Goal: Information Seeking & Learning: Learn about a topic

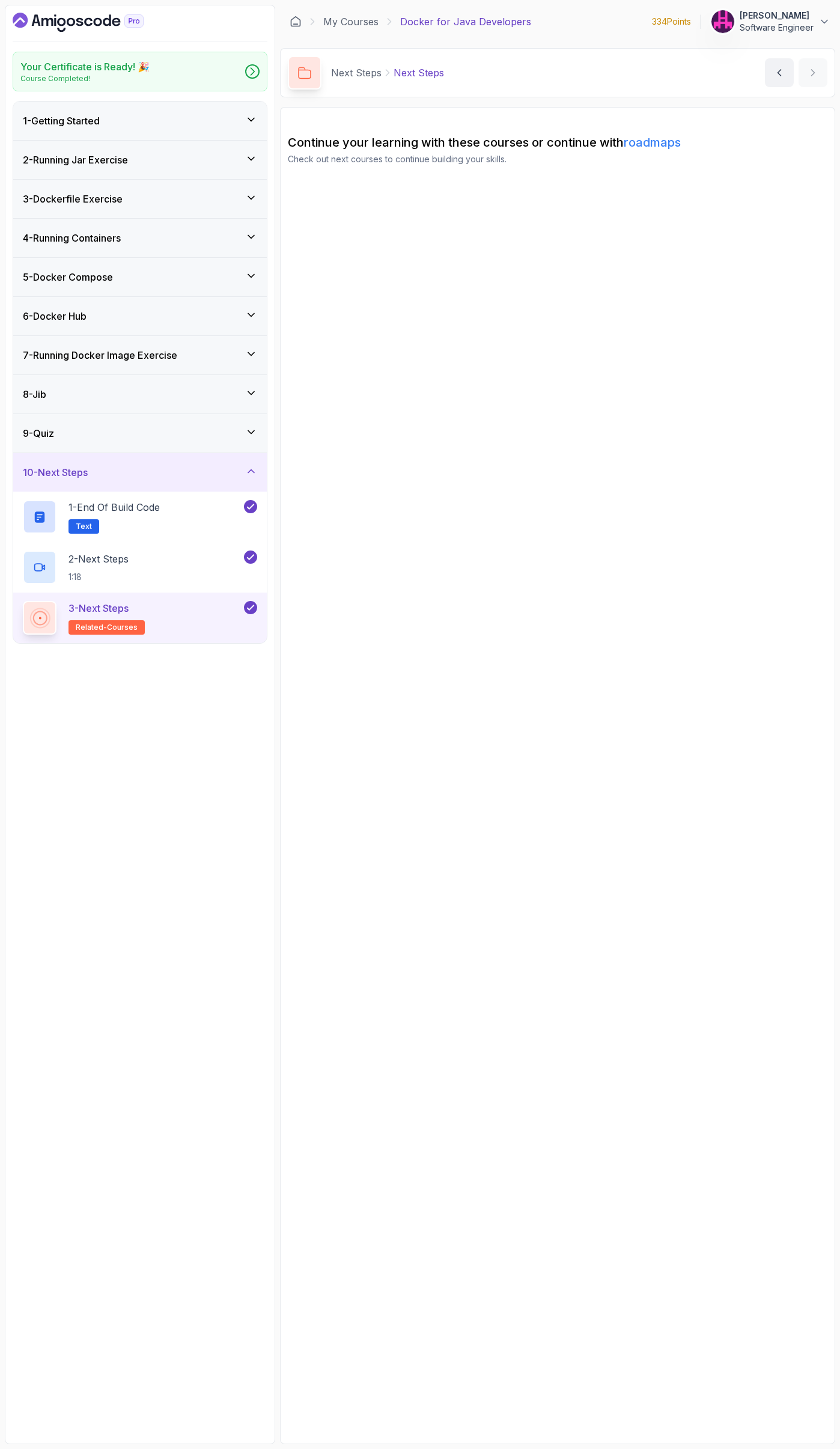
click at [423, 223] on section "Continue your learning with these courses or continue with roadmaps Check out n…" at bounding box center [557, 776] width 555 height 1337
click at [358, 24] on link "My Courses" at bounding box center [351, 21] width 55 height 14
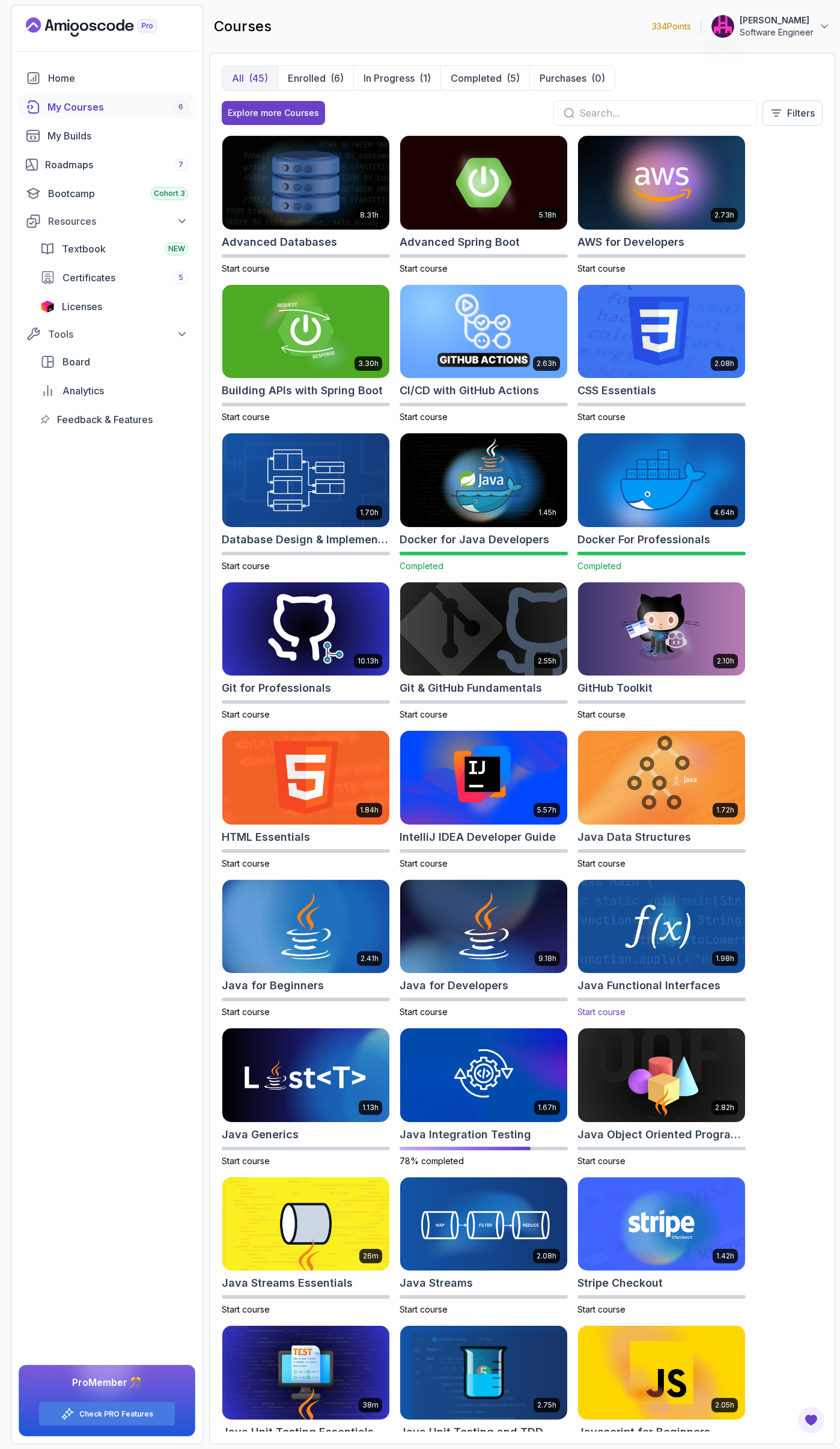
click at [671, 944] on img at bounding box center [661, 926] width 175 height 98
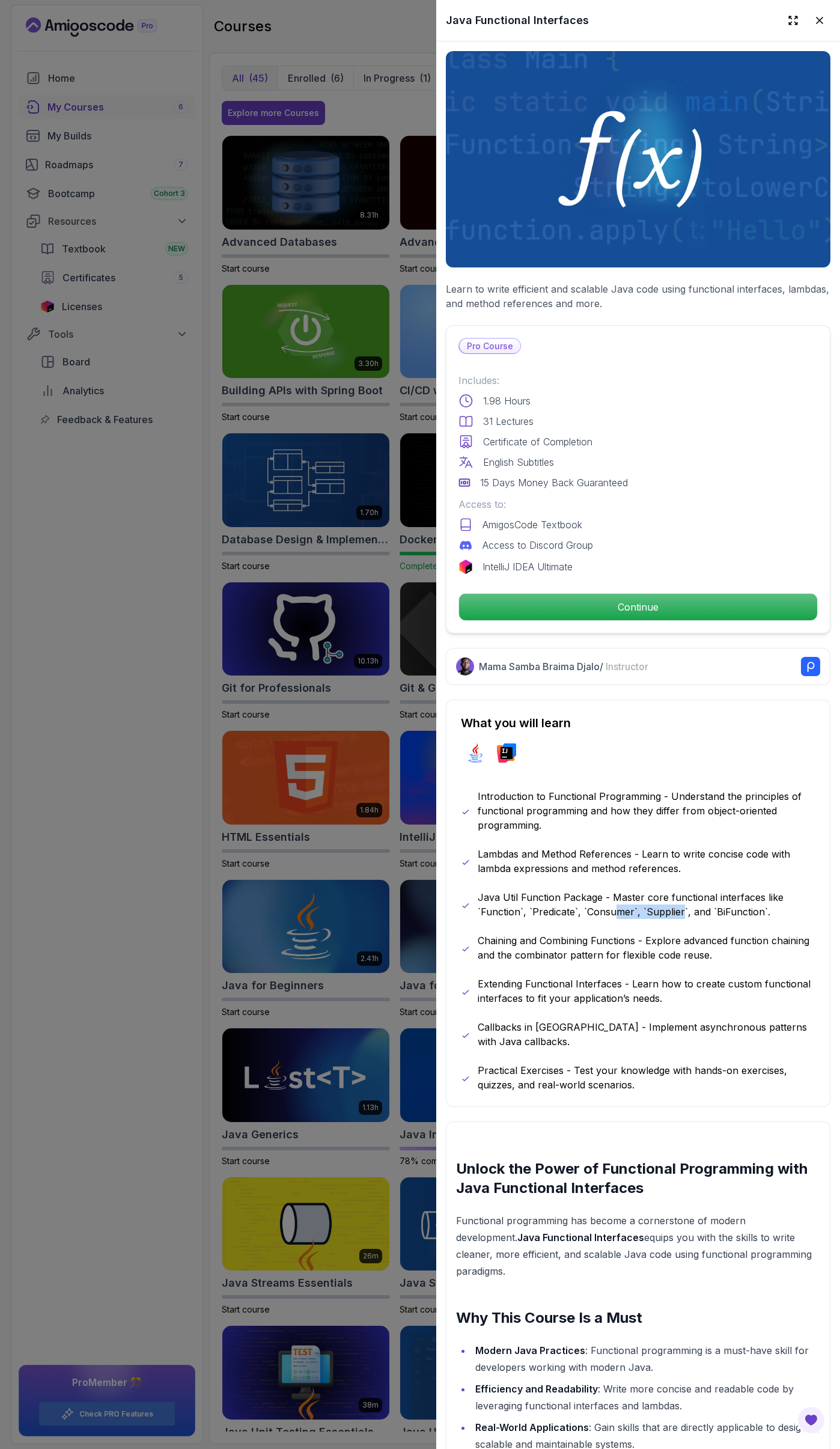
drag, startPoint x: 614, startPoint y: 905, endPoint x: 683, endPoint y: 910, distance: 69.2
click at [683, 910] on p "Java Util Function Package - Master core functional interfaces like `Function`,…" at bounding box center [646, 904] width 338 height 29
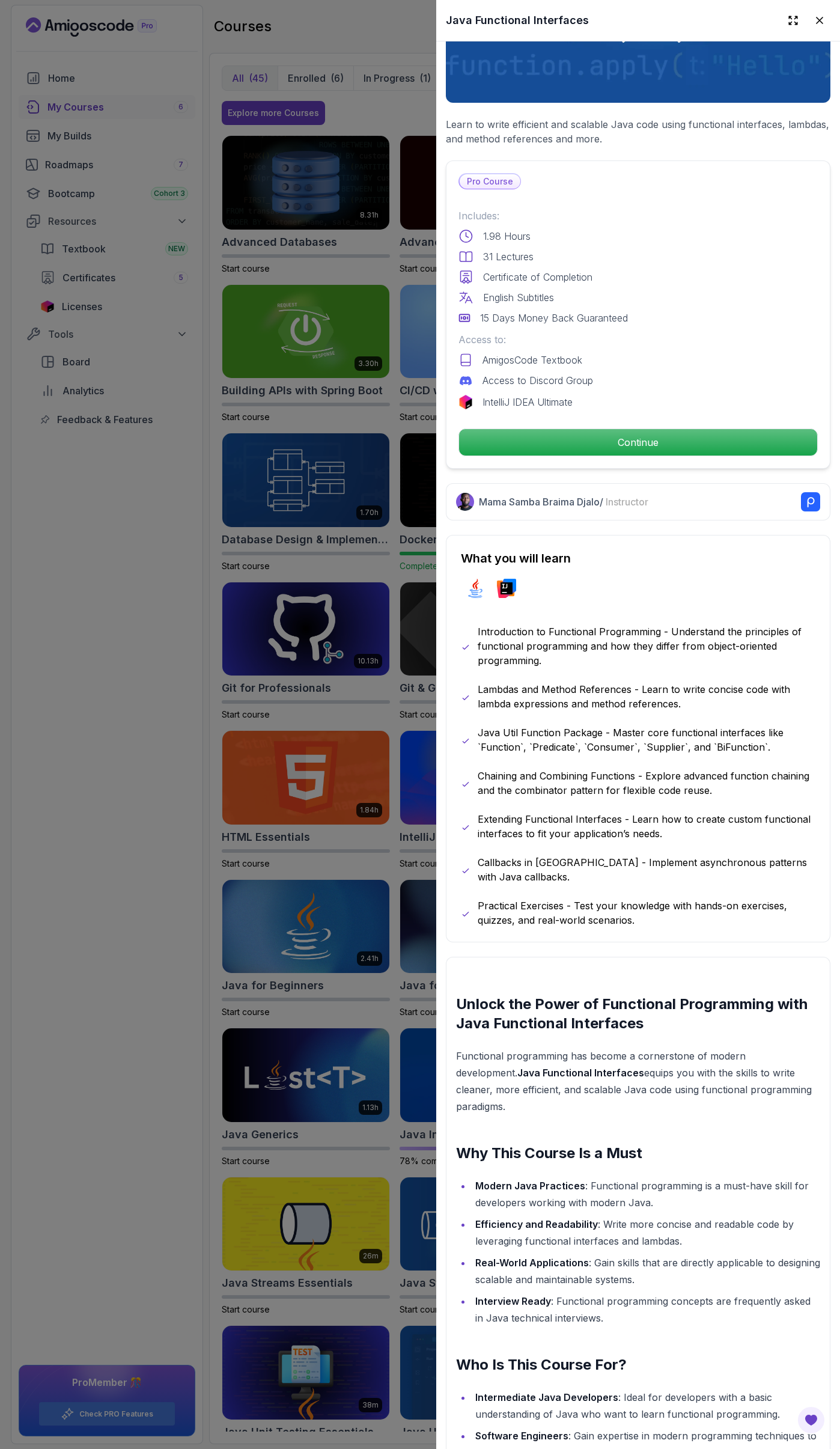
scroll to position [240, 0]
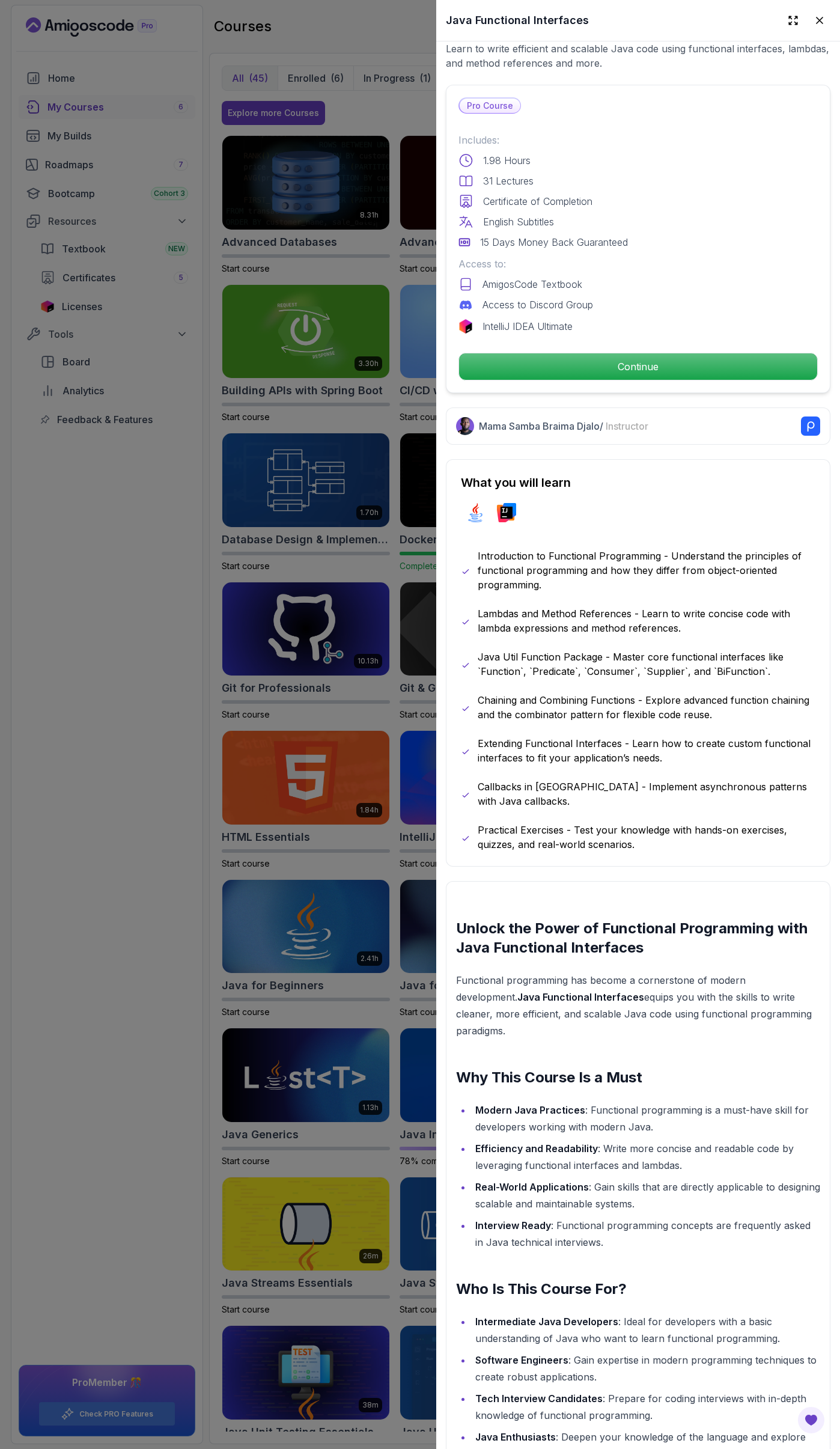
click at [409, 1128] on div at bounding box center [420, 724] width 840 height 1449
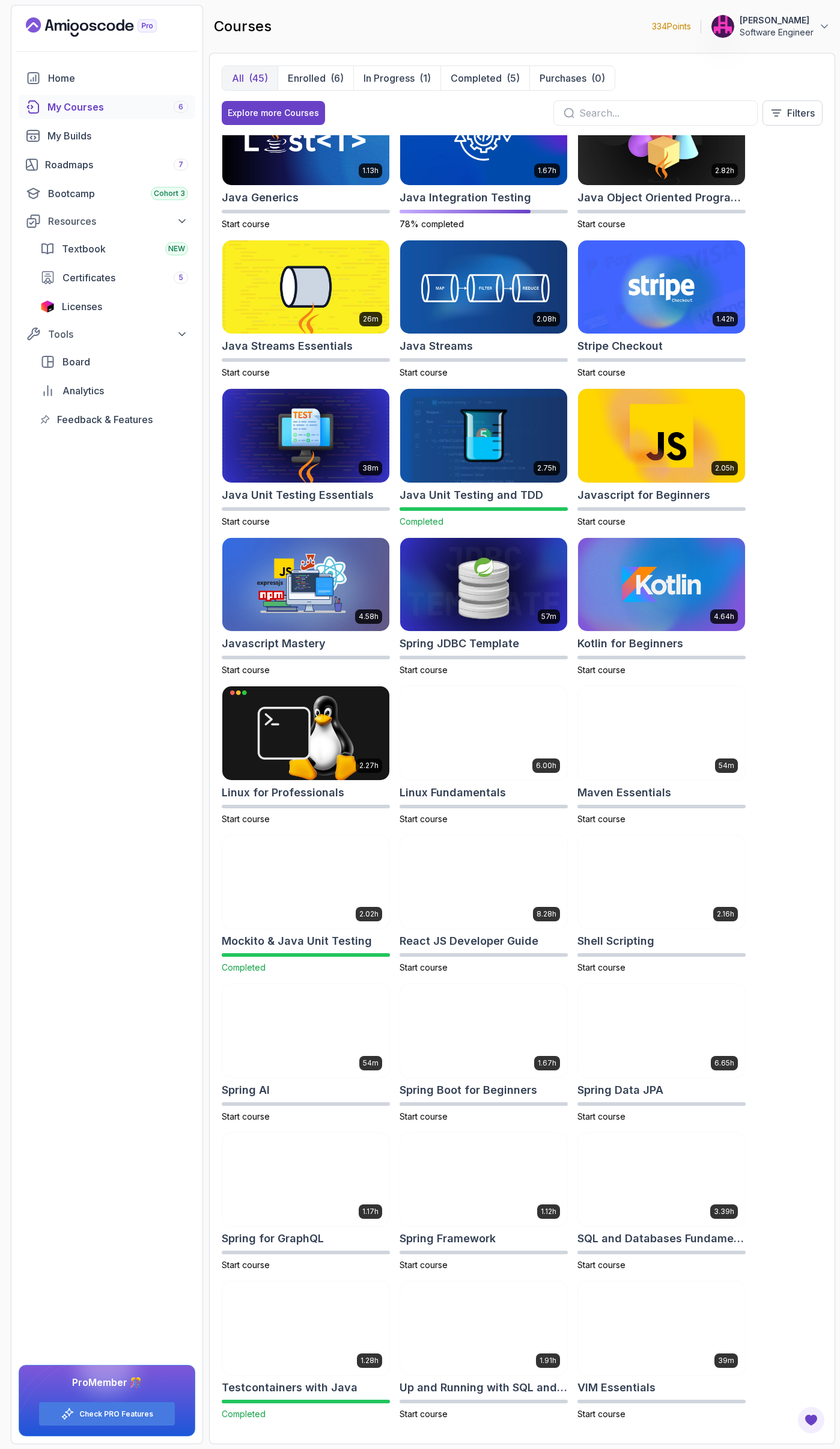
scroll to position [938, 0]
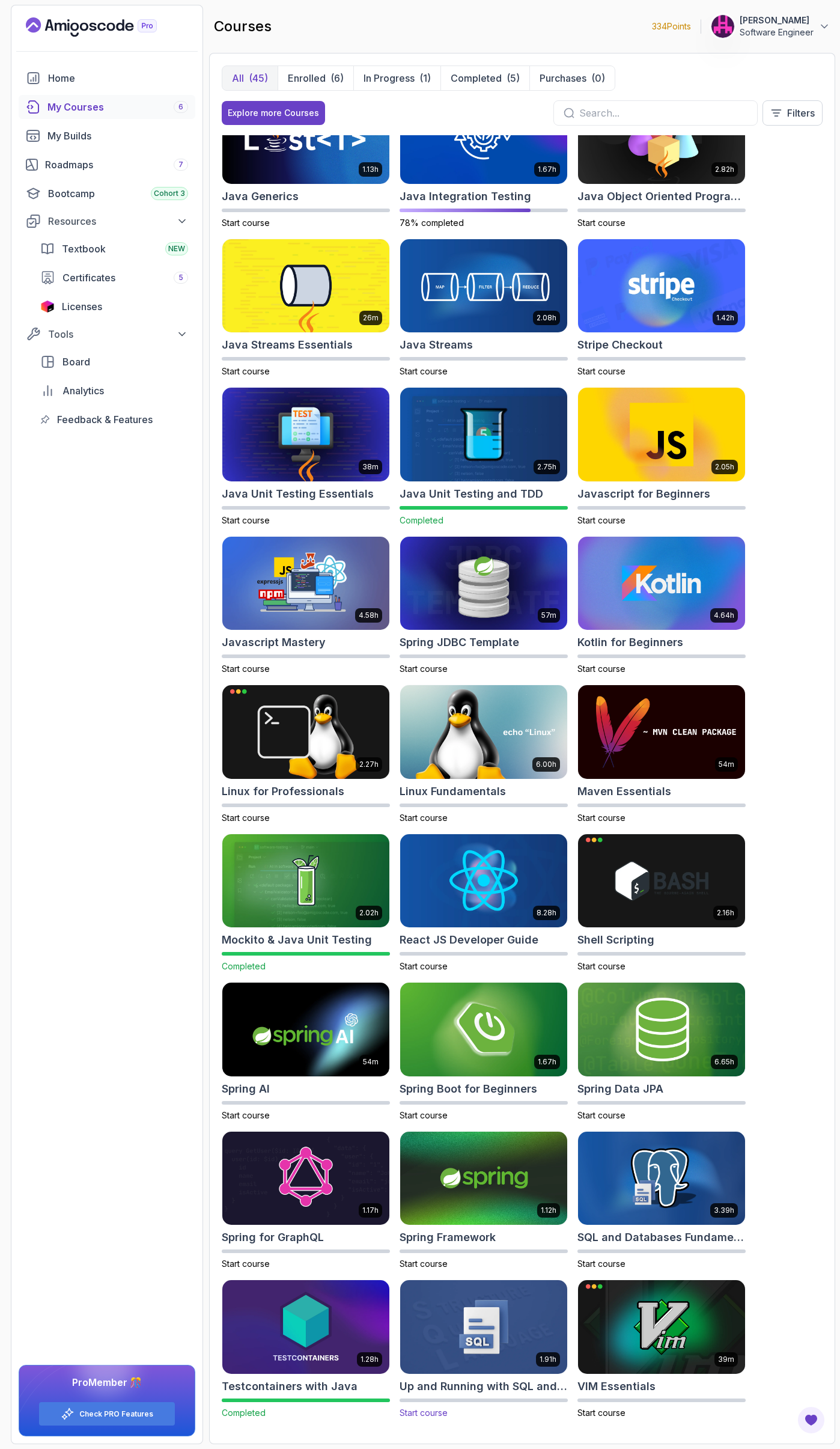
click at [512, 1388] on h2 "Up and Running with SQL and Databases" at bounding box center [483, 1387] width 168 height 17
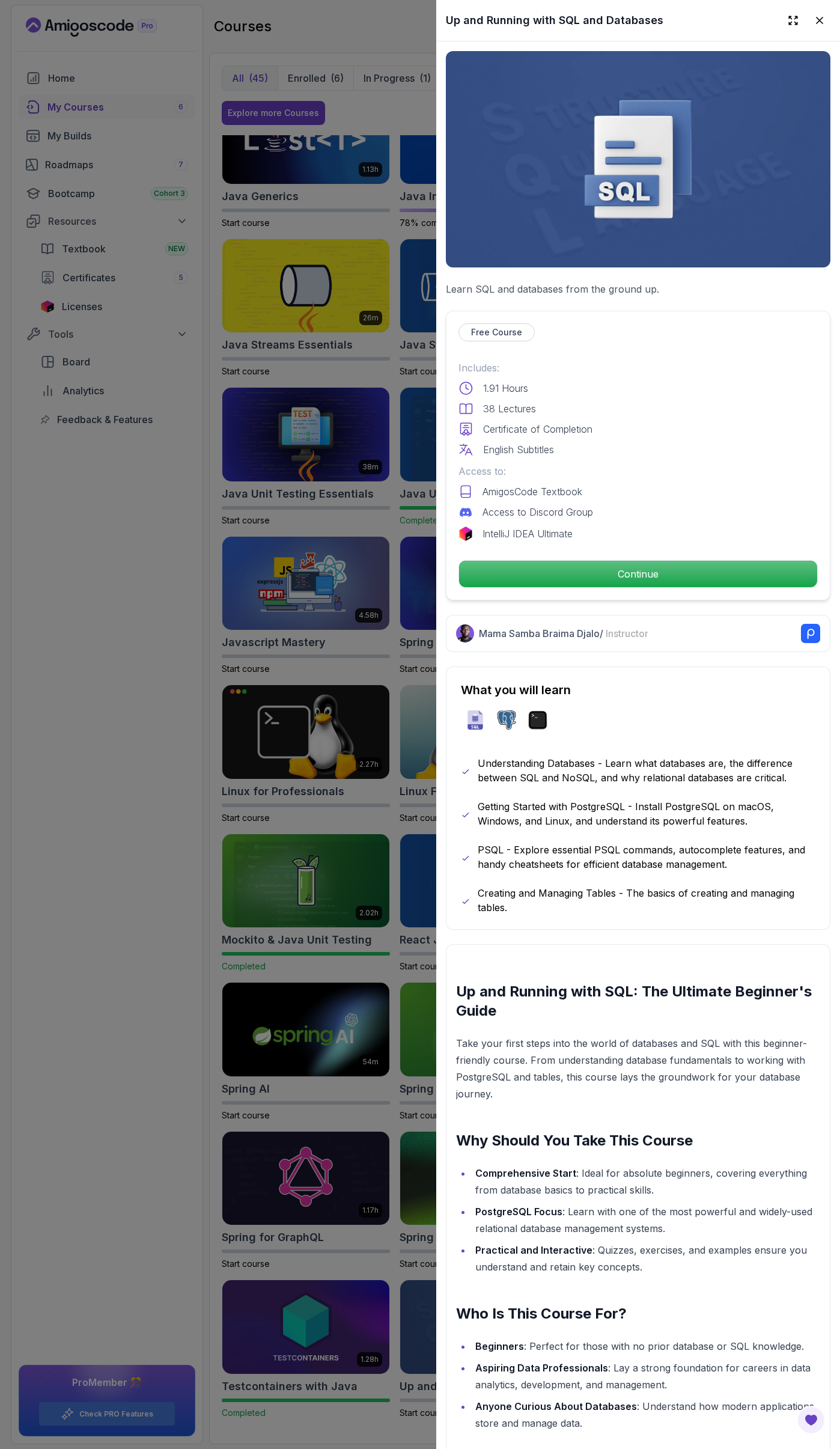
click at [238, 978] on div at bounding box center [420, 724] width 840 height 1449
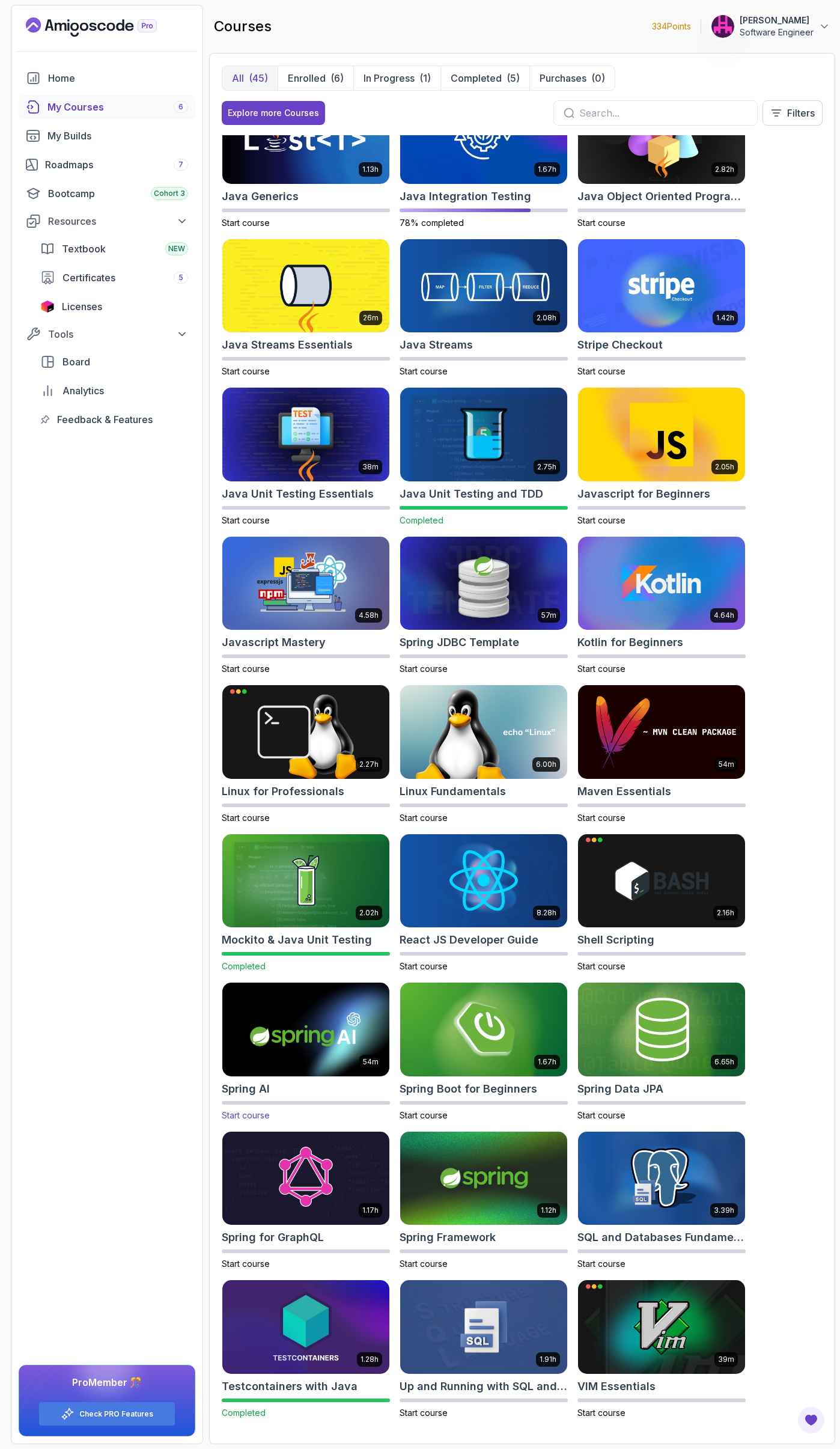
click at [266, 1028] on img at bounding box center [305, 1029] width 175 height 98
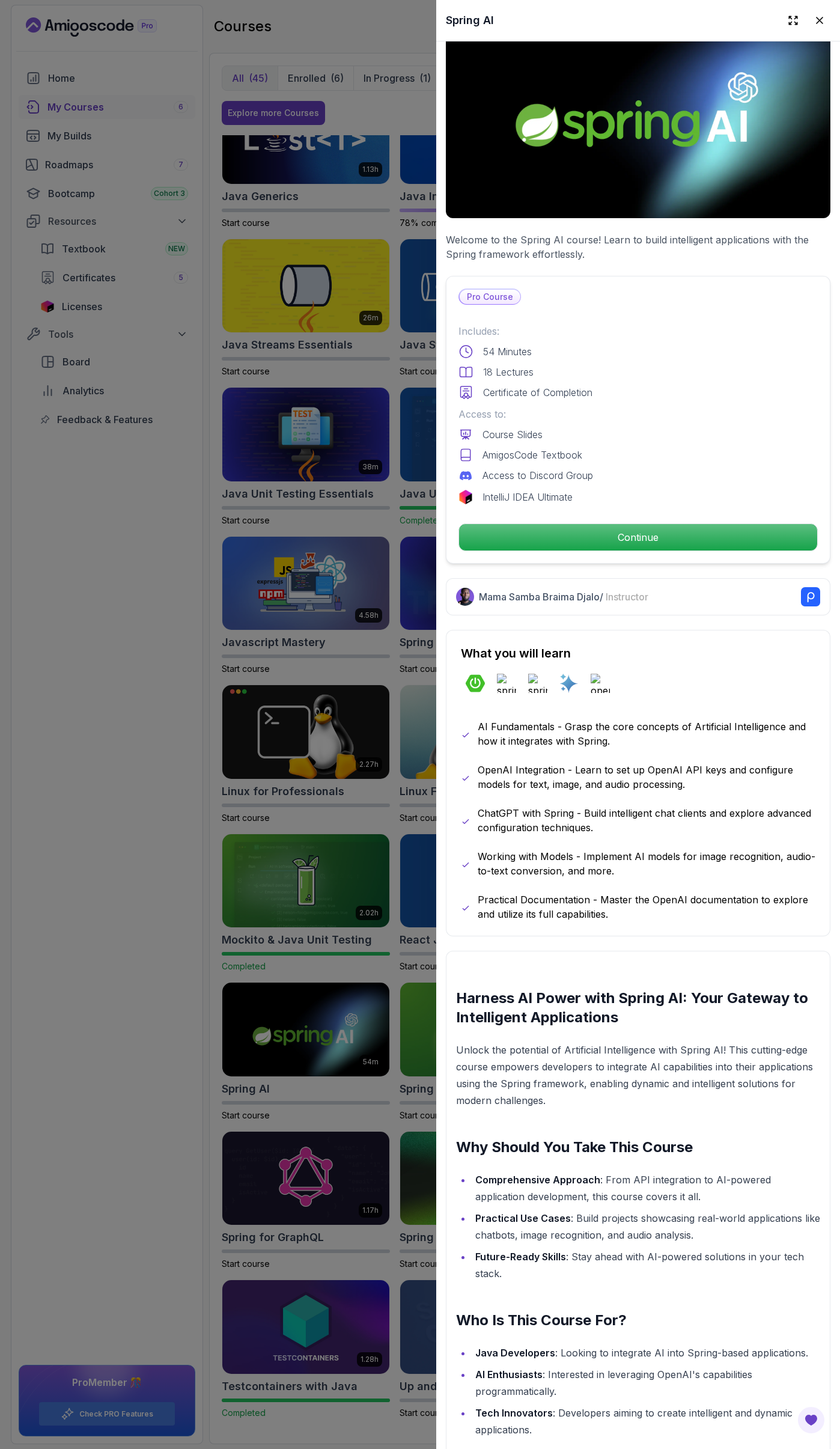
scroll to position [180, 0]
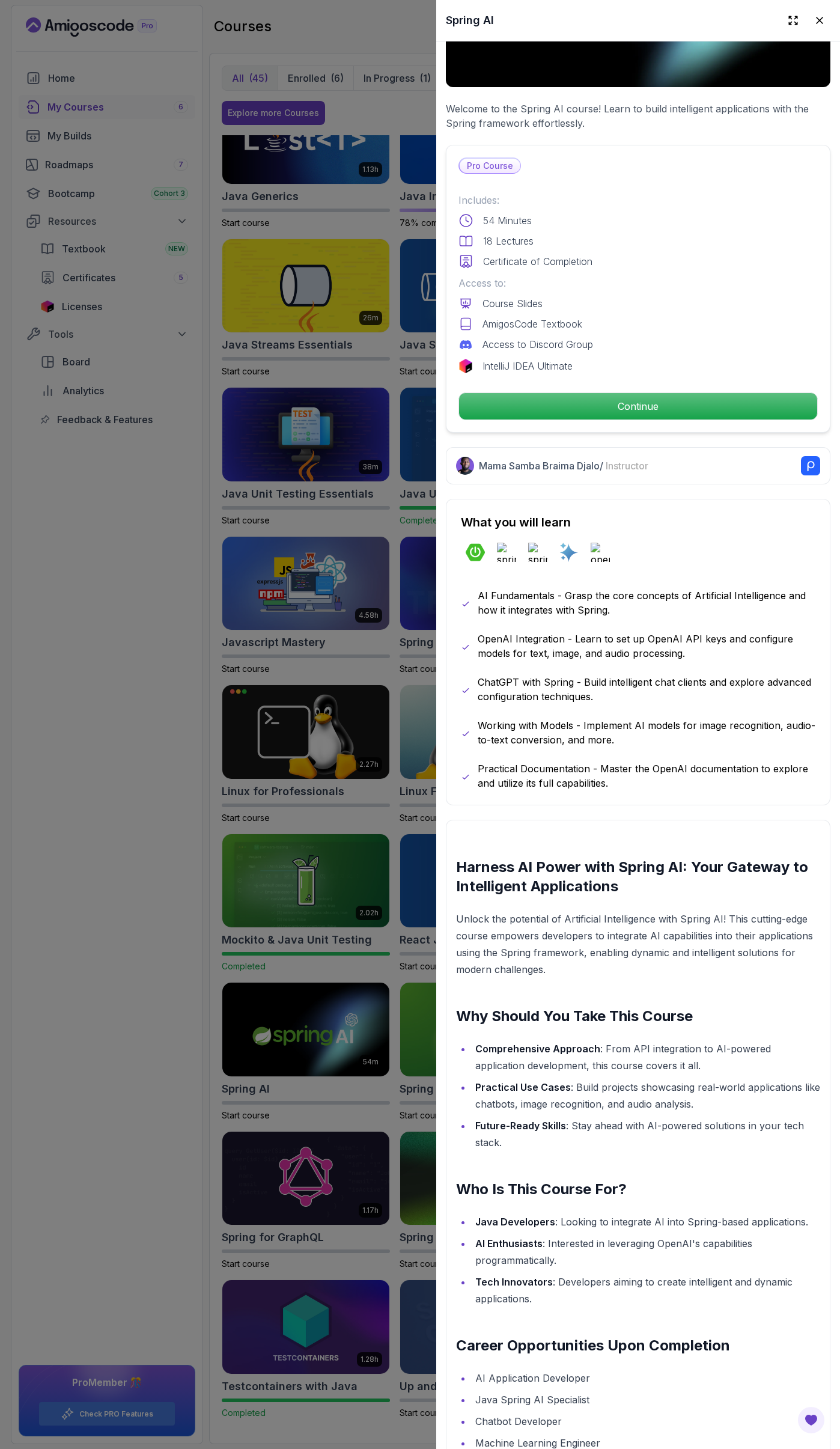
click at [115, 947] on div at bounding box center [420, 724] width 840 height 1449
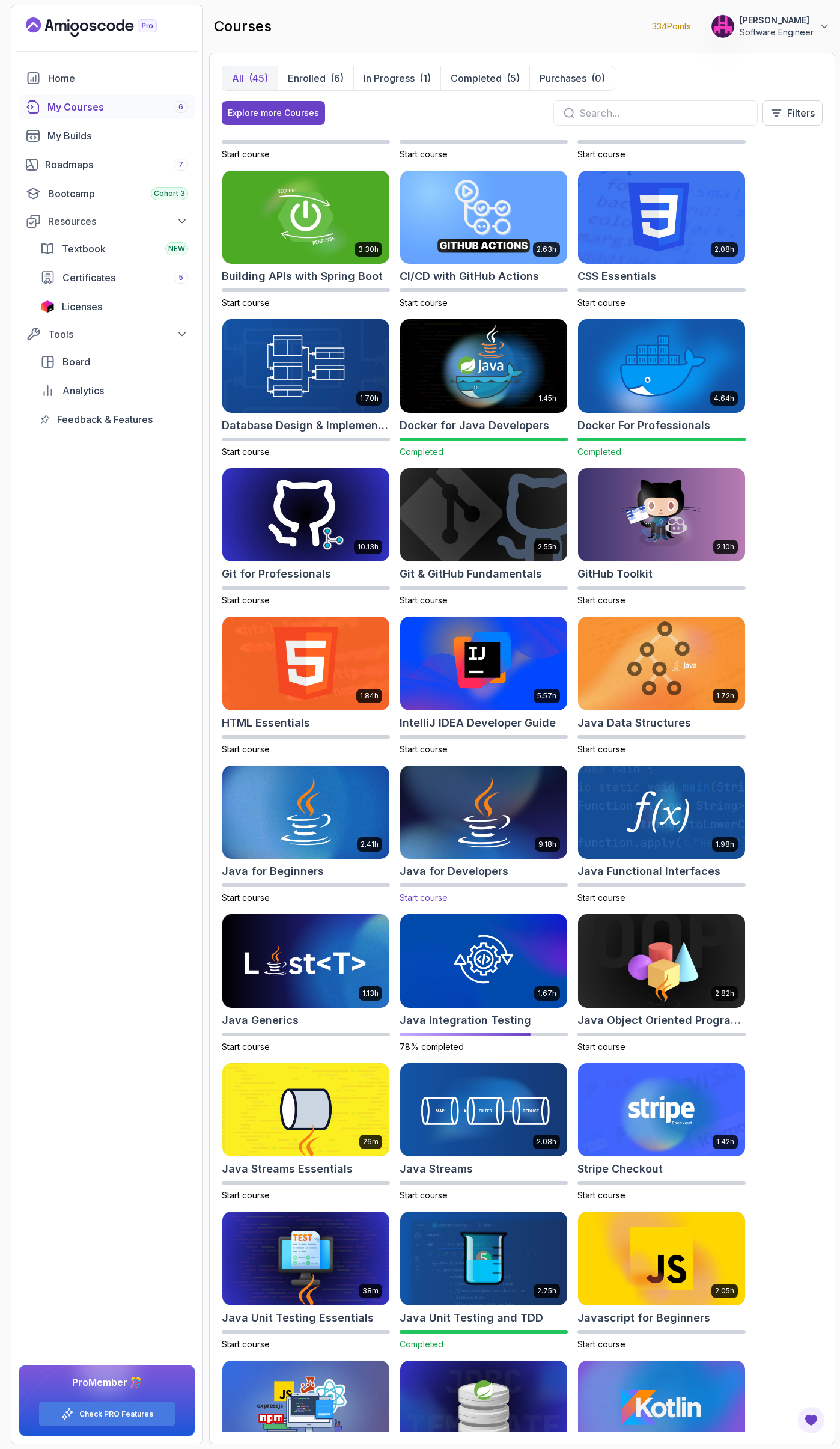
scroll to position [0, 0]
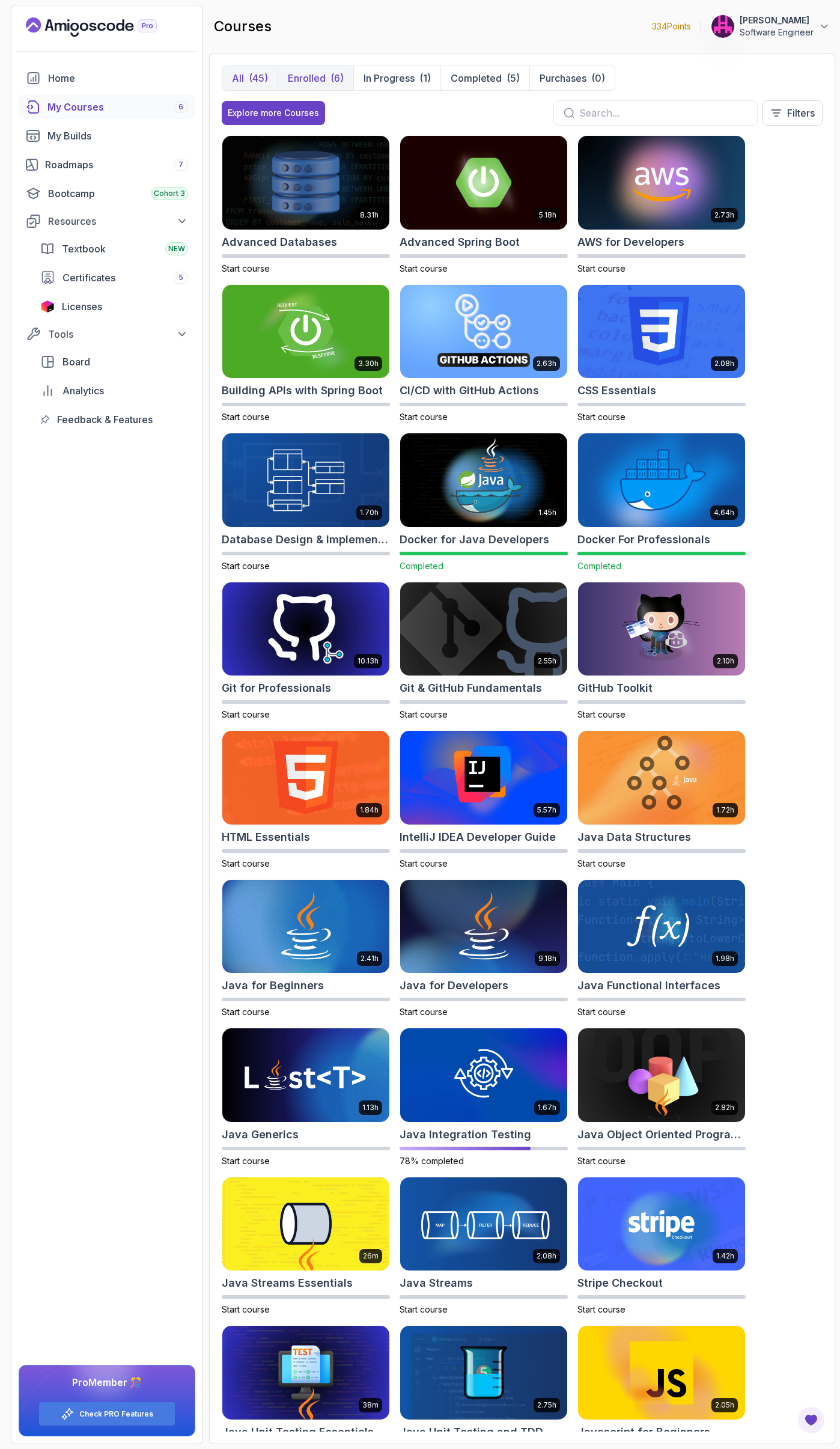
click at [345, 79] on button "Enrolled (6)" at bounding box center [315, 78] width 76 height 24
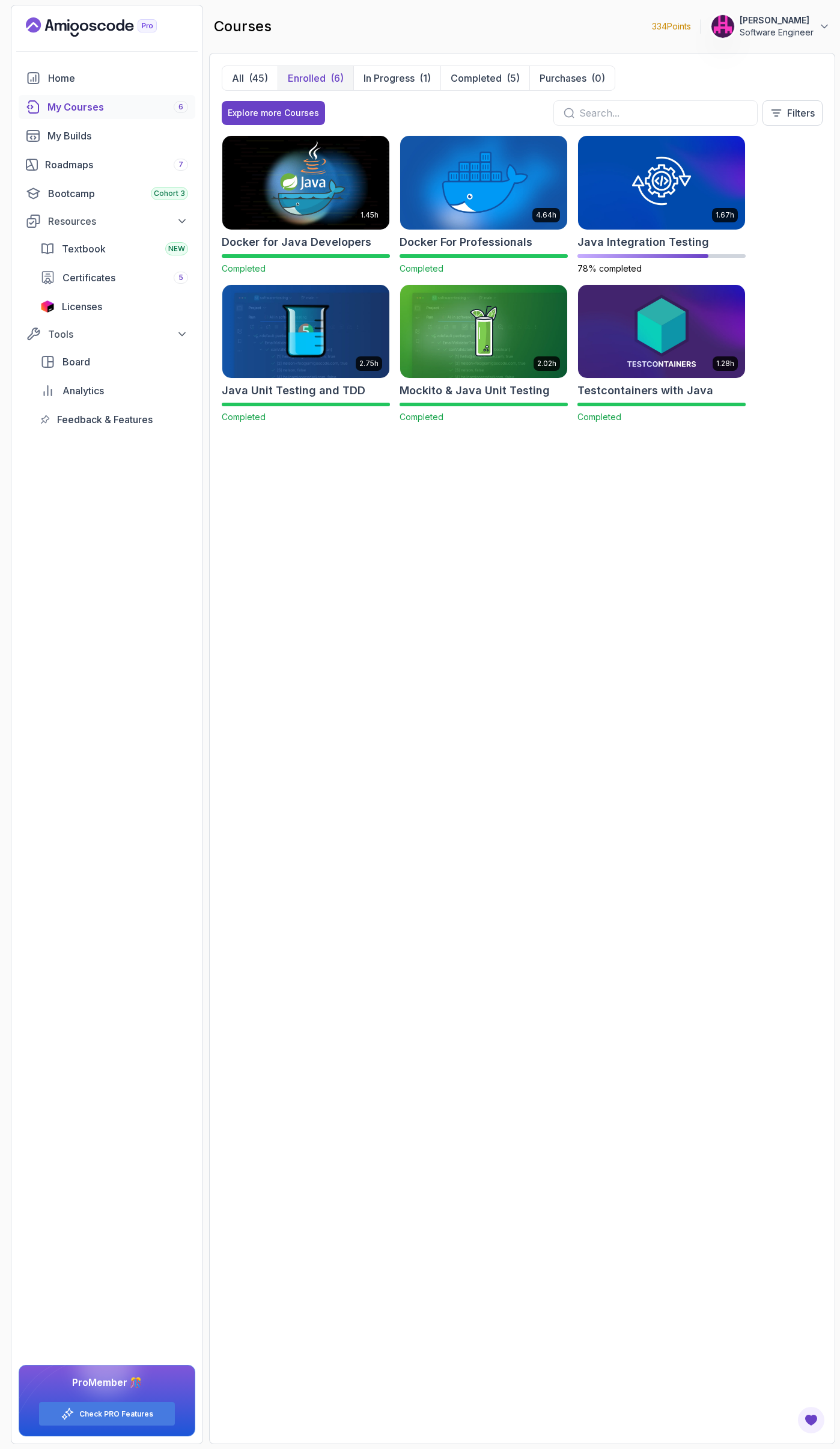
click at [642, 334] on img at bounding box center [661, 331] width 175 height 98
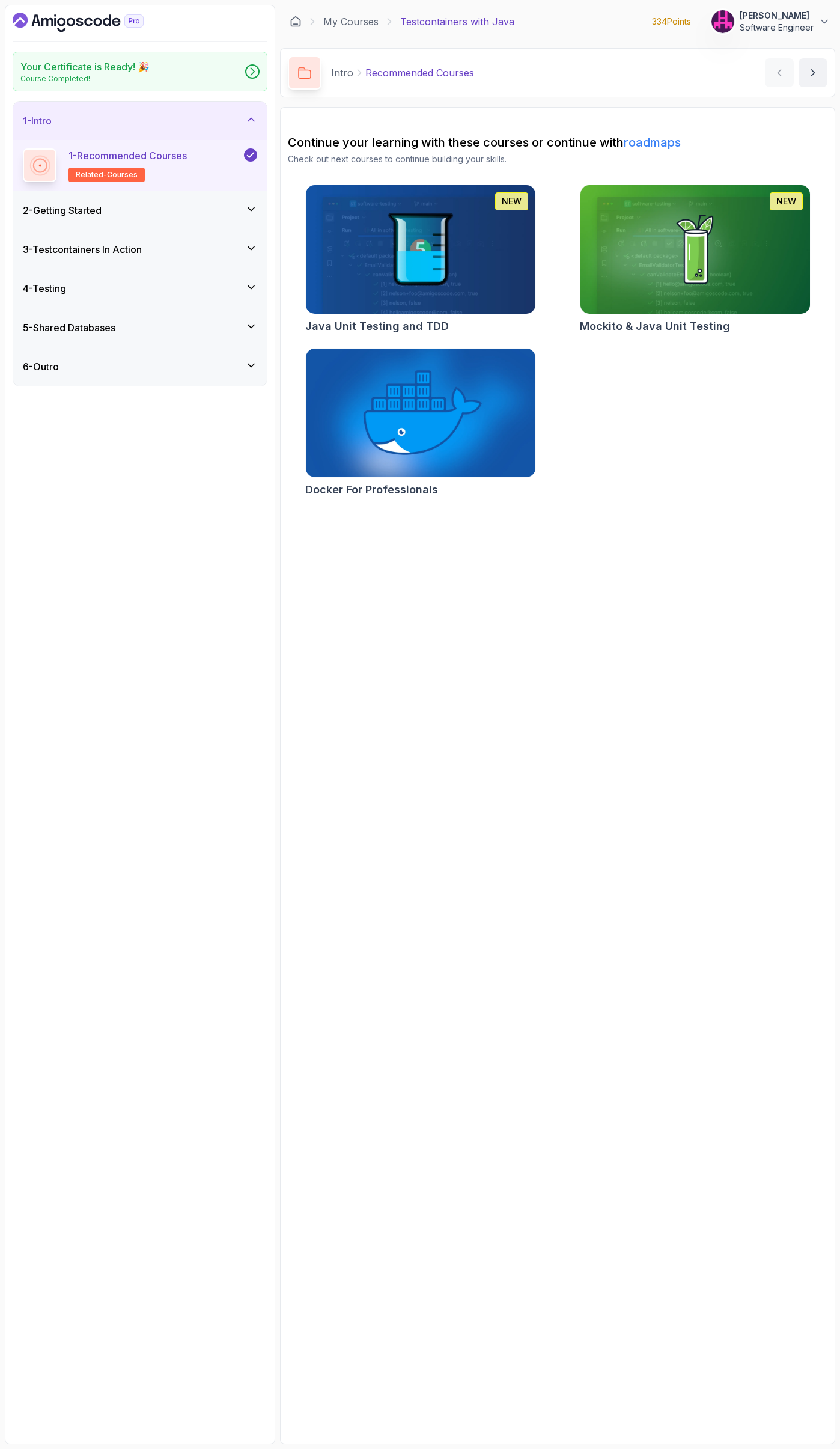
click at [122, 211] on div "2 - Getting Started" at bounding box center [140, 210] width 234 height 14
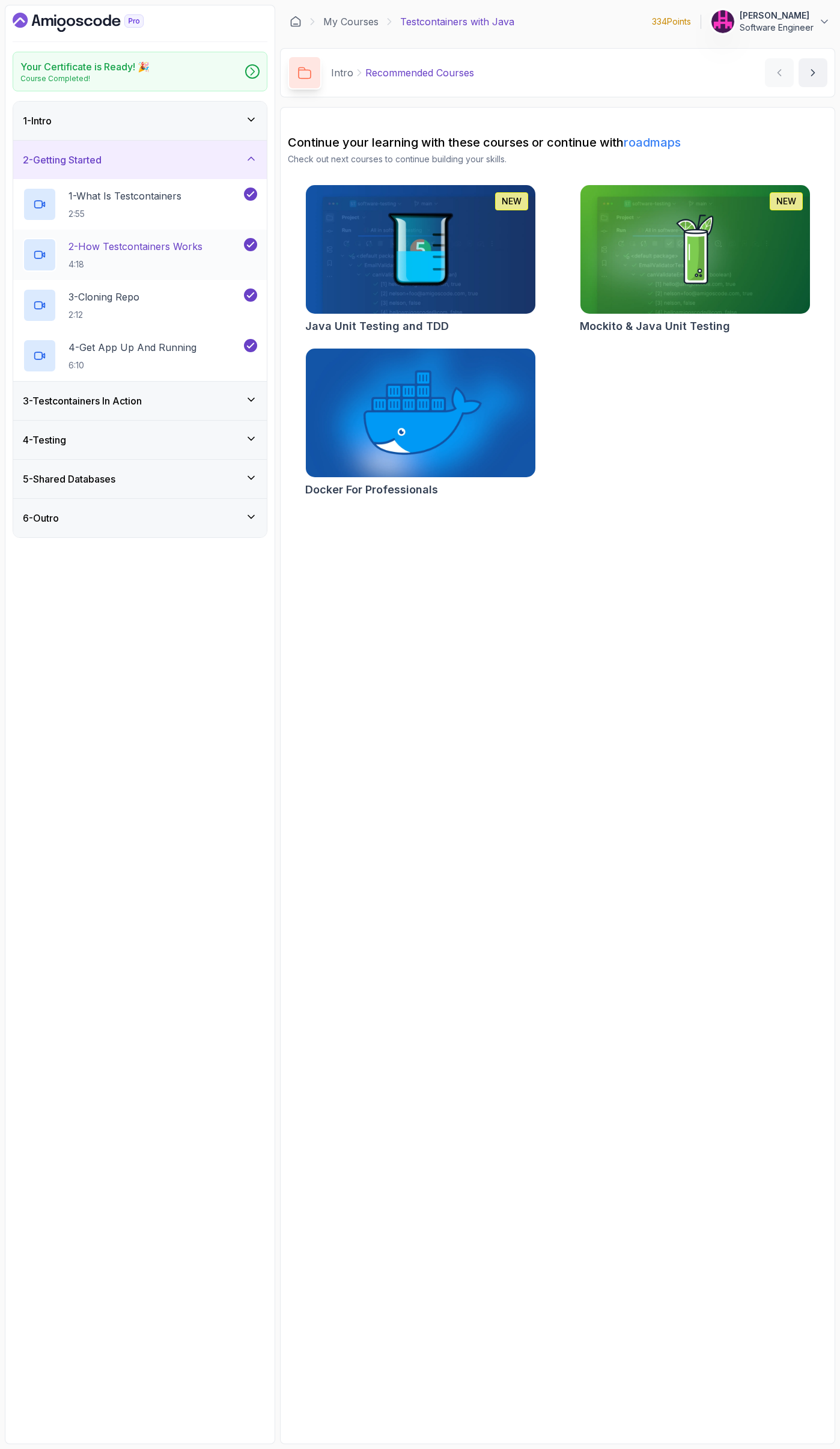
click at [128, 248] on p "2 - How Testcontainers Works" at bounding box center [135, 246] width 134 height 14
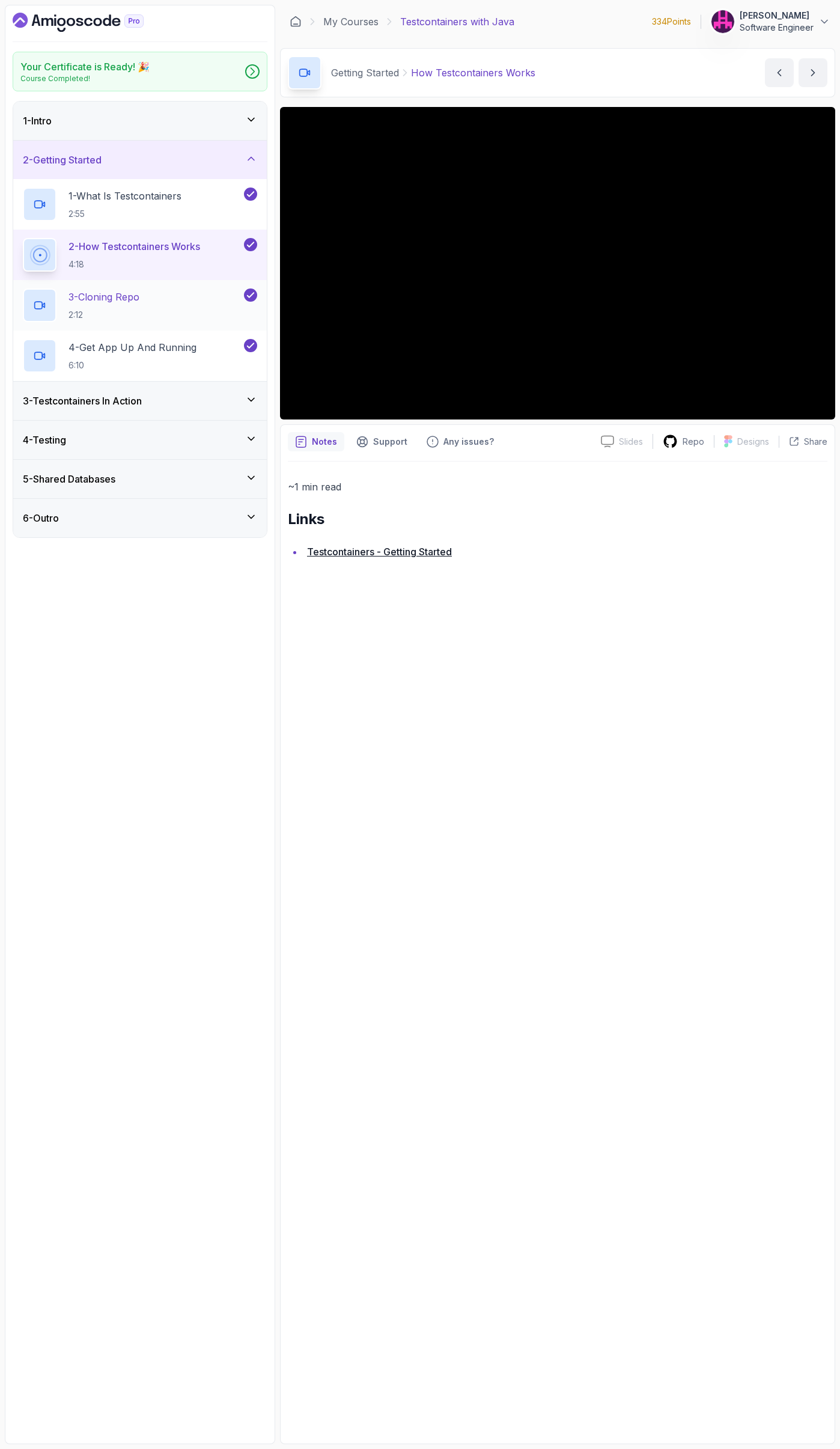
click at [148, 308] on div "3 - Cloning Repo 2:12" at bounding box center [132, 305] width 219 height 33
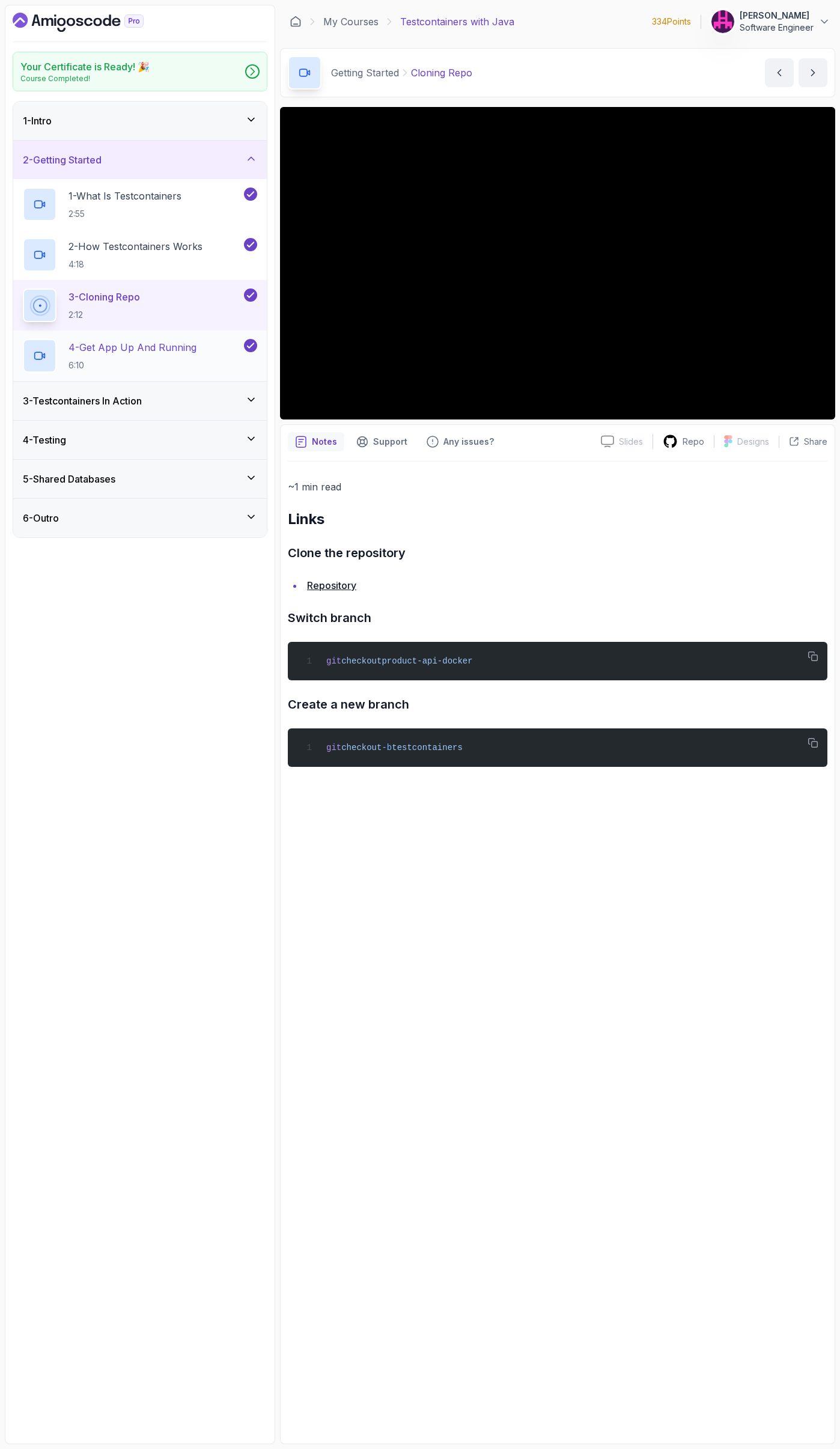
click at [144, 349] on p "4 - Get App Up And Running" at bounding box center [132, 347] width 128 height 14
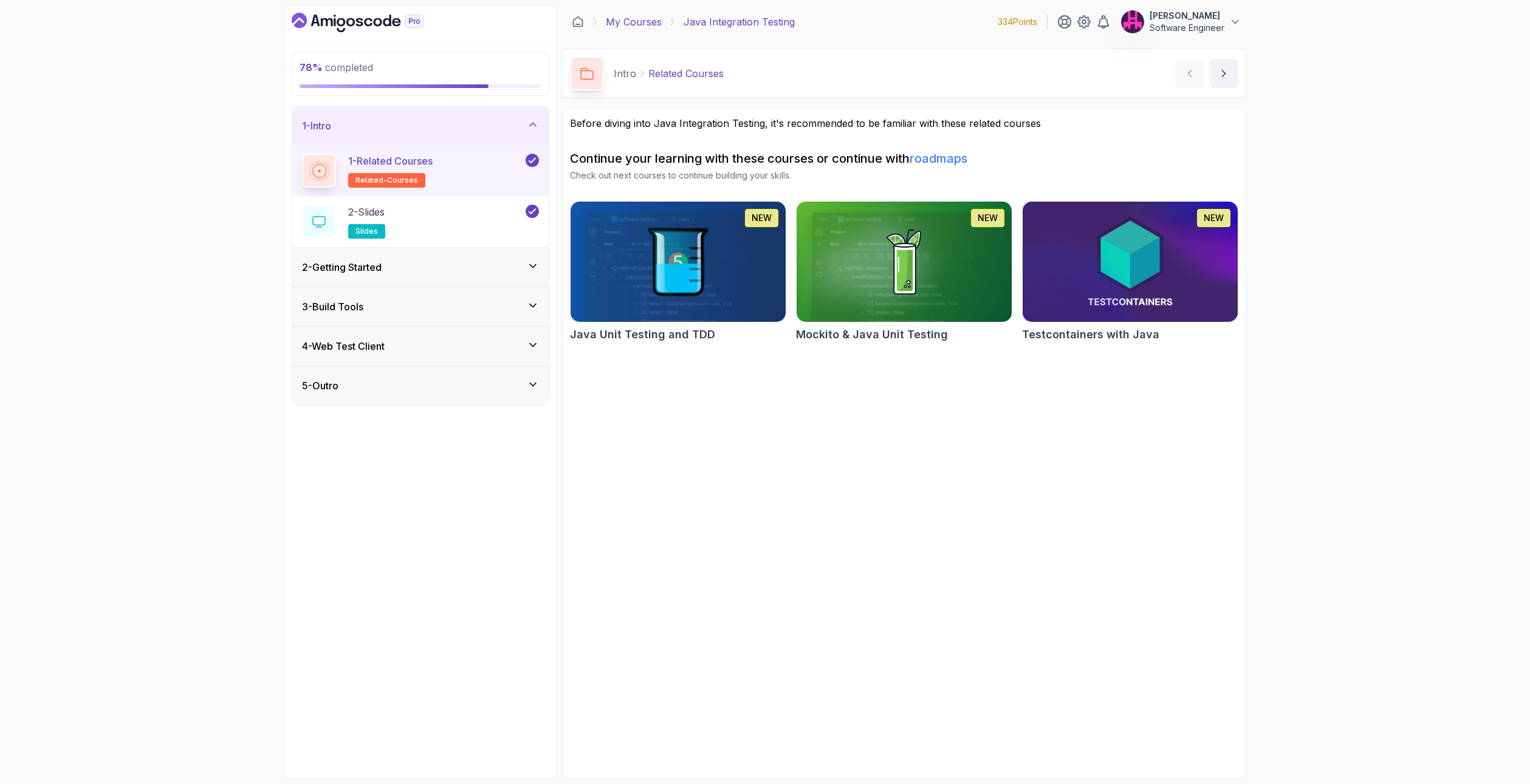
click at [618, 19] on link "My Courses" at bounding box center [634, 22] width 56 height 15
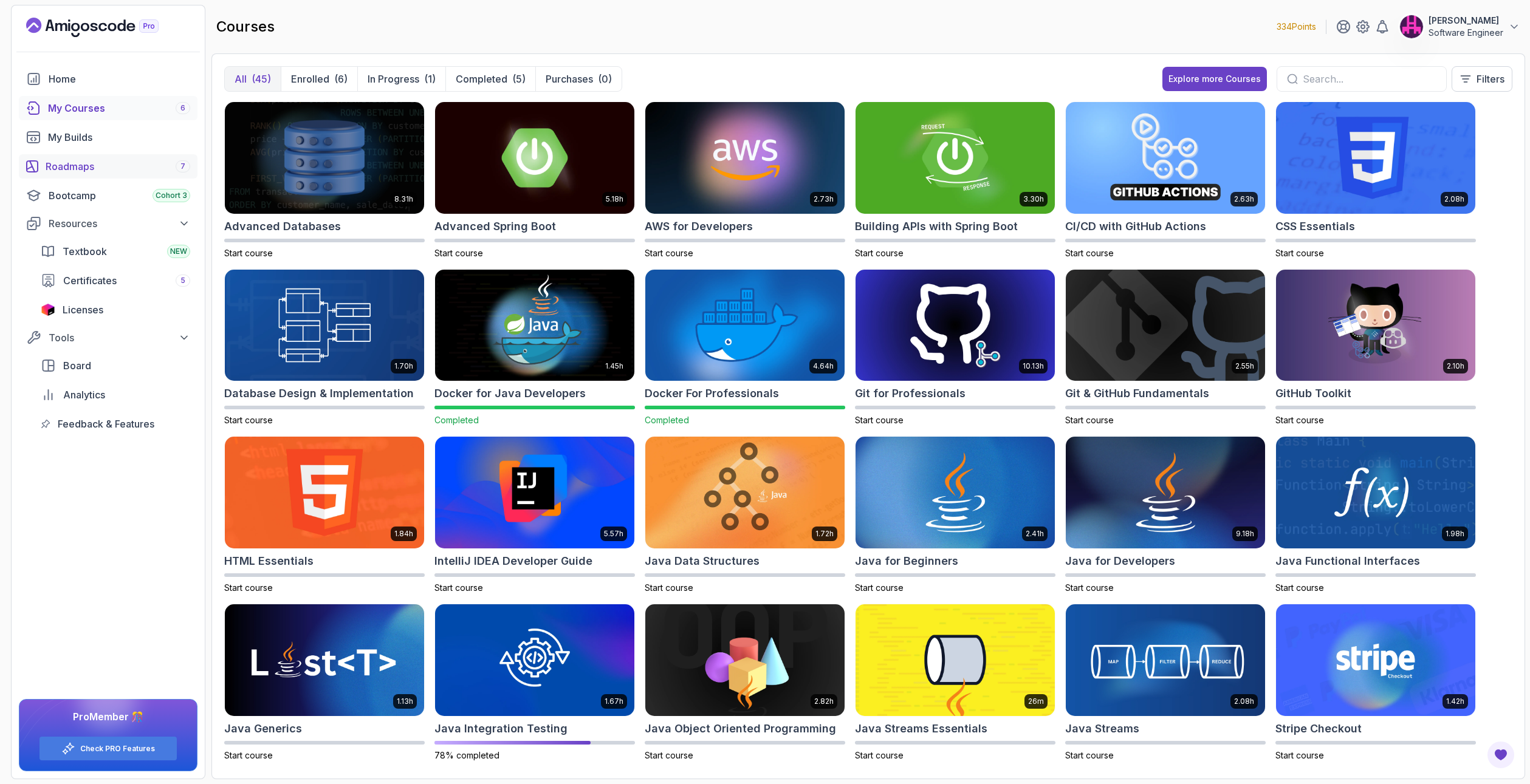
click at [93, 170] on div "Roadmaps 7" at bounding box center [118, 166] width 144 height 15
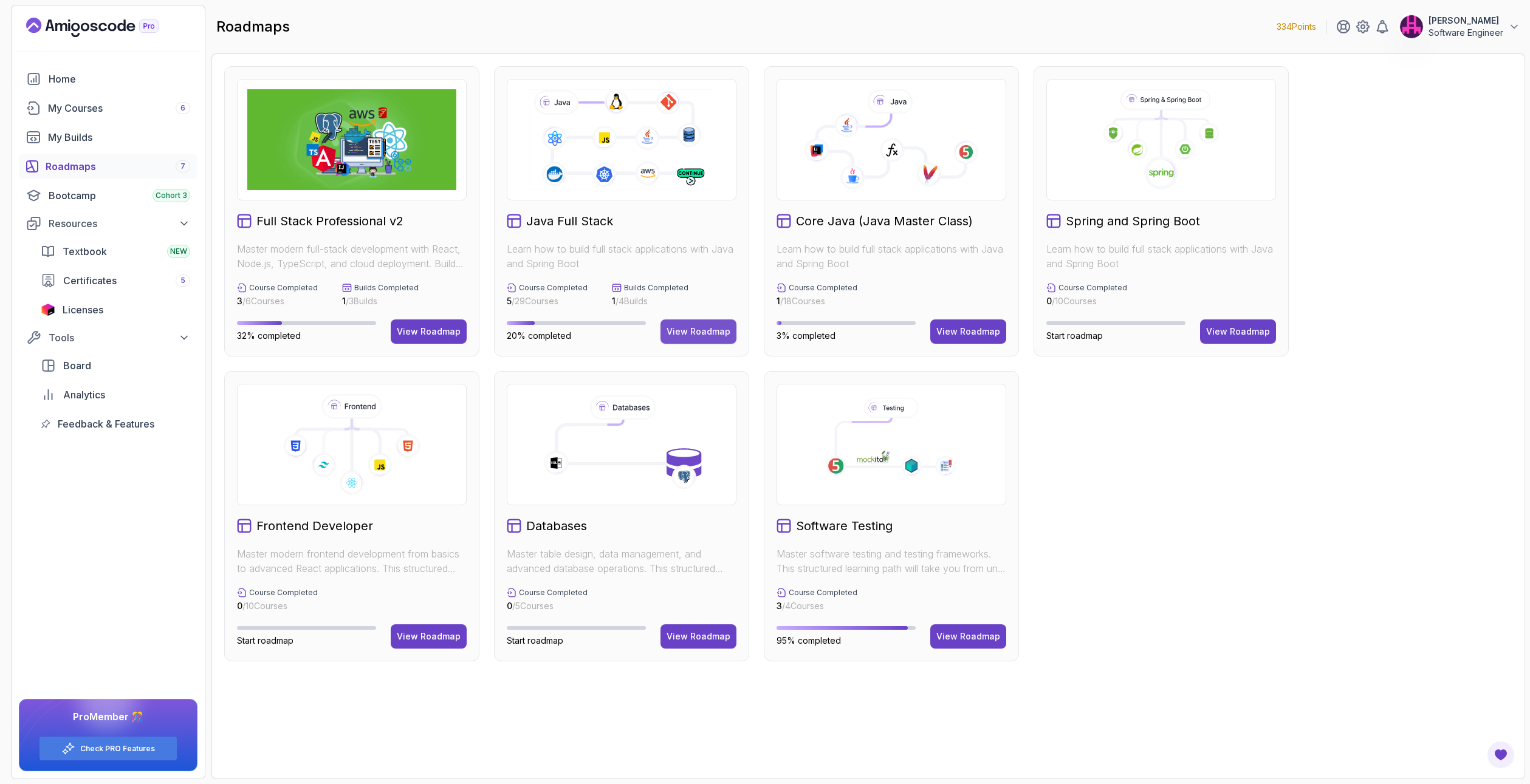
click at [695, 337] on button "View Roadmap" at bounding box center [698, 332] width 76 height 25
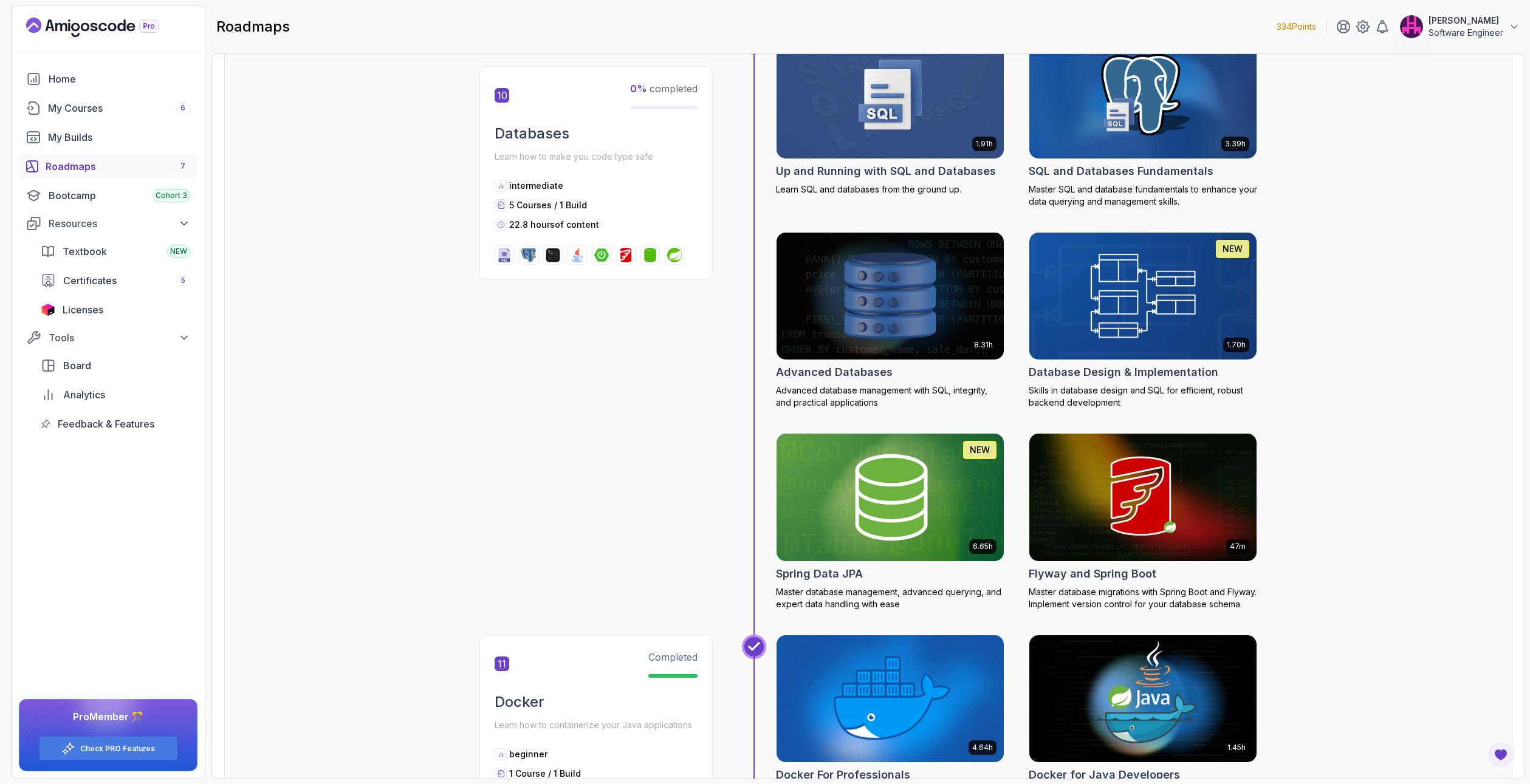
scroll to position [2612, 0]
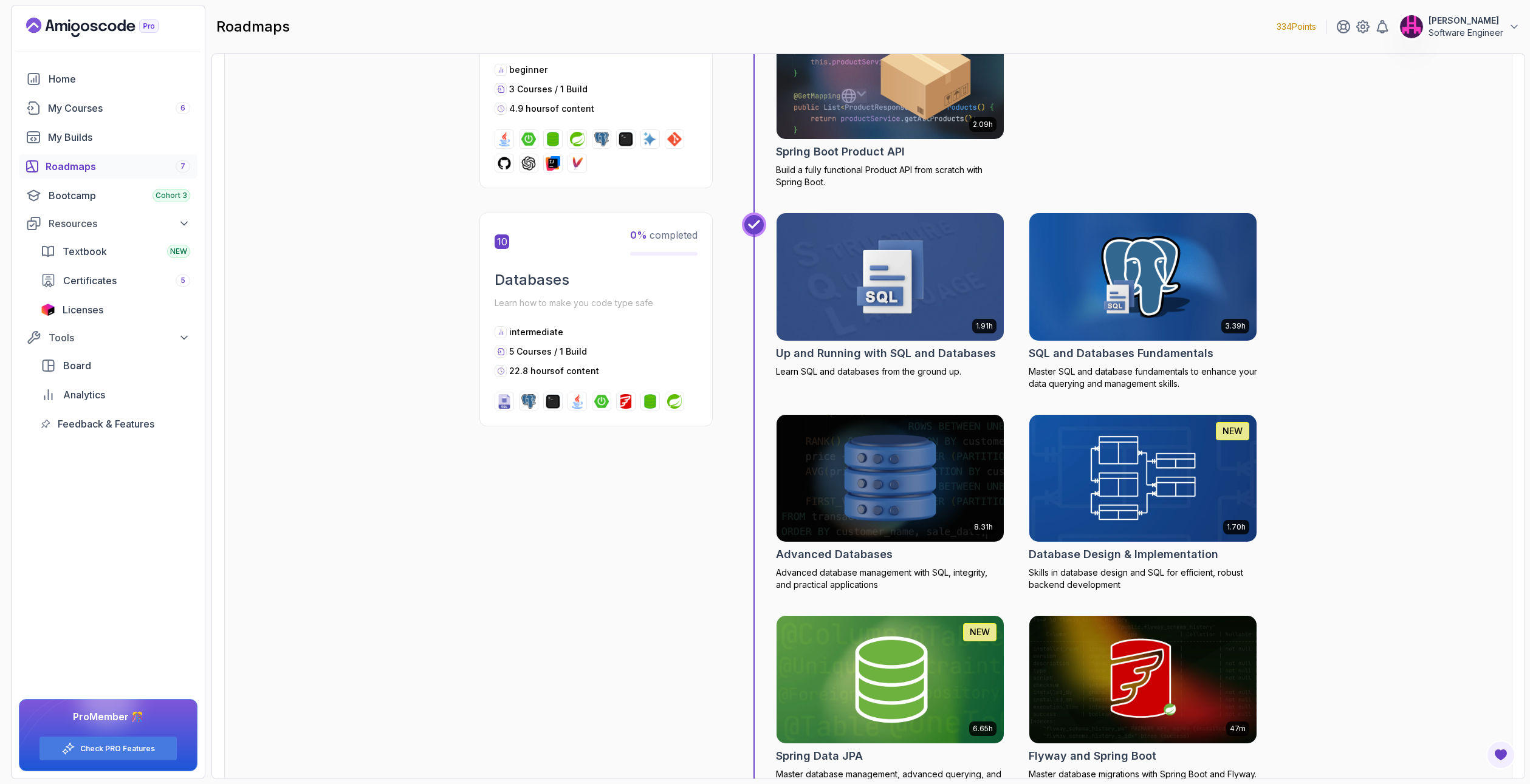
click at [856, 276] on img at bounding box center [890, 277] width 239 height 134
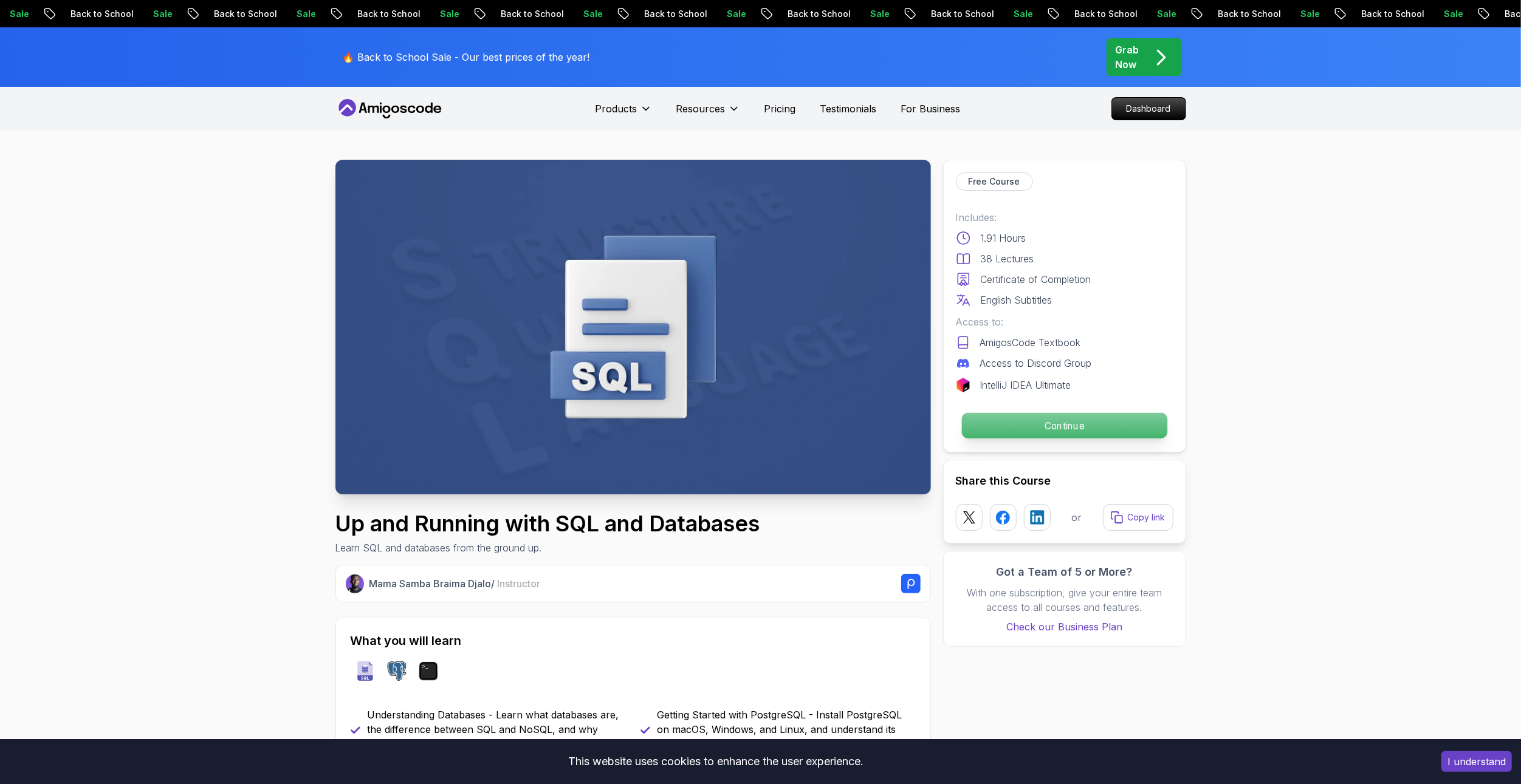
click at [857, 419] on p "Continue" at bounding box center [1063, 425] width 205 height 25
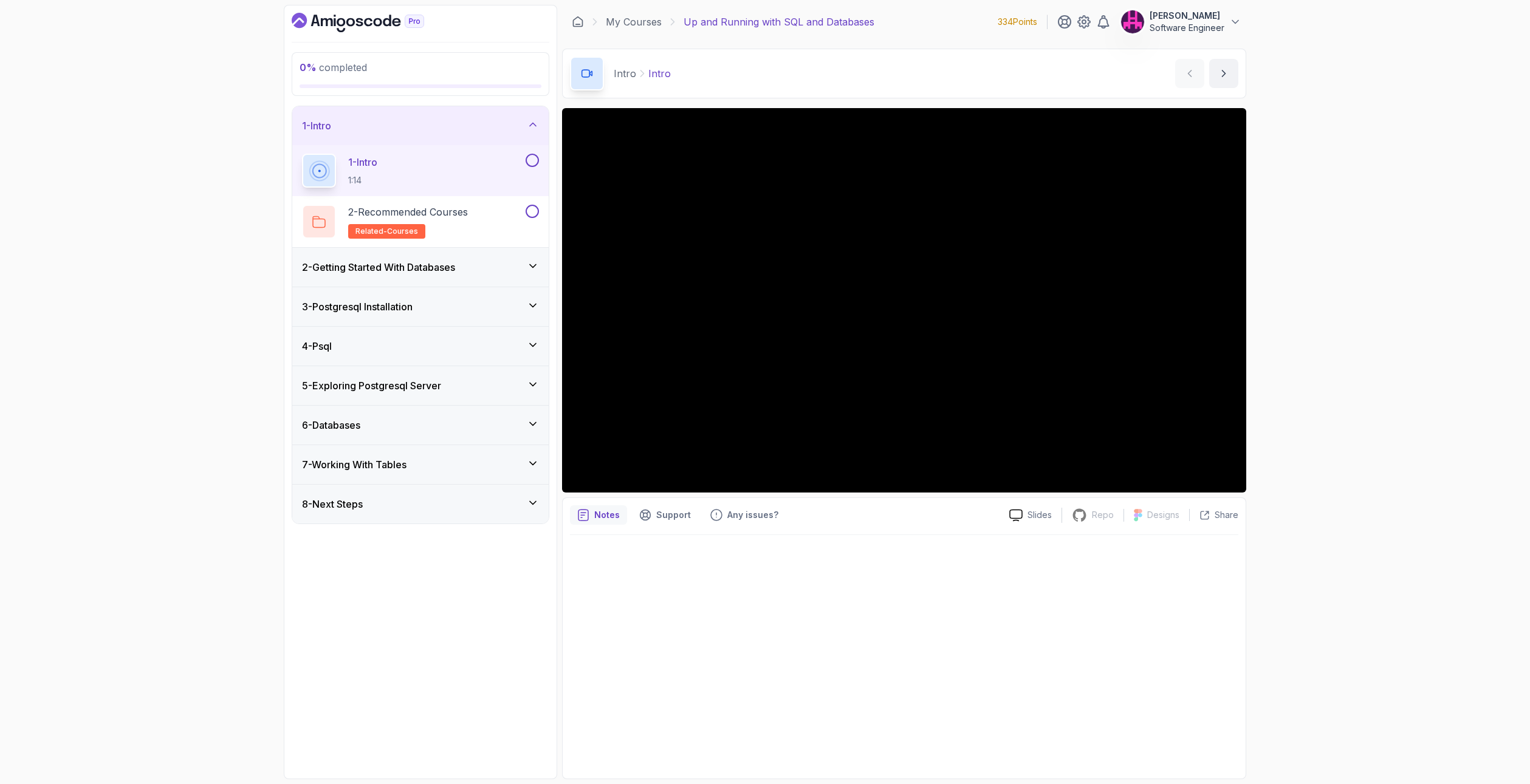
drag, startPoint x: 1435, startPoint y: 404, endPoint x: 1409, endPoint y: 406, distance: 26.1
click at [856, 404] on div "0 % completed 1 - Intro 1 - Intro 1:14 2 - Recommended Courses related-courses …" at bounding box center [765, 392] width 1530 height 784
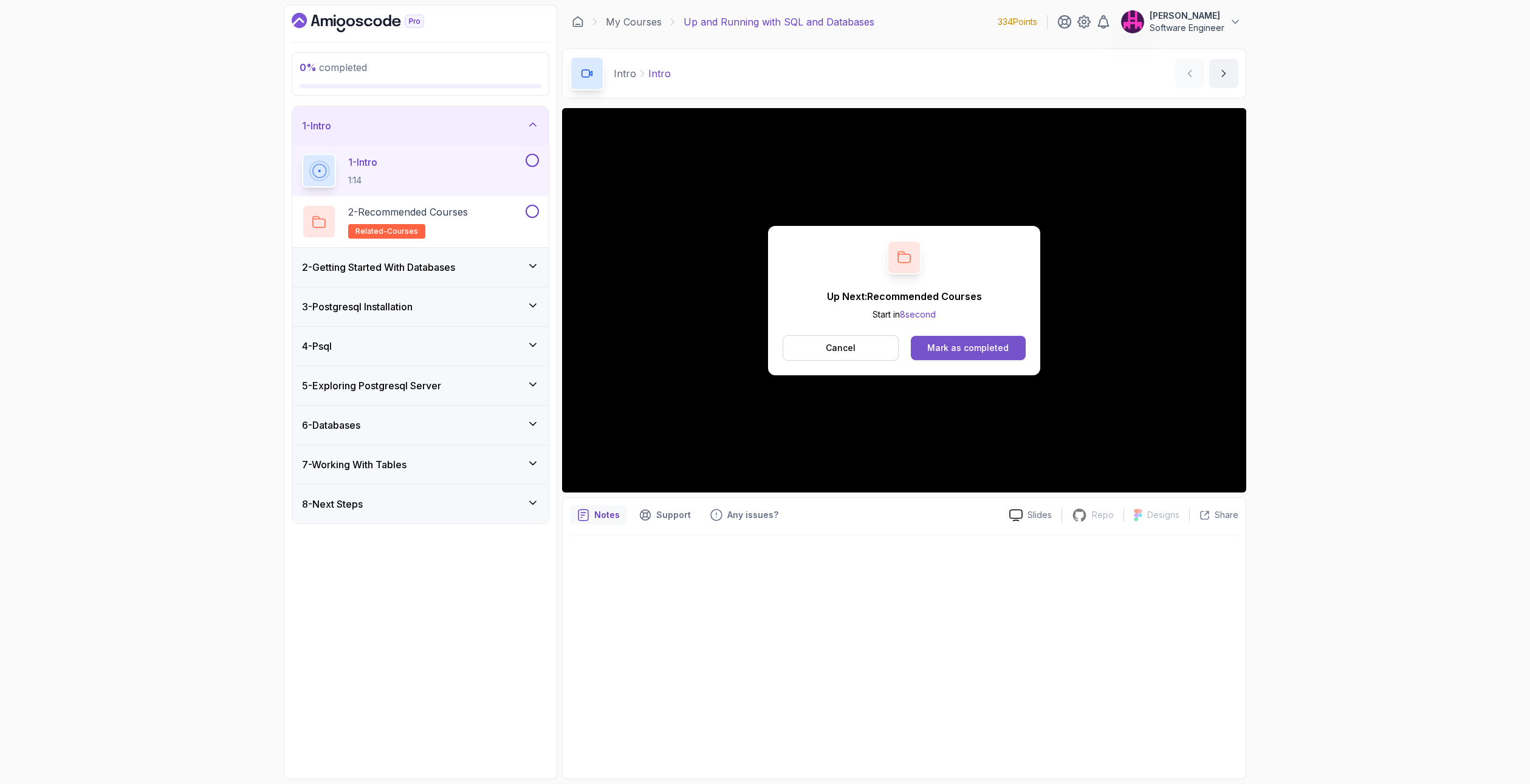
click at [856, 337] on button "Mark as completed" at bounding box center [968, 348] width 114 height 25
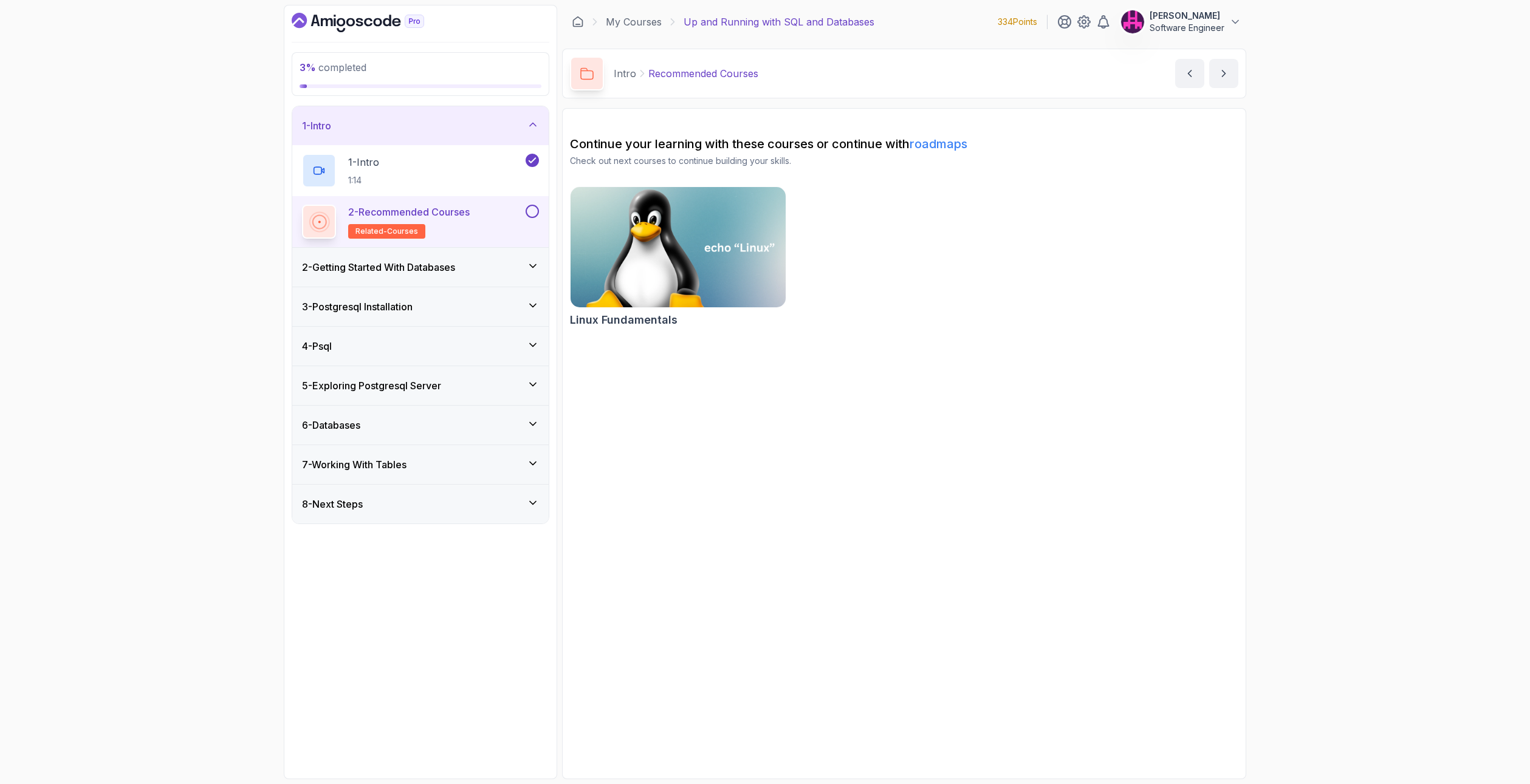
click at [638, 263] on img at bounding box center [678, 247] width 226 height 127
click at [535, 215] on button at bounding box center [532, 211] width 13 height 13
click at [454, 273] on h3 "2 - Getting Started With Databases" at bounding box center [378, 267] width 153 height 15
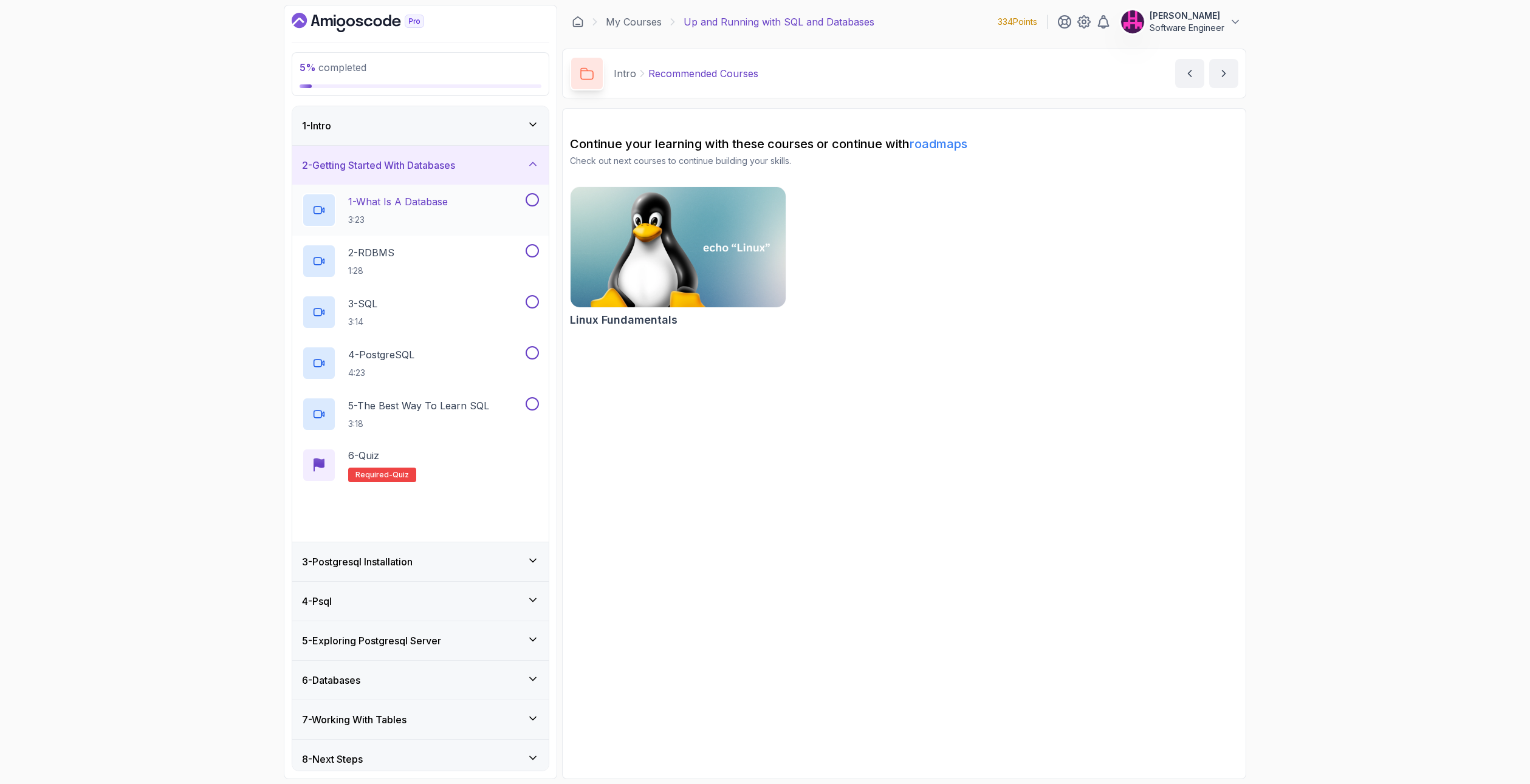
click at [479, 222] on div "1 - What Is A Database 3:23" at bounding box center [412, 210] width 221 height 34
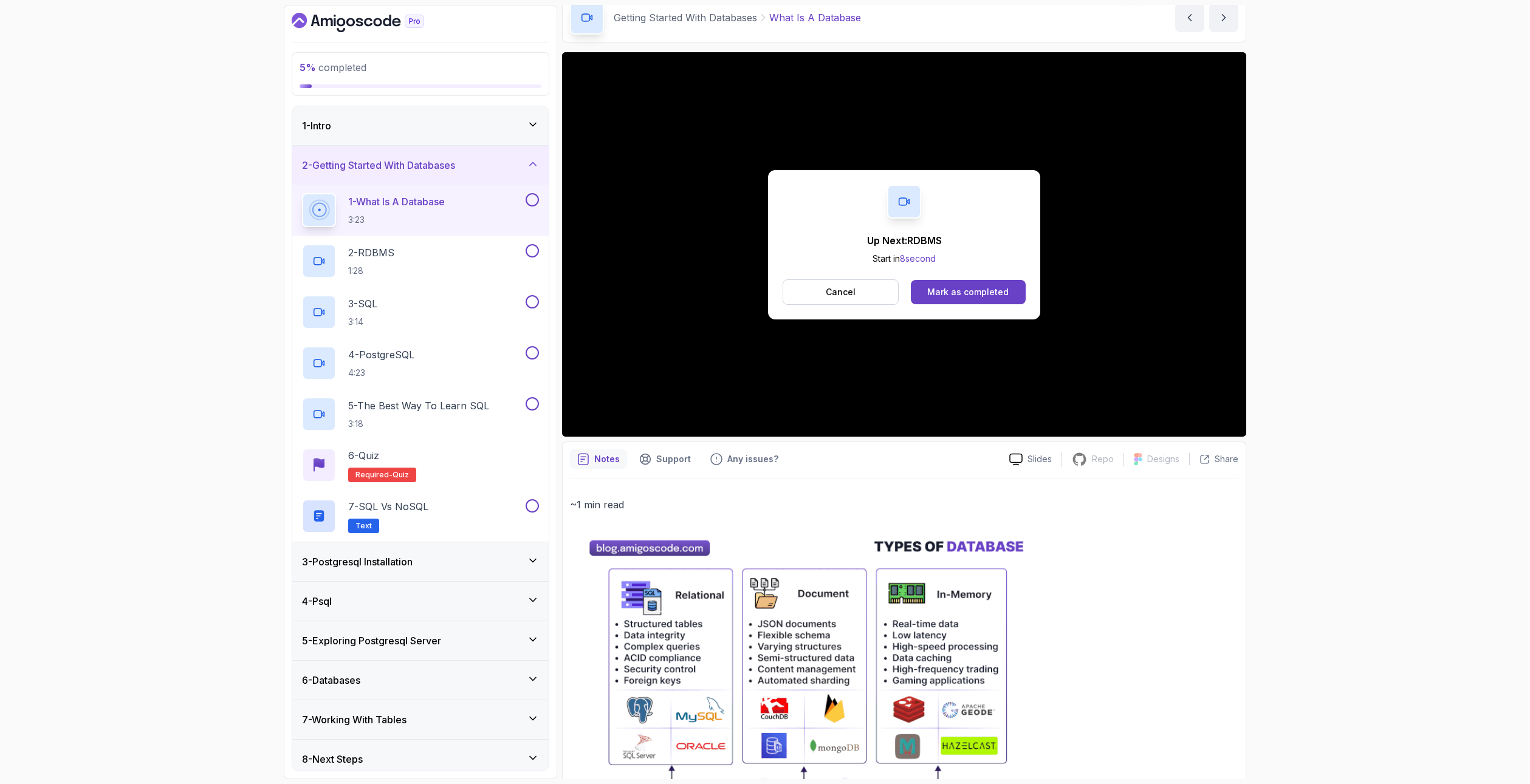
scroll to position [182, 0]
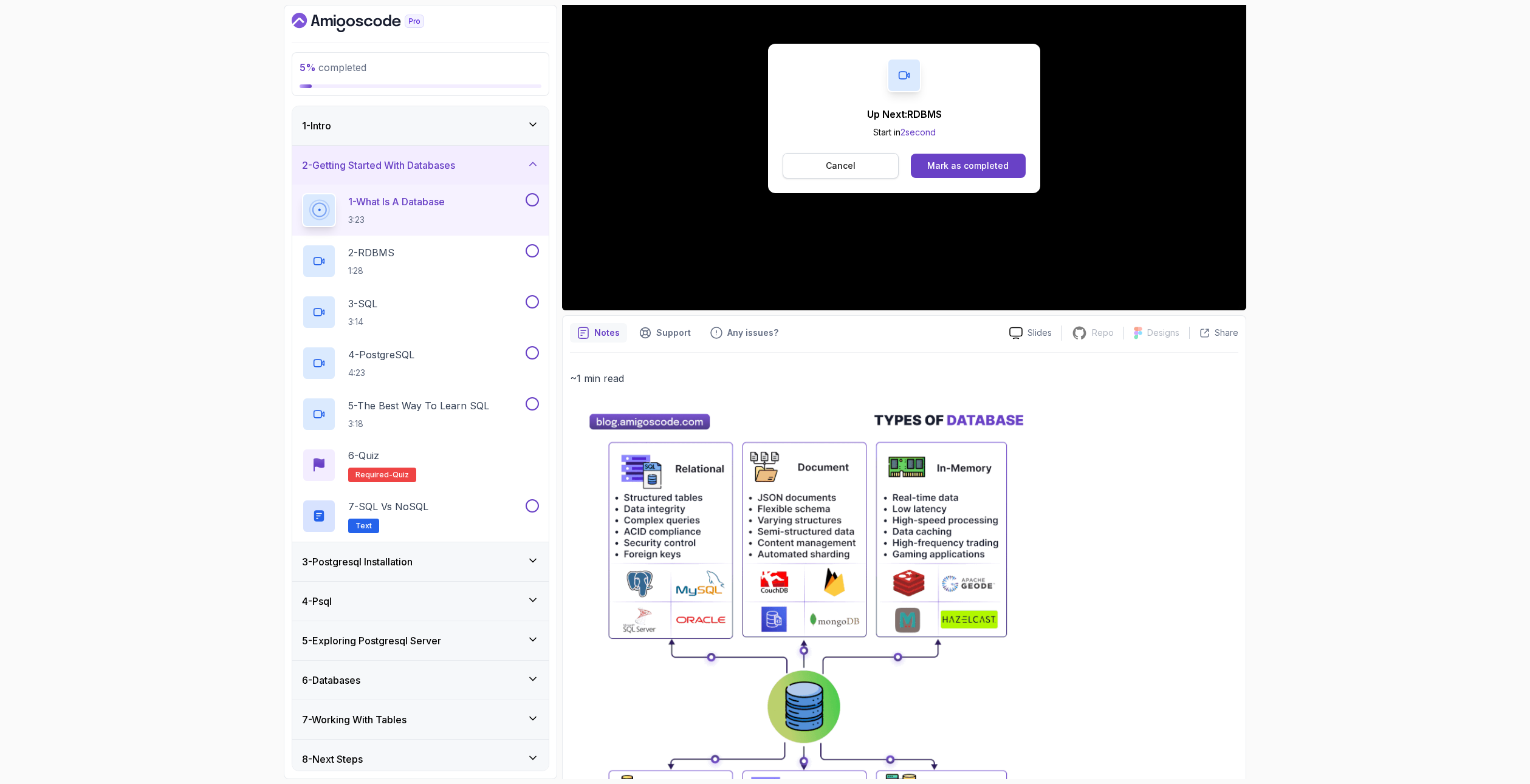
click at [836, 172] on button "Cancel" at bounding box center [840, 165] width 116 height 25
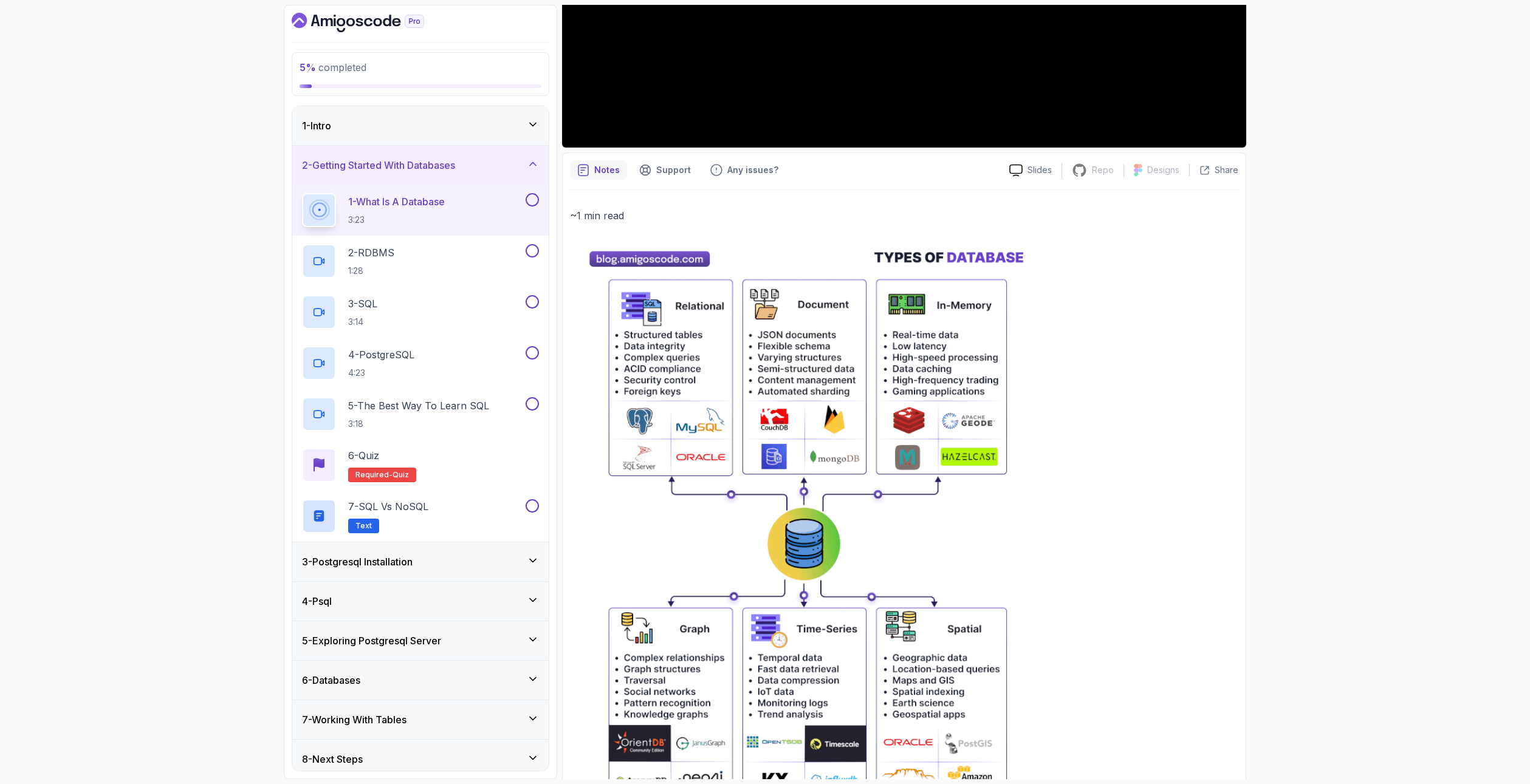
scroll to position [121, 0]
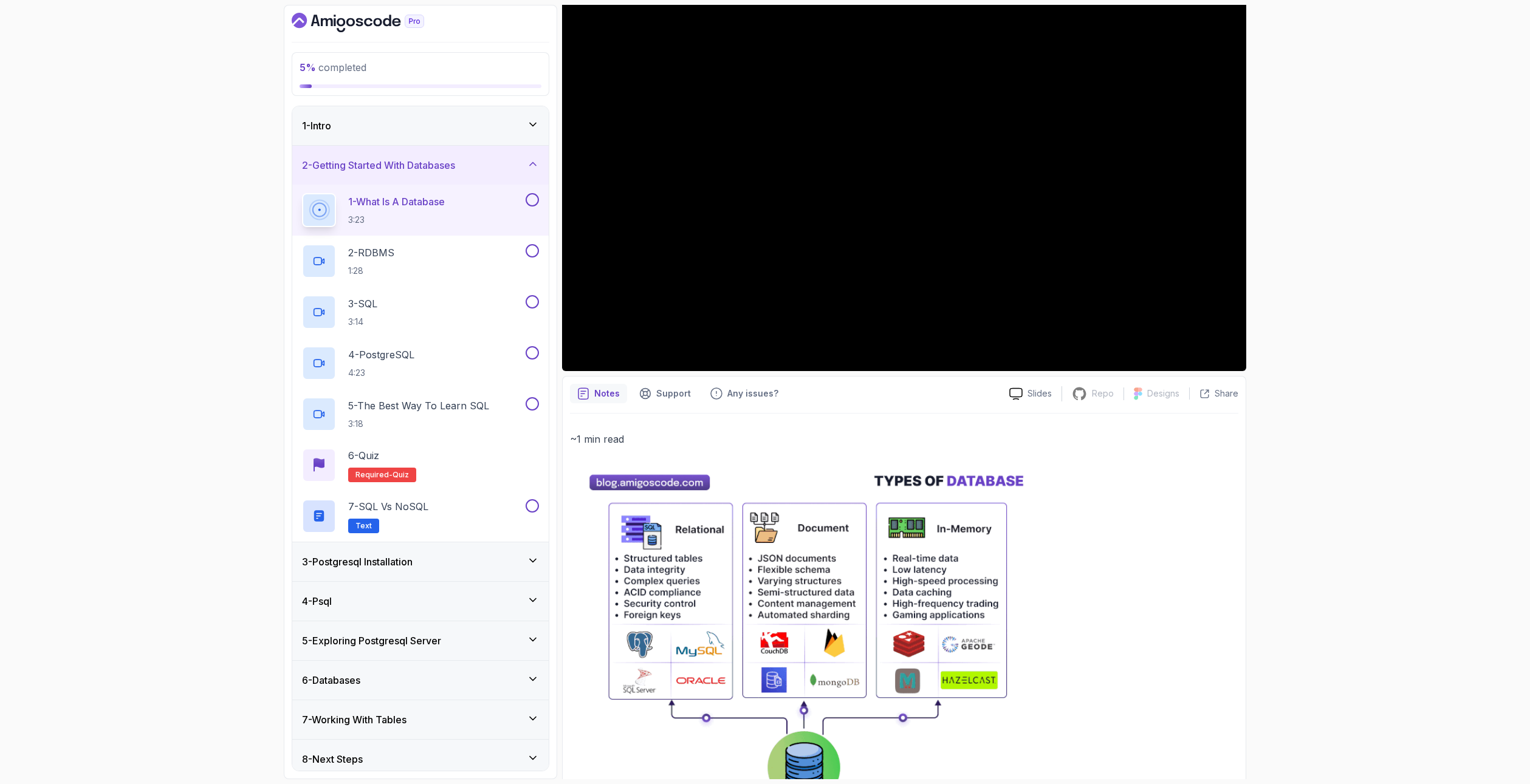
click at [531, 194] on button at bounding box center [532, 200] width 13 height 13
click at [441, 250] on div "2 - RDBMS 1:28" at bounding box center [412, 261] width 221 height 34
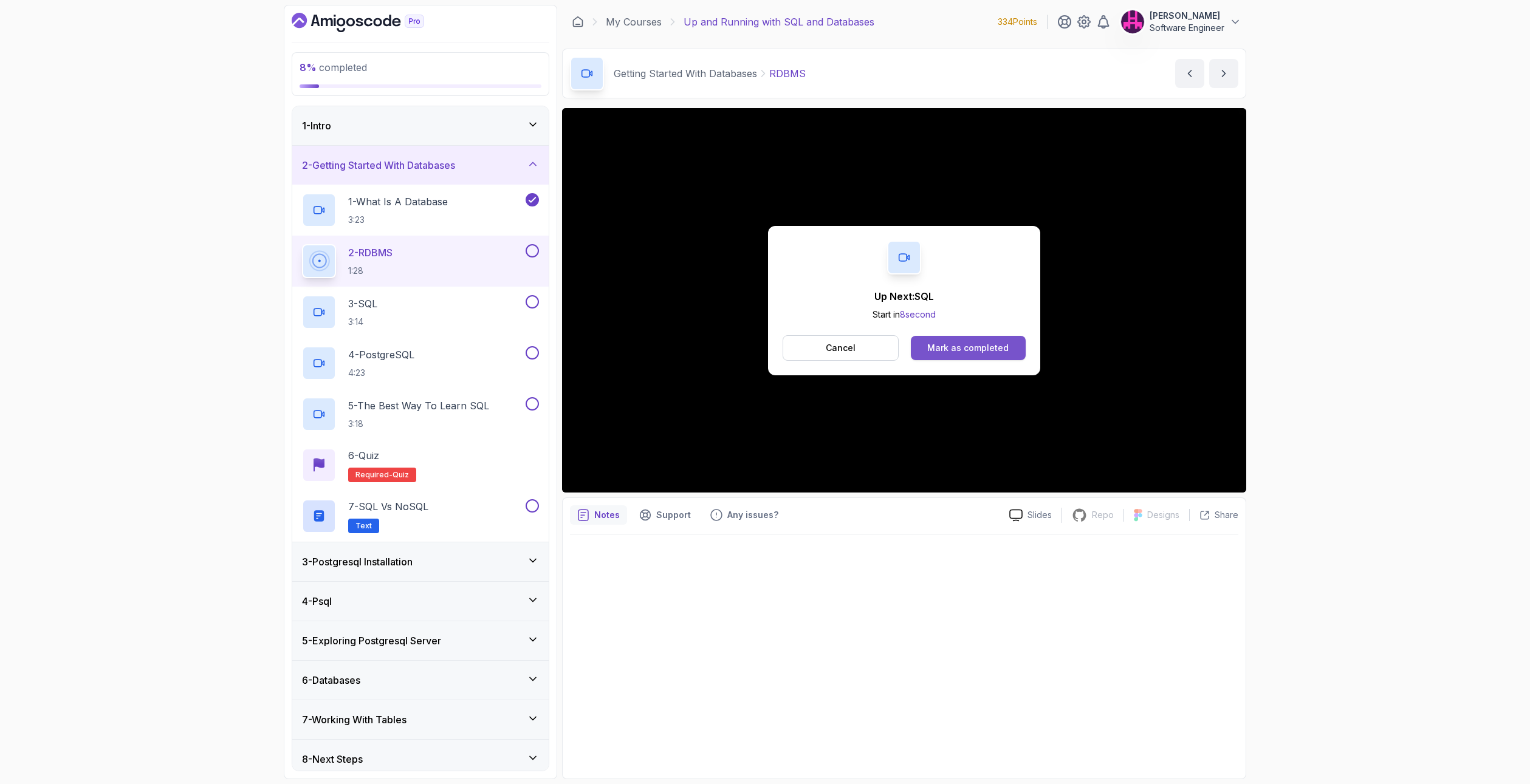
click at [856, 339] on button "Mark as completed" at bounding box center [968, 348] width 114 height 25
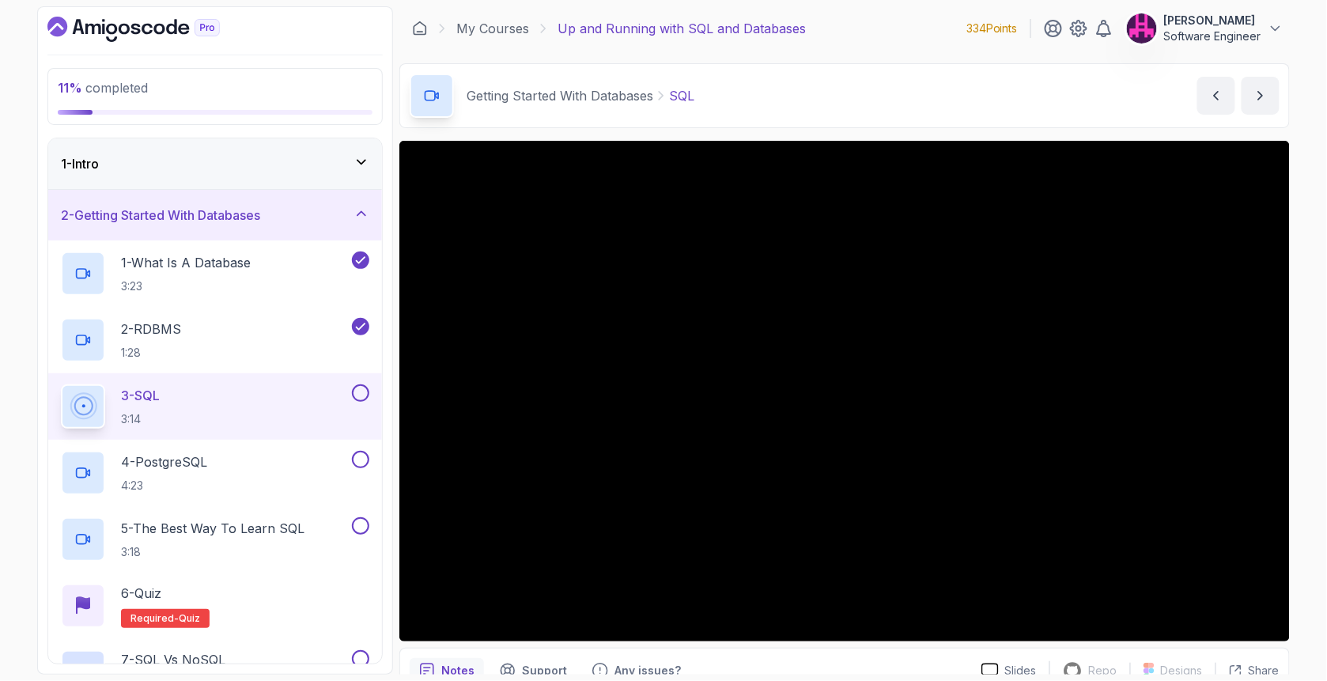
click at [1115, 369] on div "11 % completed 1 - Intro 2 - Getting Started With Databases 1 - What Is A Datab…" at bounding box center [663, 340] width 1327 height 681
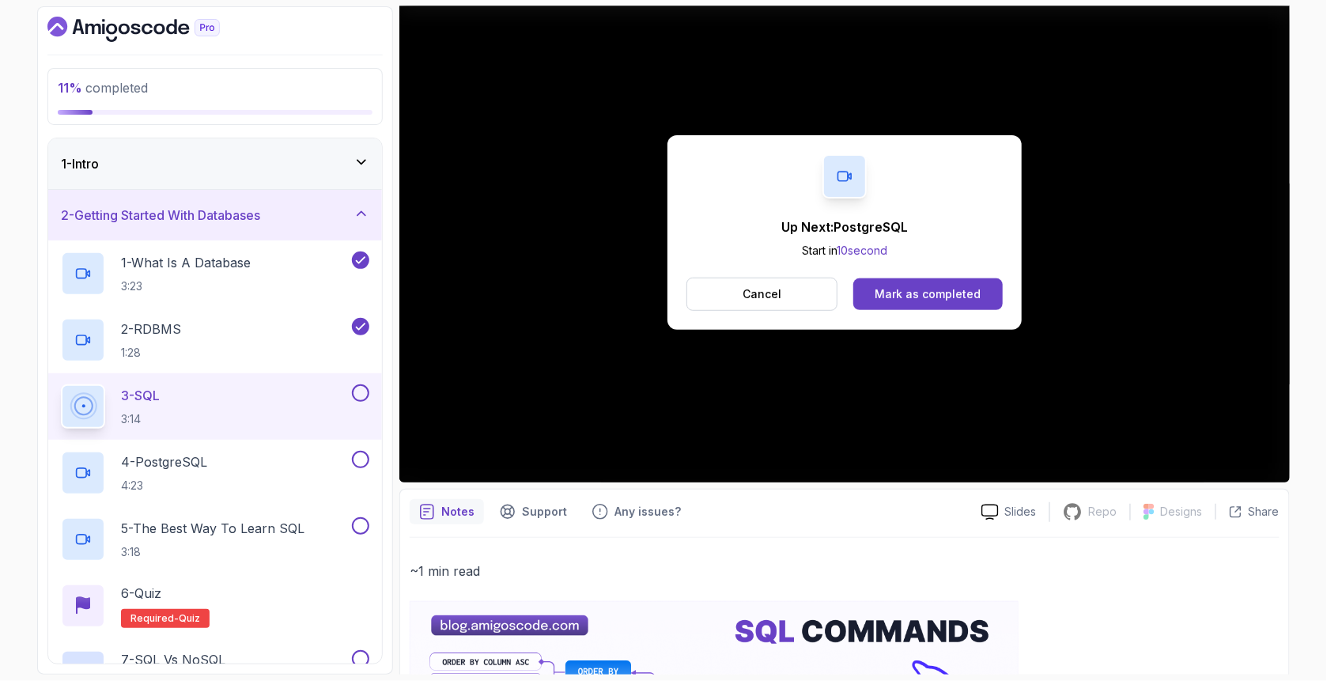
scroll to position [158, 0]
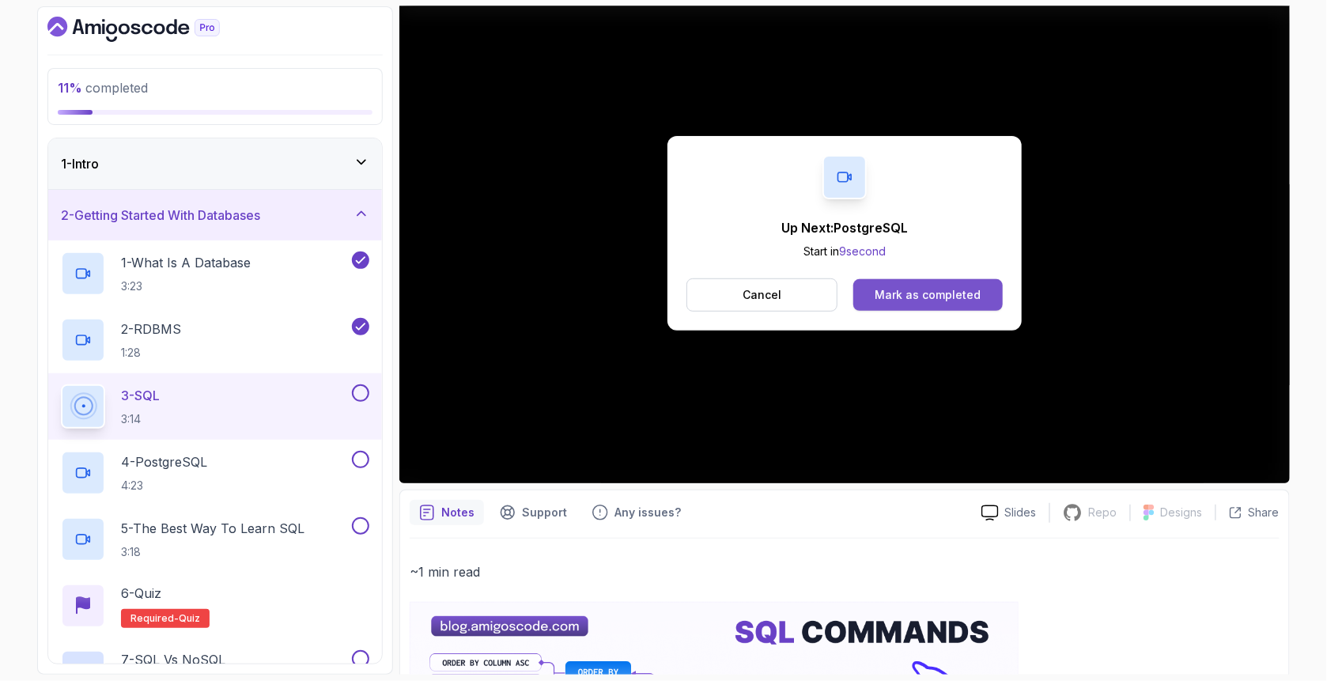
click at [923, 288] on div "Mark as completed" at bounding box center [928, 295] width 106 height 16
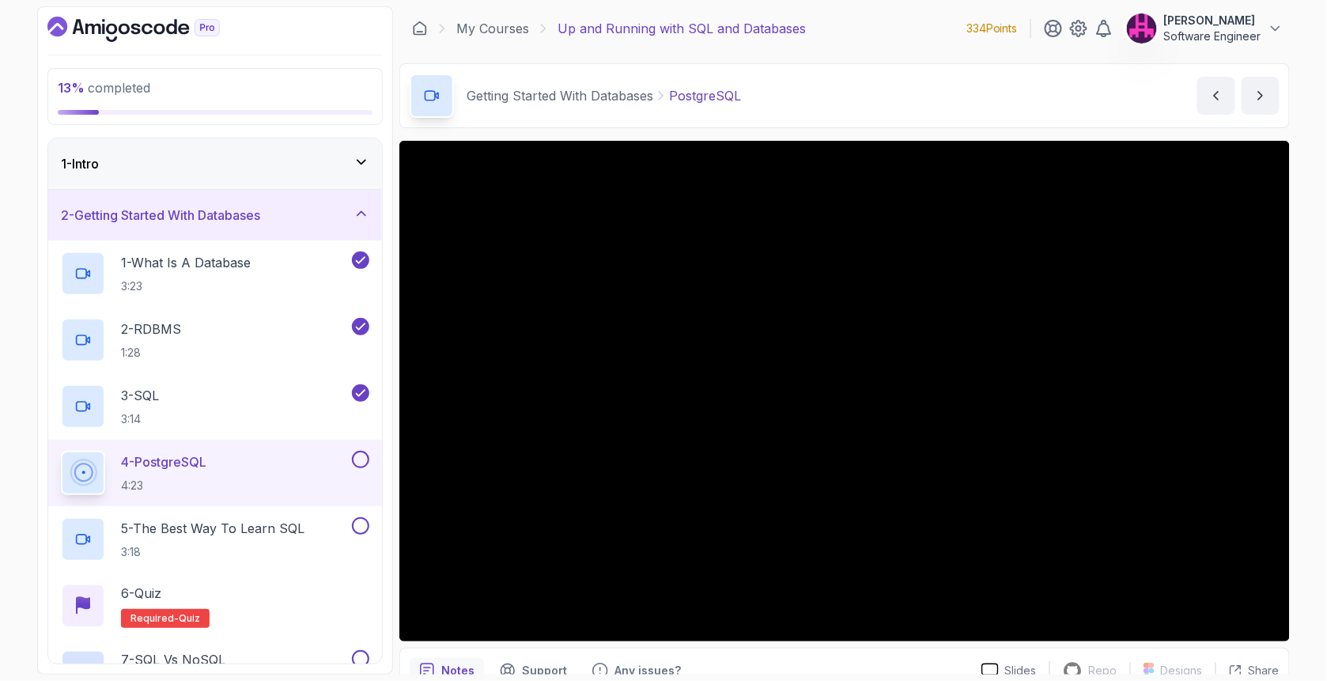
click at [1115, 548] on div "13 % completed 1 - Intro 2 - Getting Started With Databases 1 - What Is A Datab…" at bounding box center [663, 340] width 1327 height 681
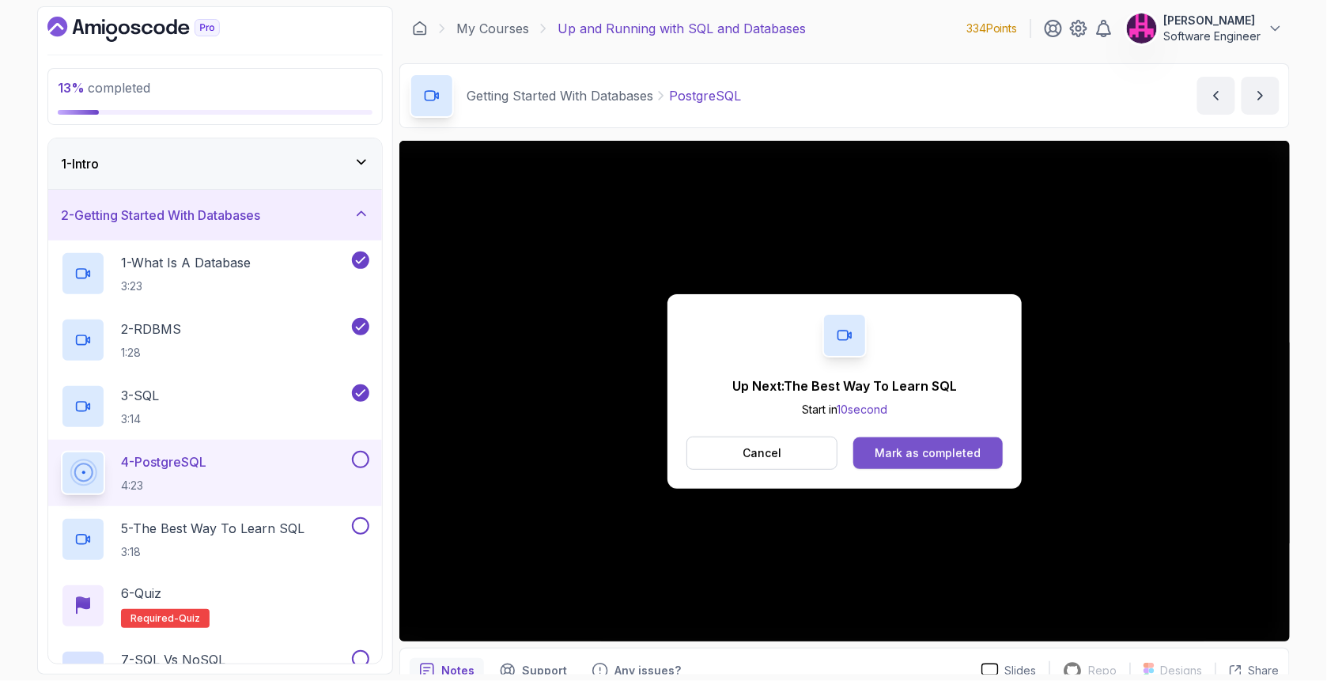
click at [961, 454] on div "Mark as completed" at bounding box center [928, 453] width 106 height 16
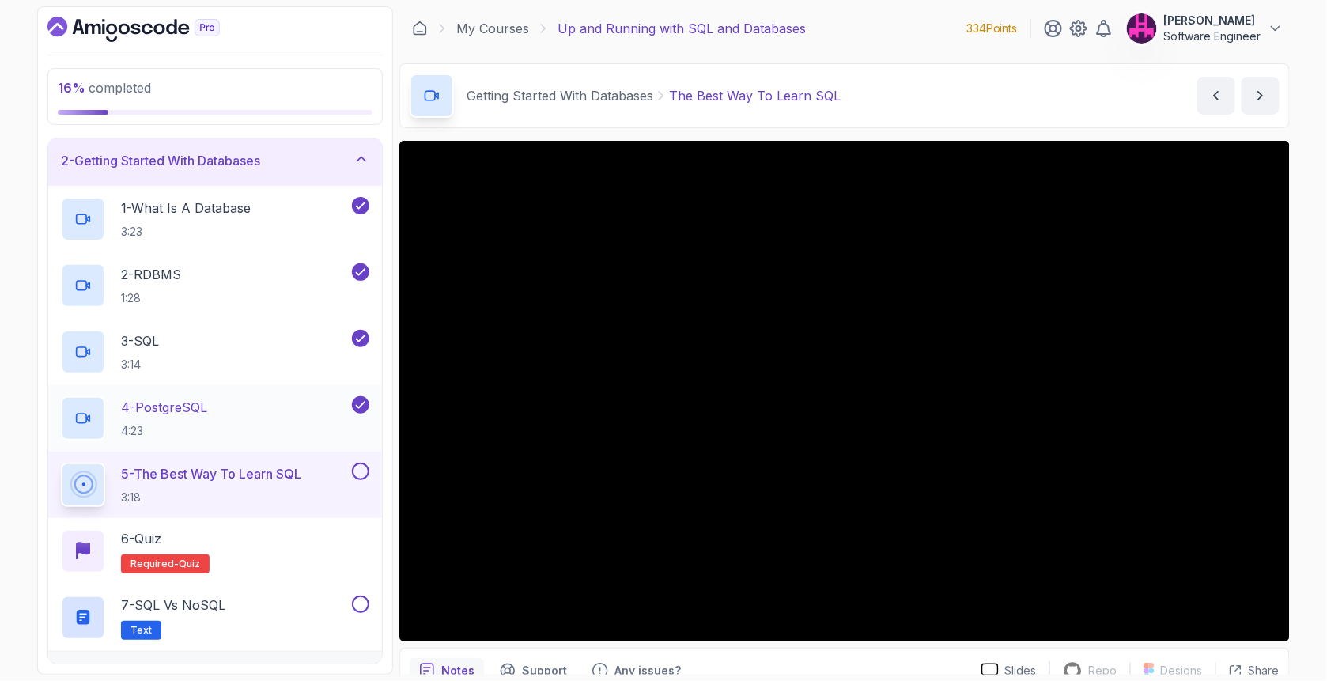
scroll to position [52, 0]
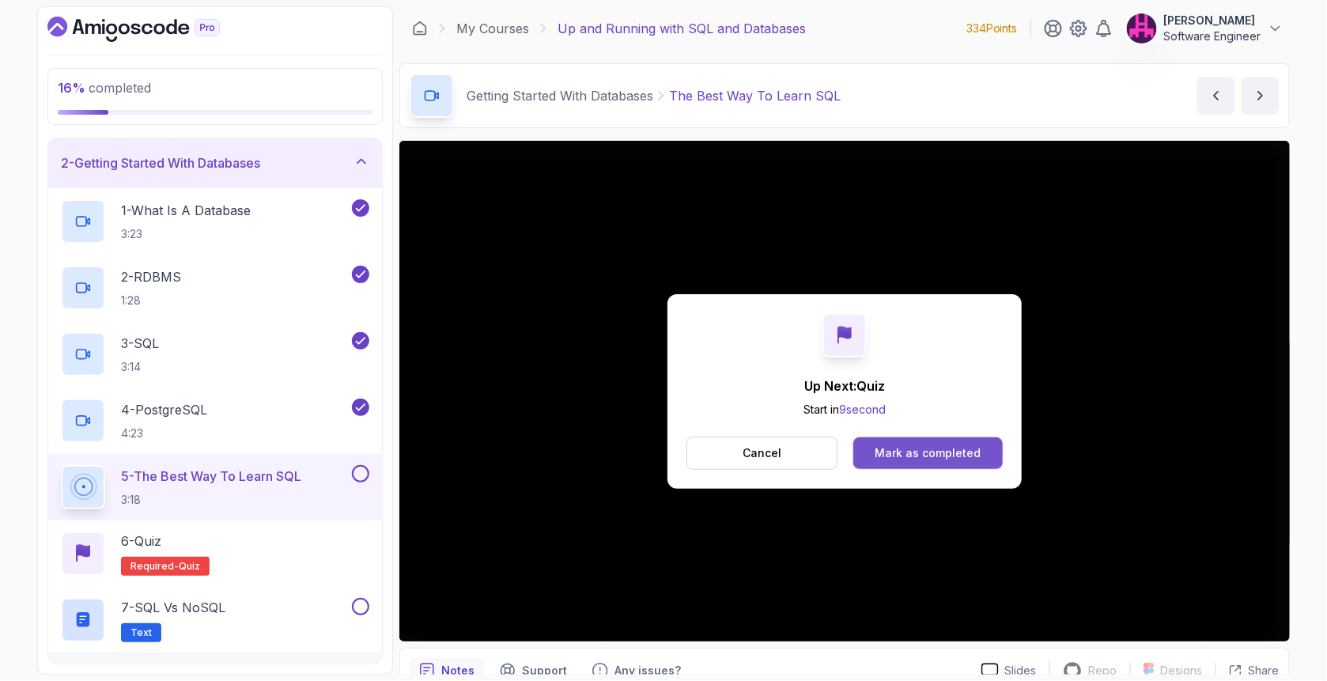
click at [889, 446] on div "Mark as completed" at bounding box center [928, 453] width 106 height 16
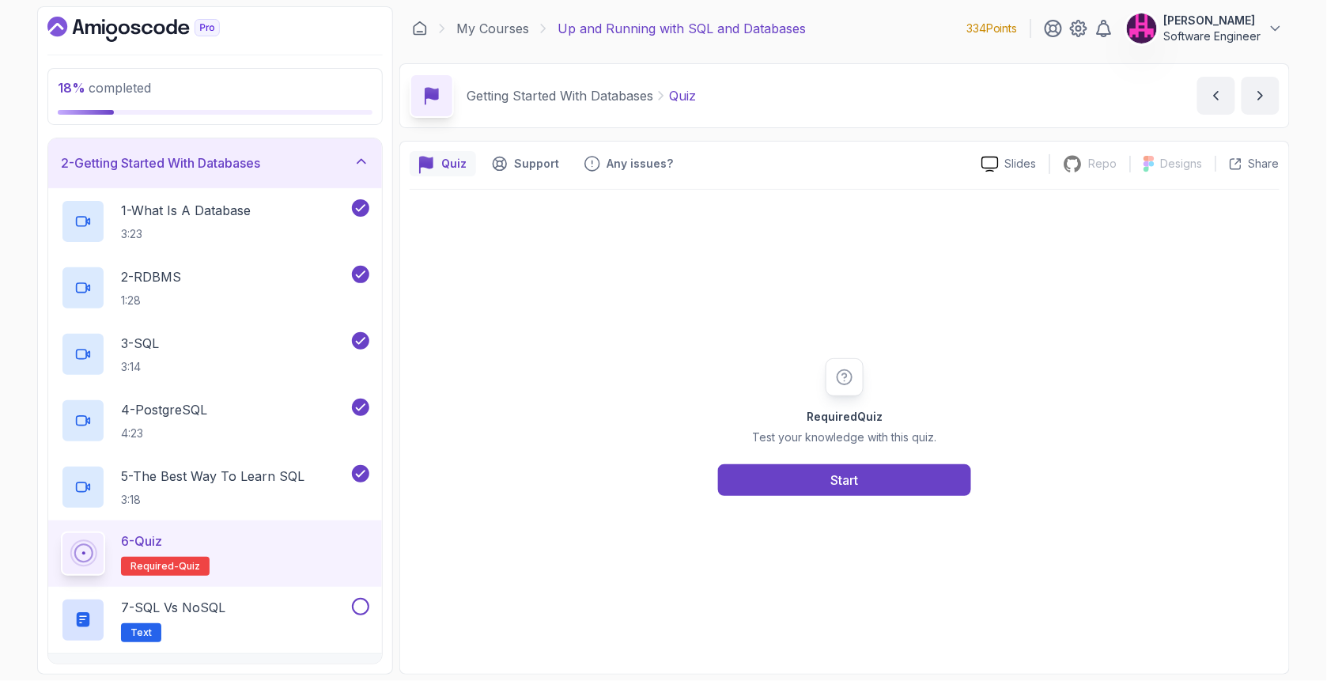
click at [860, 459] on div "Required Quiz Test your knowledge with this quiz. Start" at bounding box center [845, 427] width 304 height 138
click at [861, 473] on button "Start" at bounding box center [844, 480] width 253 height 32
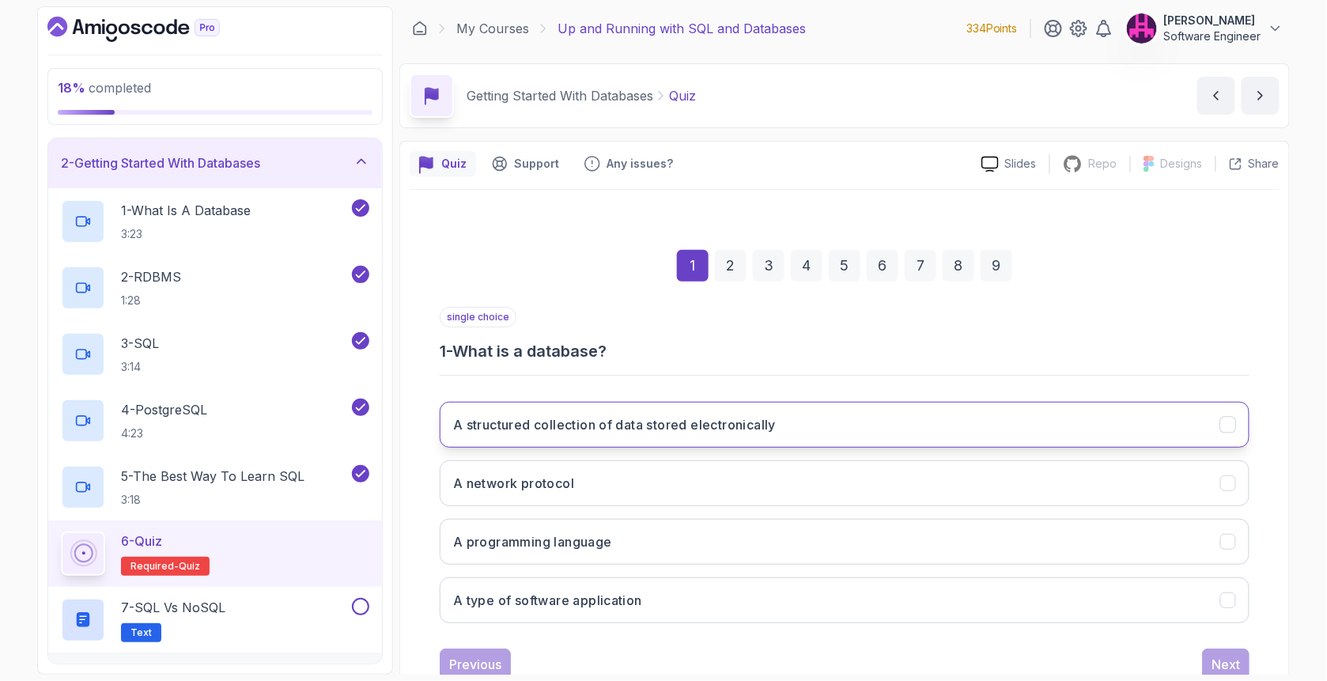
click at [649, 422] on h3 "A structured collection of data stored electronically" at bounding box center [614, 424] width 323 height 19
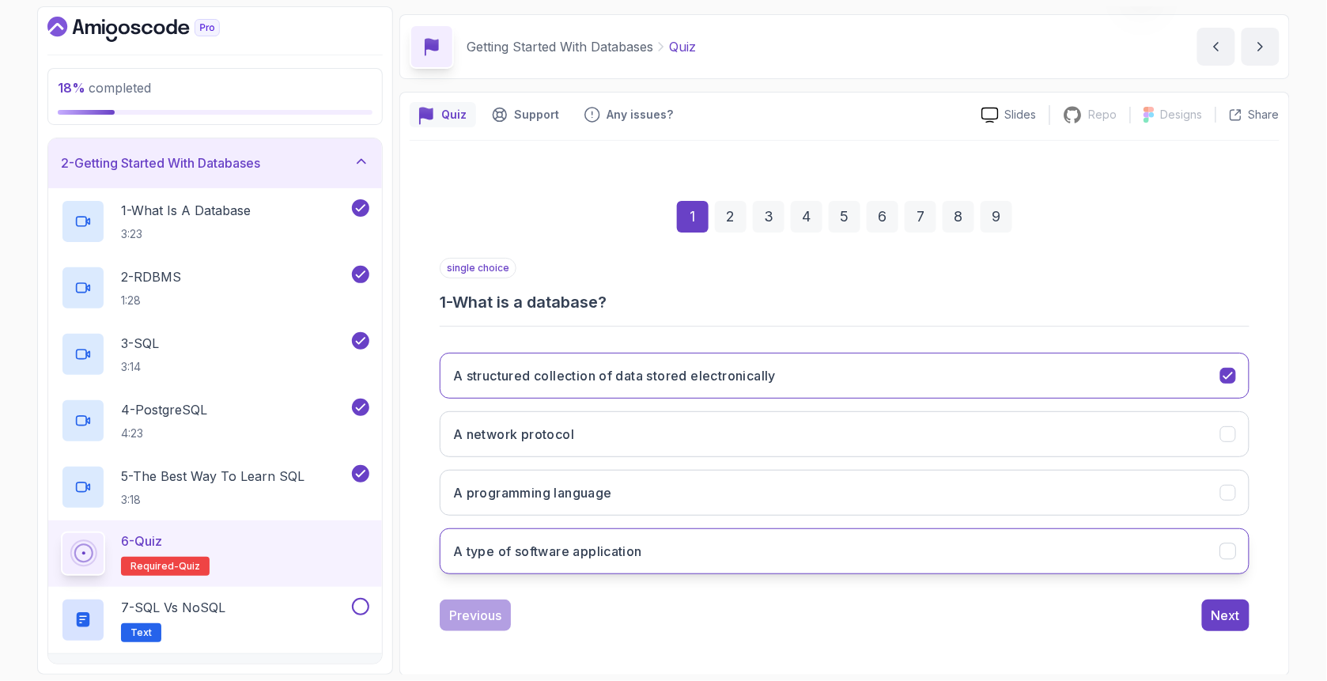
scroll to position [49, 0]
drag, startPoint x: 1201, startPoint y: 607, endPoint x: 1209, endPoint y: 609, distance: 8.8
click at [1115, 609] on div "Previous Next" at bounding box center [845, 616] width 810 height 32
click at [1115, 609] on div "Next" at bounding box center [1226, 615] width 28 height 19
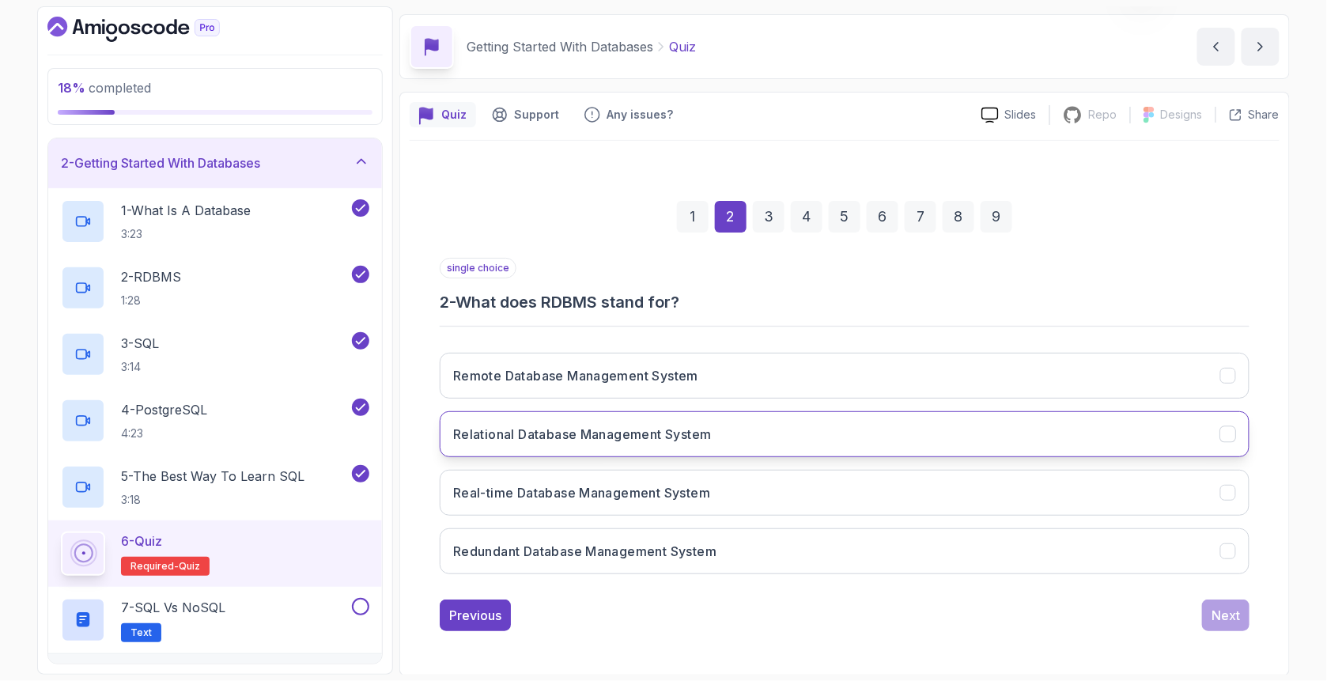
click at [726, 435] on button "Relational Database Management System" at bounding box center [845, 434] width 810 height 46
click at [1115, 607] on div "Next" at bounding box center [1226, 615] width 28 height 19
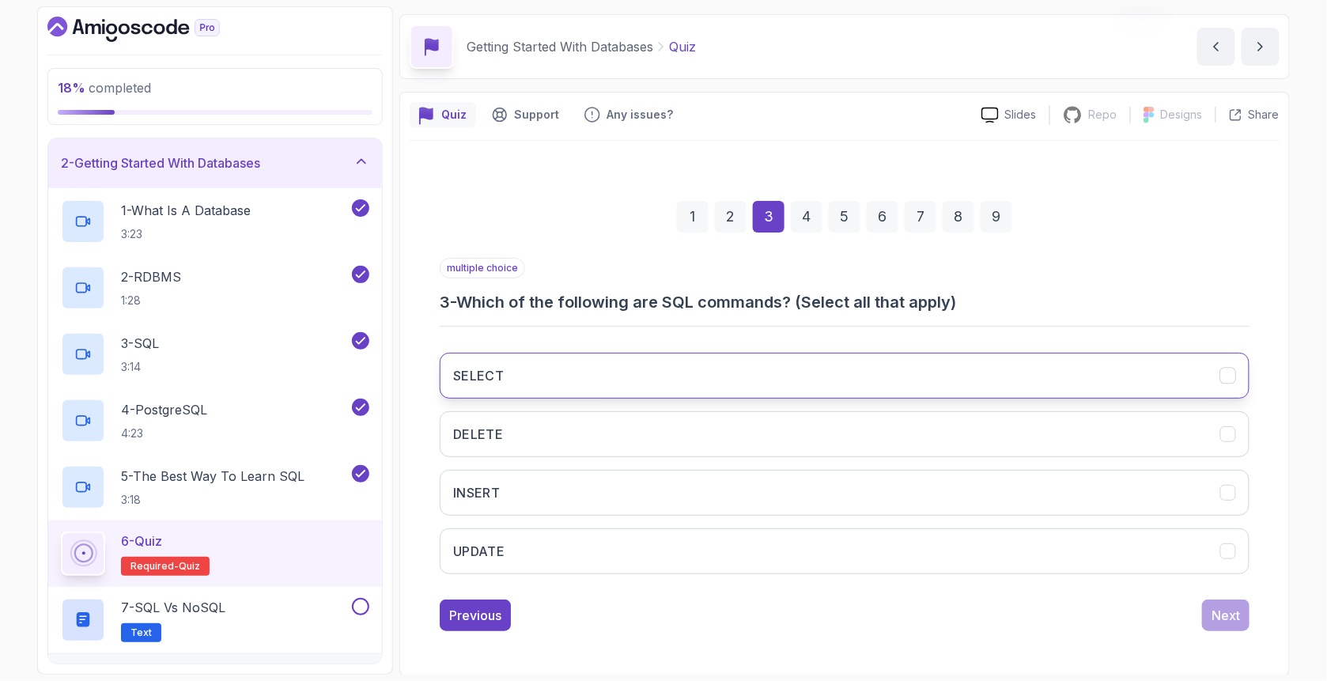
click at [563, 381] on button "SELECT" at bounding box center [845, 376] width 810 height 46
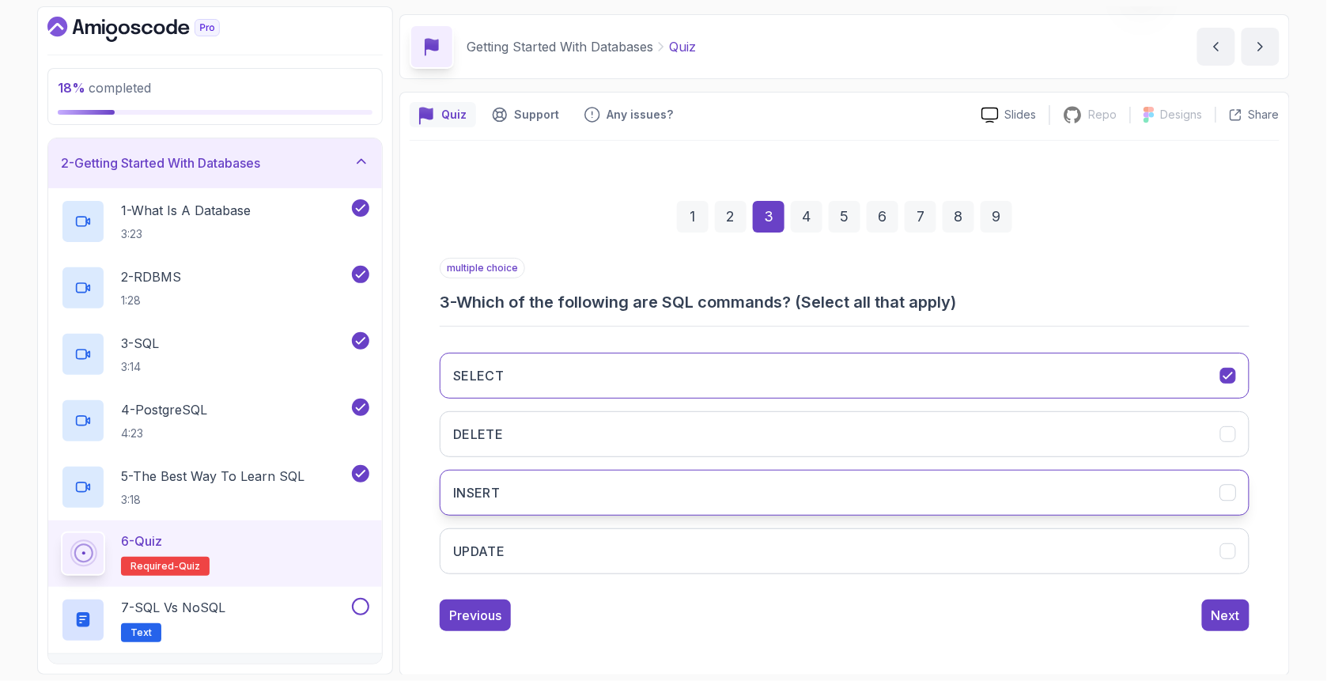
click at [563, 511] on button "INSERT" at bounding box center [845, 493] width 810 height 46
click at [571, 553] on button "UPDATE" at bounding box center [845, 551] width 810 height 46
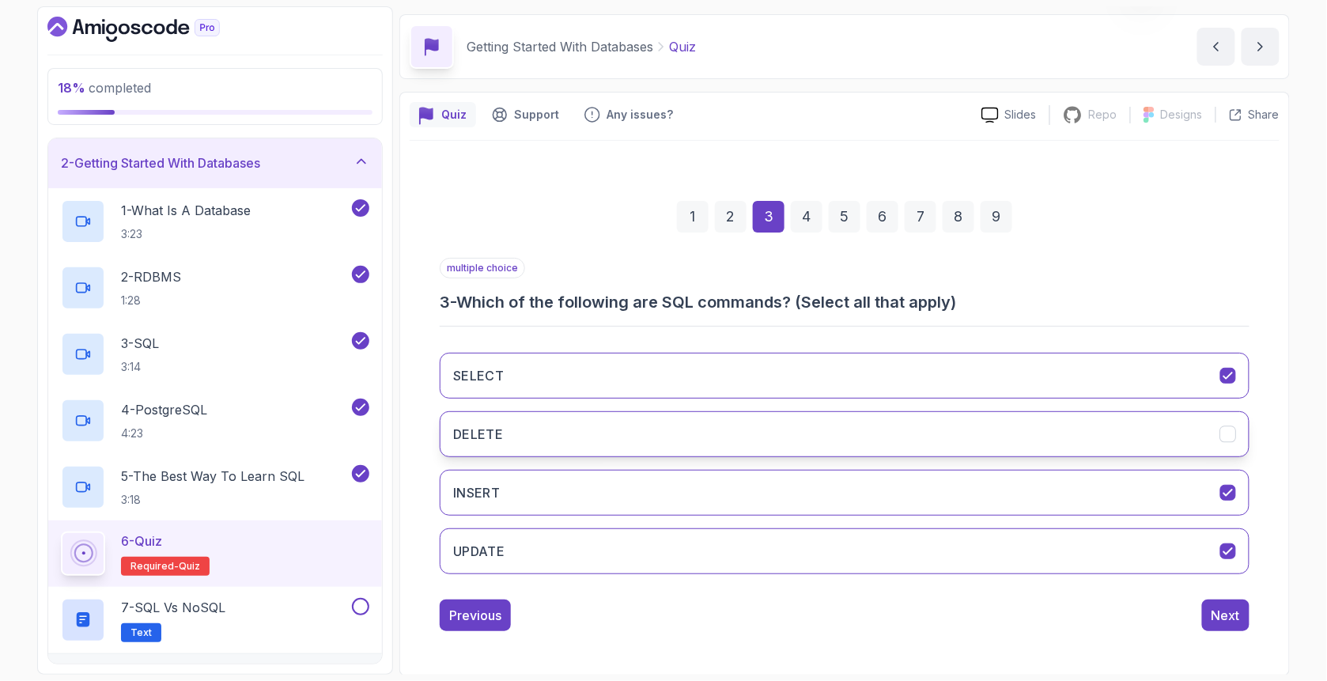
click at [986, 443] on button "DELETE" at bounding box center [845, 434] width 810 height 46
click at [1115, 615] on button "Next" at bounding box center [1225, 616] width 47 height 32
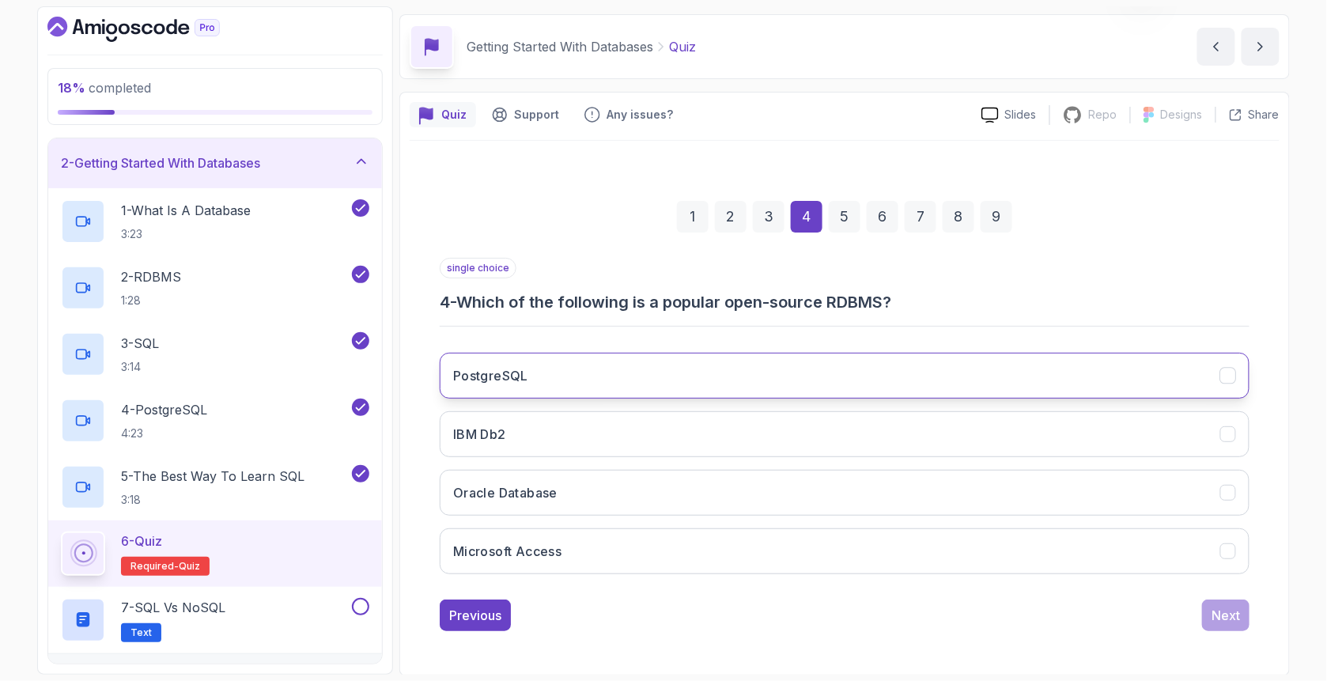
click at [580, 384] on button "PostgreSQL" at bounding box center [845, 376] width 810 height 46
click at [1115, 613] on button "Next" at bounding box center [1225, 616] width 47 height 32
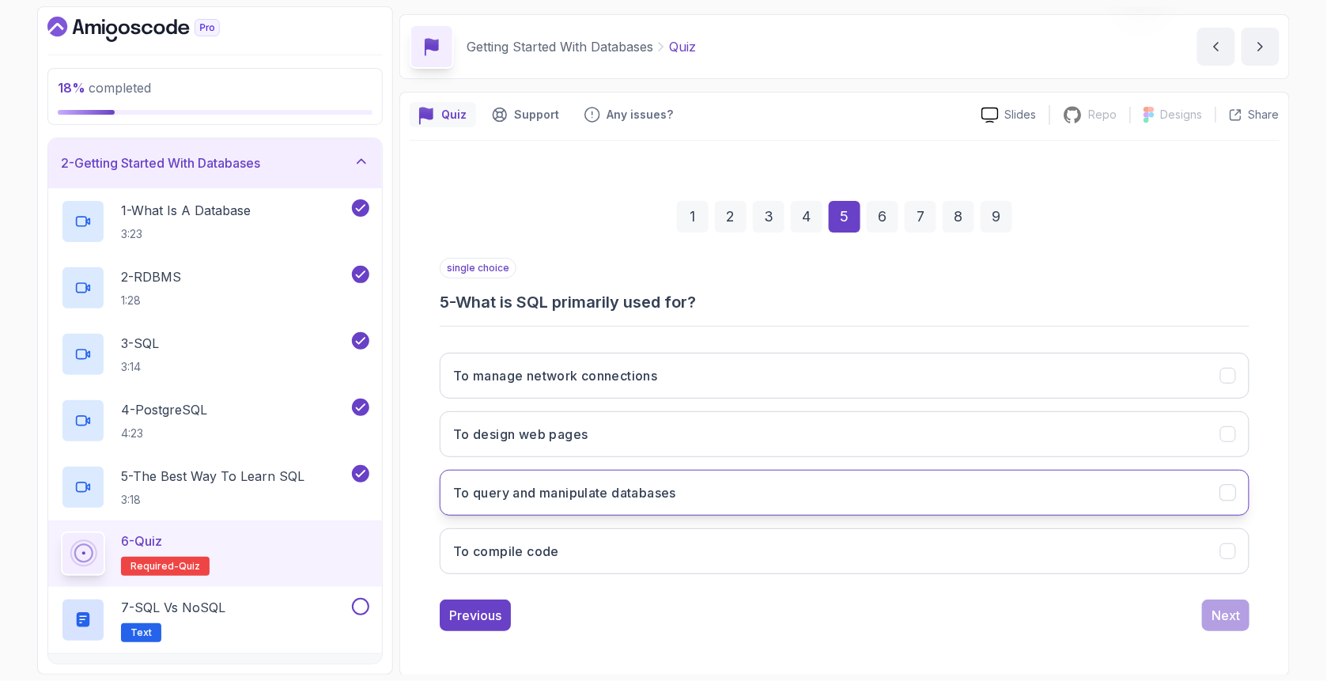
click at [683, 498] on button "To query and manipulate databases" at bounding box center [845, 493] width 810 height 46
click at [1115, 615] on div "Next" at bounding box center [1226, 615] width 28 height 19
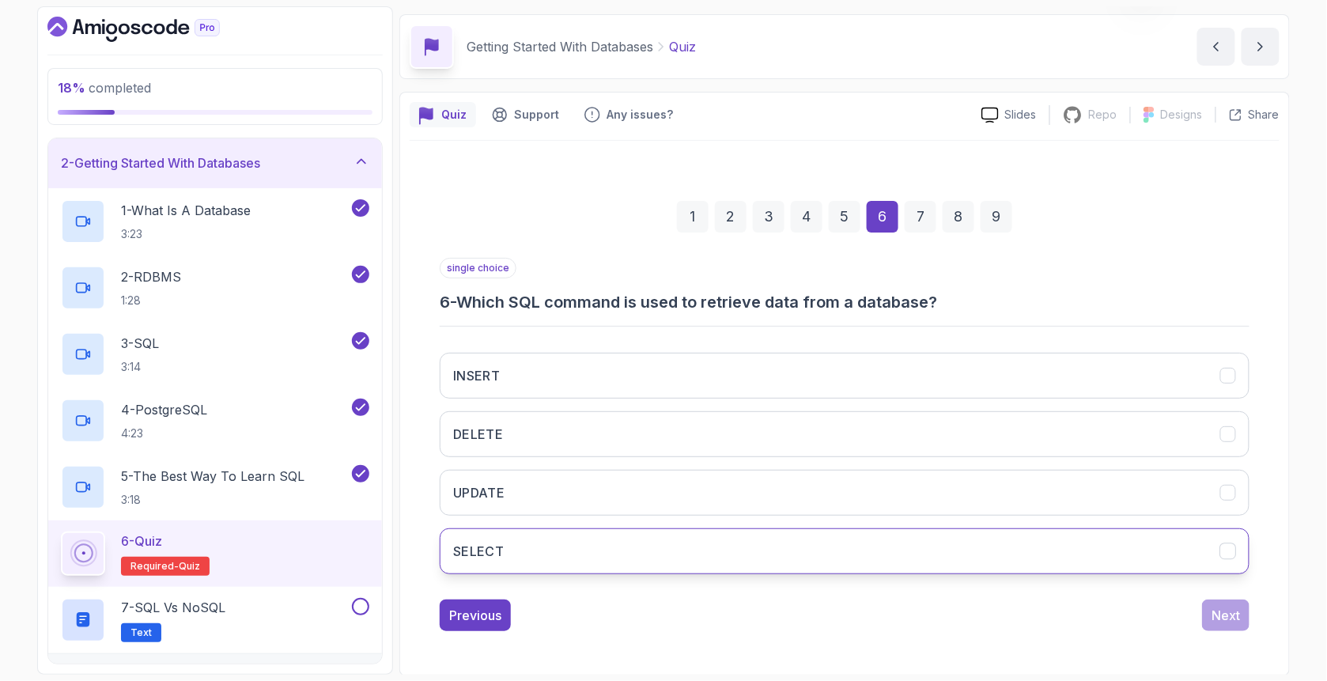
drag, startPoint x: 535, startPoint y: 528, endPoint x: 549, endPoint y: 532, distance: 14.0
click at [535, 529] on button "SELECT" at bounding box center [845, 551] width 810 height 46
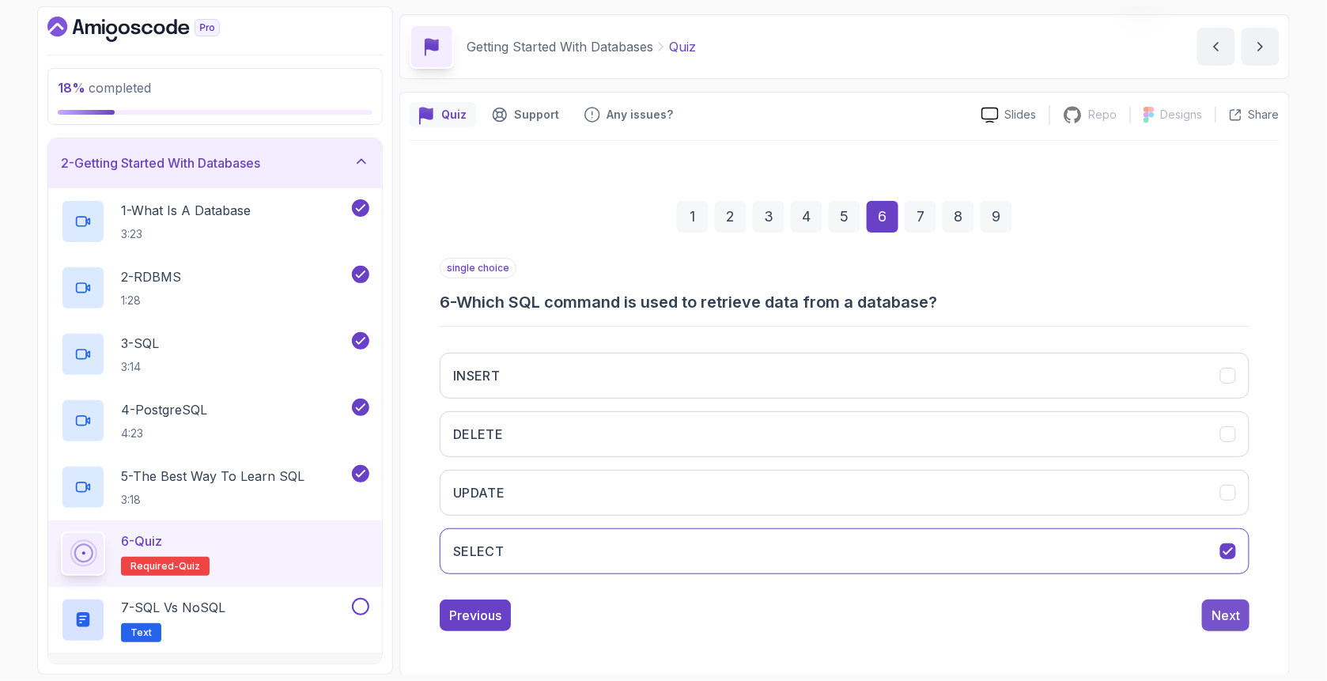
click at [1115, 615] on div "Next" at bounding box center [1226, 615] width 28 height 19
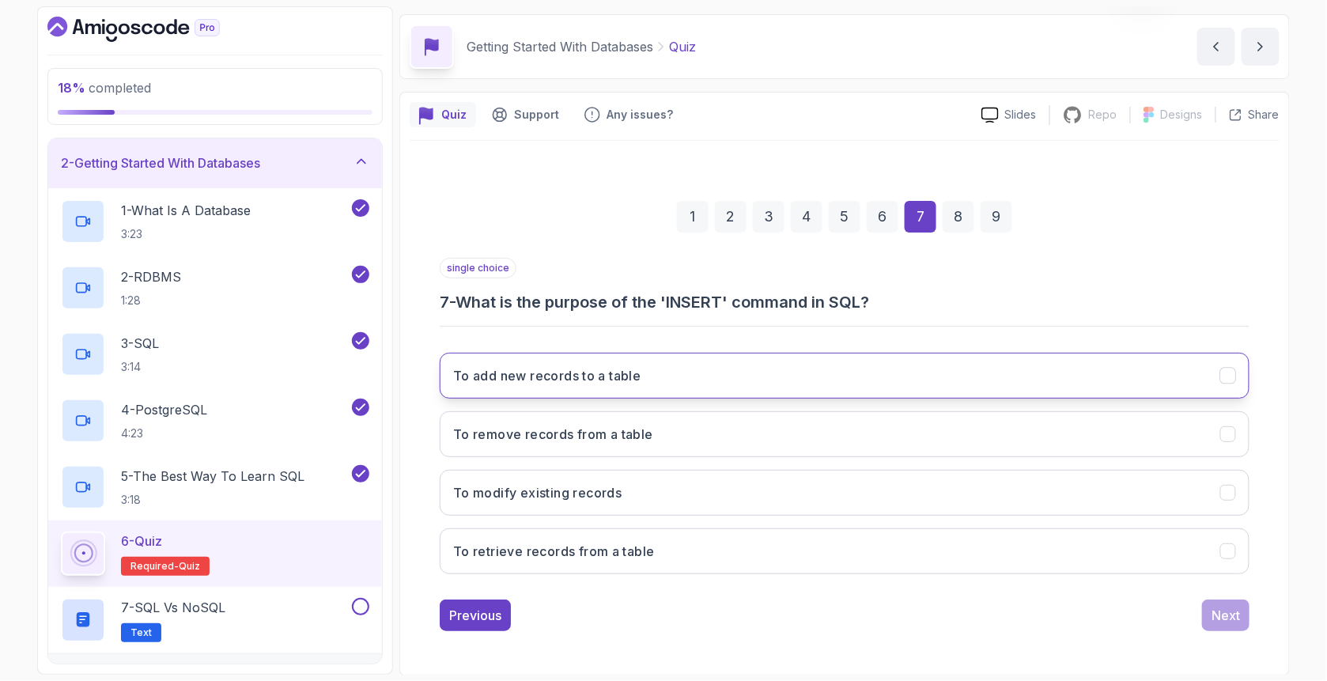
click at [512, 369] on h3 "To add new records to a table" at bounding box center [547, 375] width 188 height 19
click at [1115, 609] on div "Next" at bounding box center [1226, 615] width 28 height 19
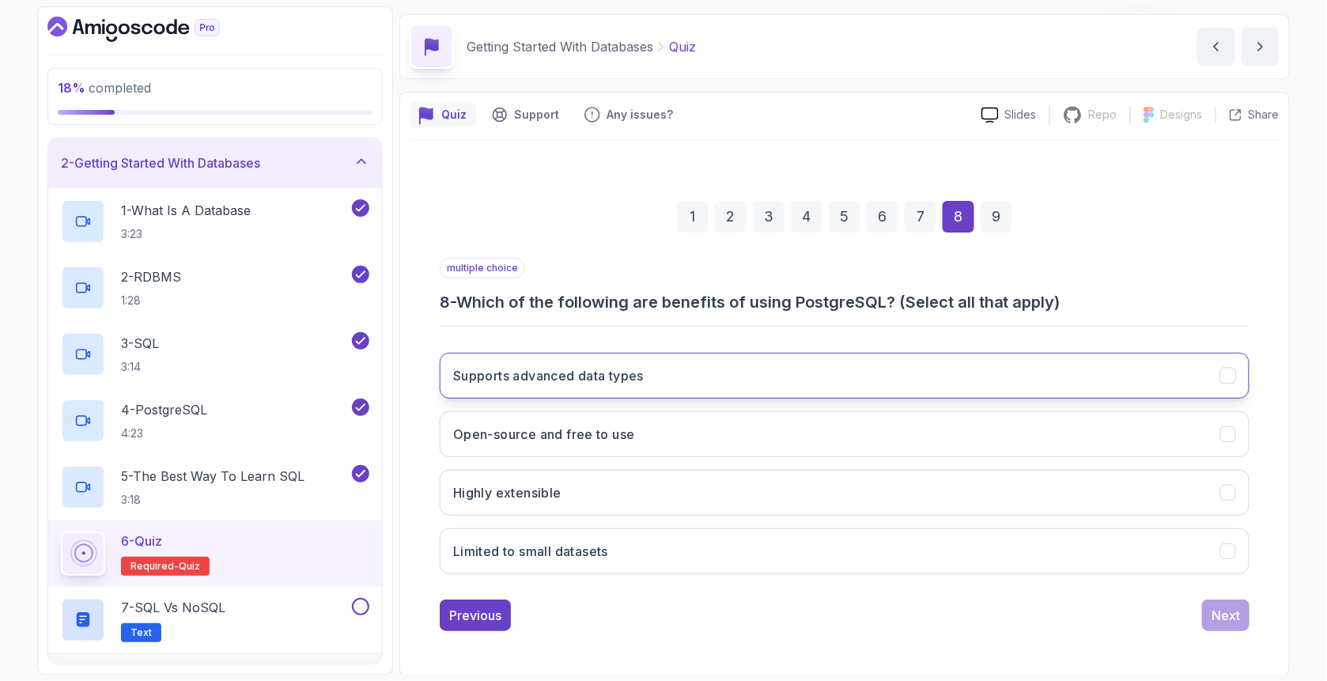
click at [543, 377] on h3 "Supports advanced data types" at bounding box center [548, 375] width 191 height 19
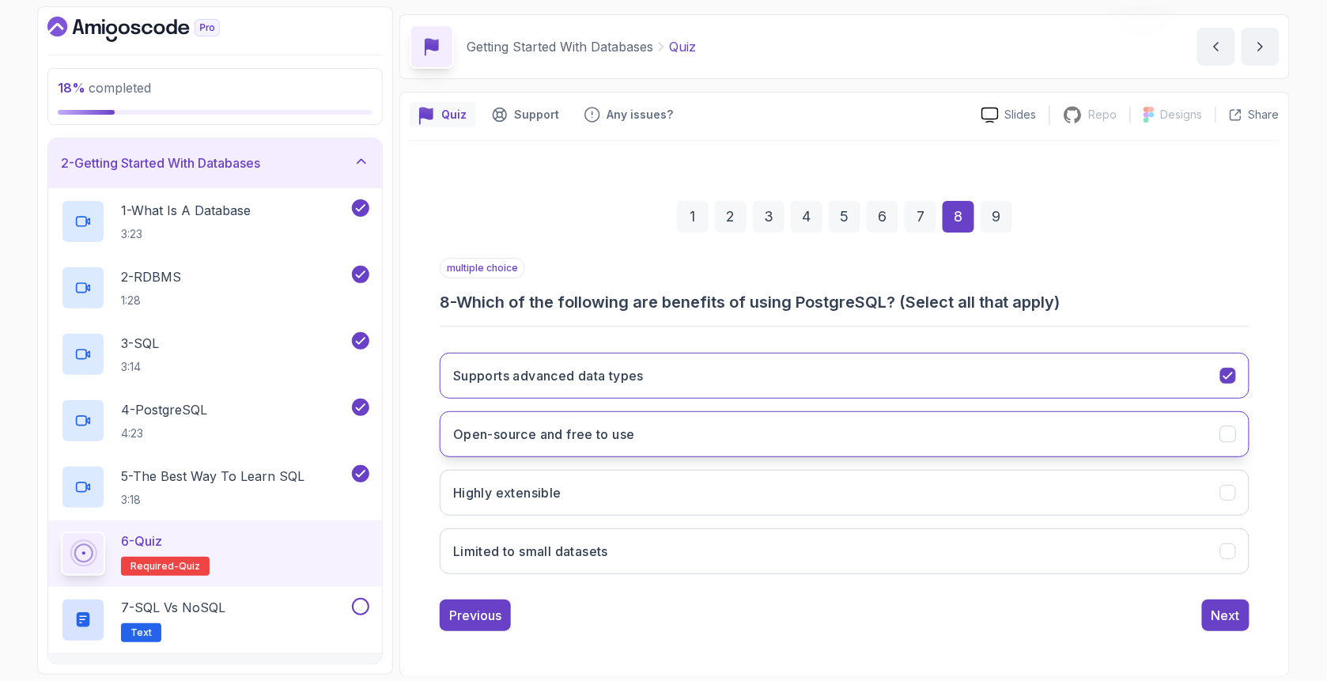
click at [533, 437] on h3 "Open-source and free to use" at bounding box center [544, 434] width 182 height 19
click at [526, 497] on h3 "Highly extensible" at bounding box center [507, 492] width 108 height 19
click at [1115, 611] on div "Next" at bounding box center [1226, 615] width 28 height 19
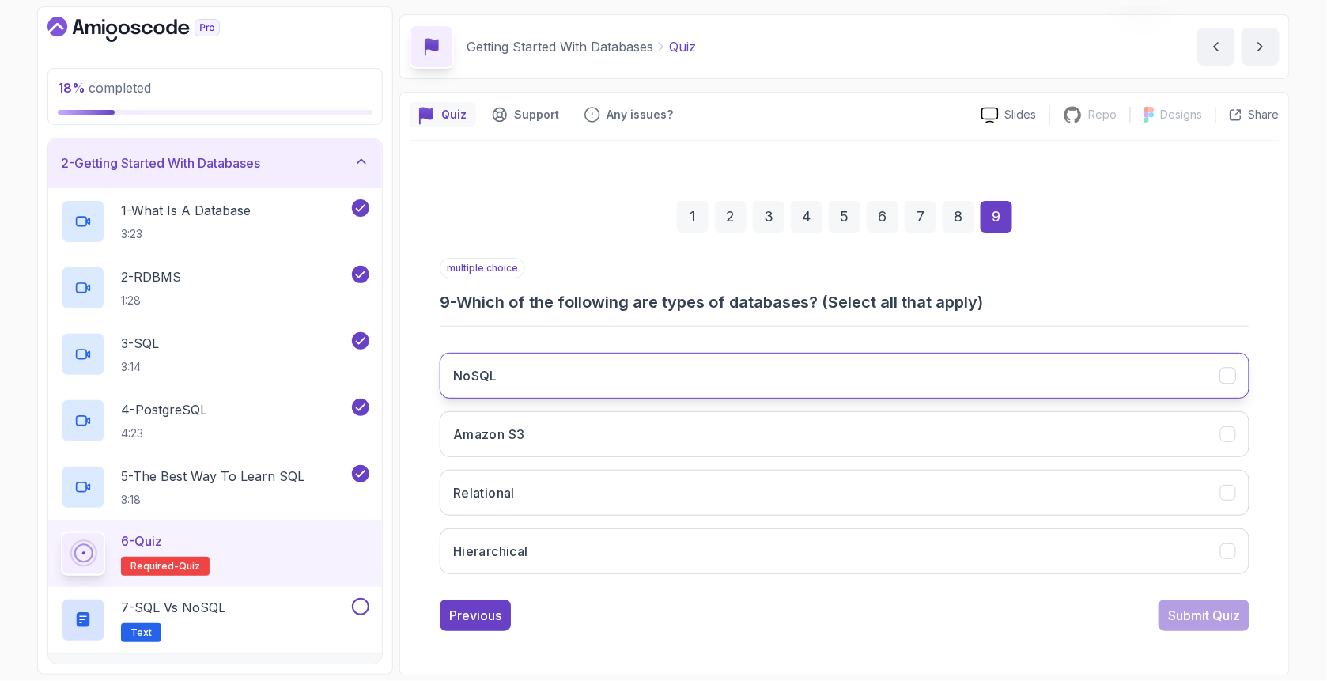
click at [610, 385] on button "NoSQL" at bounding box center [845, 376] width 810 height 46
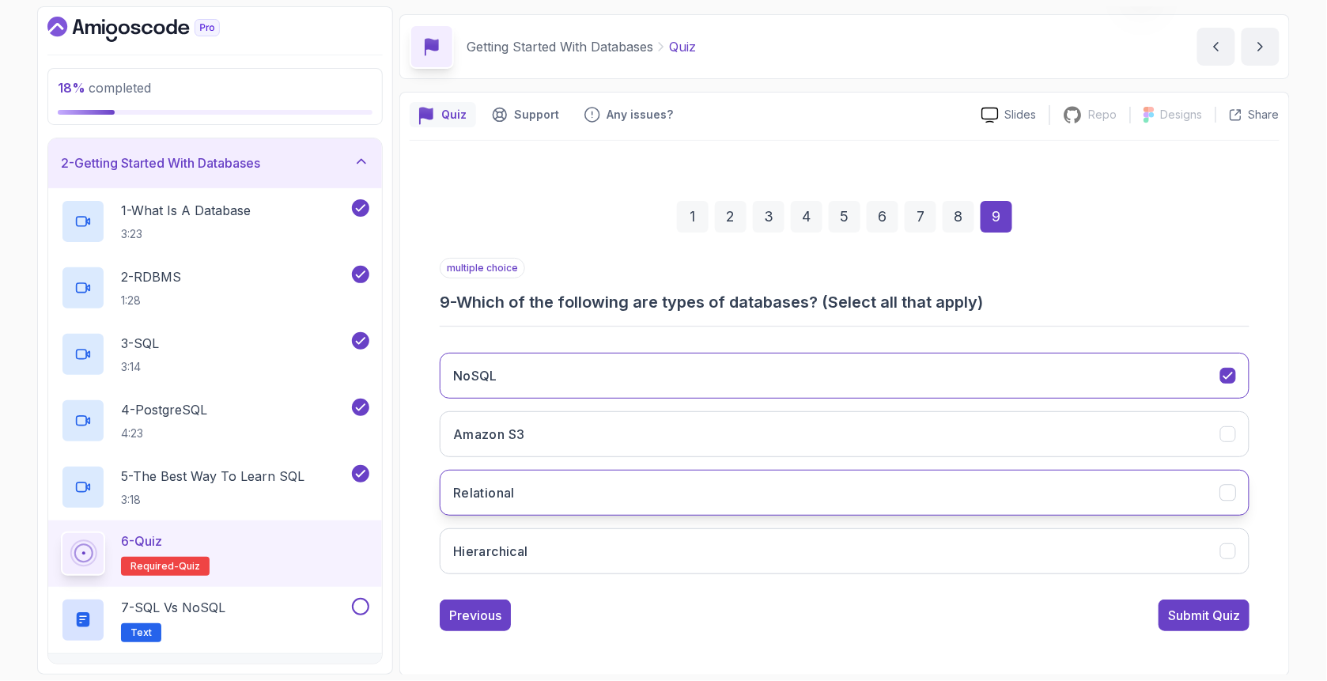
click at [565, 492] on button "Relational" at bounding box center [845, 493] width 810 height 46
click at [1115, 619] on div "Submit Quiz" at bounding box center [1204, 615] width 72 height 19
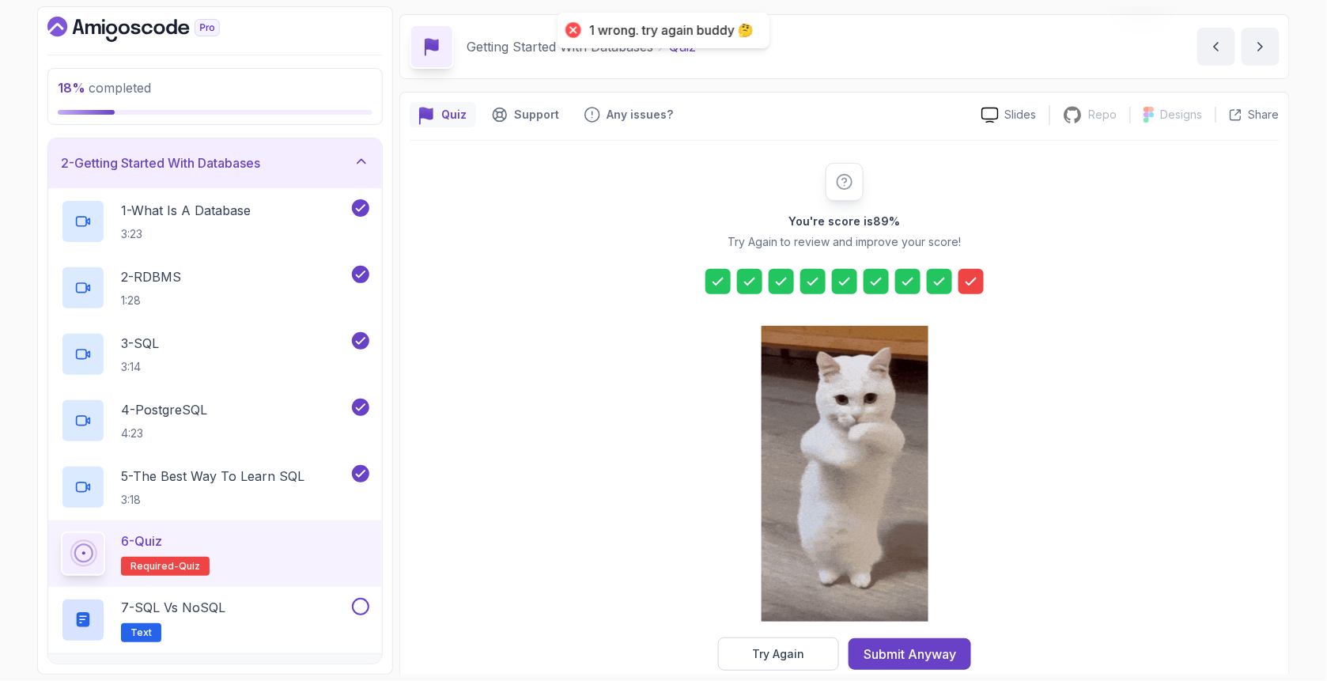
click at [803, 652] on div "Try Again" at bounding box center [779, 654] width 52 height 16
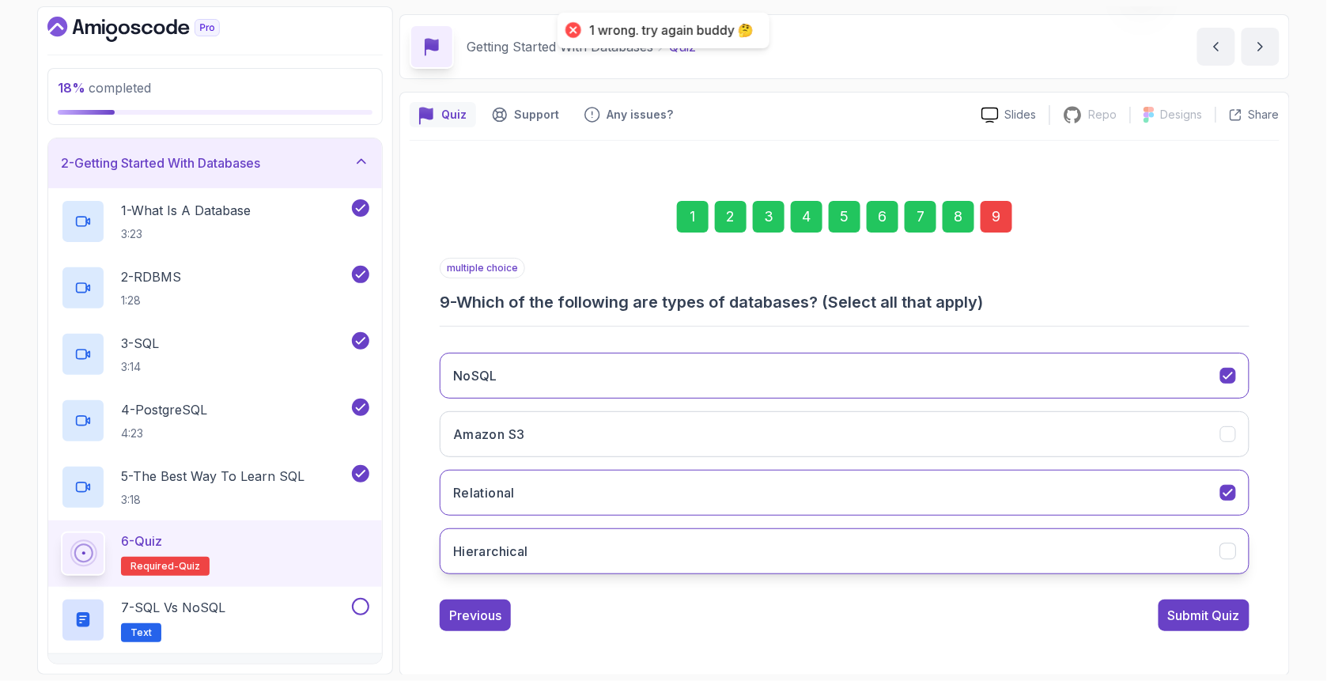
click at [539, 549] on button "Hierarchical" at bounding box center [845, 551] width 810 height 46
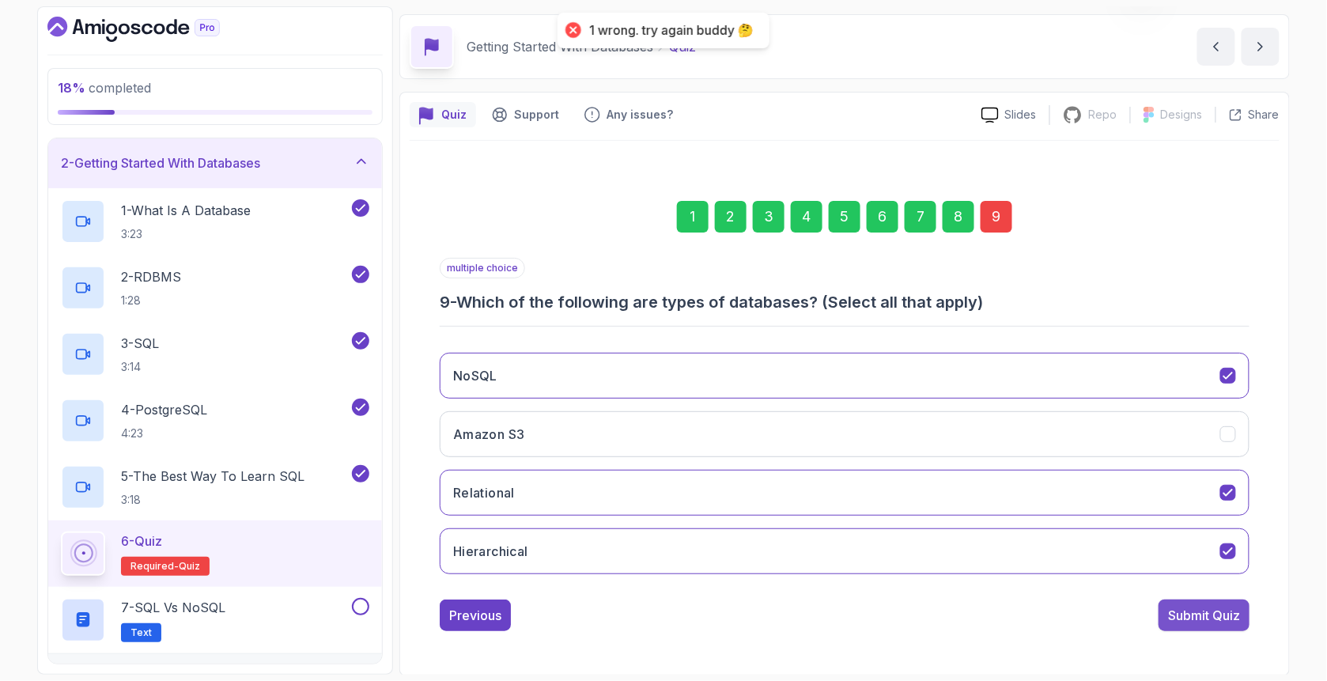
click at [1115, 611] on div "Submit Quiz" at bounding box center [1204, 615] width 72 height 19
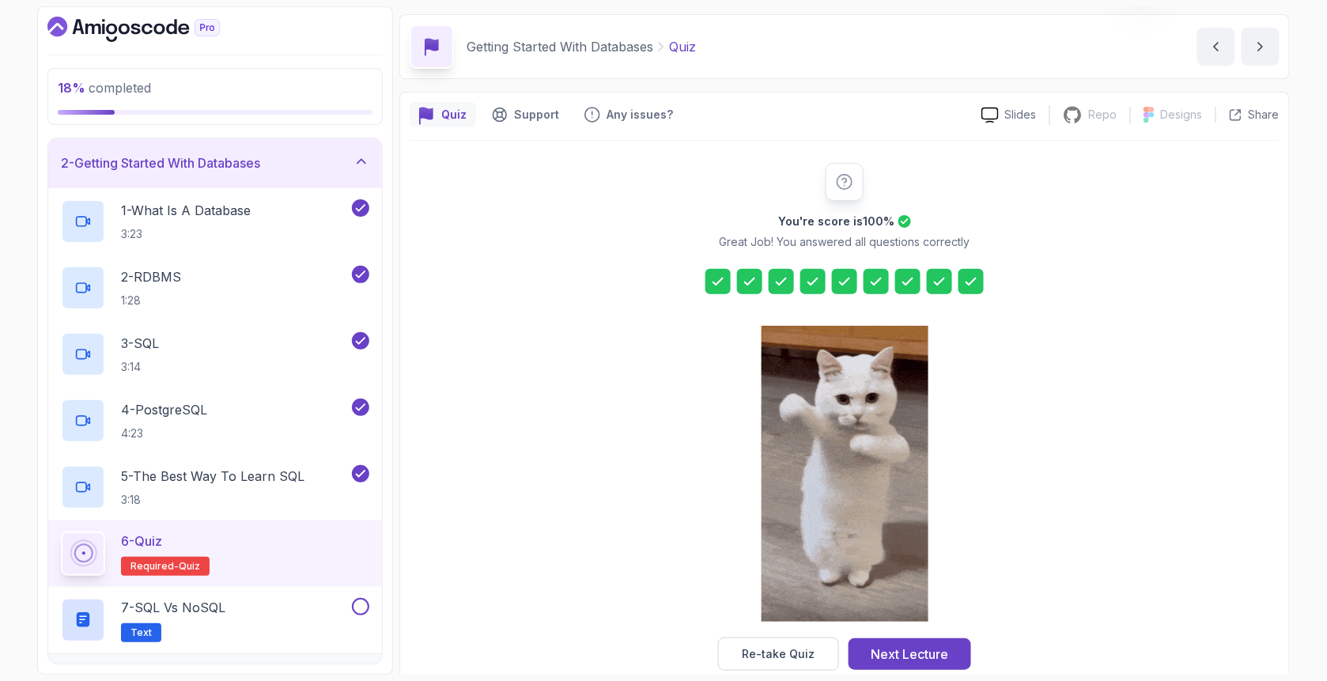
click at [937, 647] on div "Next Lecture" at bounding box center [911, 654] width 78 height 19
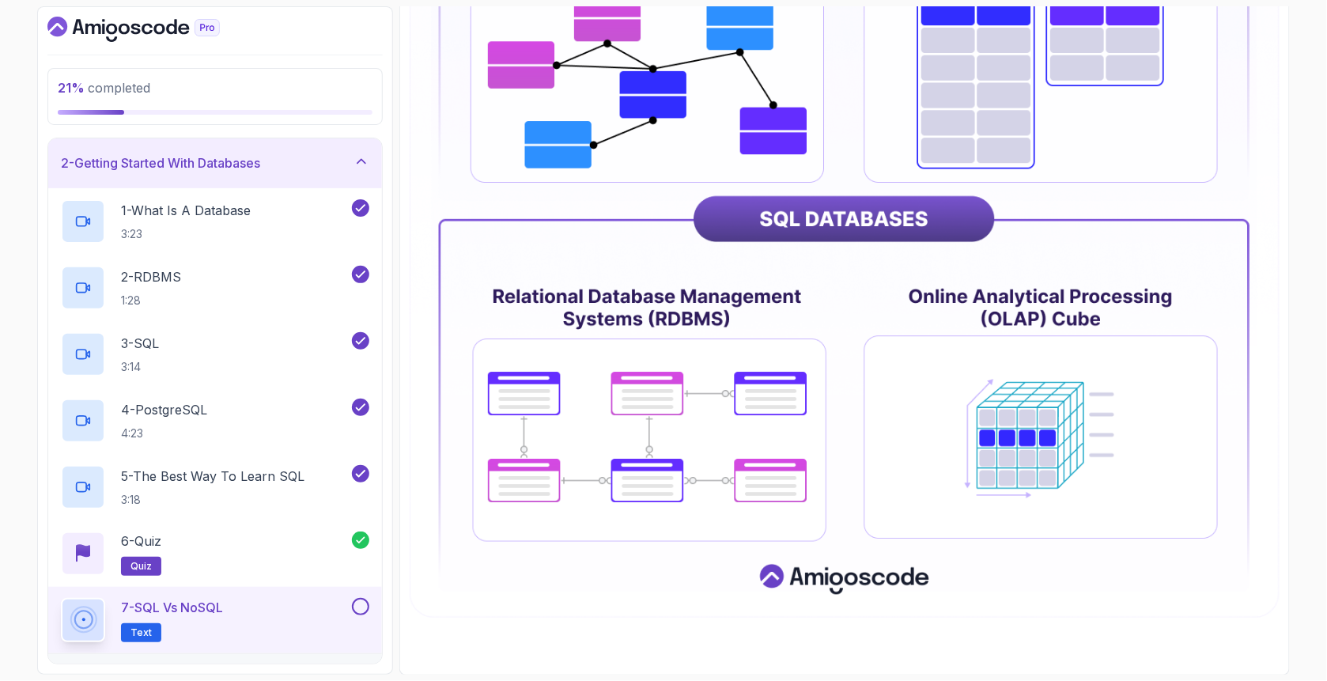
scroll to position [721, 0]
click at [365, 602] on button at bounding box center [360, 606] width 17 height 17
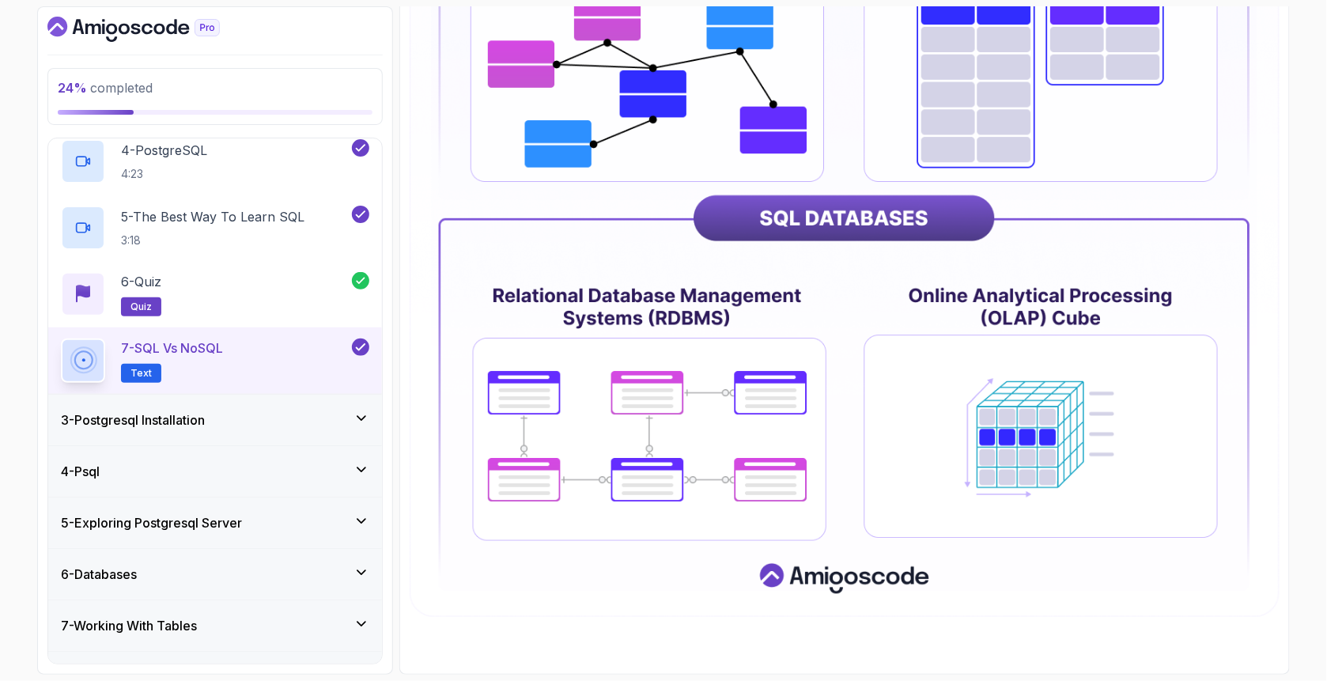
scroll to position [316, 0]
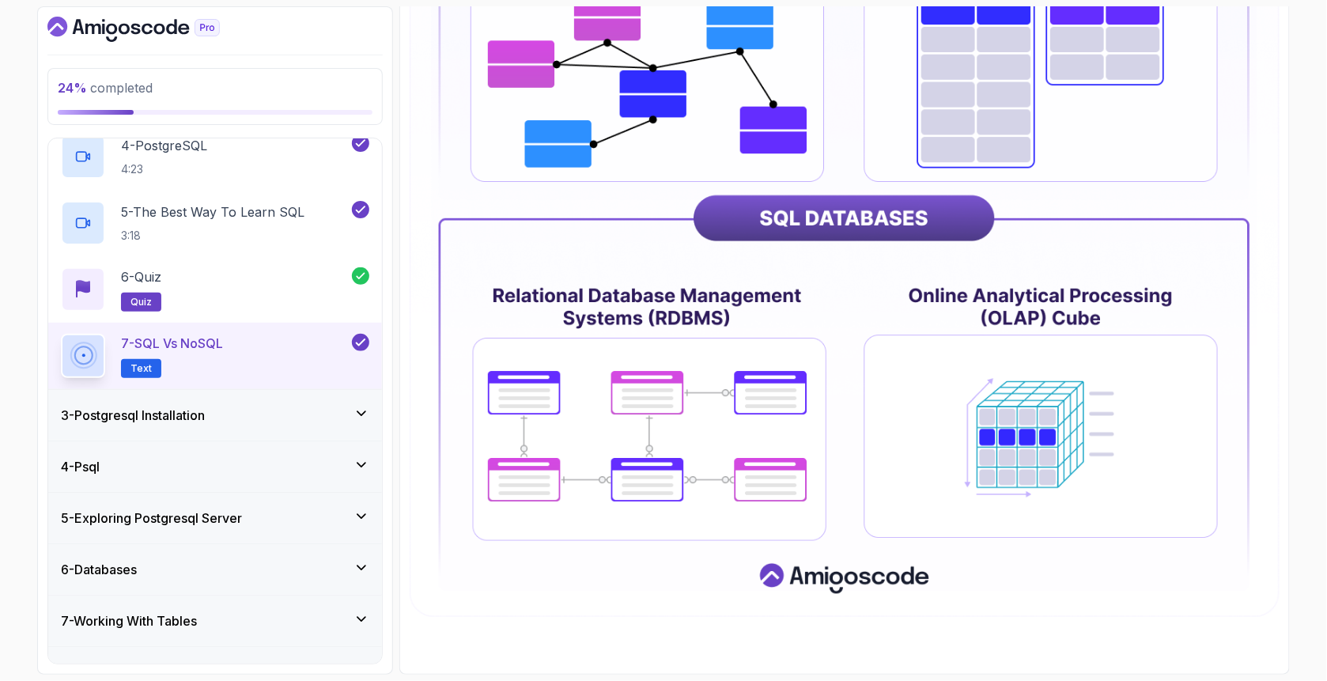
click at [355, 421] on div "3 - Postgresql Installation" at bounding box center [215, 415] width 308 height 19
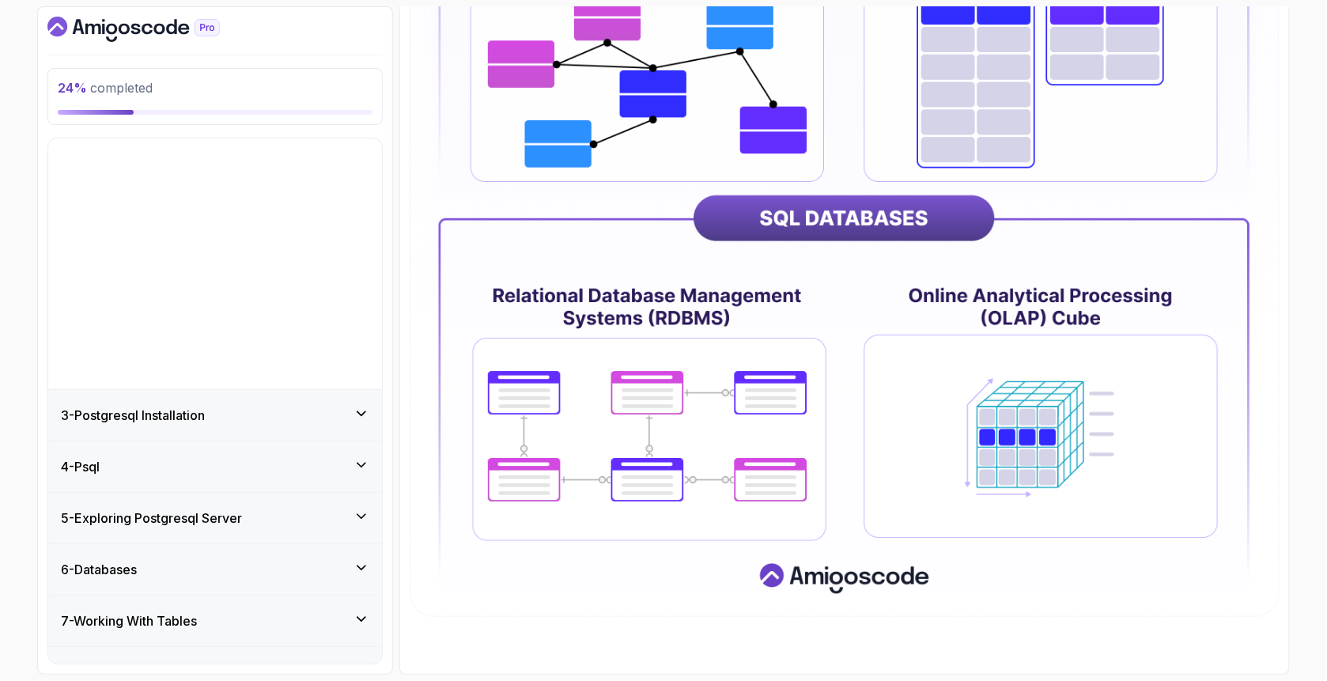
scroll to position [0, 0]
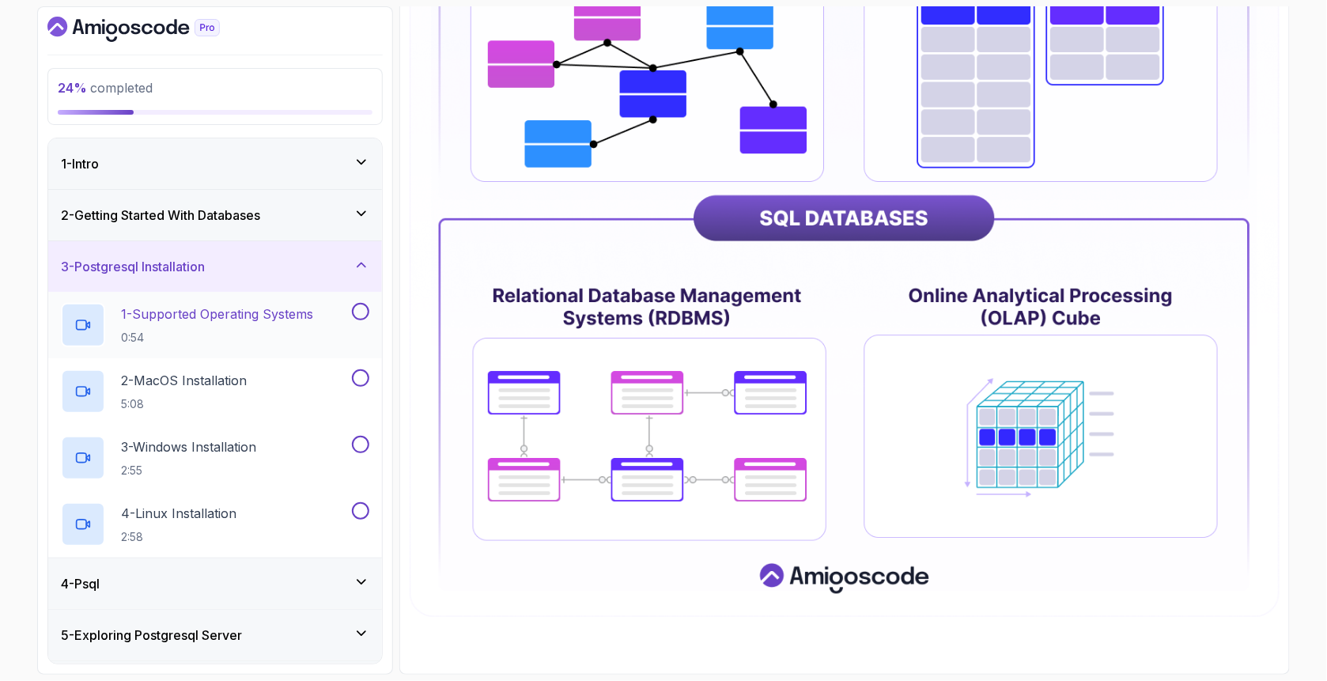
click at [236, 332] on p "0:54" at bounding box center [217, 338] width 192 height 16
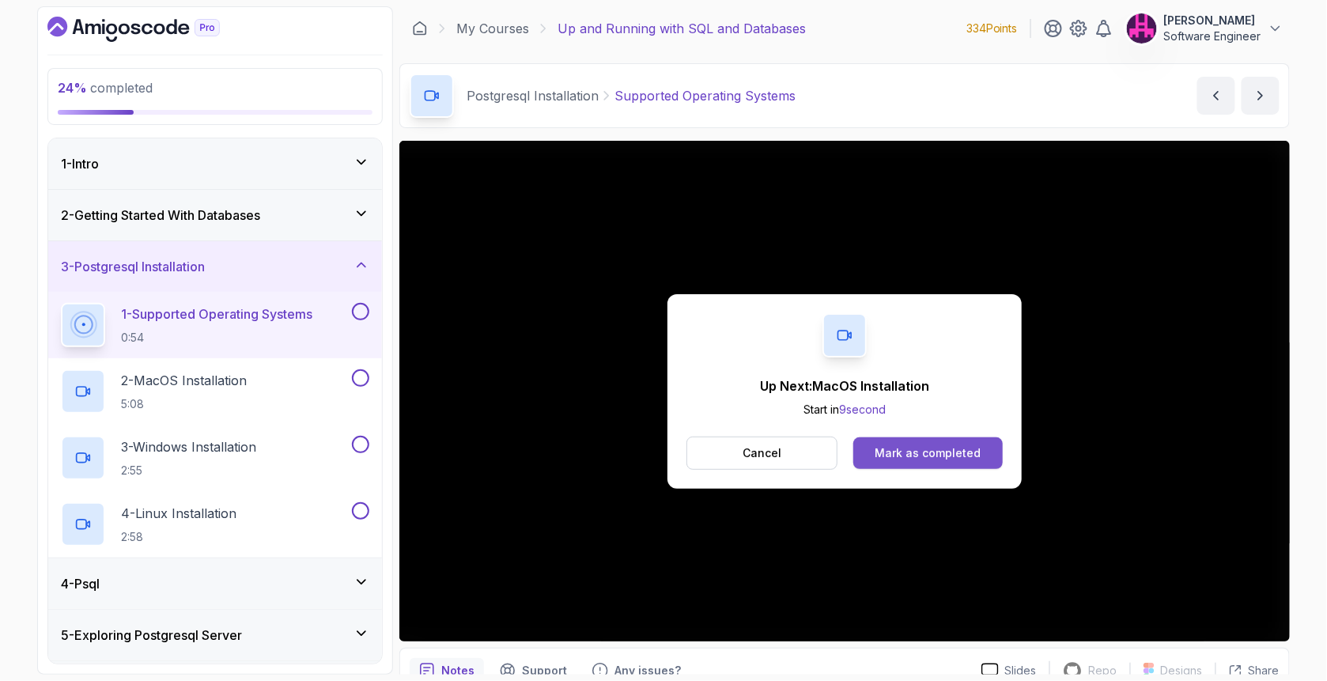
click at [940, 449] on div "Mark as completed" at bounding box center [928, 453] width 106 height 16
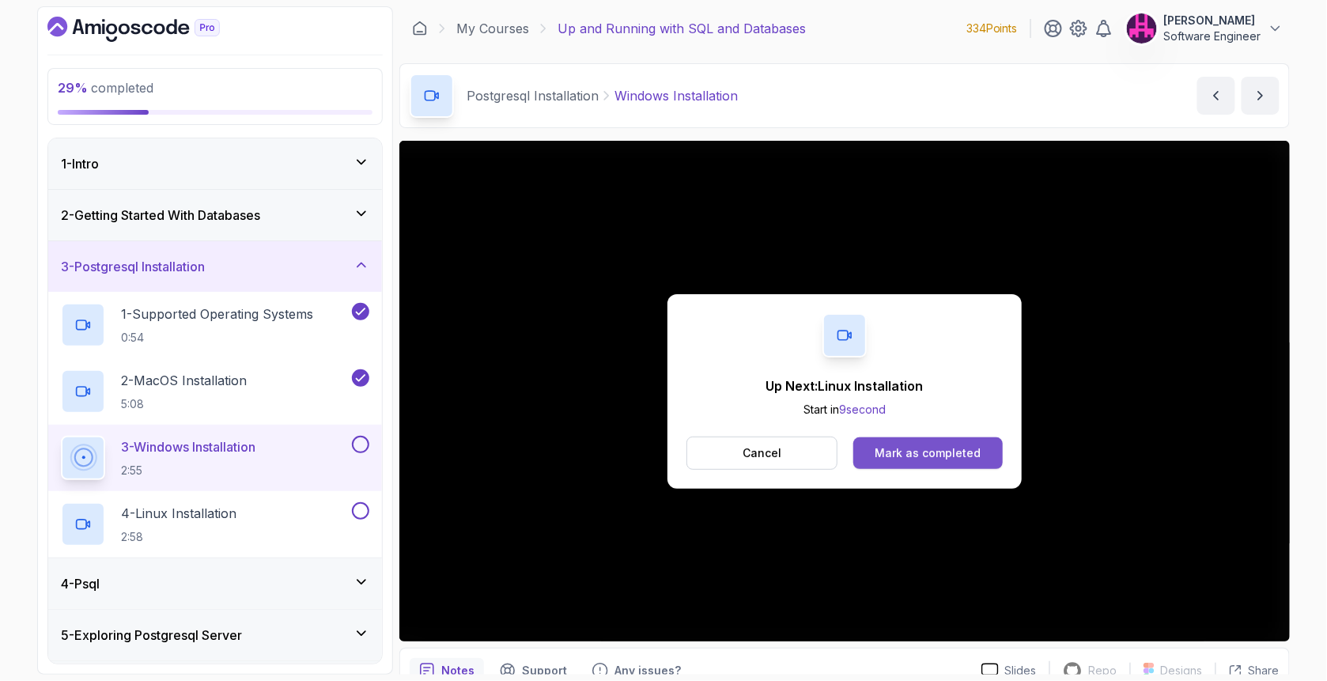
click at [945, 456] on div "Mark as completed" at bounding box center [928, 453] width 106 height 16
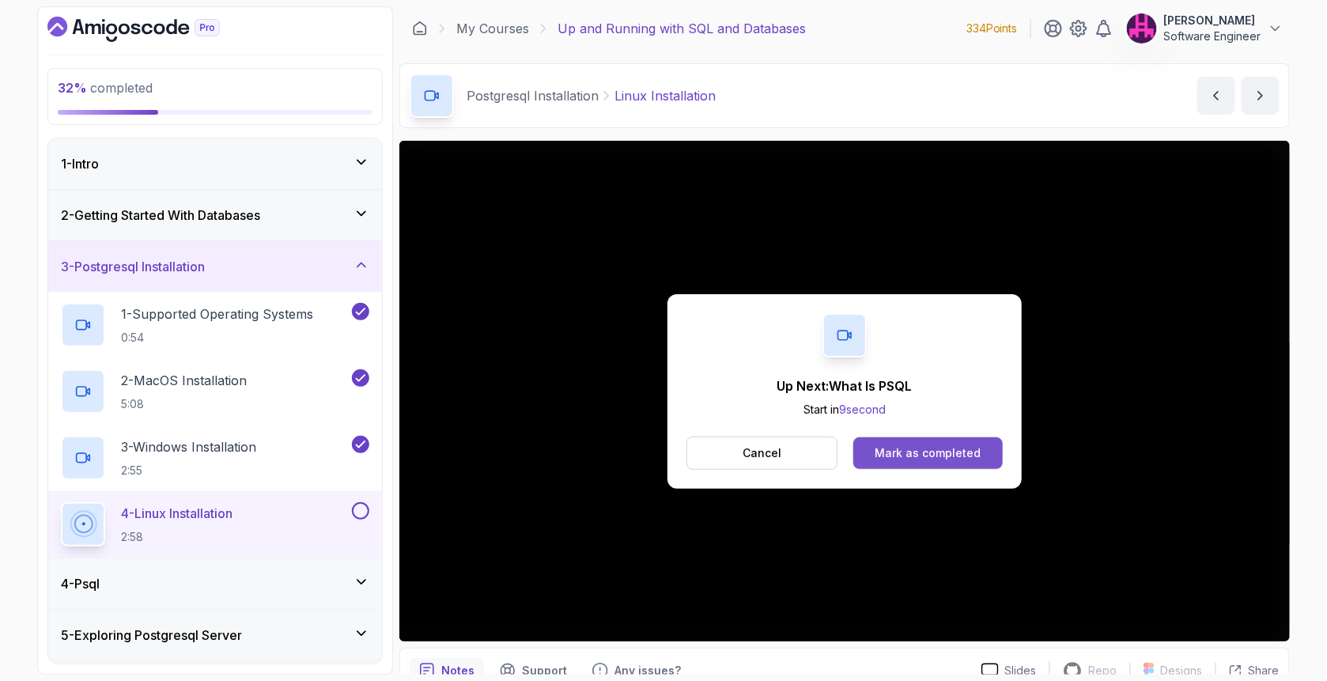
click at [885, 448] on div "Mark as completed" at bounding box center [928, 453] width 106 height 16
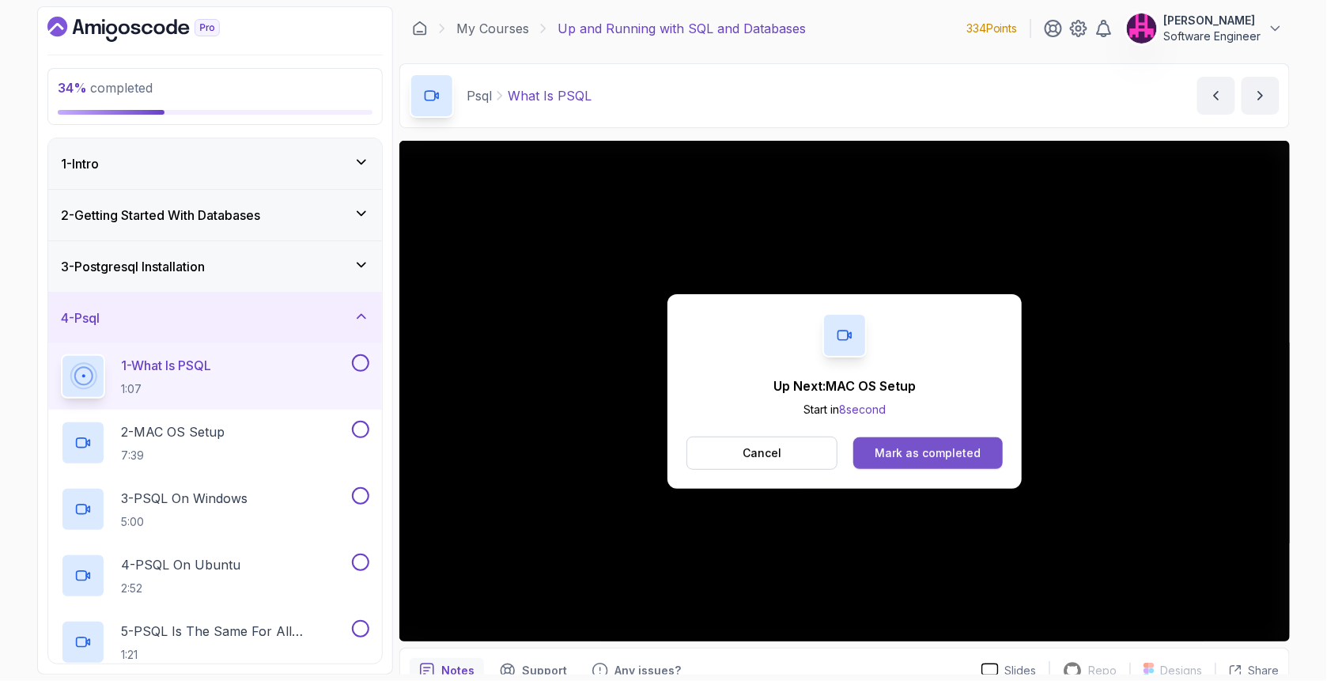
click at [912, 449] on div "Mark as completed" at bounding box center [928, 453] width 106 height 16
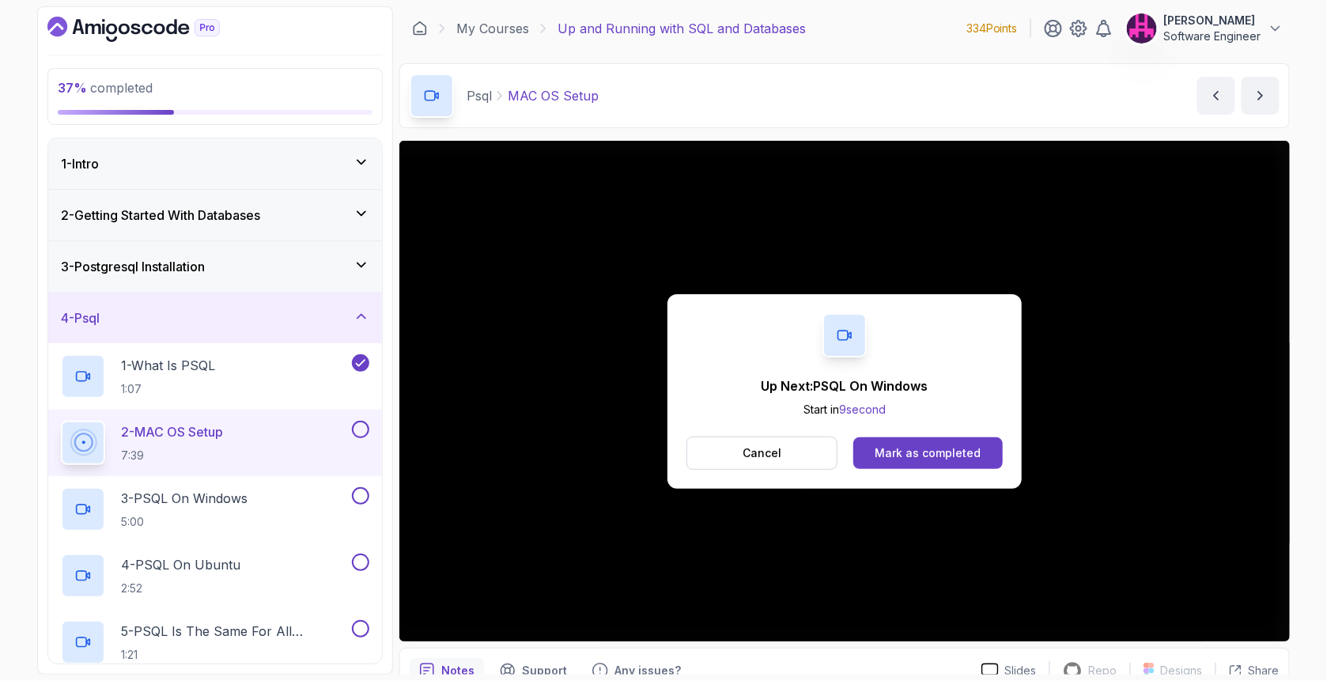
click at [912, 449] on div "Mark as completed" at bounding box center [928, 453] width 106 height 16
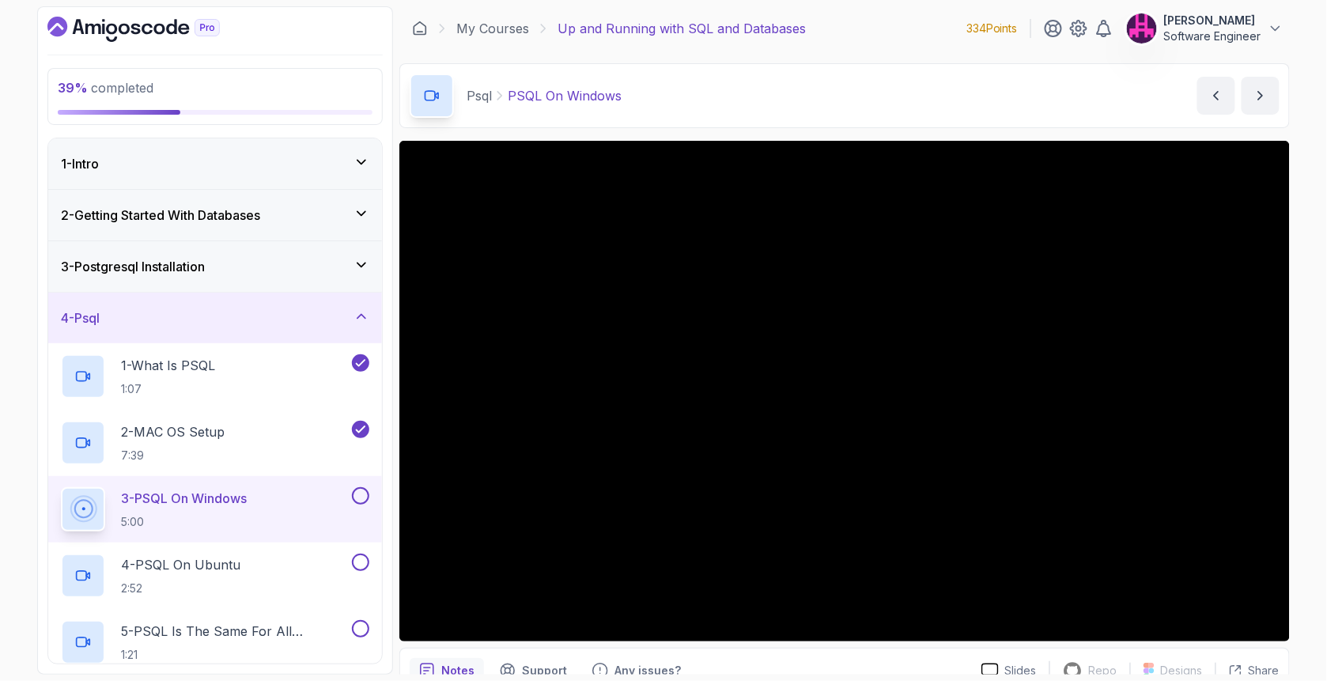
click at [361, 498] on button at bounding box center [360, 495] width 17 height 17
click at [244, 562] on div "4 - PSQL On Ubuntu 2:52" at bounding box center [205, 576] width 288 height 44
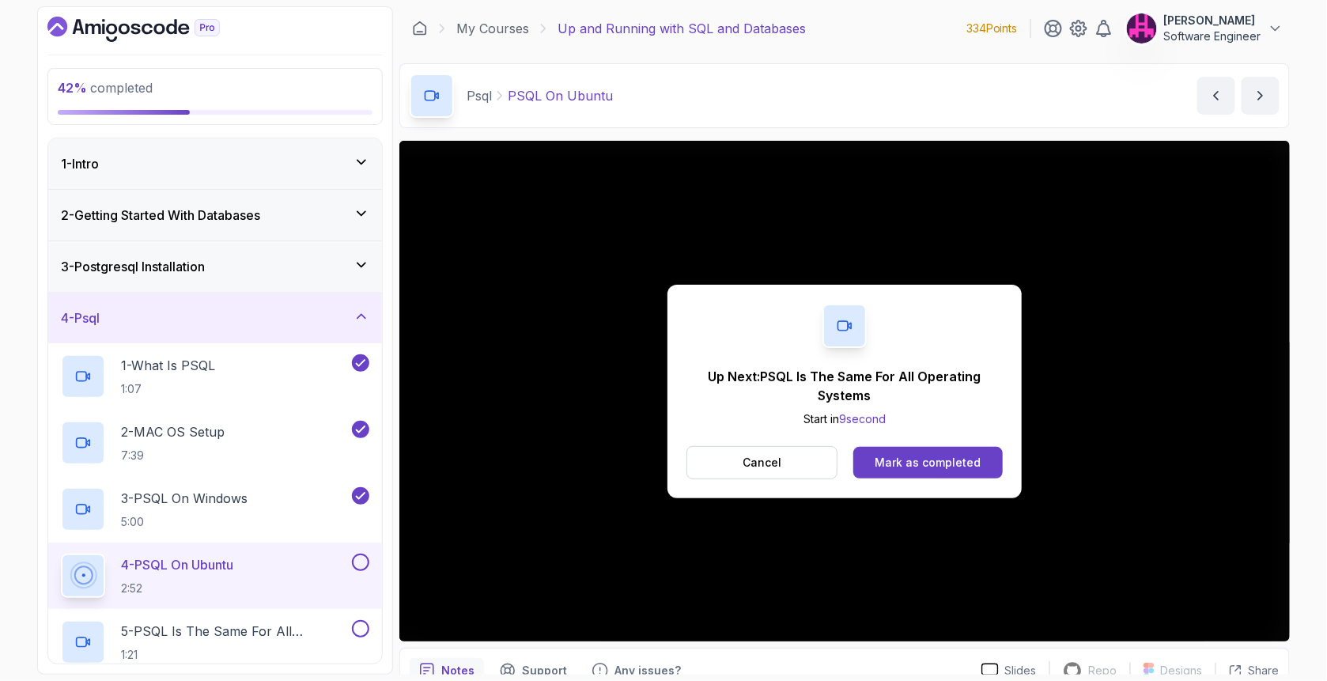
click at [877, 444] on div "Up Next: PSQL Is The Same For All Operating Systems Start in 9 second Cancel Ma…" at bounding box center [845, 392] width 354 height 214
click at [888, 456] on div "Mark as completed" at bounding box center [928, 463] width 106 height 16
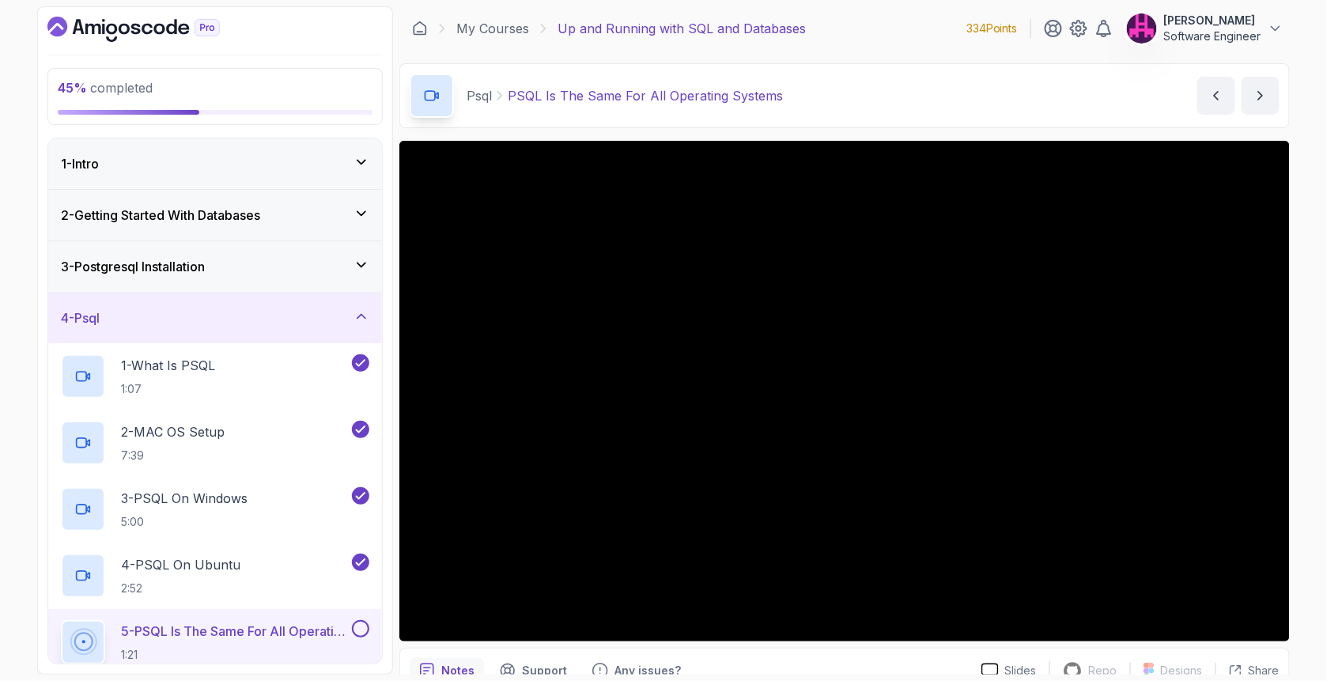
click at [16, 172] on div "45 % completed 1 - Intro 2 - Getting Started With Databases 3 - Postgresql Inst…" at bounding box center [663, 340] width 1327 height 681
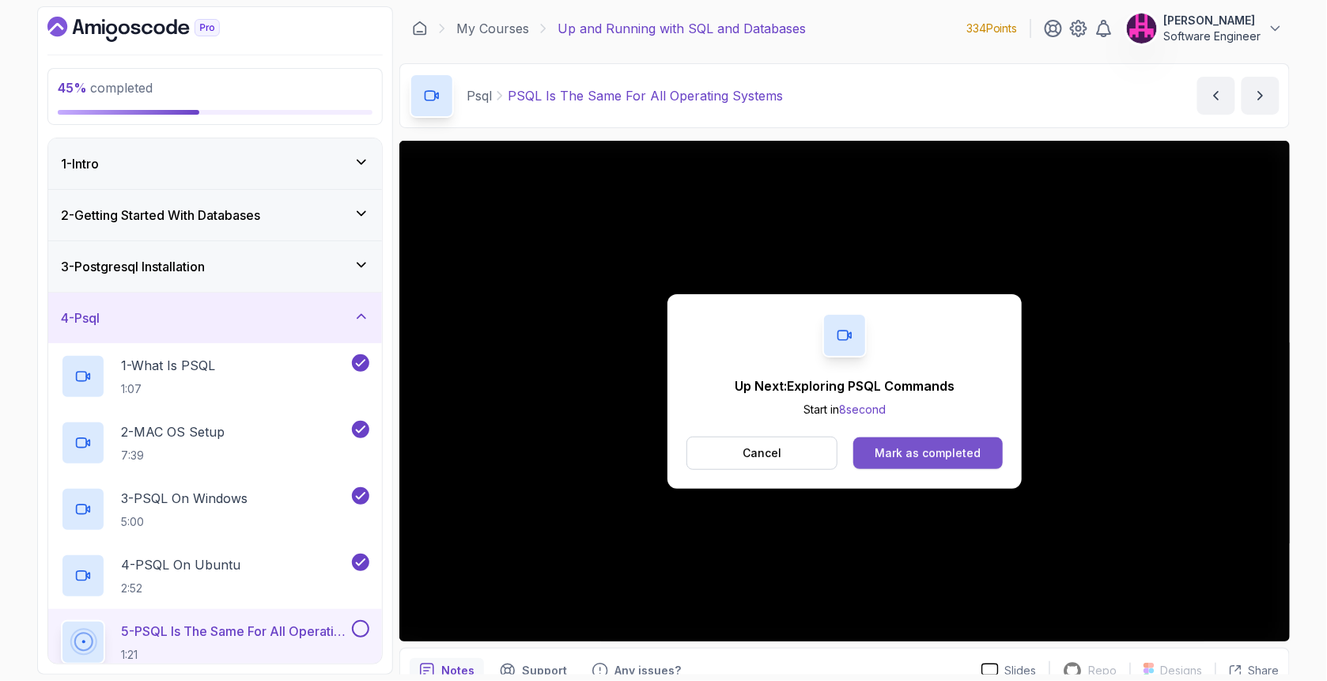
click at [978, 452] on div "Mark as completed" at bounding box center [928, 453] width 106 height 16
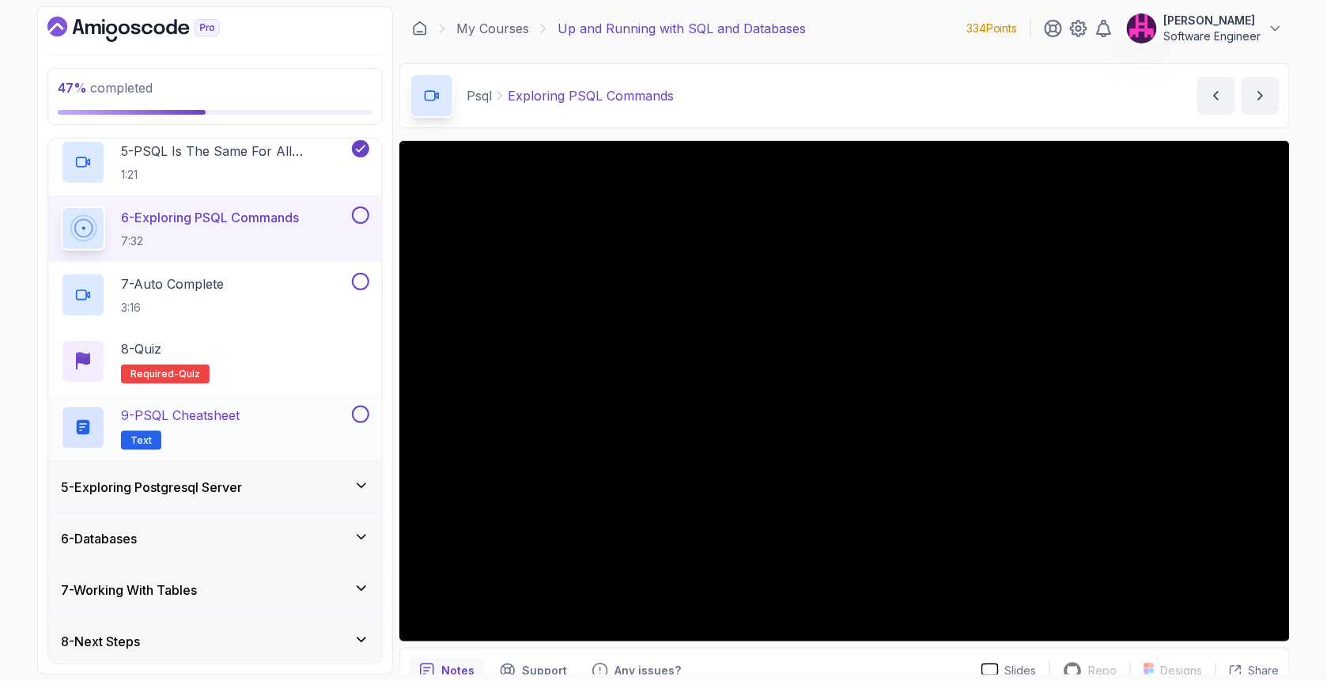
scroll to position [482, 0]
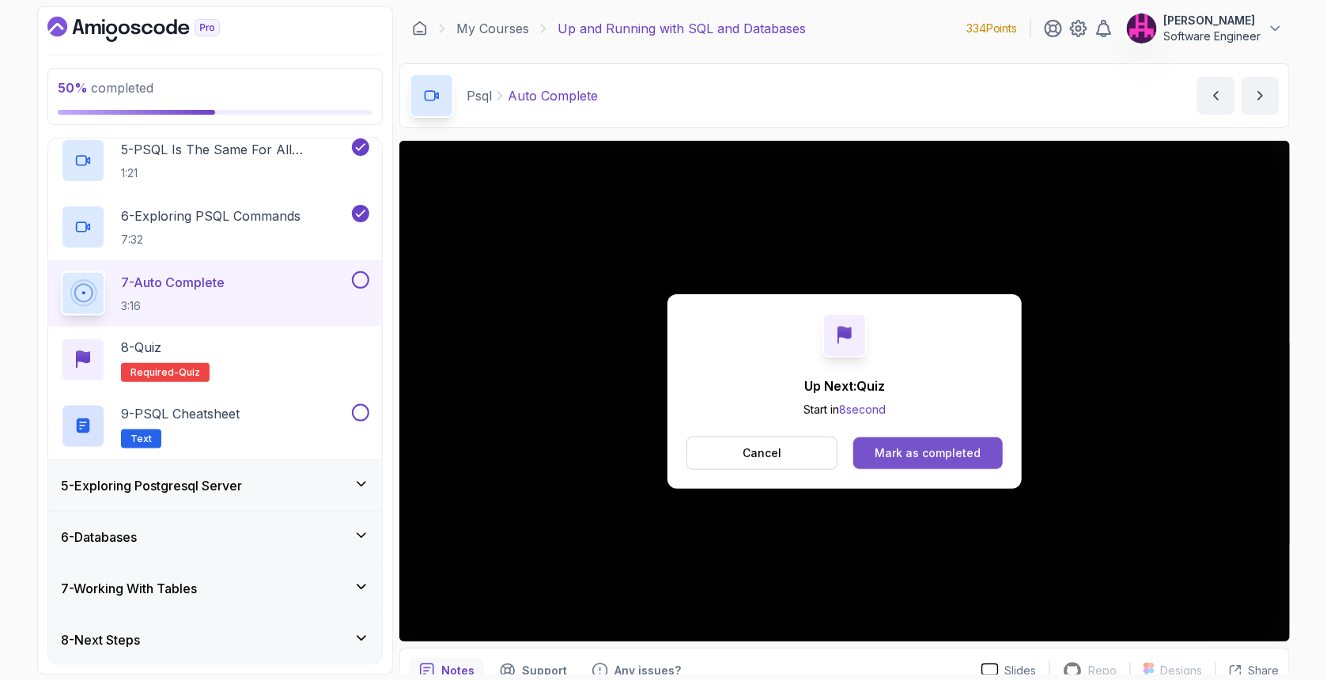
click at [931, 445] on div "Mark as completed" at bounding box center [928, 453] width 106 height 16
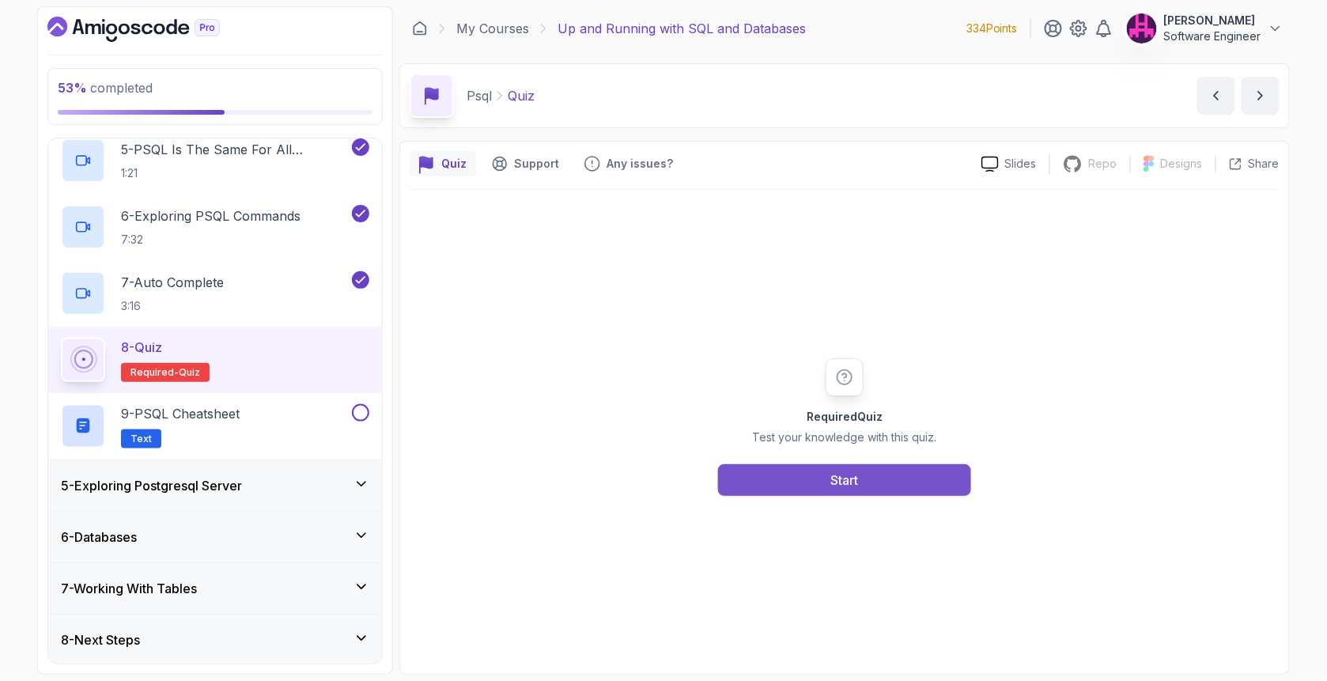
click at [836, 486] on div "Start" at bounding box center [845, 480] width 28 height 19
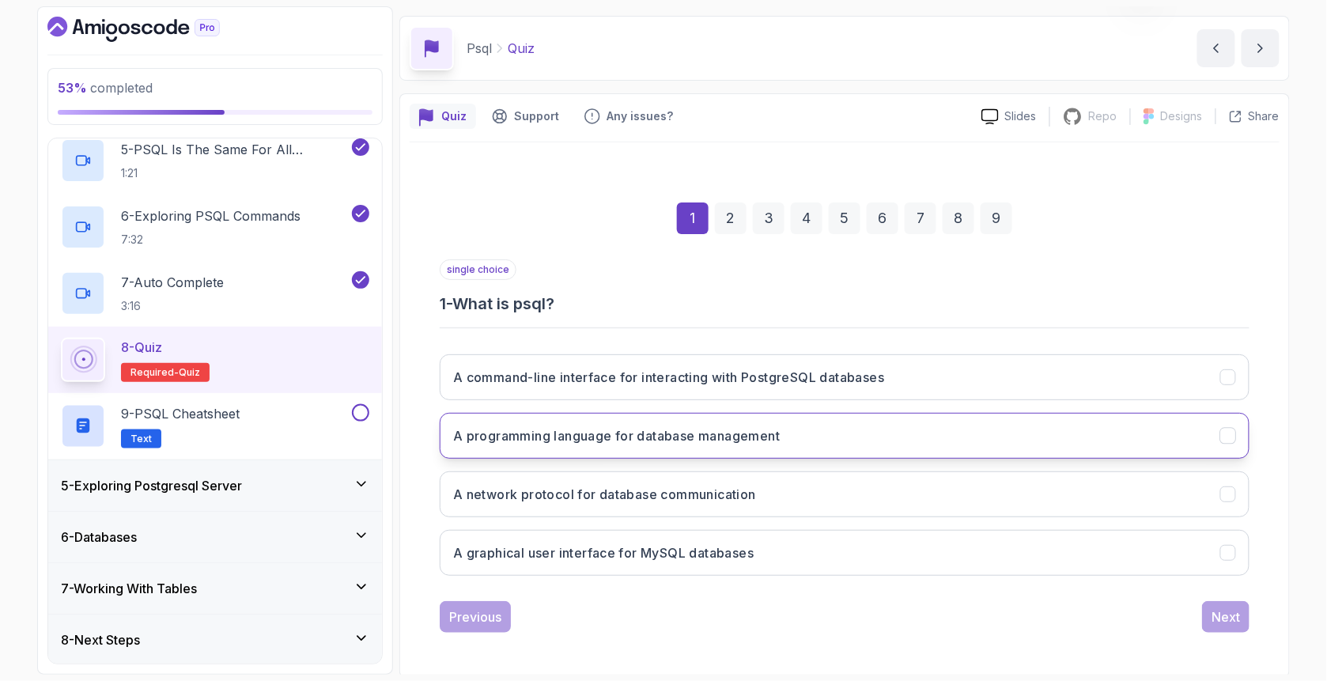
scroll to position [49, 0]
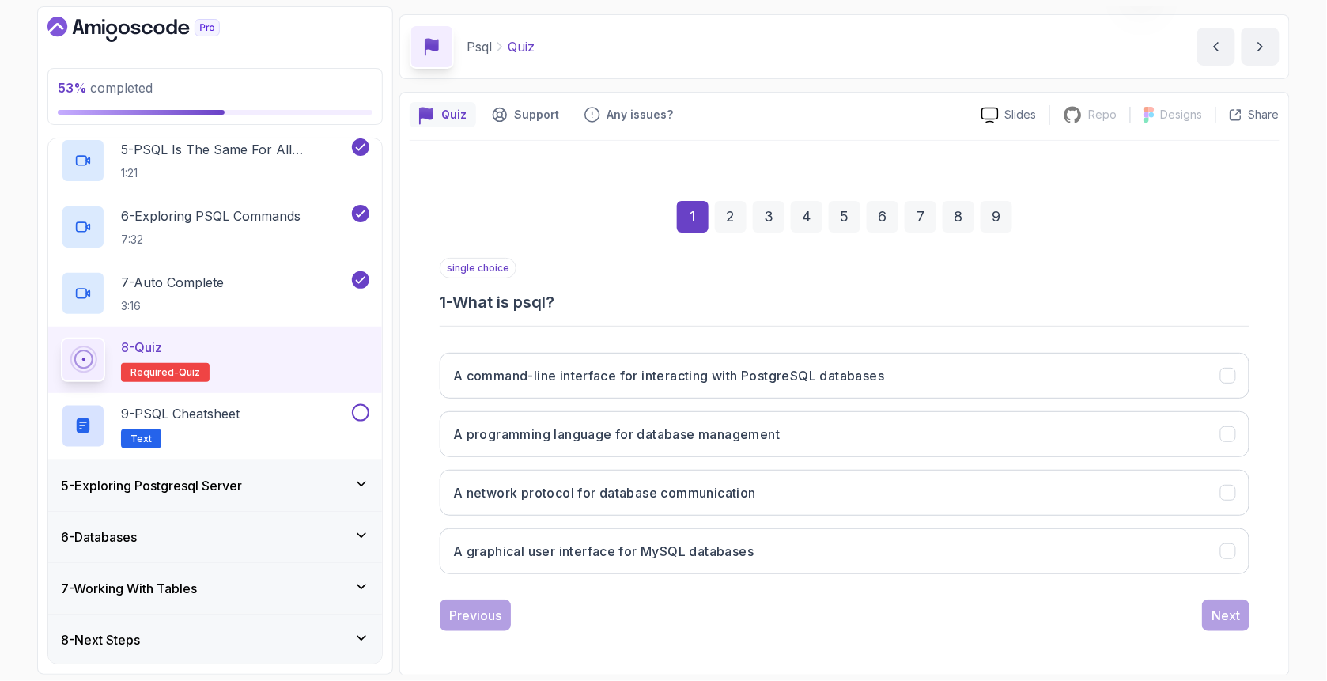
click at [664, 296] on h3 "1 - What is psql?" at bounding box center [845, 302] width 810 height 22
click at [632, 389] on button "A command-line interface for interacting with PostgreSQL databases" at bounding box center [845, 376] width 810 height 46
click at [1115, 605] on button "Next" at bounding box center [1225, 616] width 47 height 32
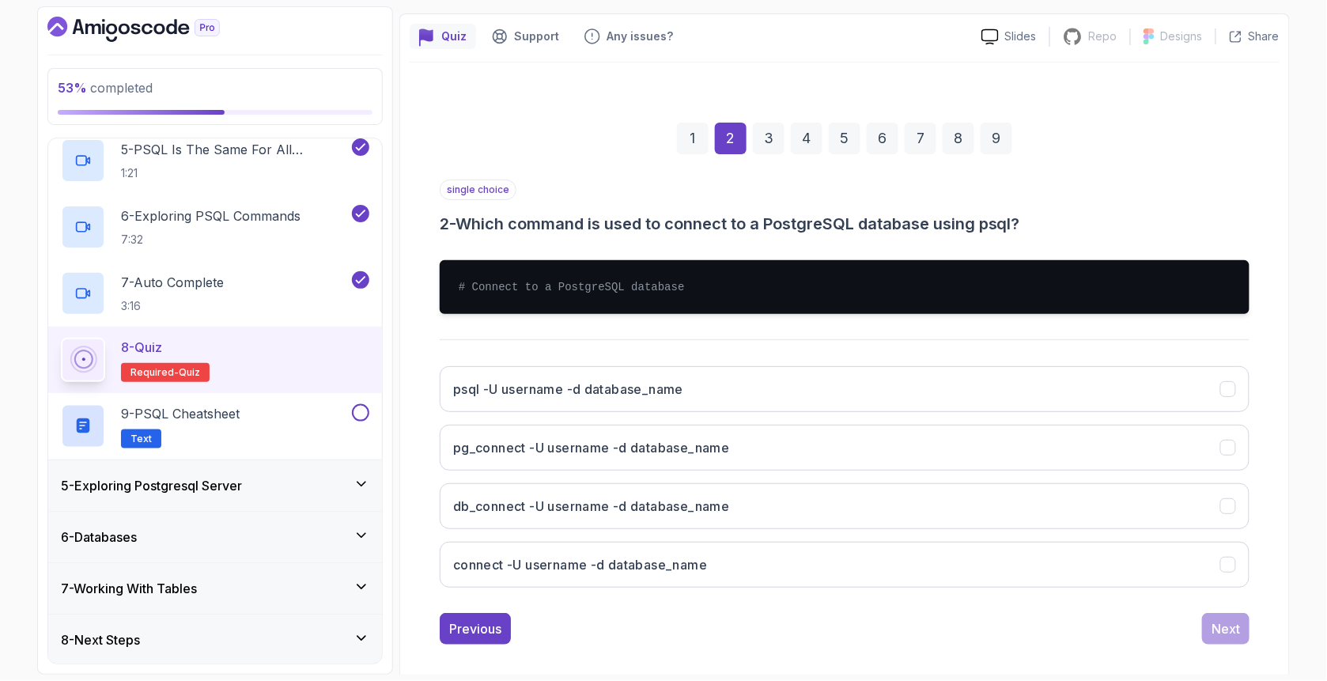
scroll to position [141, 0]
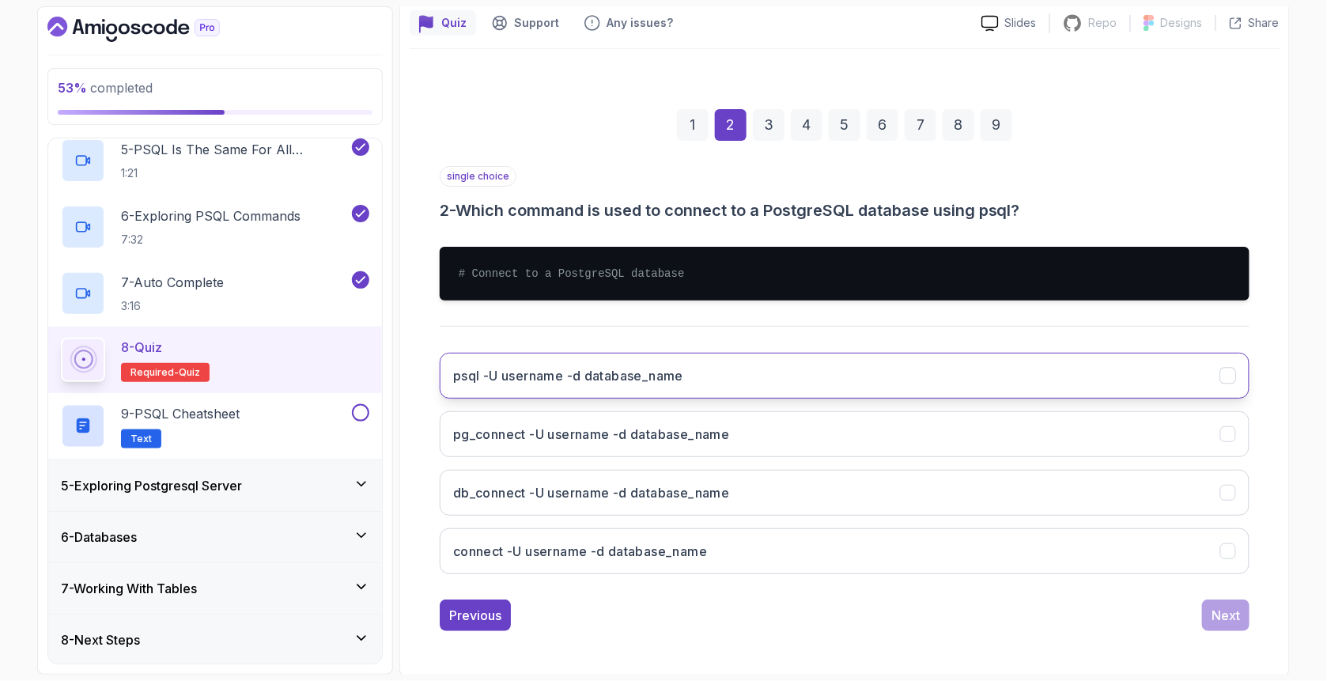
click at [541, 370] on h3 "psql -U username -d database_name" at bounding box center [568, 375] width 230 height 19
click at [1115, 607] on div "Next" at bounding box center [1226, 615] width 28 height 19
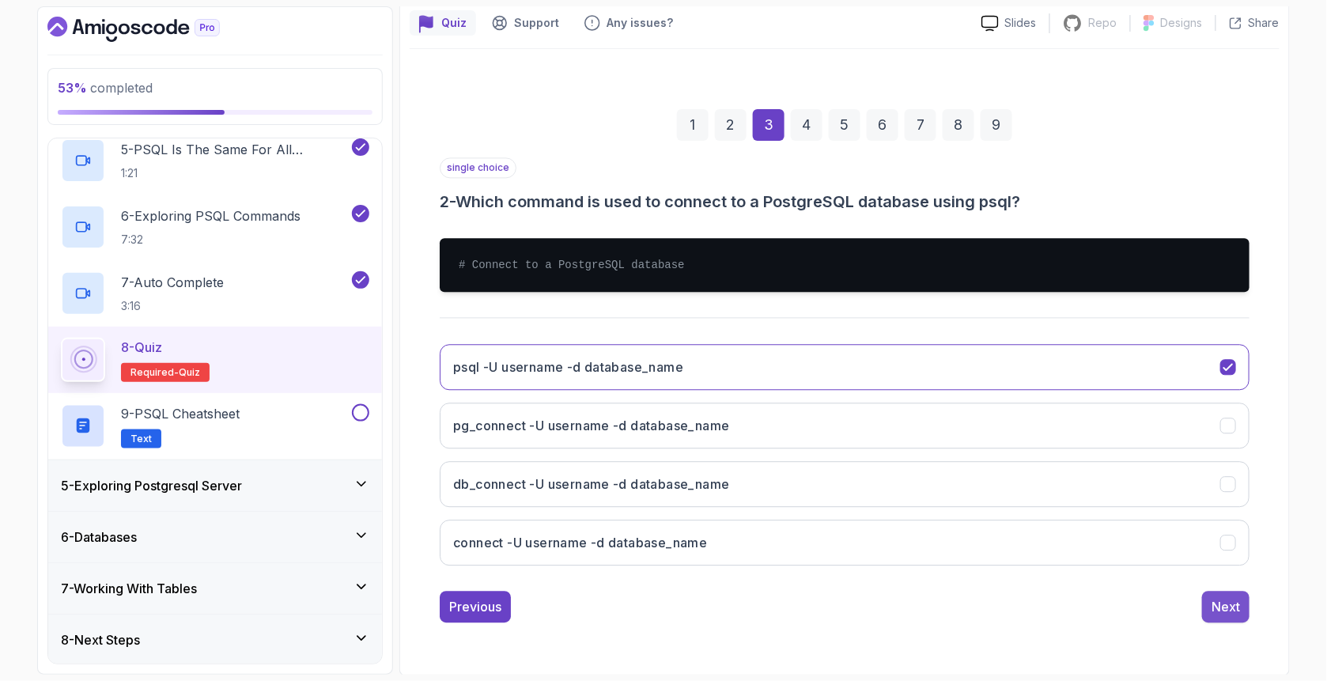
scroll to position [49, 0]
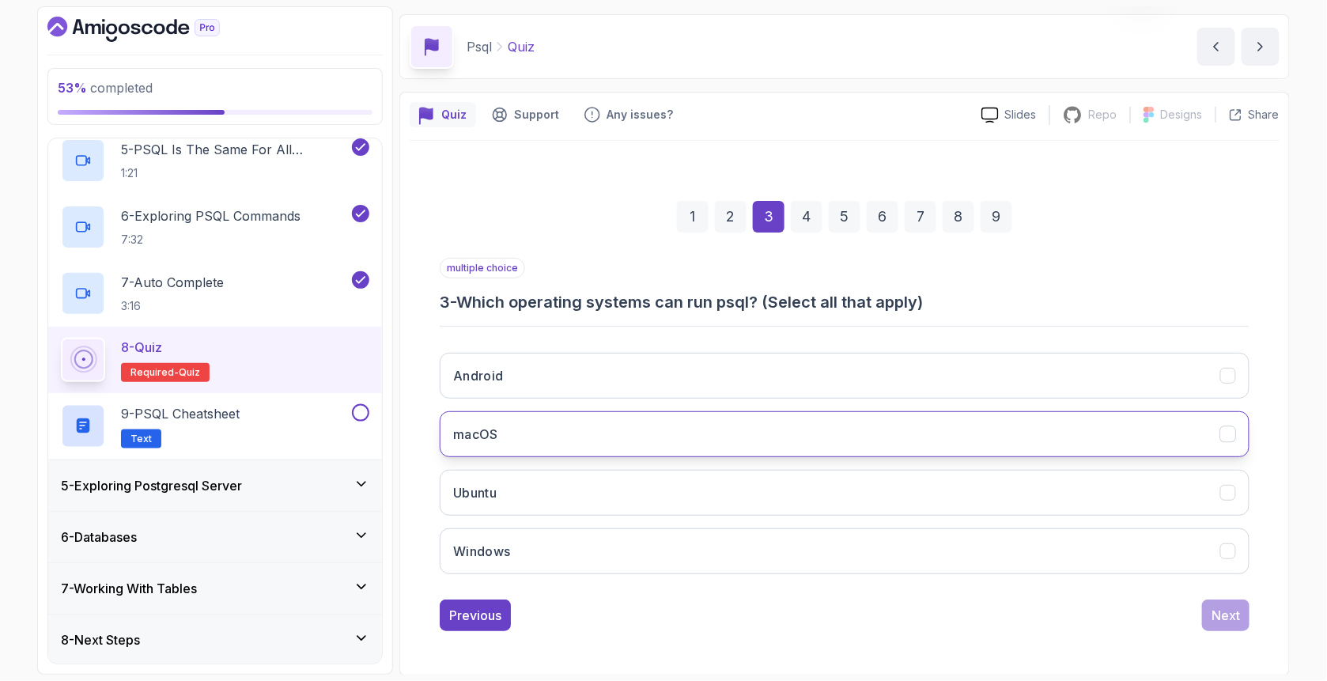
click at [538, 434] on button "macOS" at bounding box center [845, 434] width 810 height 46
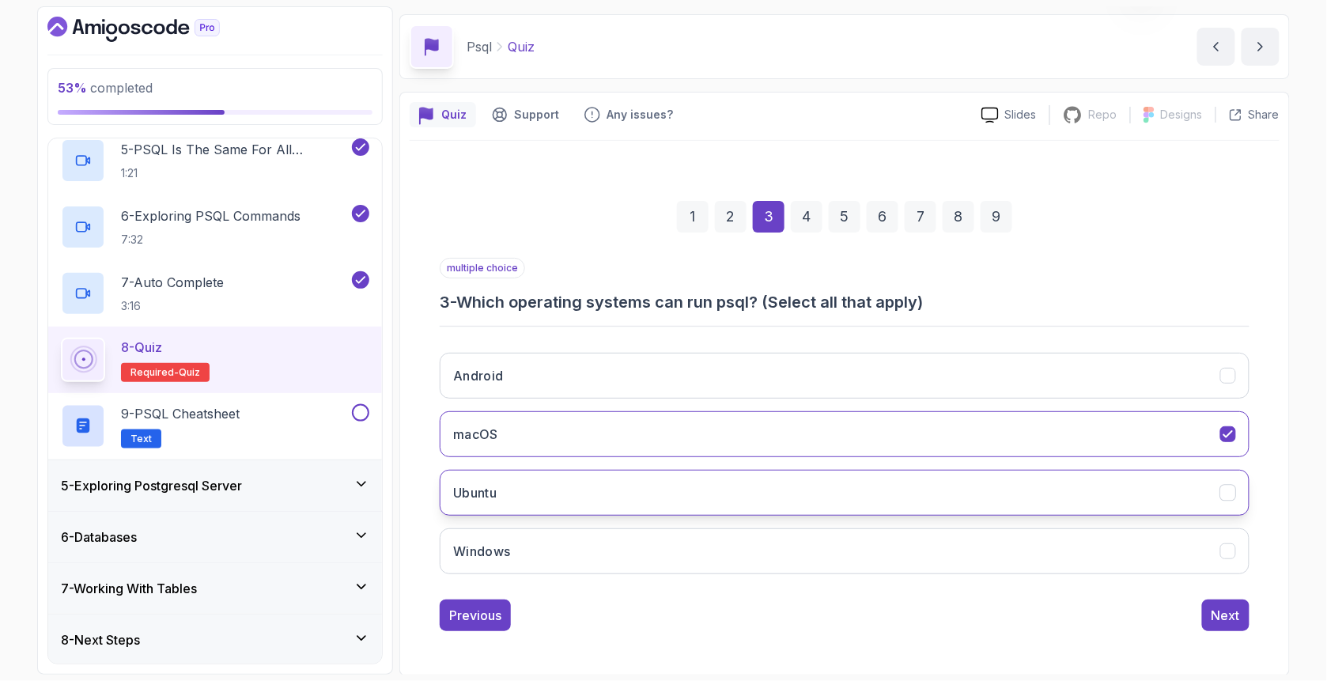
click at [517, 490] on button "Ubuntu" at bounding box center [845, 493] width 810 height 46
click at [543, 568] on button "Windows" at bounding box center [845, 551] width 810 height 46
click at [1115, 614] on div "Next" at bounding box center [1226, 615] width 28 height 19
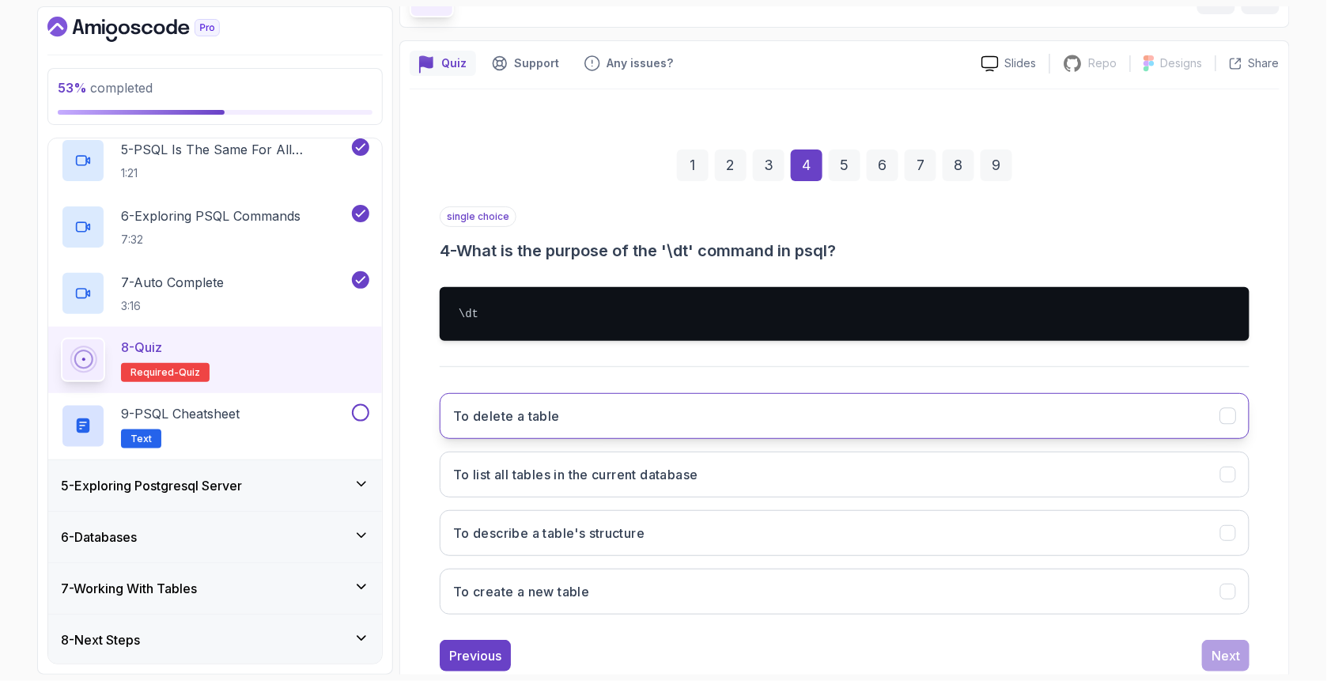
scroll to position [102, 0]
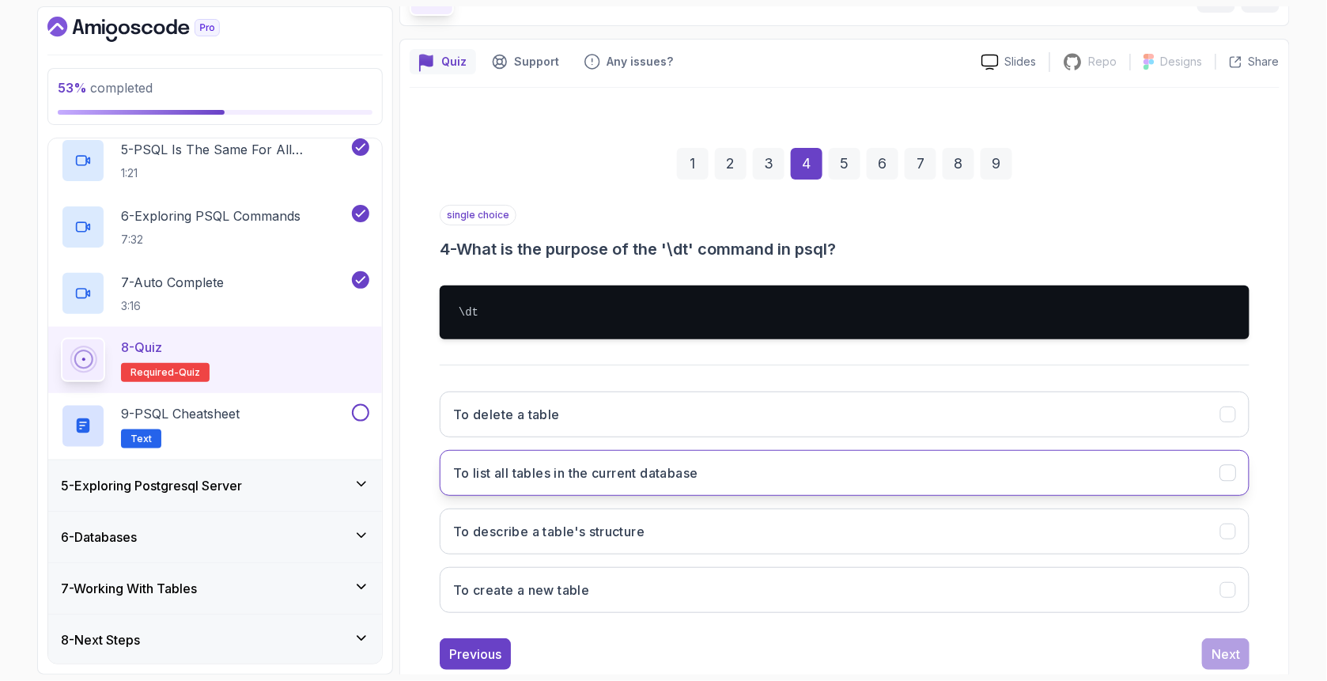
click at [560, 482] on button "To list all tables in the current database" at bounding box center [845, 473] width 810 height 46
click at [1115, 651] on div "Next" at bounding box center [1226, 654] width 28 height 19
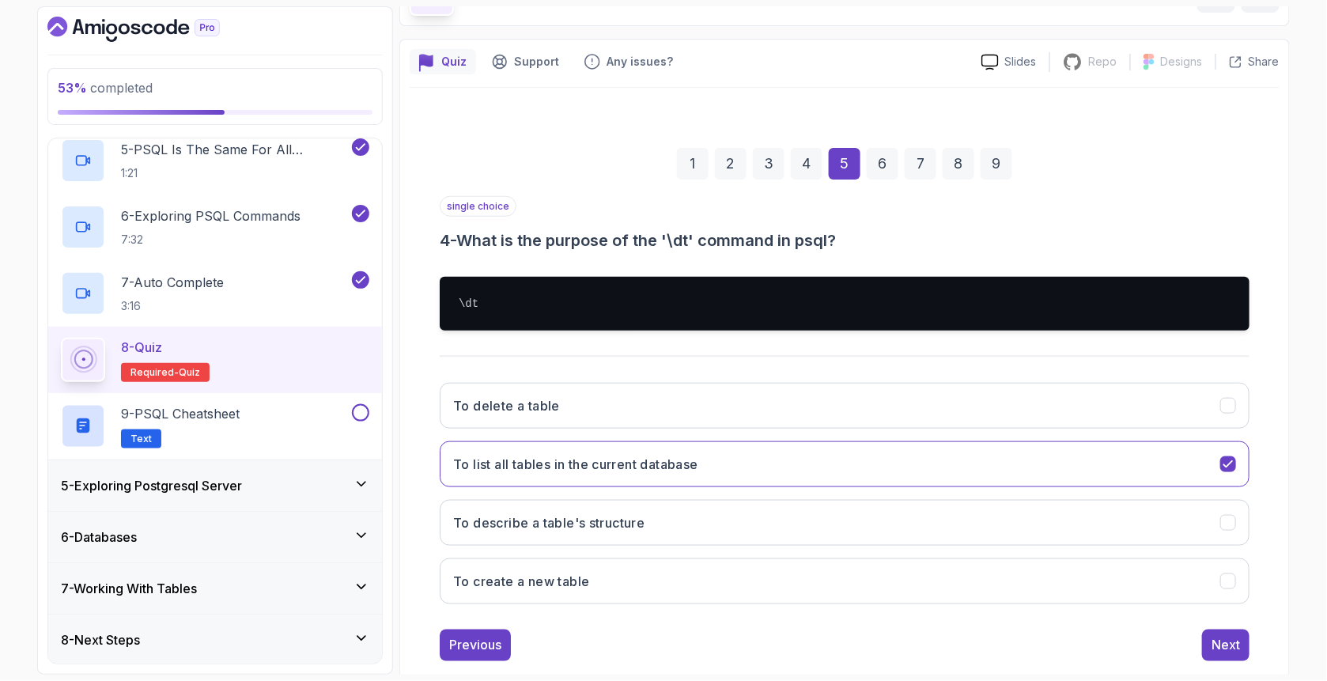
scroll to position [49, 0]
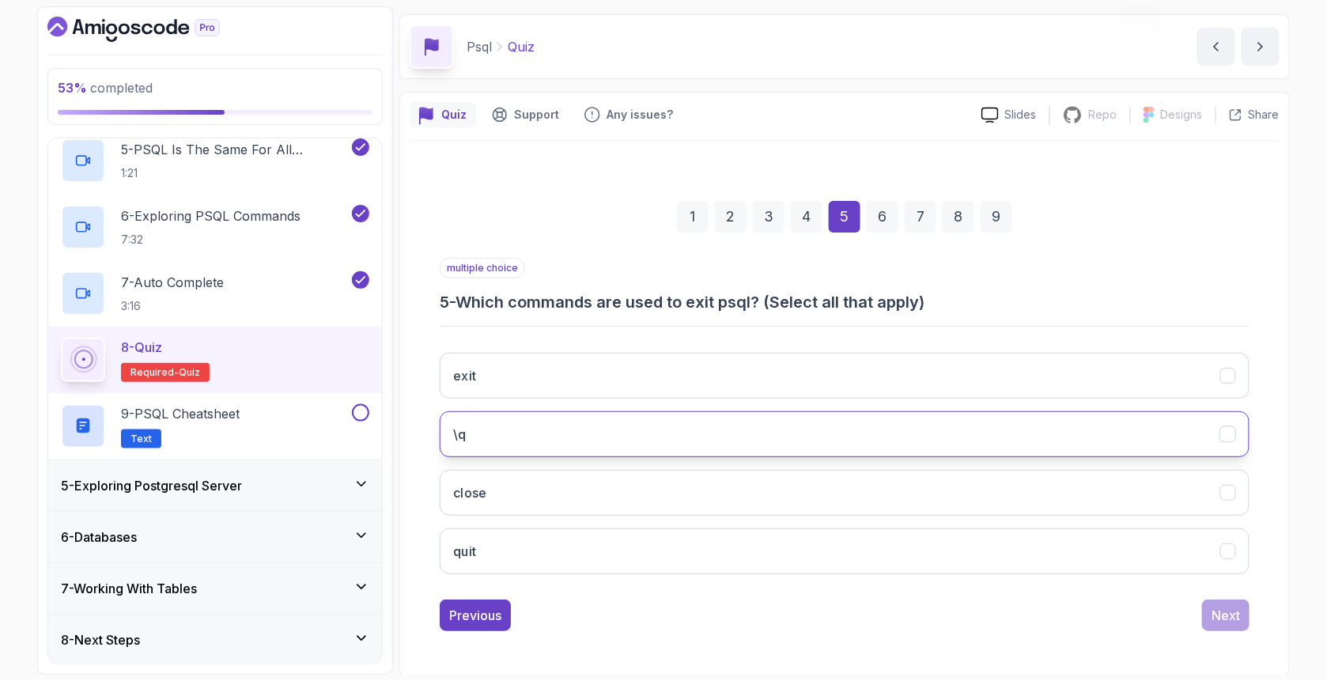
click at [563, 426] on button "\q" at bounding box center [845, 434] width 810 height 46
click at [1115, 614] on div "Next" at bounding box center [1226, 615] width 28 height 19
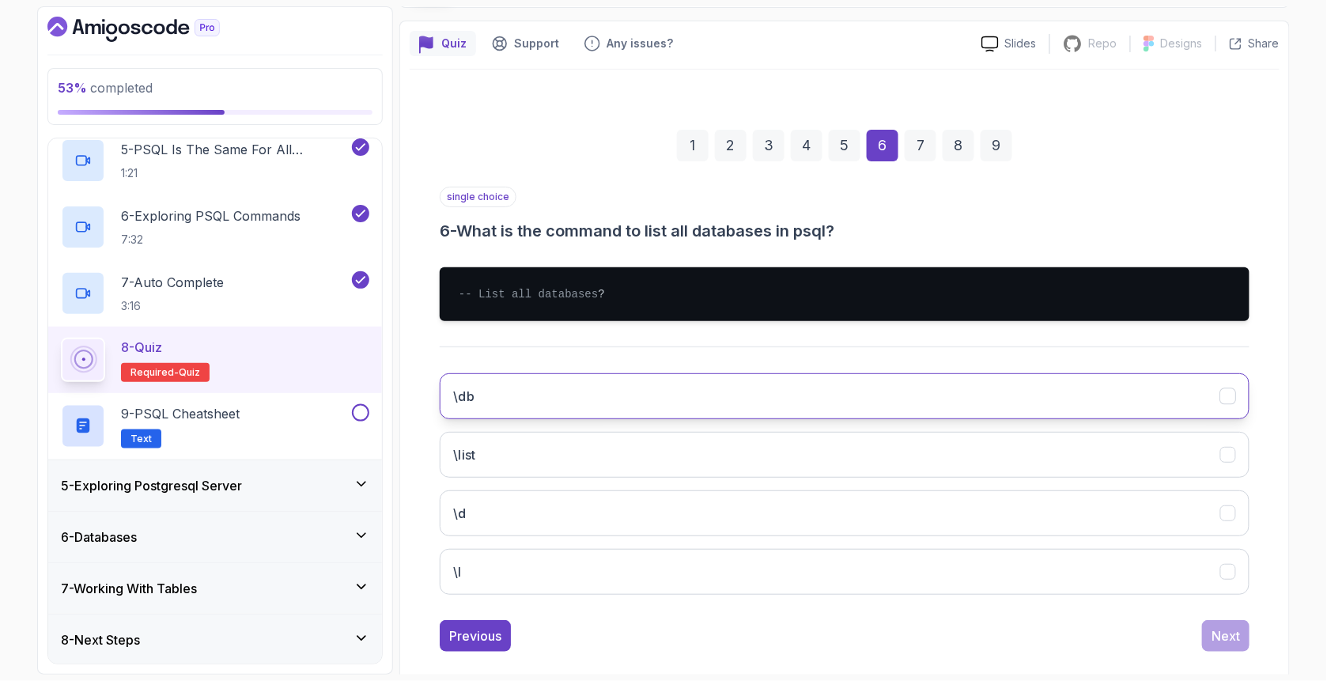
scroll to position [155, 0]
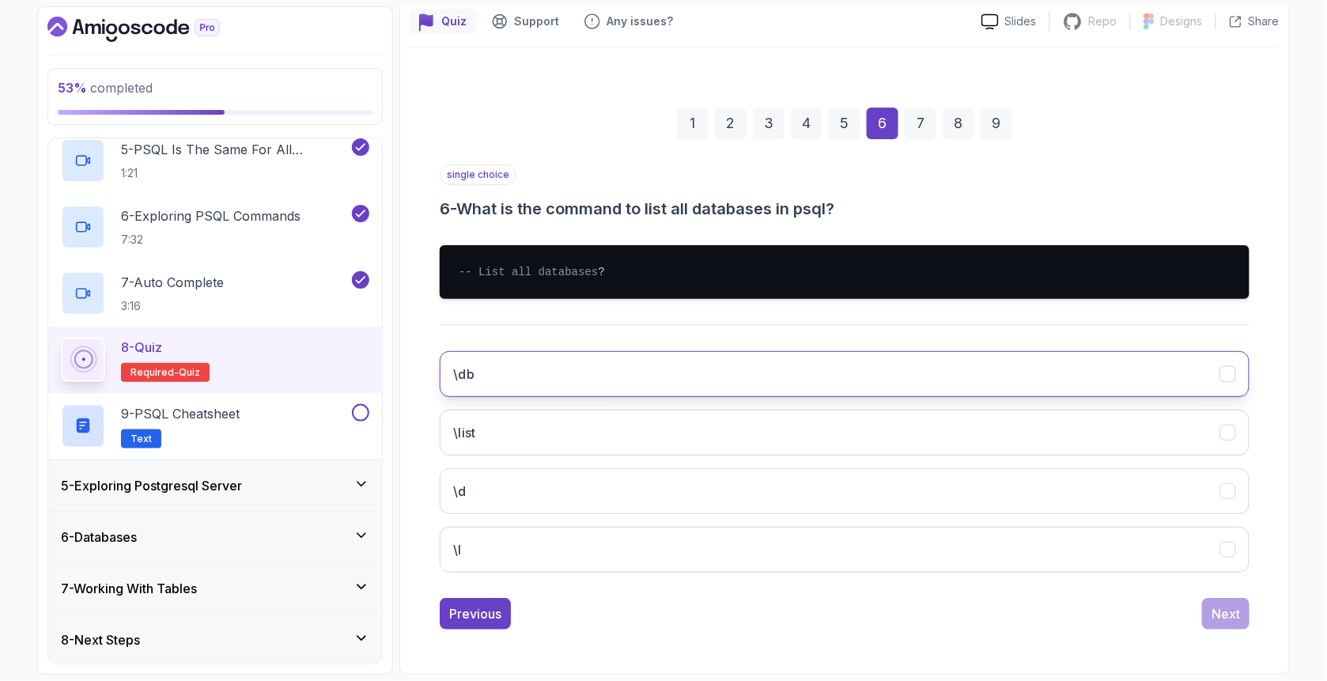
click at [509, 370] on button "\db" at bounding box center [845, 374] width 810 height 46
click at [1115, 619] on div "Next" at bounding box center [1226, 613] width 28 height 19
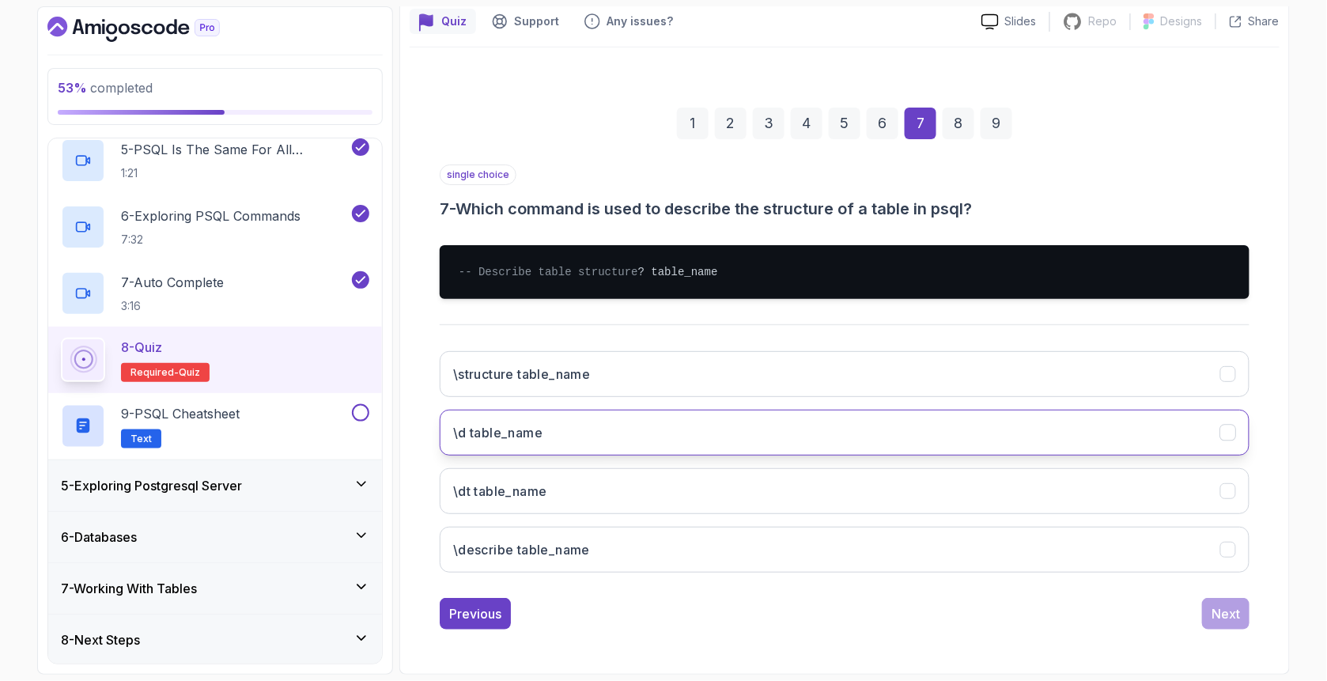
click at [559, 441] on button "\d table_name" at bounding box center [845, 433] width 810 height 46
click at [1115, 613] on div "Next" at bounding box center [1226, 613] width 28 height 19
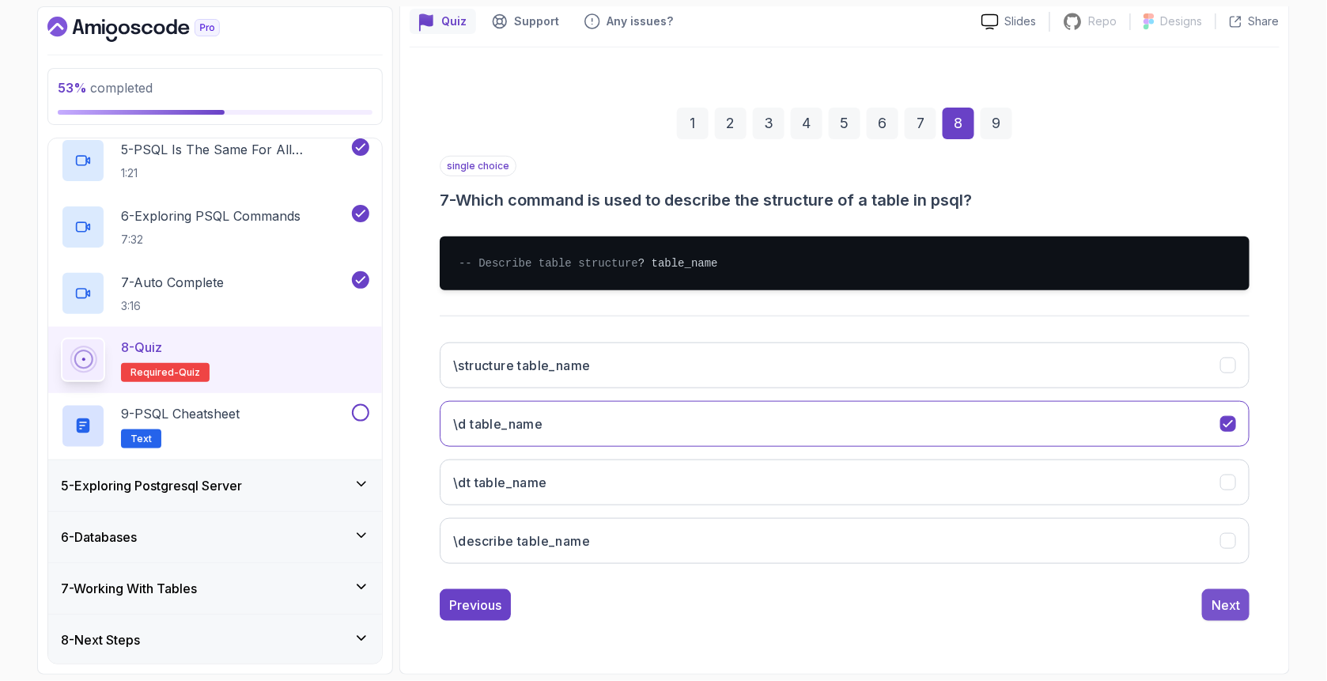
scroll to position [49, 0]
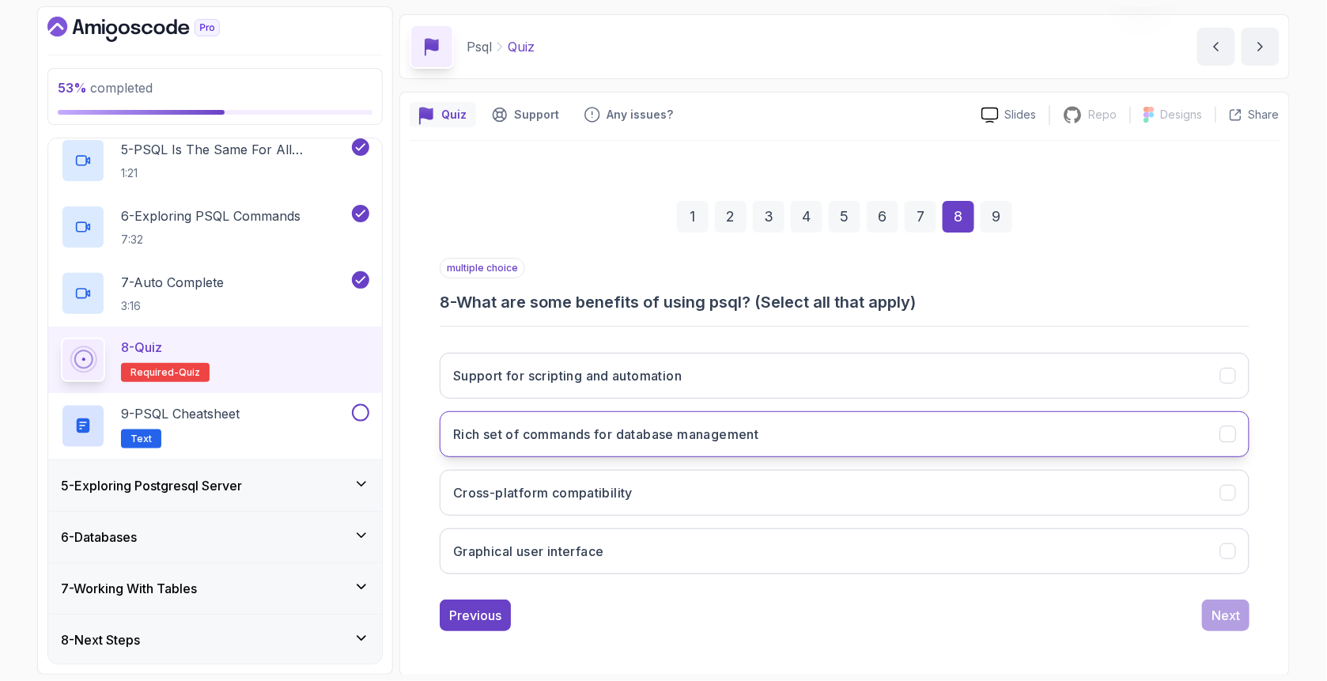
click at [528, 441] on h3 "Rich set of commands for database management" at bounding box center [606, 434] width 306 height 19
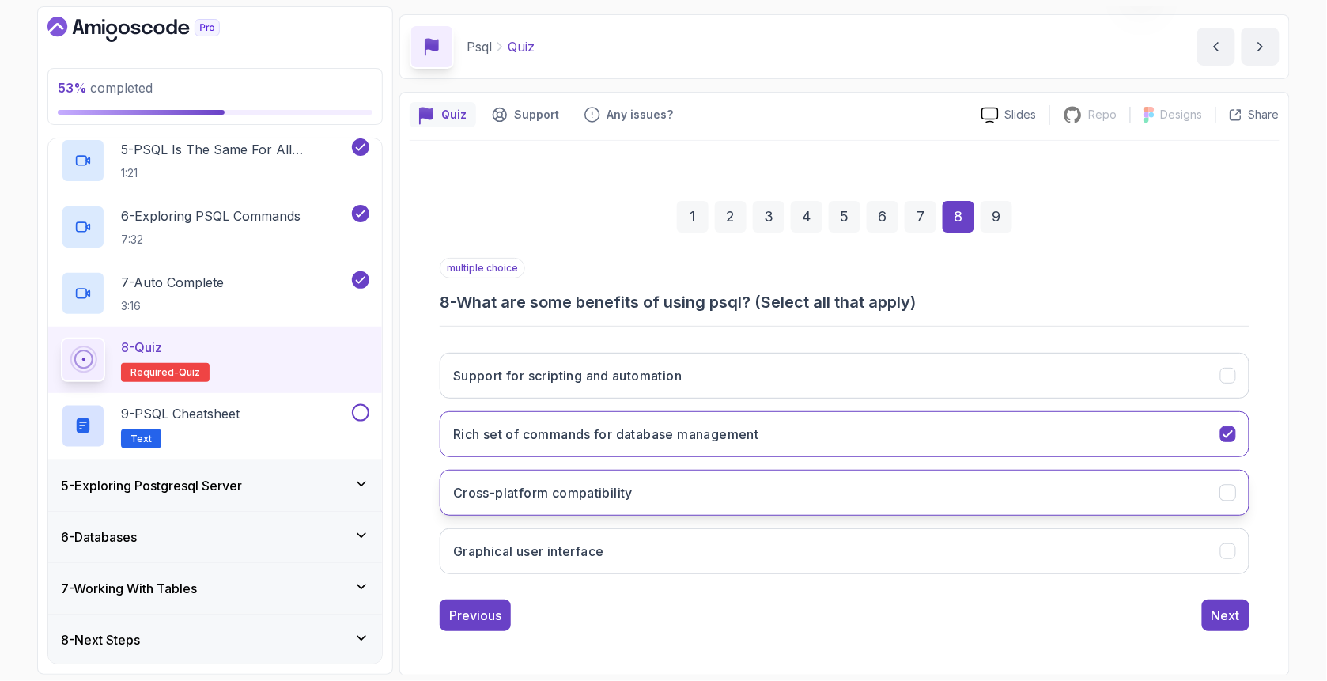
click at [531, 501] on button "Cross-platform compatibility" at bounding box center [845, 493] width 810 height 46
click at [631, 555] on button "Graphical user interface" at bounding box center [845, 551] width 810 height 46
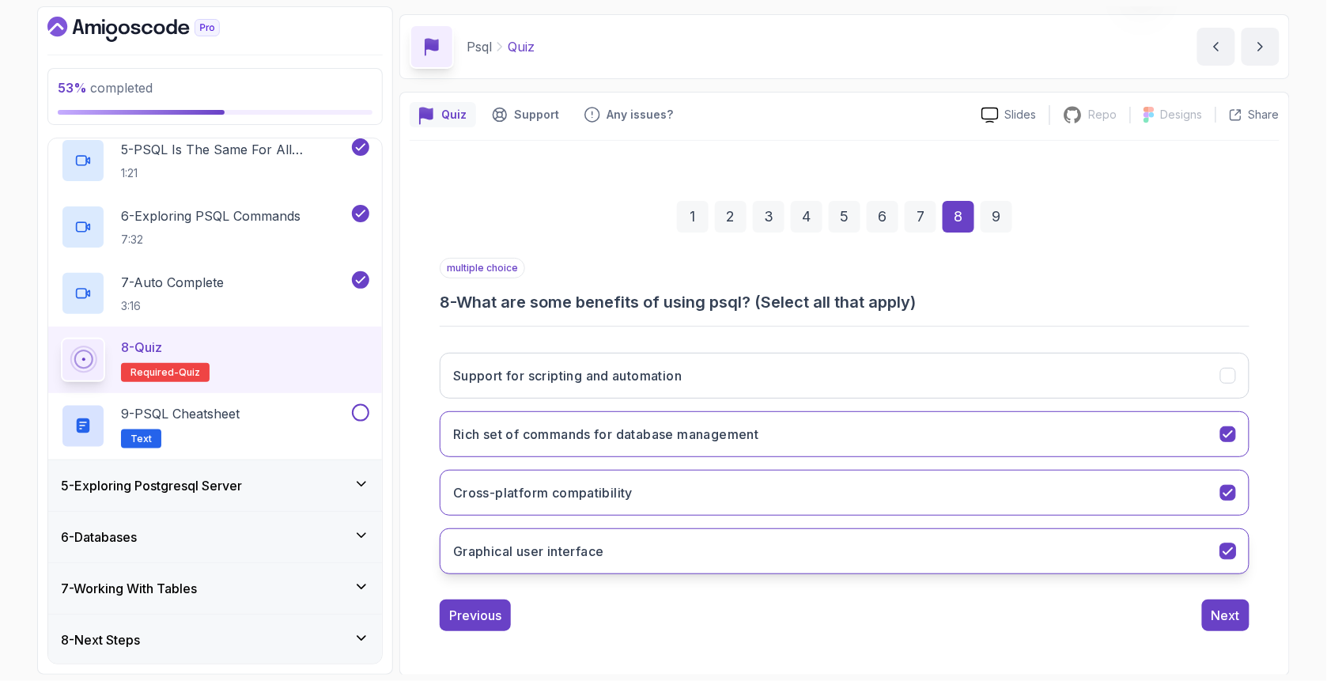
click at [633, 555] on button "Graphical user interface" at bounding box center [845, 551] width 810 height 46
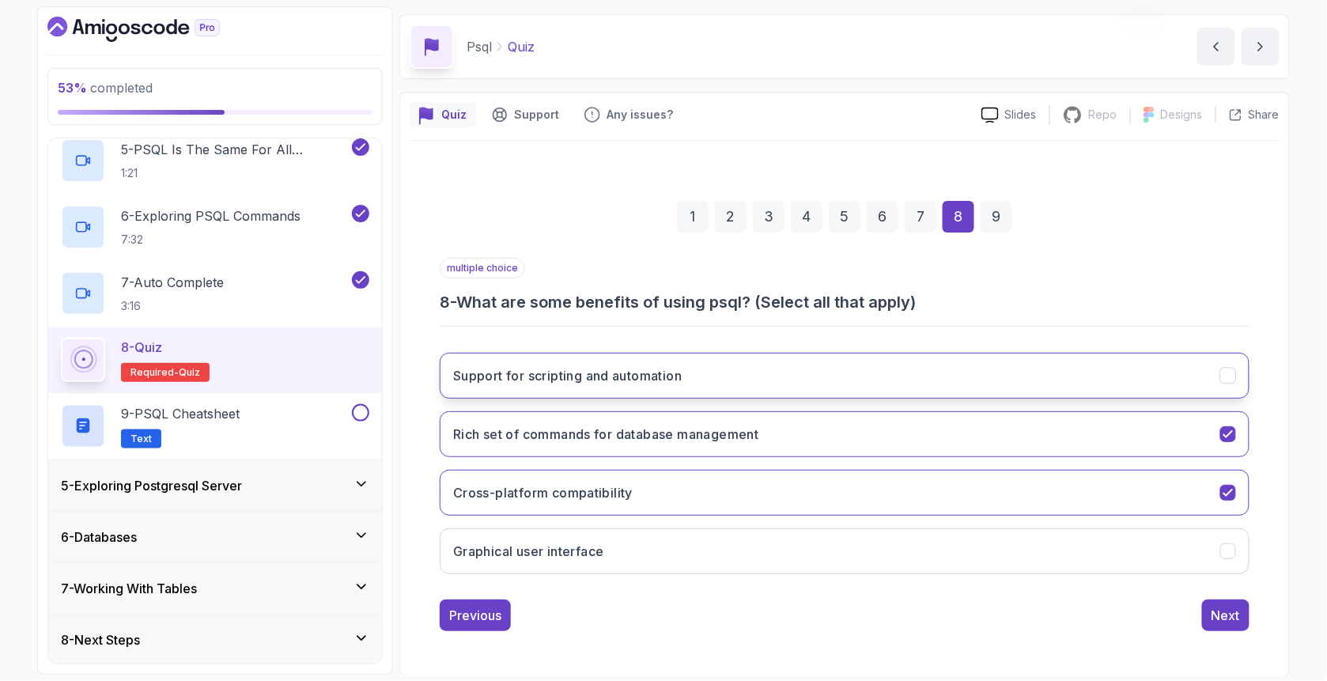
click at [759, 379] on button "Support for scripting and automation" at bounding box center [845, 376] width 810 height 46
click at [1115, 623] on div "Next" at bounding box center [1226, 615] width 28 height 19
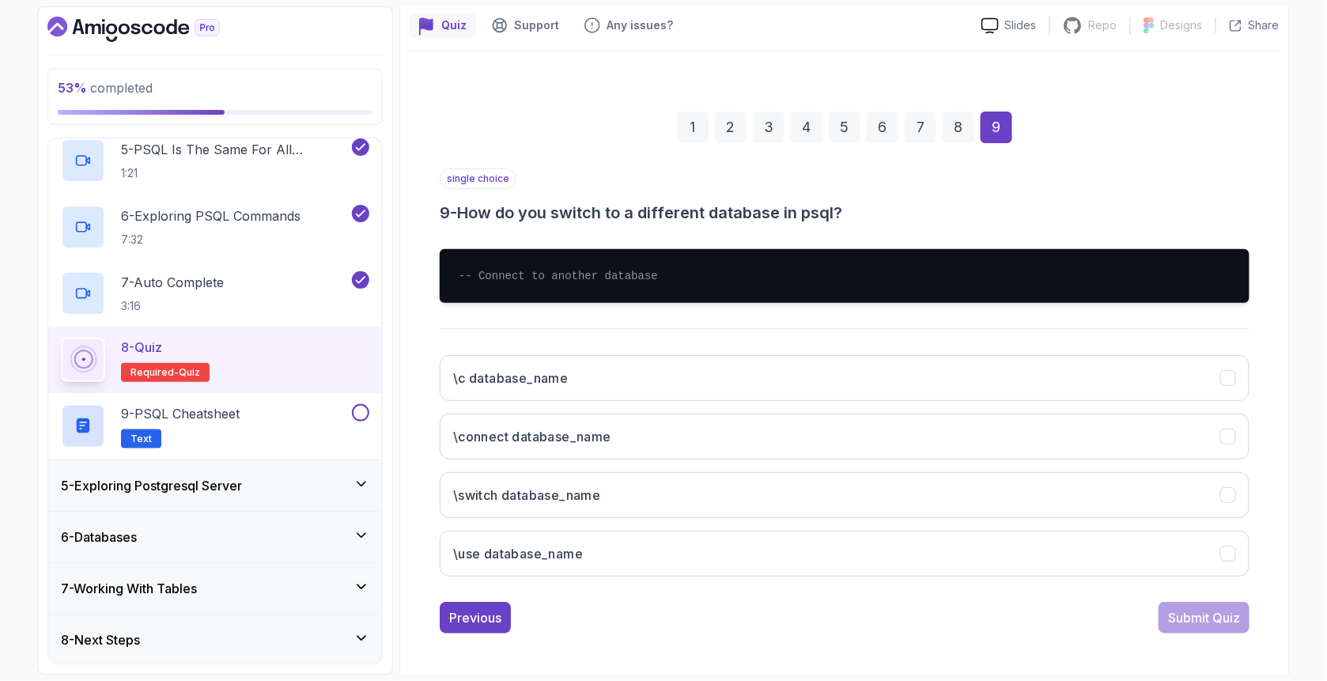
scroll to position [141, 0]
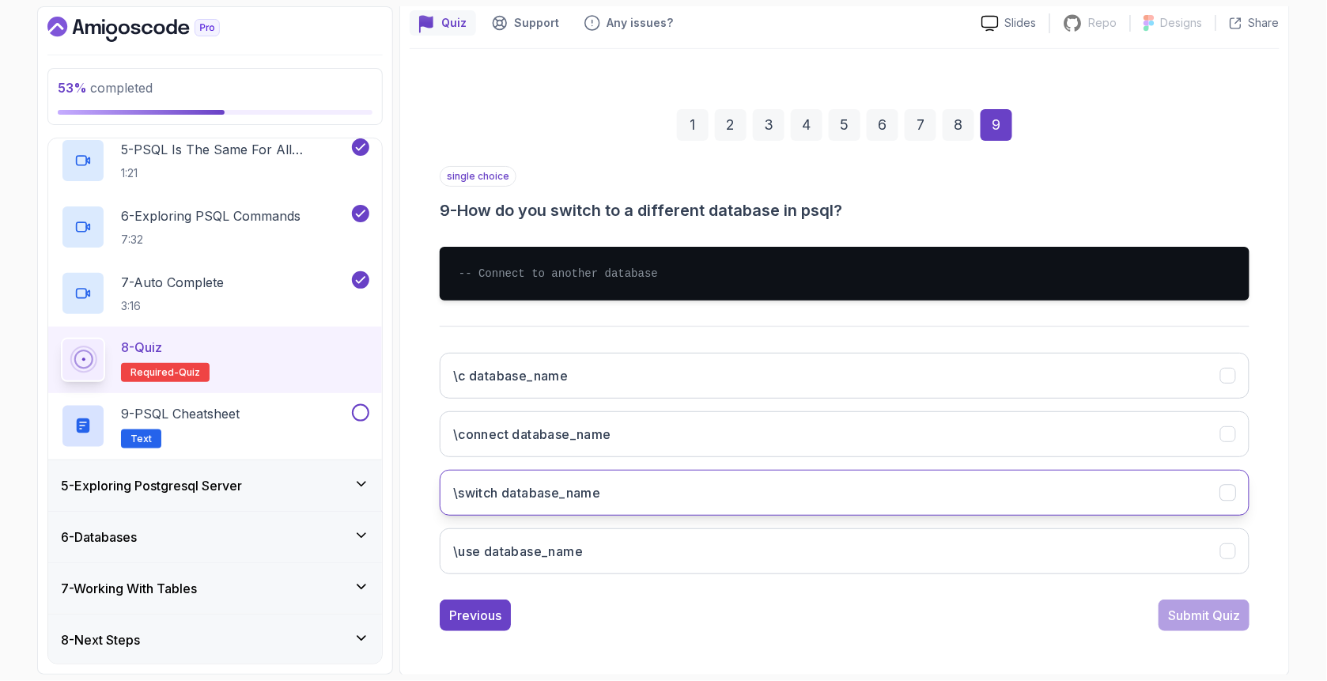
click at [616, 494] on button "\switch database_name" at bounding box center [845, 493] width 810 height 46
click at [1115, 619] on div "Submit Quiz" at bounding box center [1204, 615] width 72 height 19
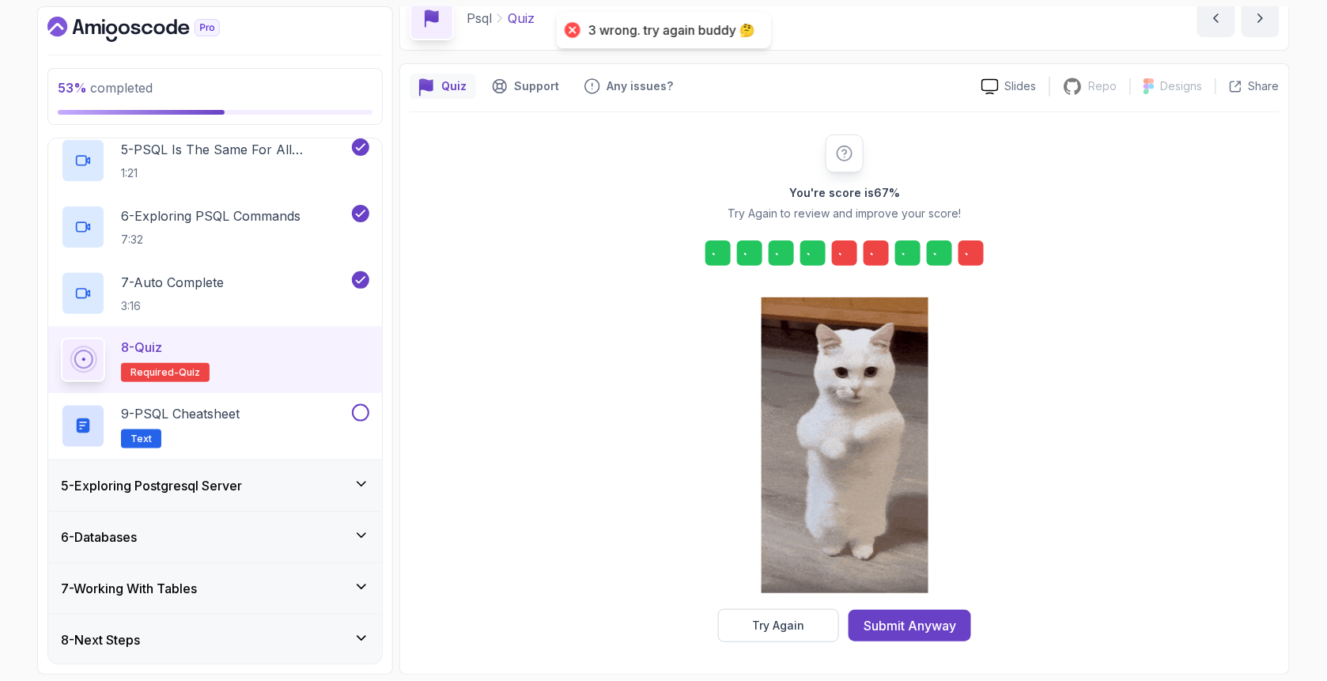
scroll to position [77, 0]
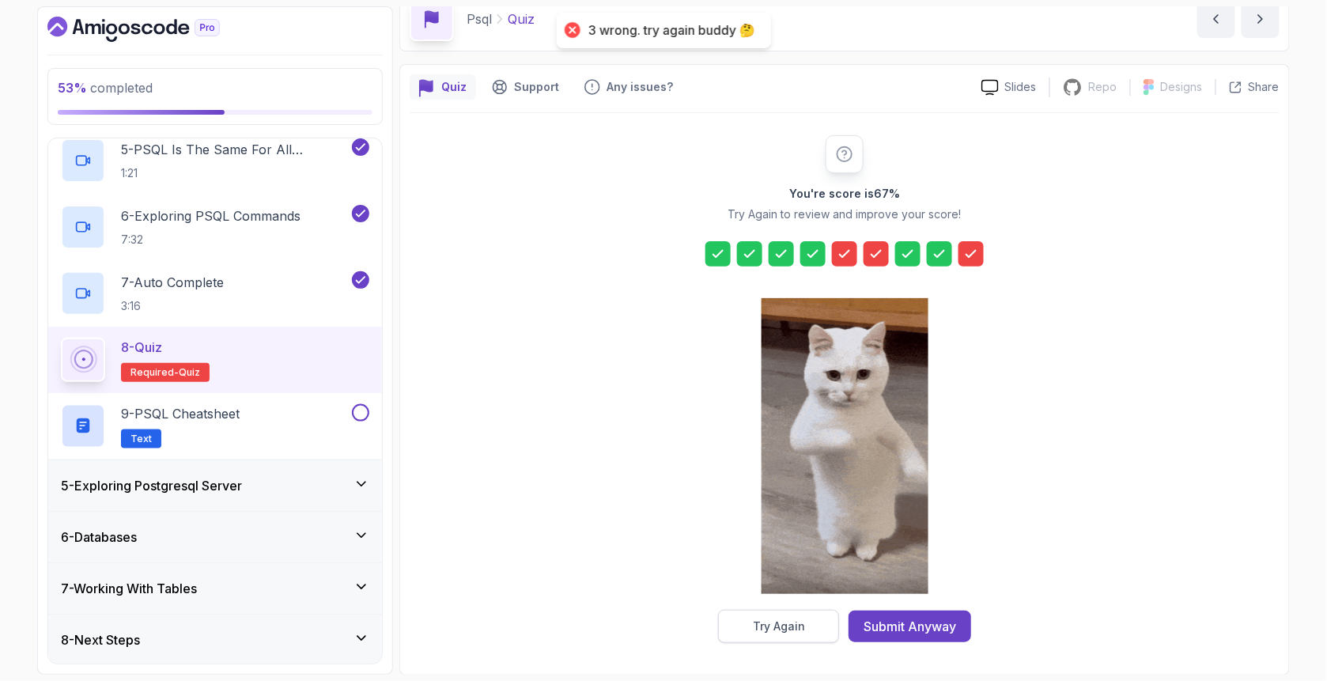
click at [781, 631] on div "Try Again" at bounding box center [779, 627] width 52 height 16
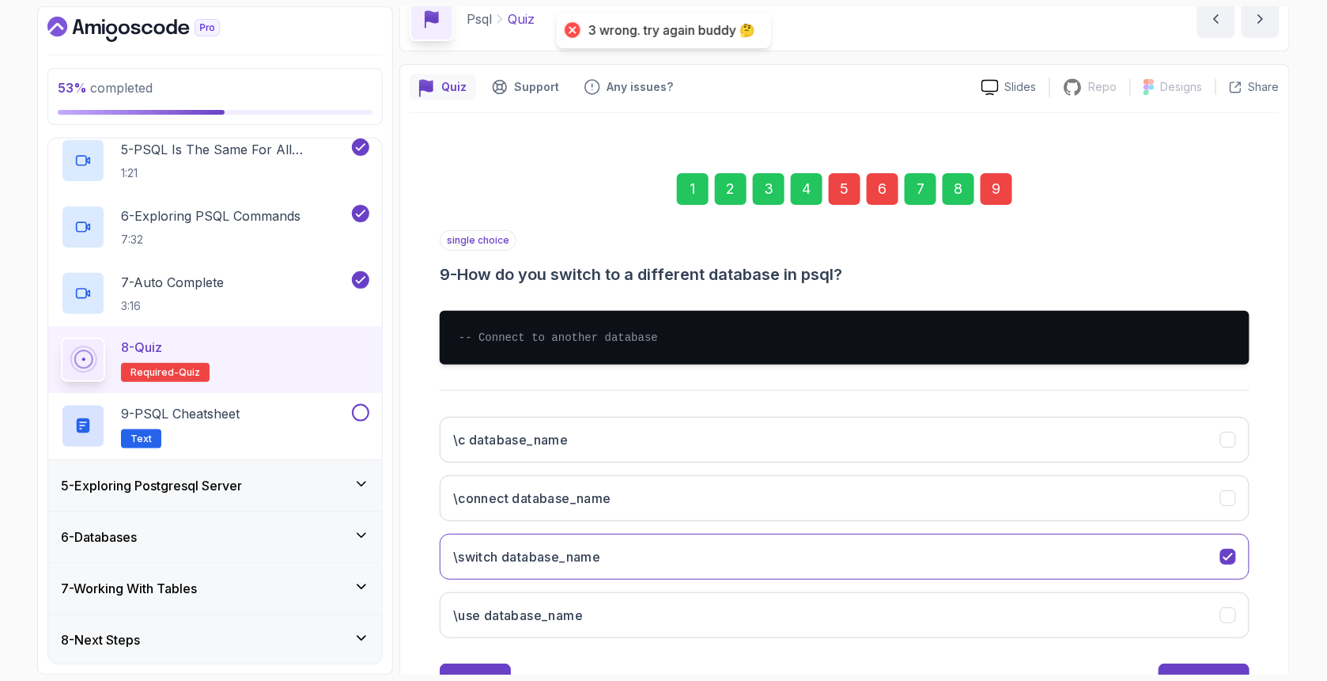
click at [853, 198] on div "5" at bounding box center [845, 189] width 32 height 32
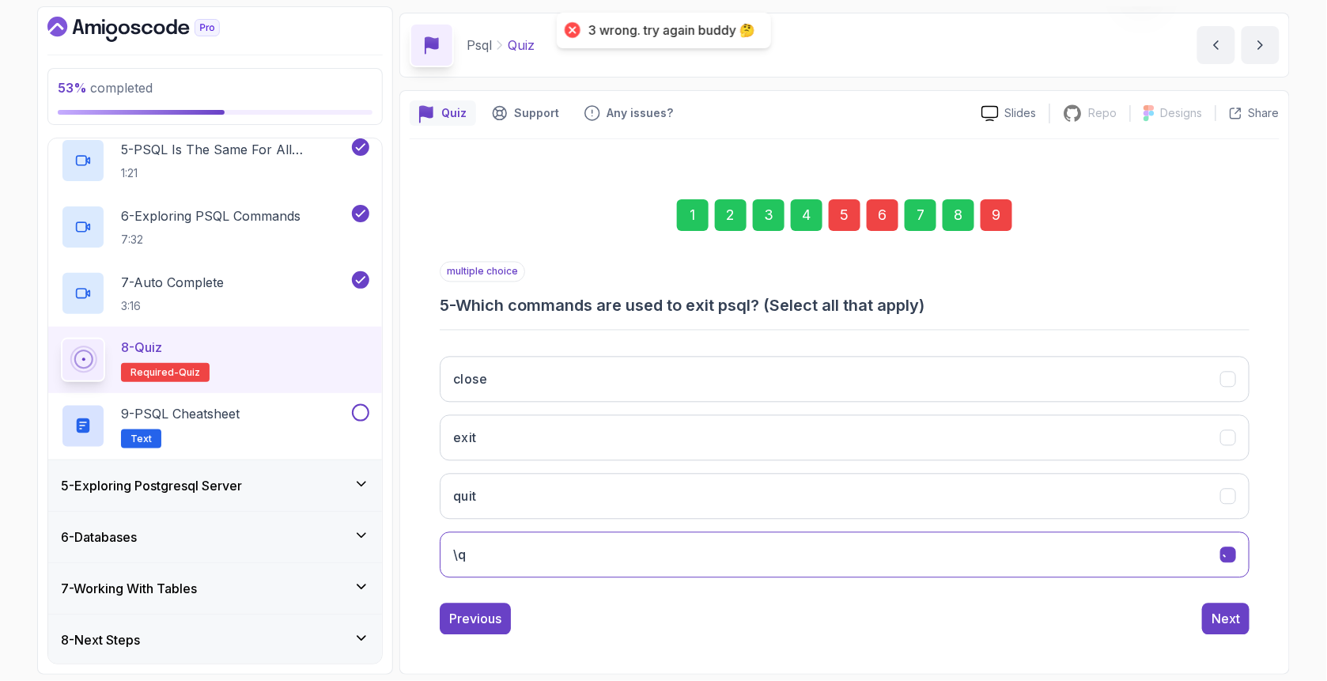
scroll to position [49, 0]
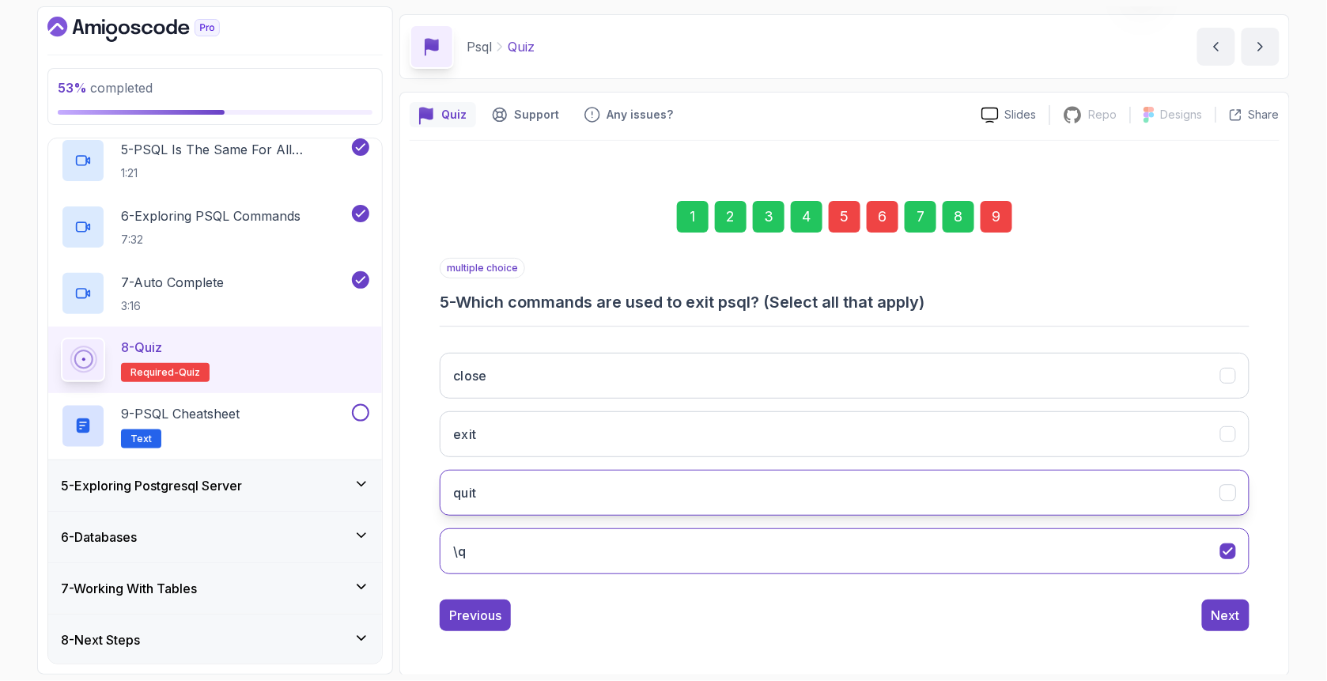
click at [499, 491] on button "quit" at bounding box center [845, 493] width 810 height 46
click at [1115, 616] on div "Next" at bounding box center [1226, 615] width 28 height 19
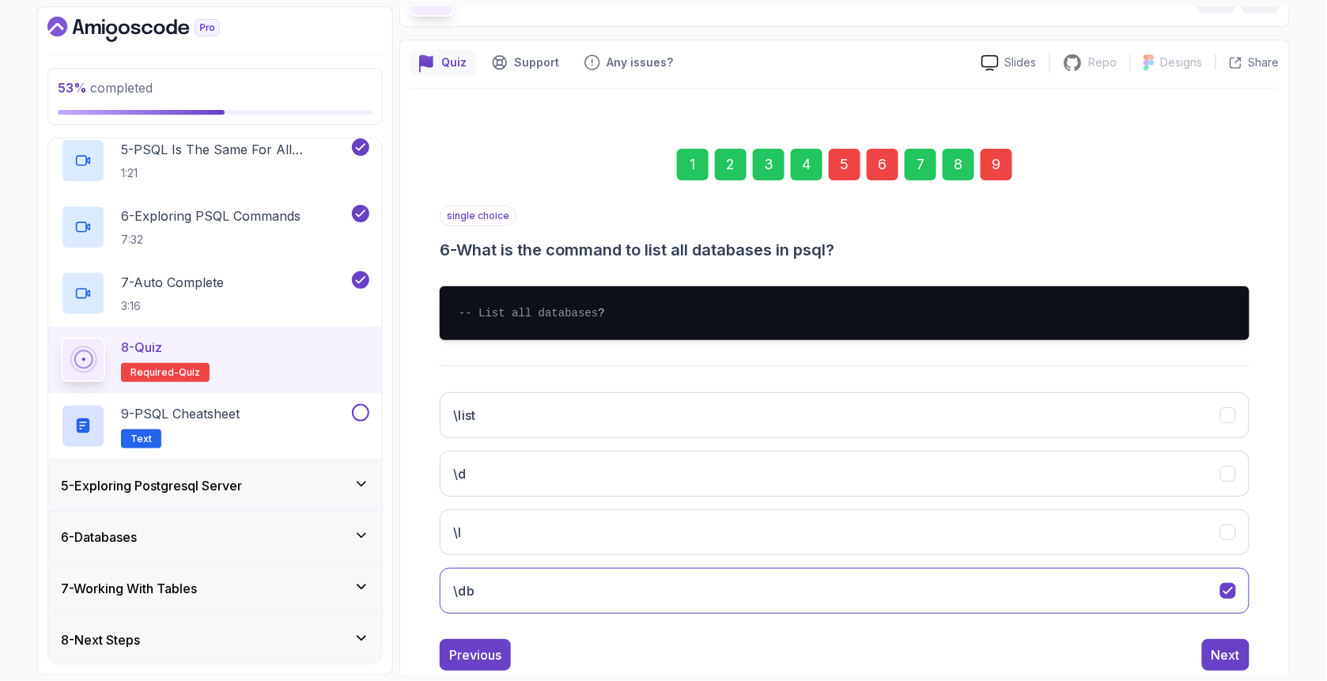
scroll to position [102, 0]
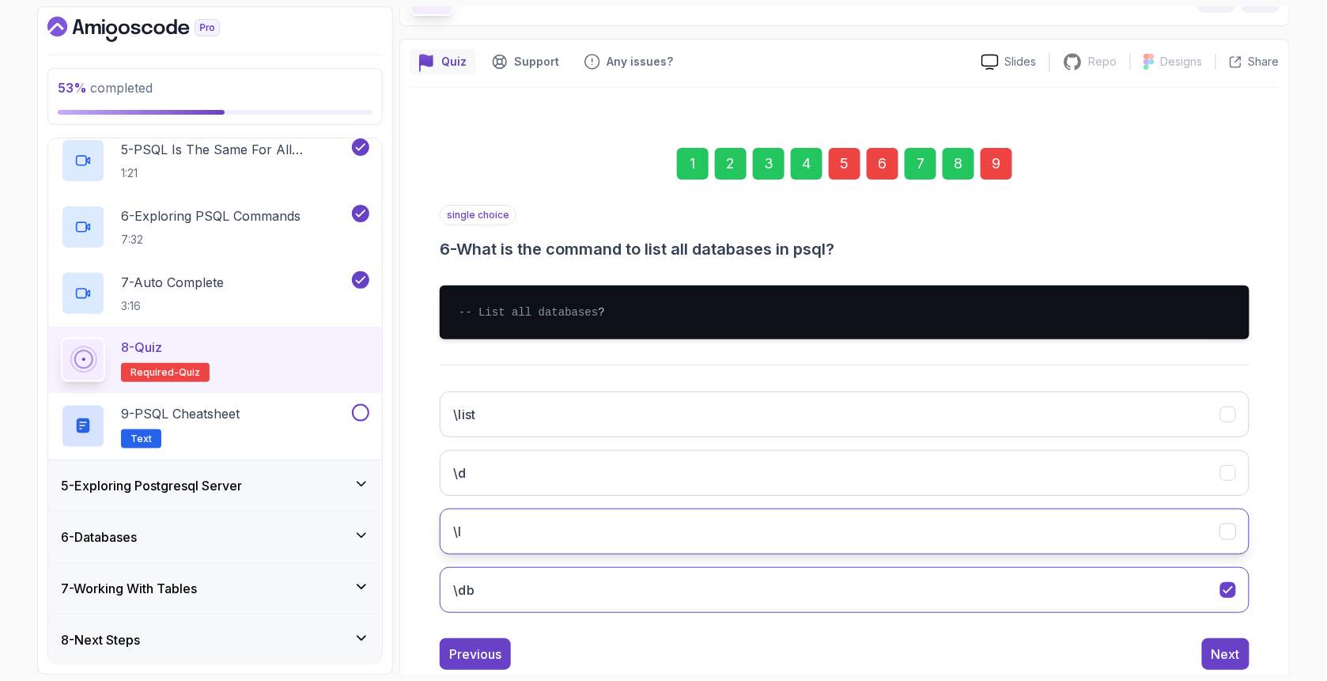
click at [560, 554] on button "\l" at bounding box center [845, 532] width 810 height 46
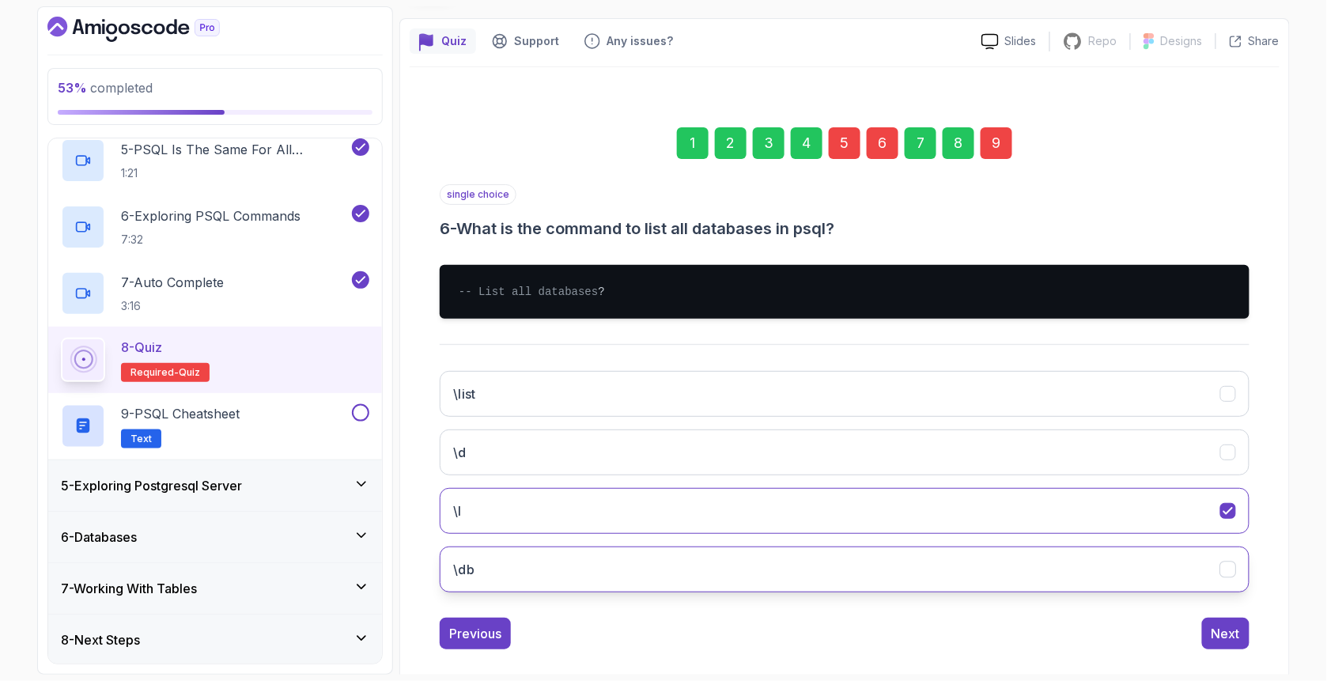
scroll to position [157, 0]
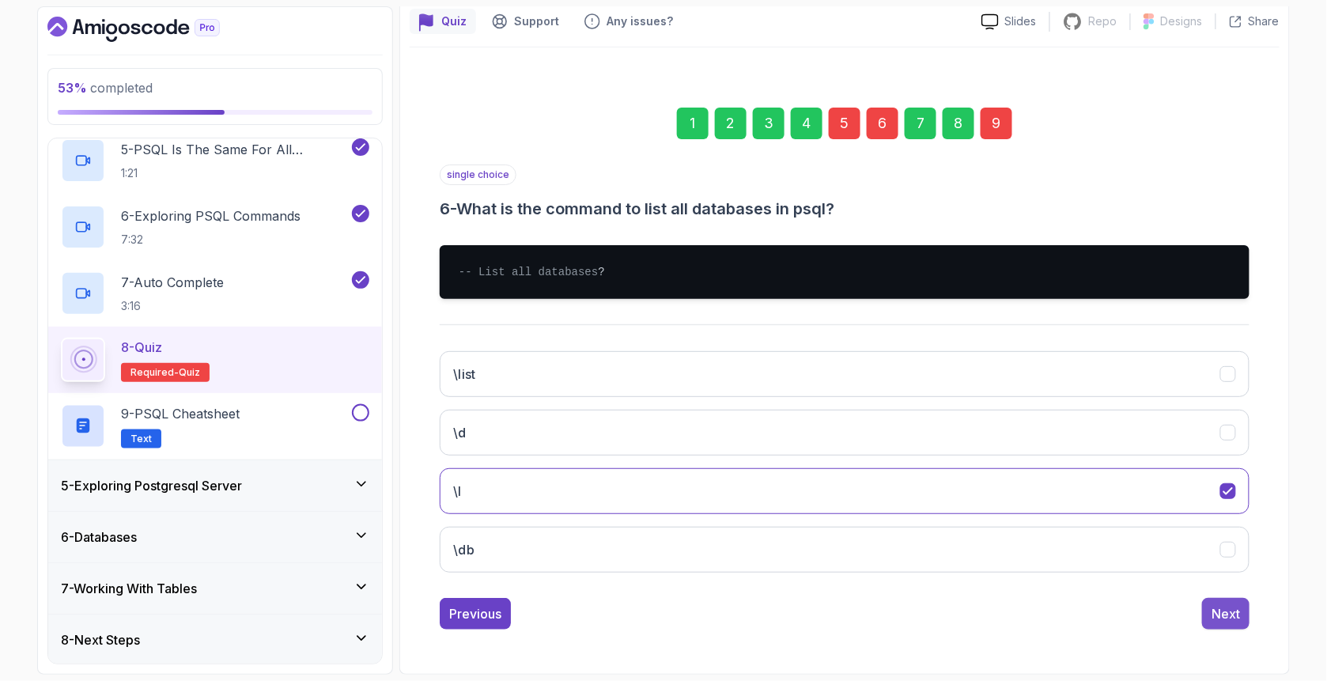
click at [1115, 616] on button "Next" at bounding box center [1225, 614] width 47 height 32
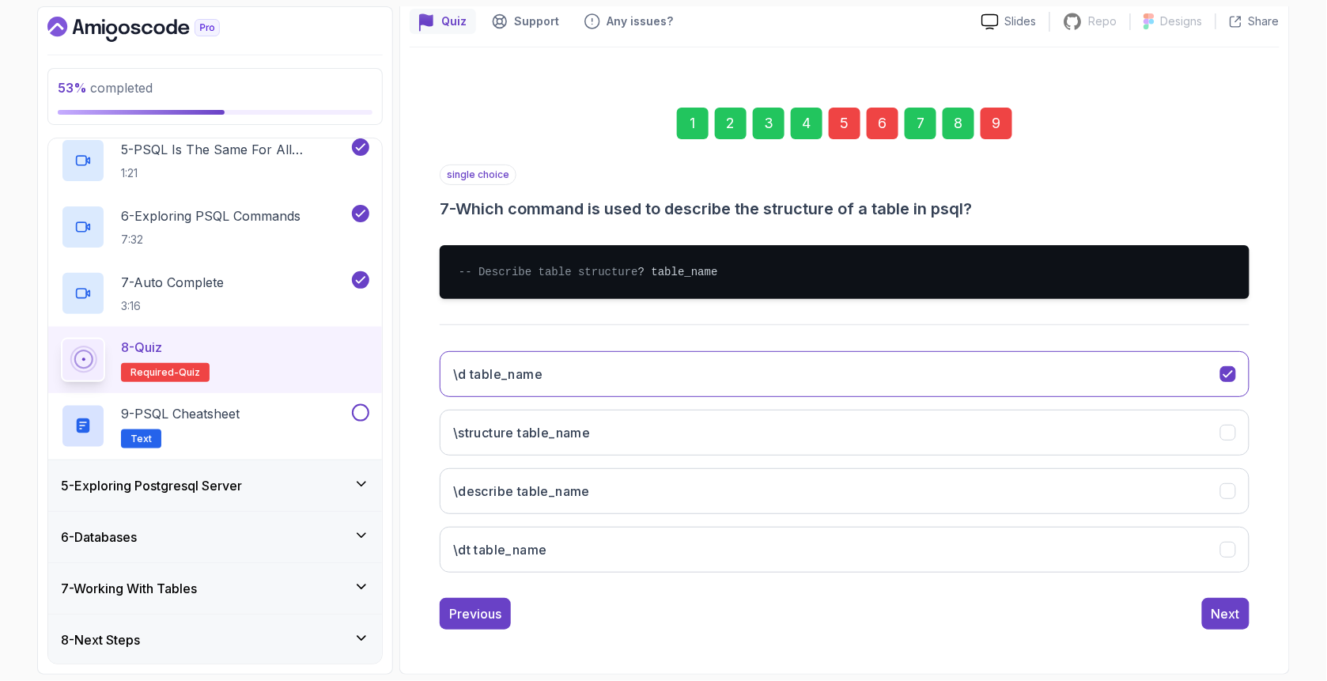
click at [1007, 108] on div "9" at bounding box center [997, 124] width 32 height 32
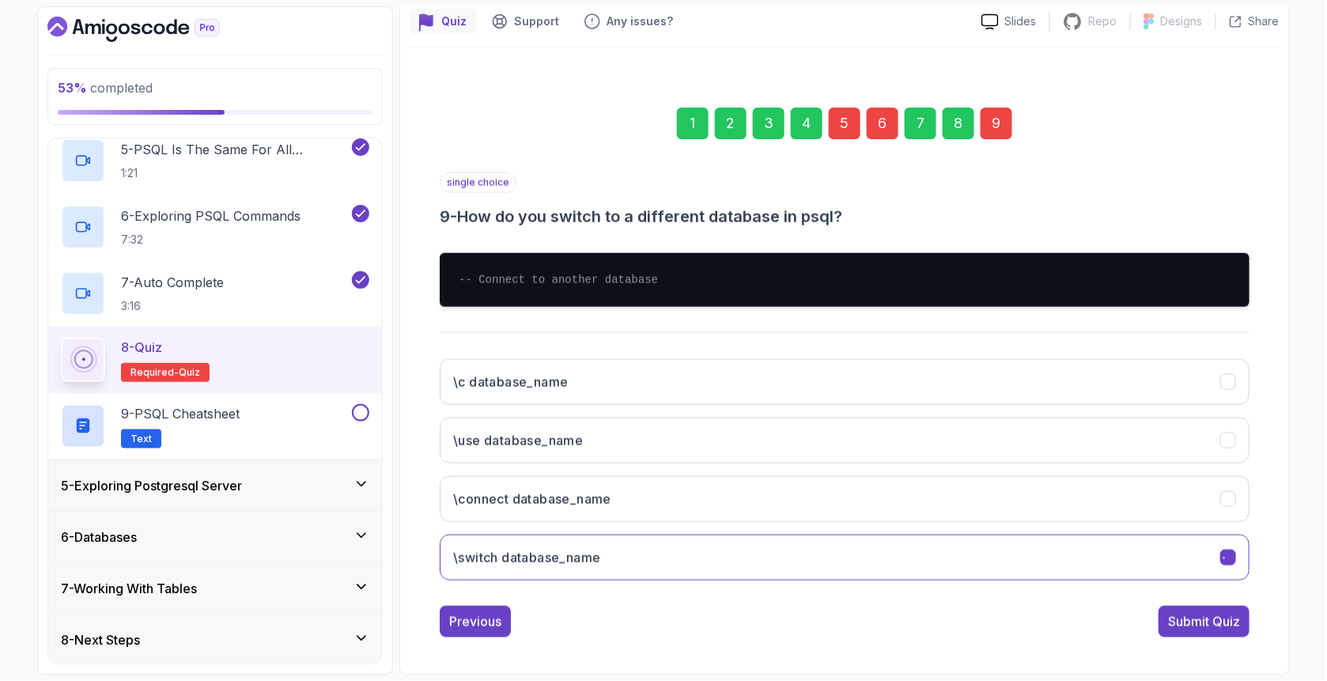
scroll to position [141, 0]
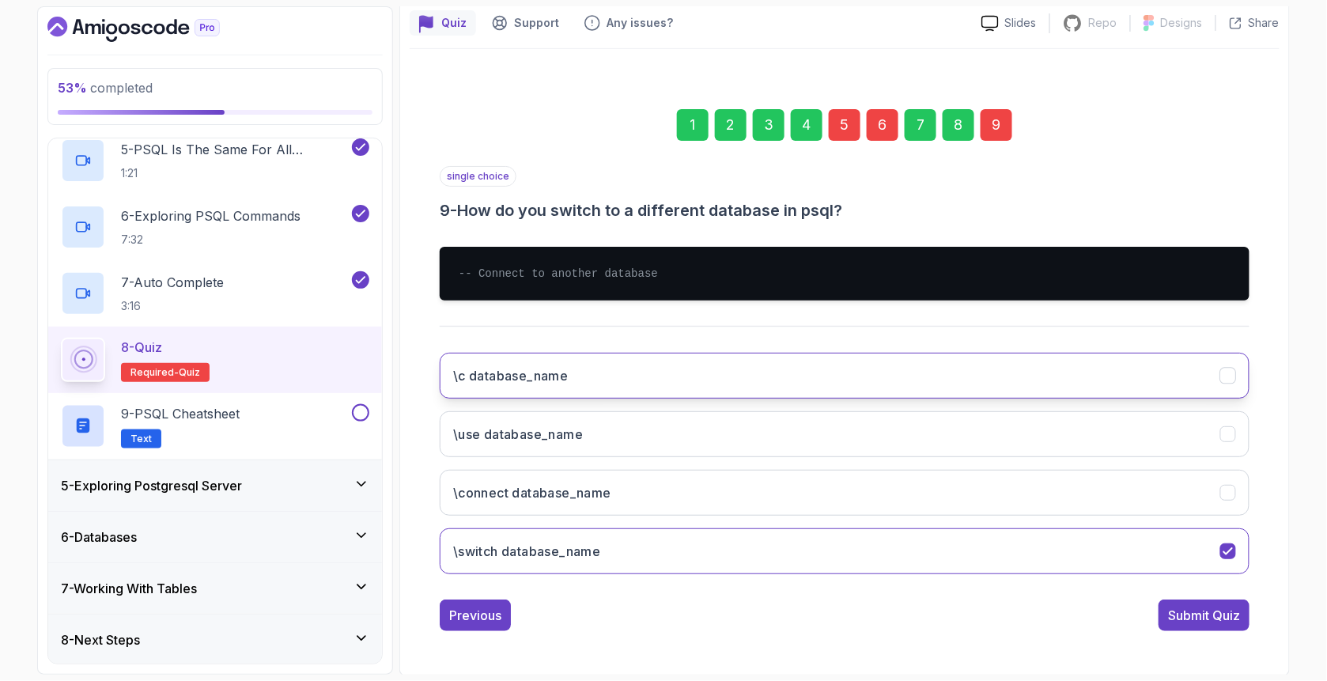
click at [554, 376] on h3 "\c database_name" at bounding box center [510, 375] width 115 height 19
click at [1115, 619] on div "Submit Quiz" at bounding box center [1204, 615] width 72 height 19
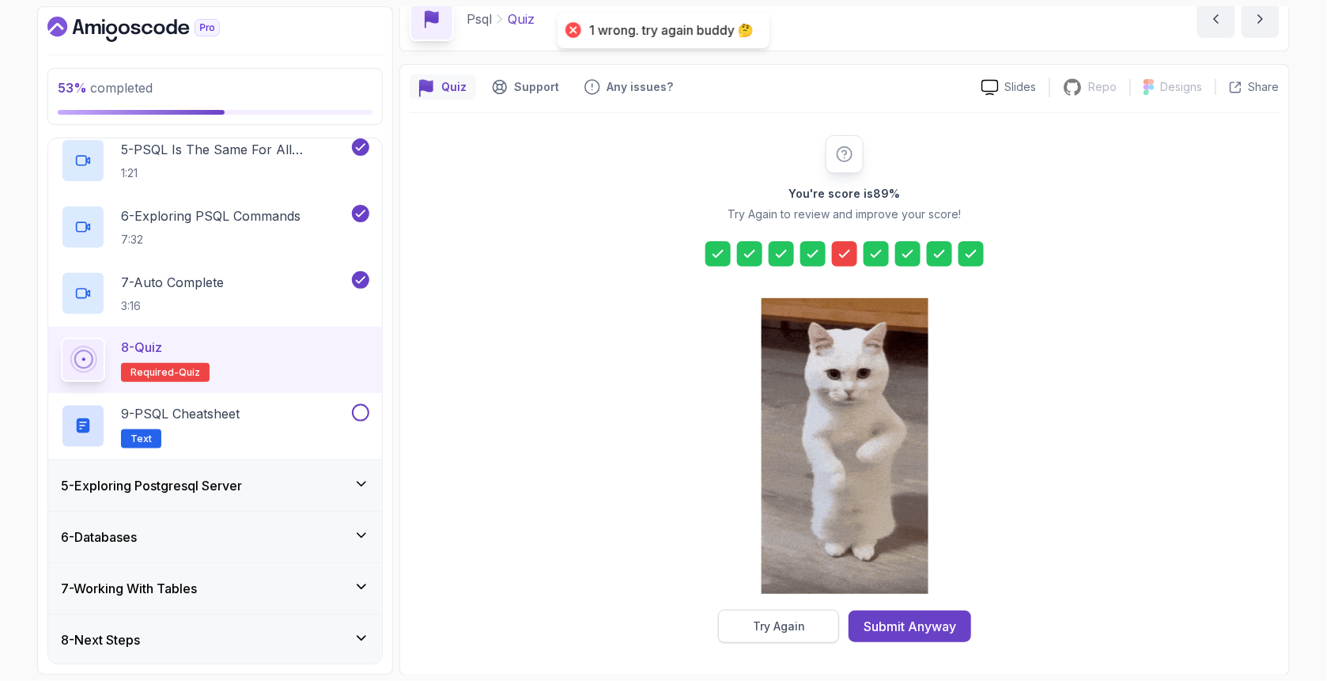
click at [773, 637] on button "Try Again" at bounding box center [778, 626] width 121 height 33
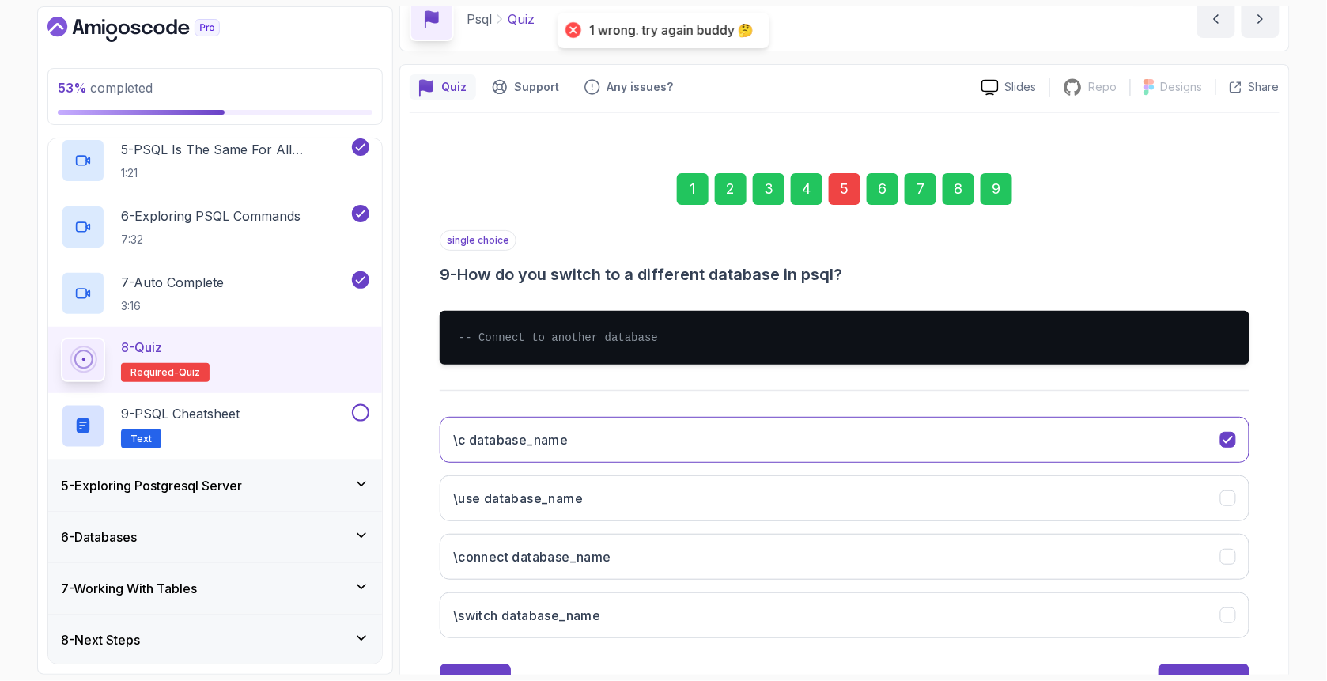
click at [856, 177] on div "5" at bounding box center [845, 189] width 32 height 32
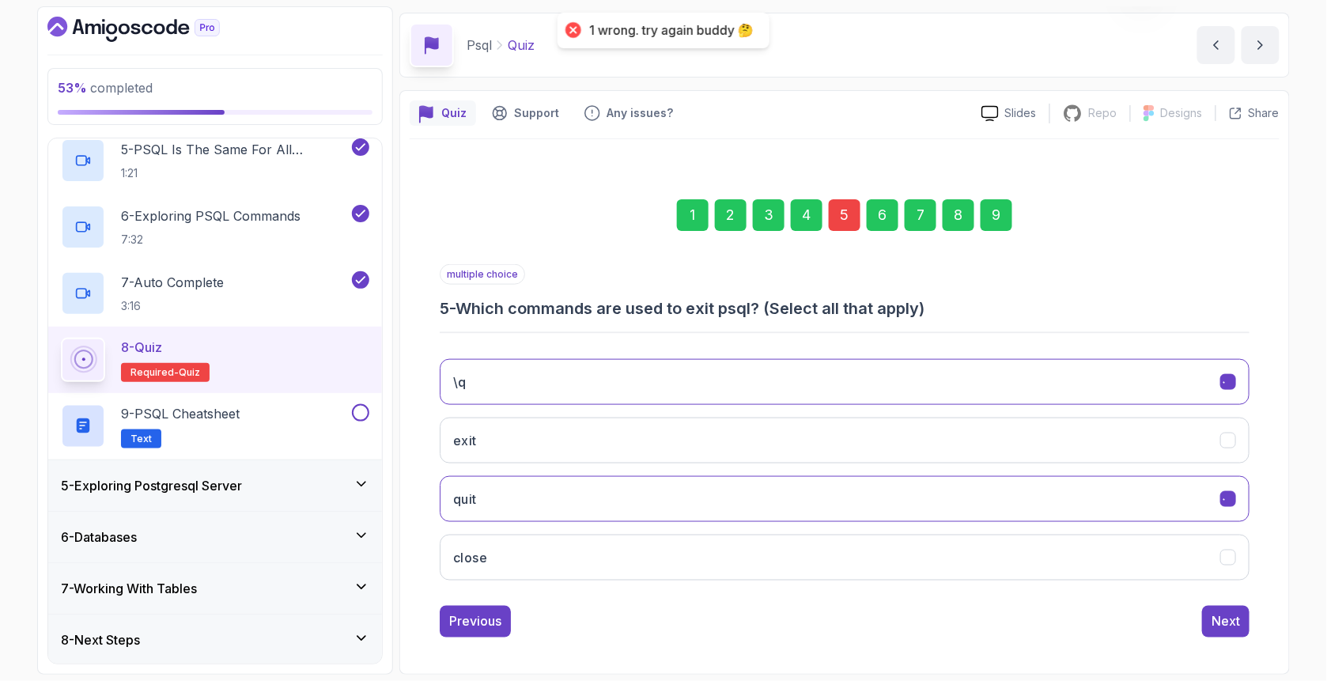
scroll to position [49, 0]
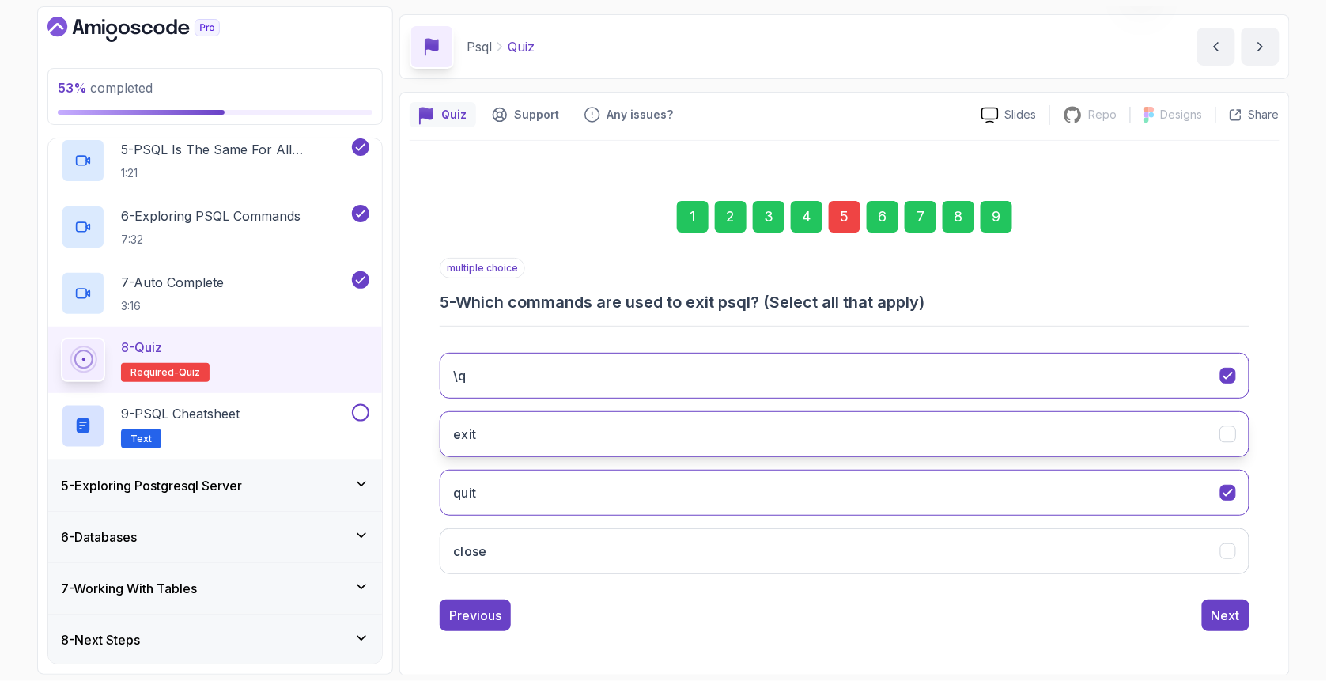
click at [679, 422] on button "exit" at bounding box center [845, 434] width 810 height 46
click at [1115, 607] on div "Next" at bounding box center [1226, 615] width 28 height 19
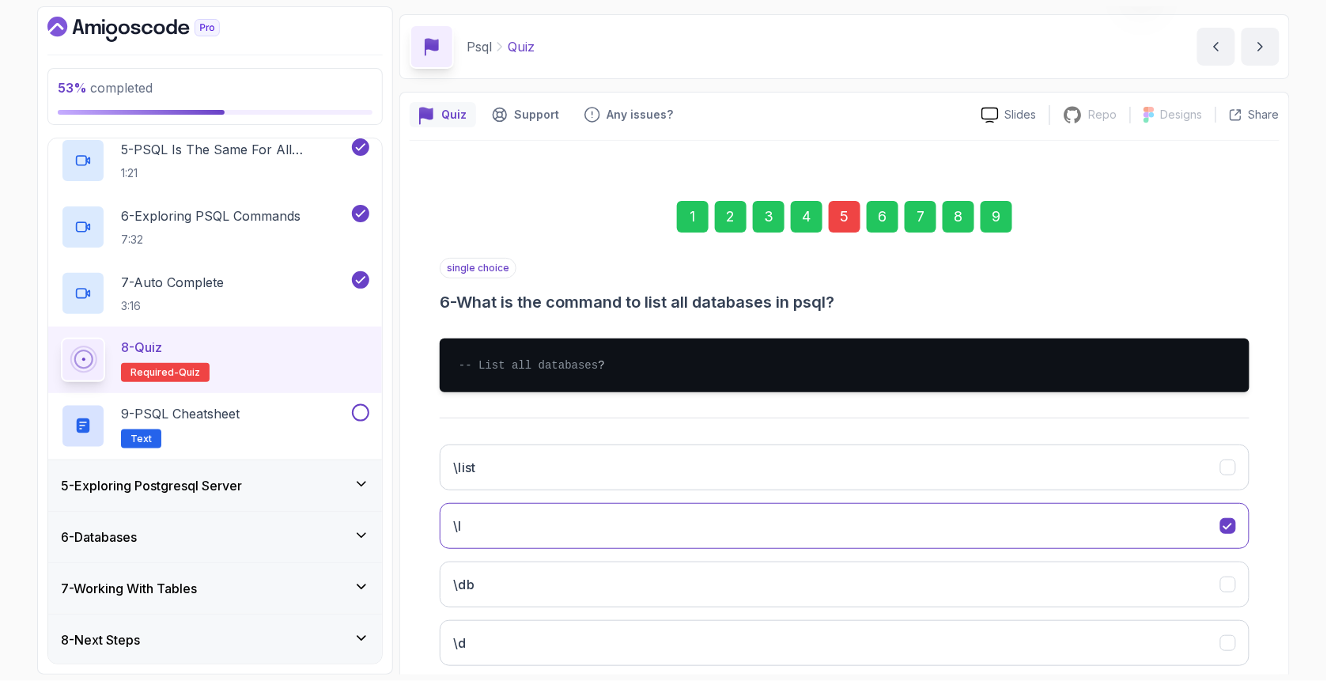
click at [1001, 214] on div "9" at bounding box center [997, 217] width 32 height 32
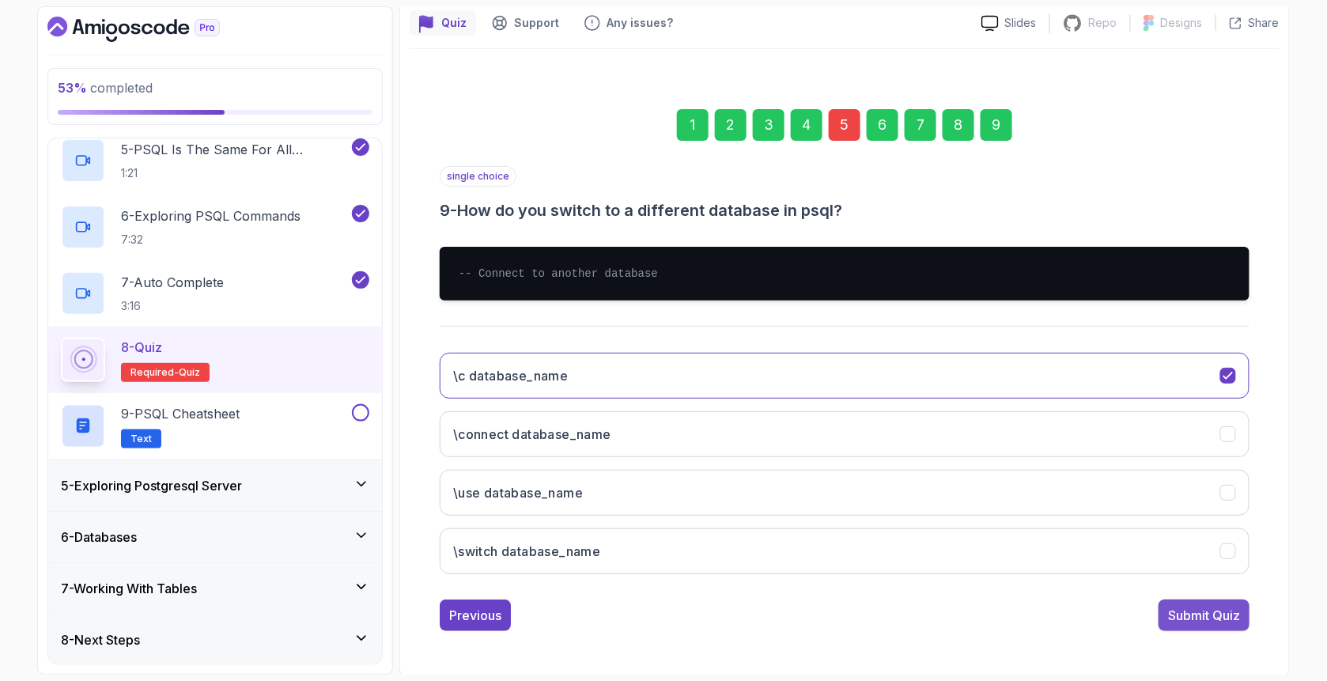
click at [1115, 611] on div "Submit Quiz" at bounding box center [1204, 615] width 72 height 19
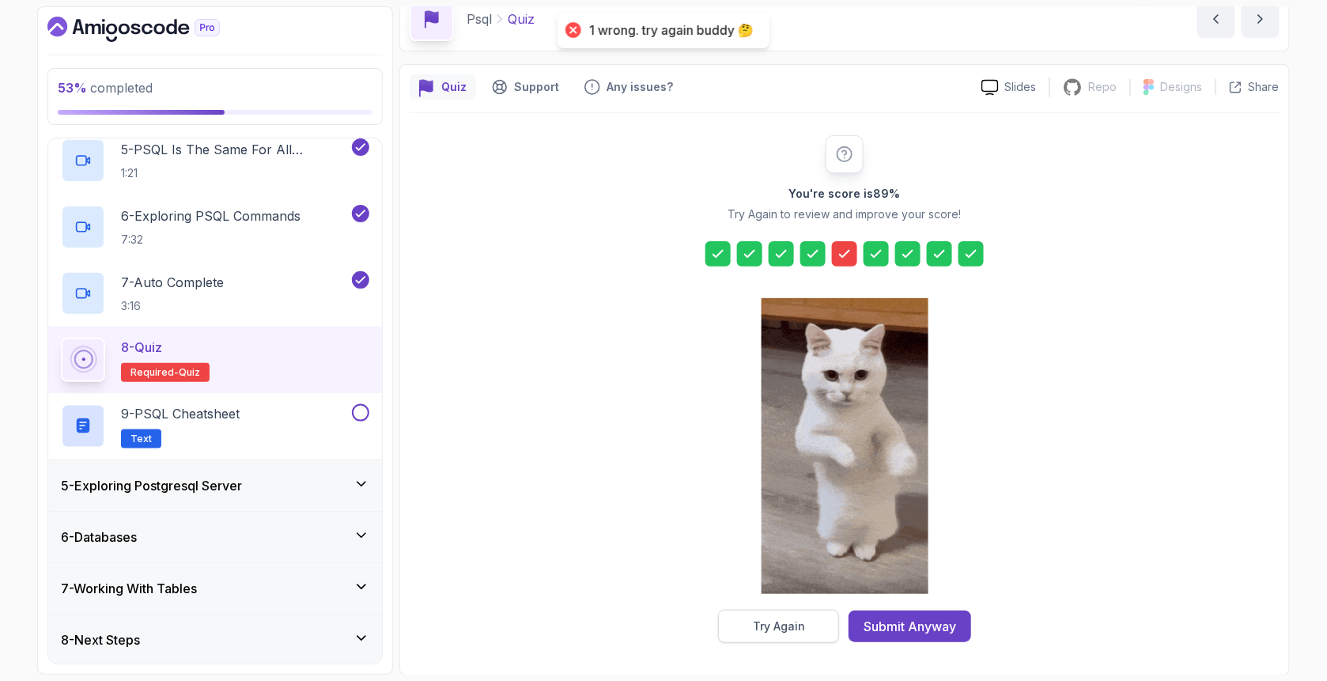
click at [769, 630] on div "Try Again" at bounding box center [779, 627] width 52 height 16
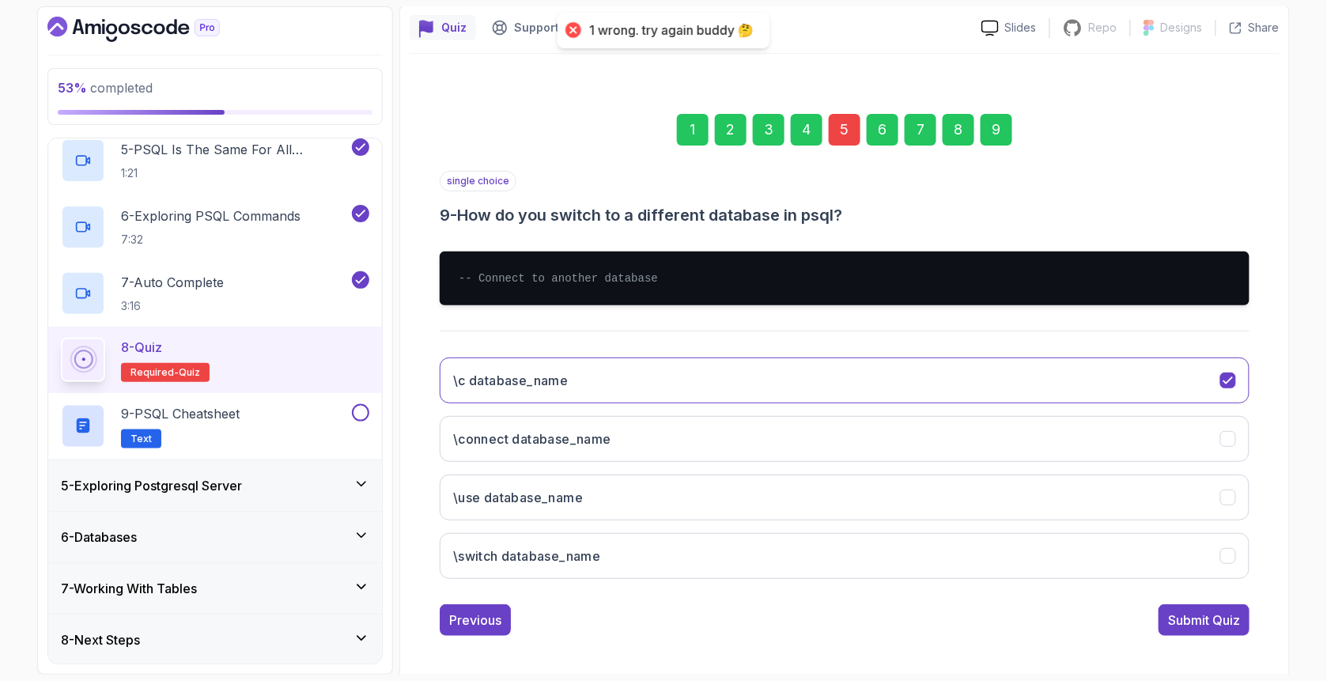
scroll to position [141, 0]
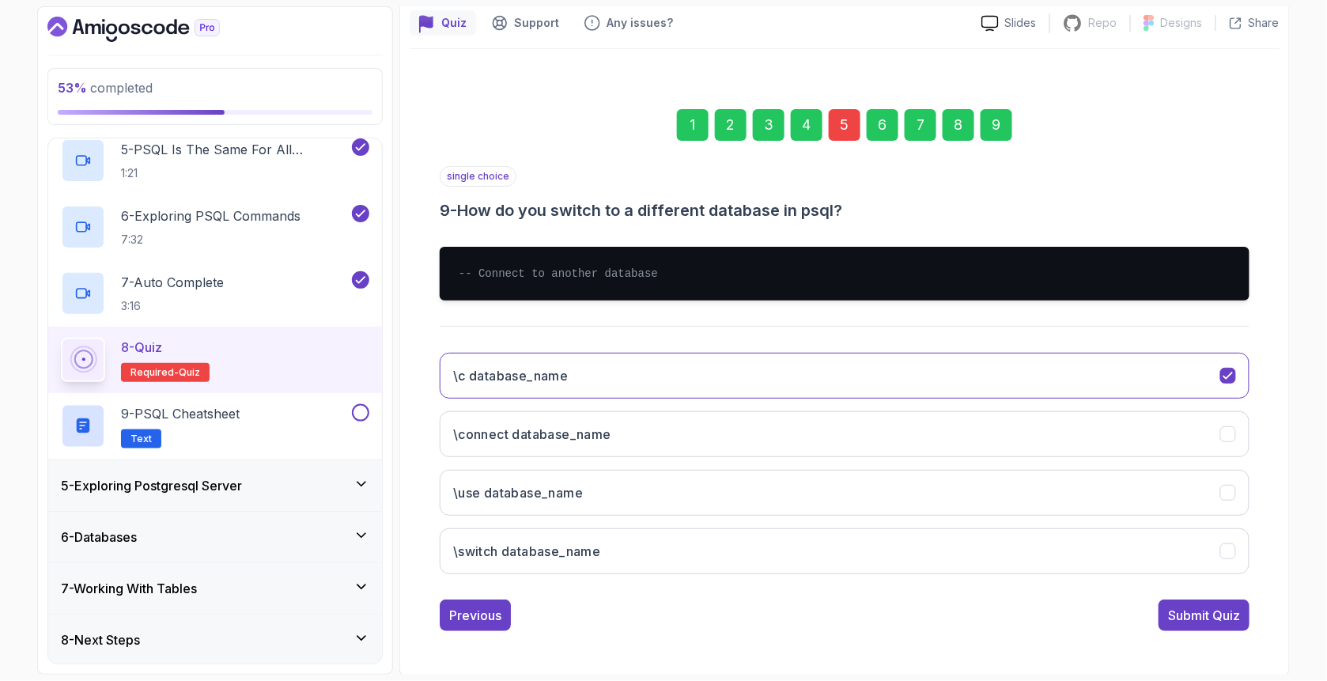
click at [831, 121] on div "5" at bounding box center [845, 125] width 32 height 32
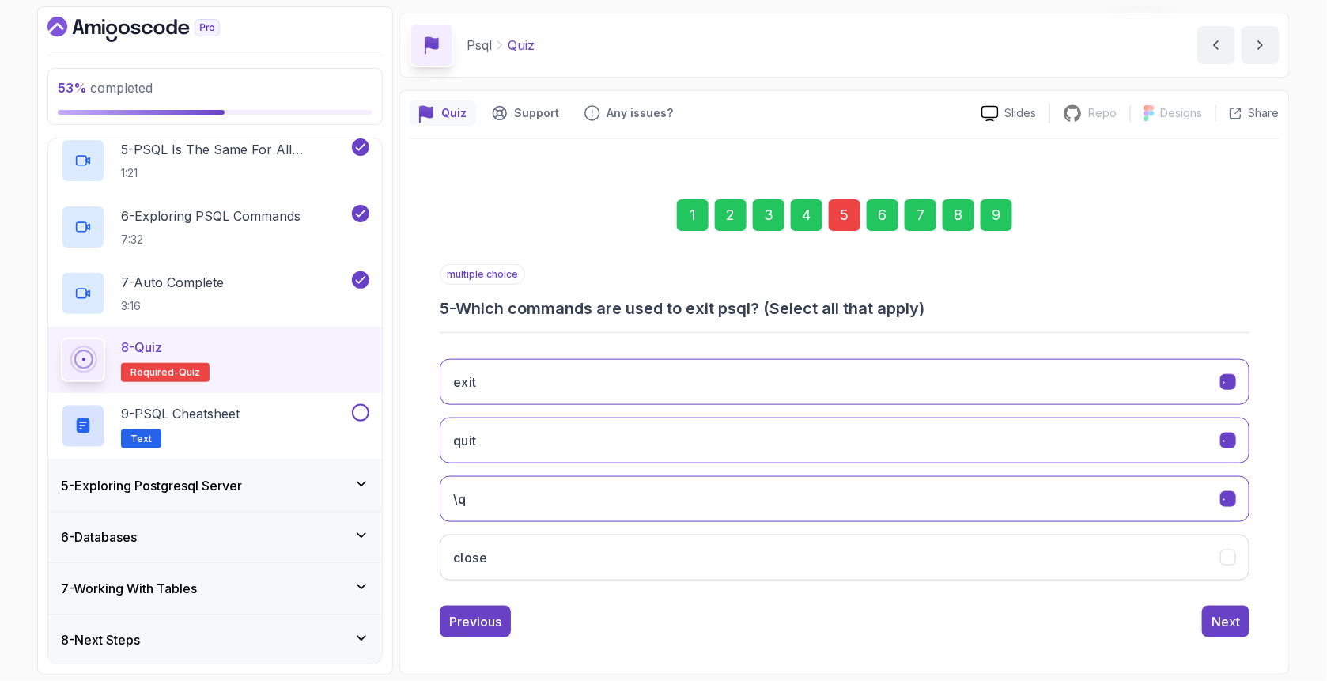
scroll to position [49, 0]
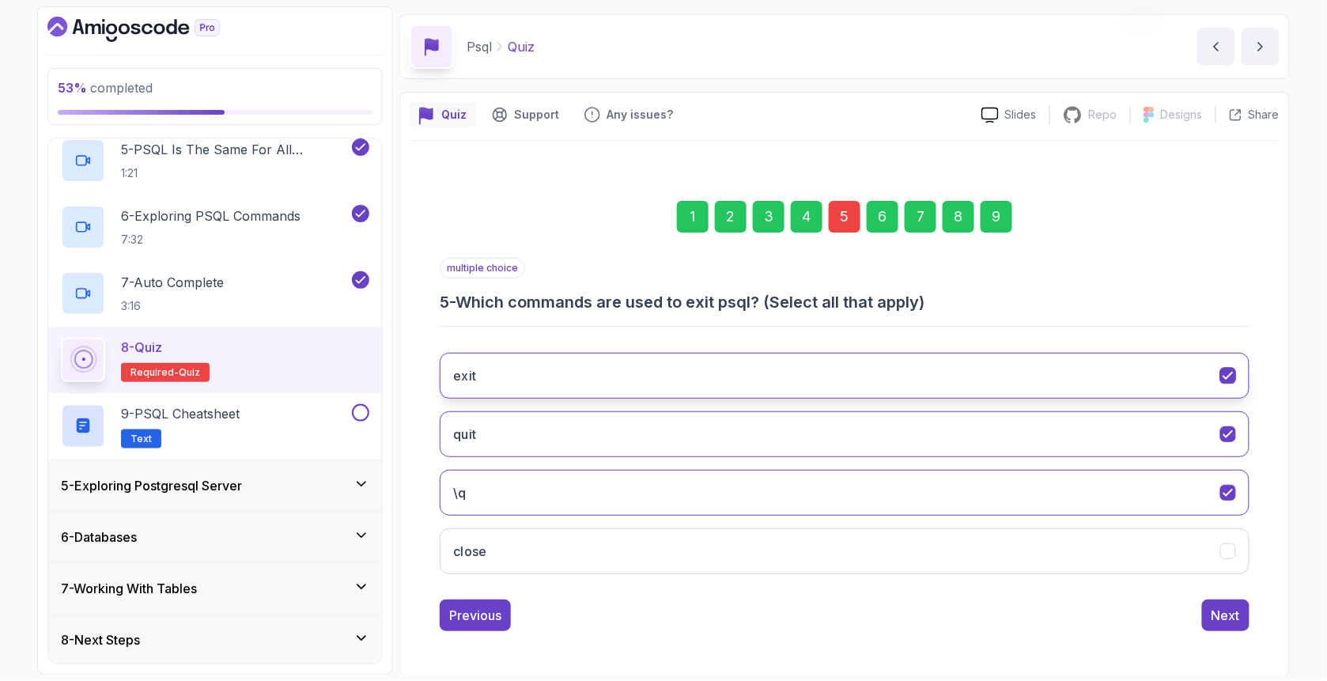
click at [510, 379] on button "exit" at bounding box center [845, 376] width 810 height 46
click at [551, 422] on button "quit" at bounding box center [845, 434] width 810 height 46
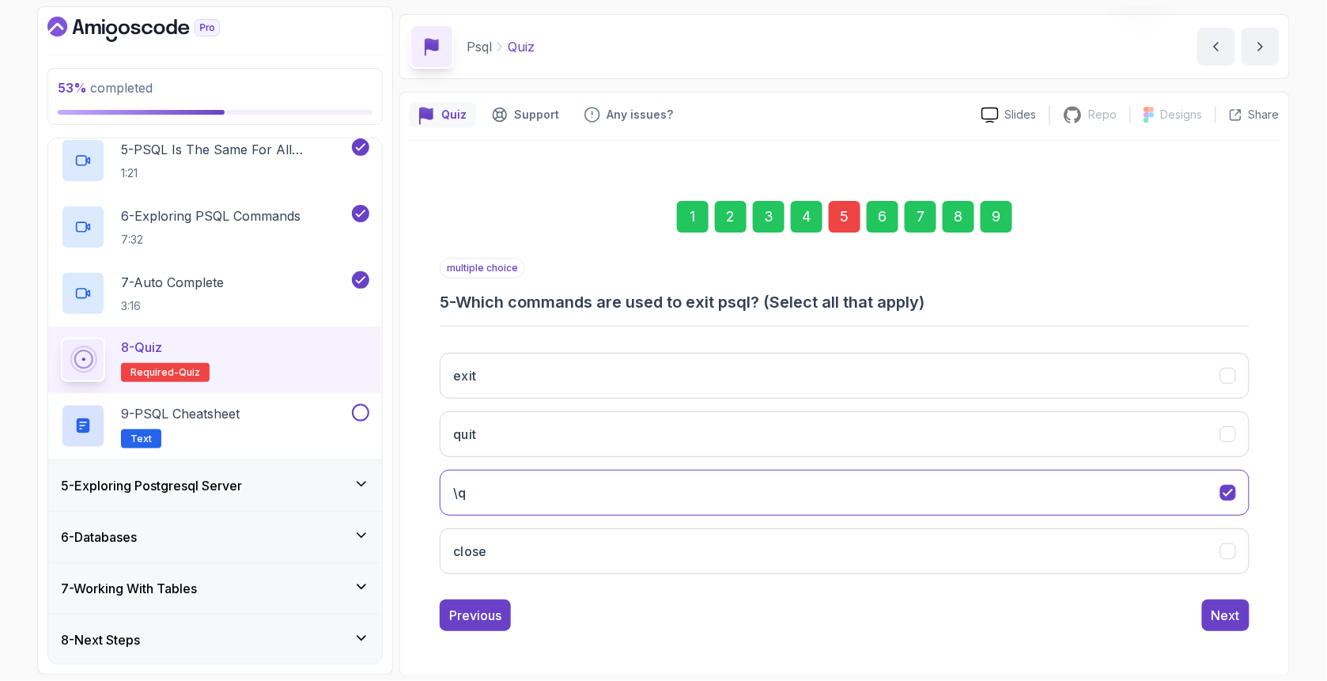
click at [993, 214] on div "9" at bounding box center [997, 217] width 32 height 32
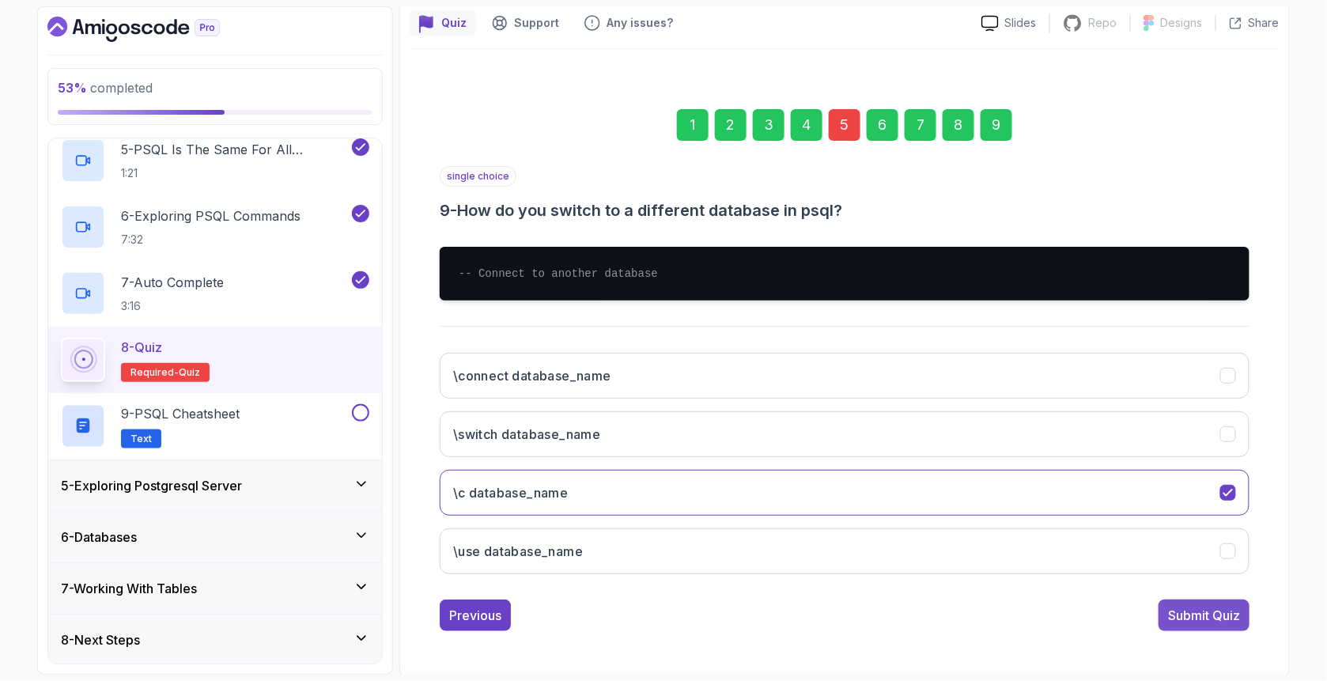
click at [1115, 620] on div "Submit Quiz" at bounding box center [1204, 615] width 72 height 19
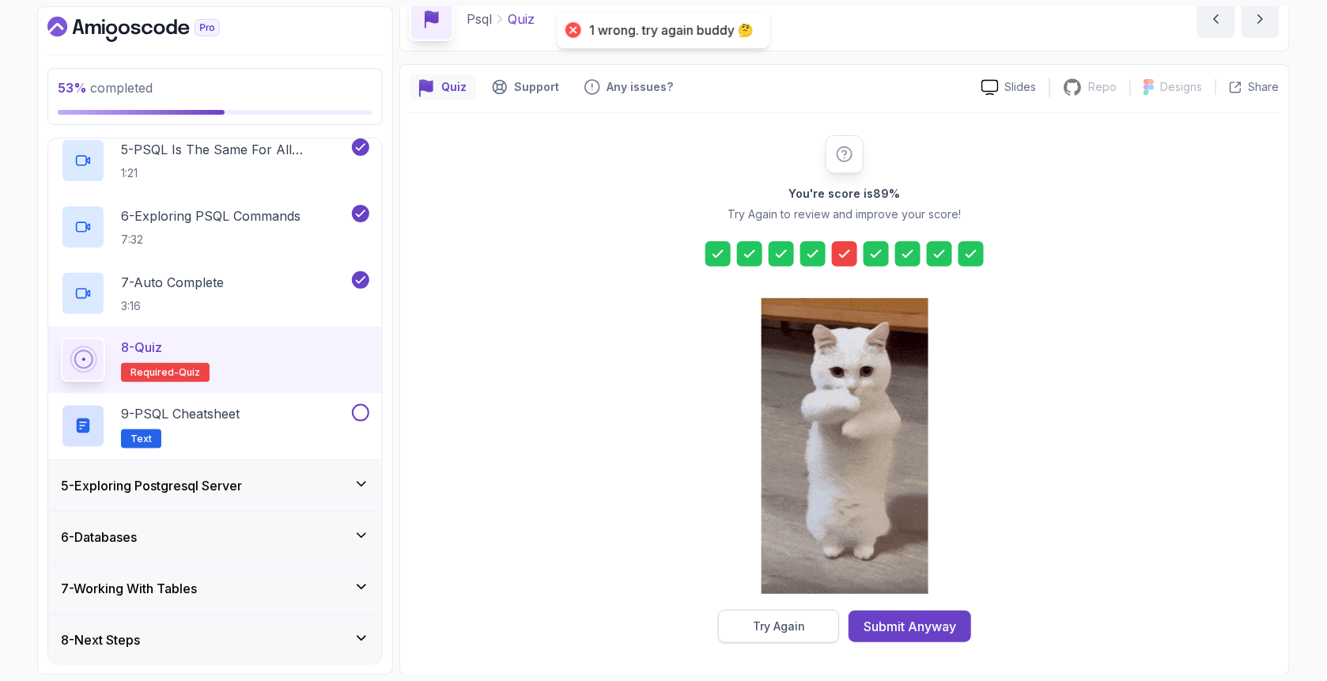
click at [776, 630] on div "Try Again" at bounding box center [779, 627] width 52 height 16
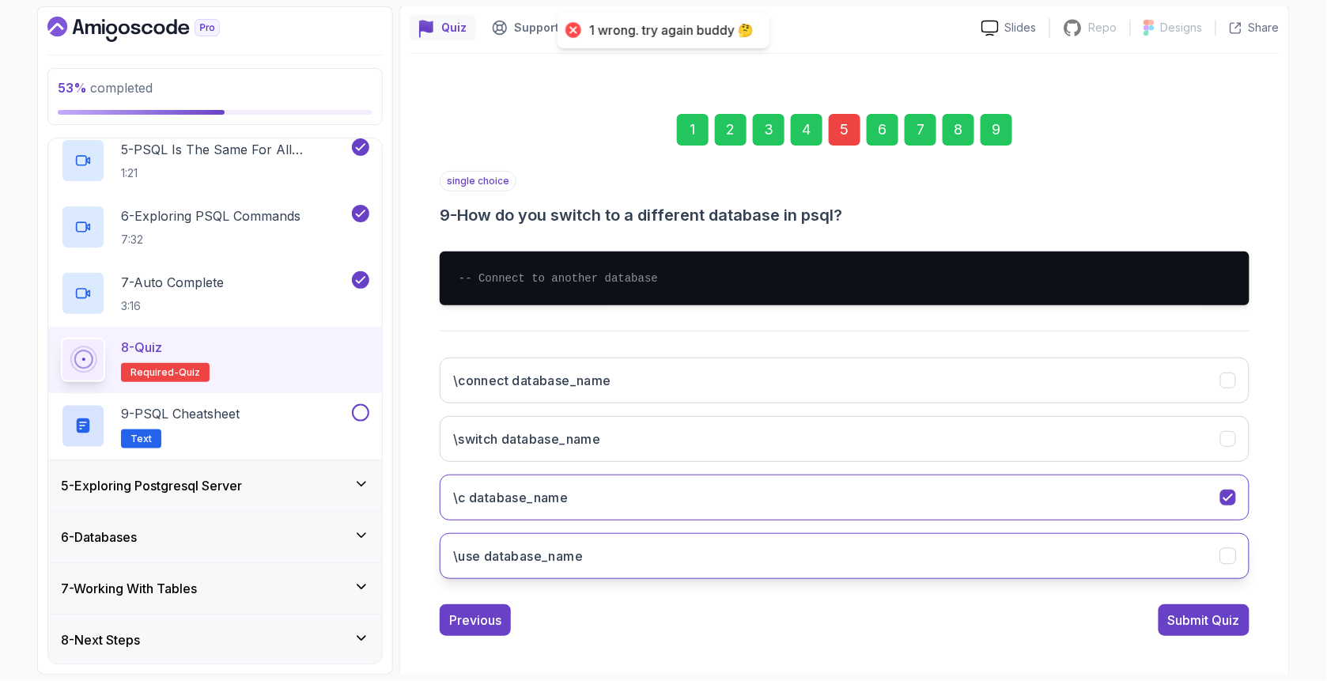
scroll to position [141, 0]
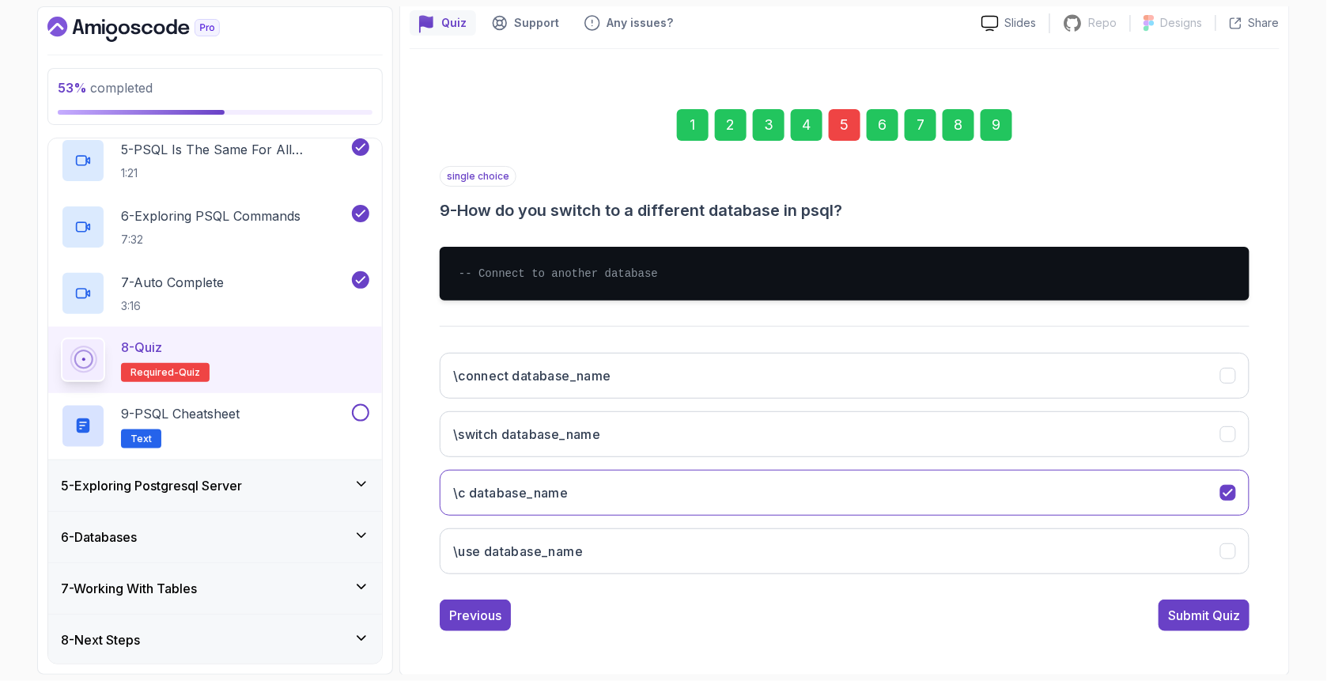
click at [845, 118] on div "5" at bounding box center [845, 125] width 32 height 32
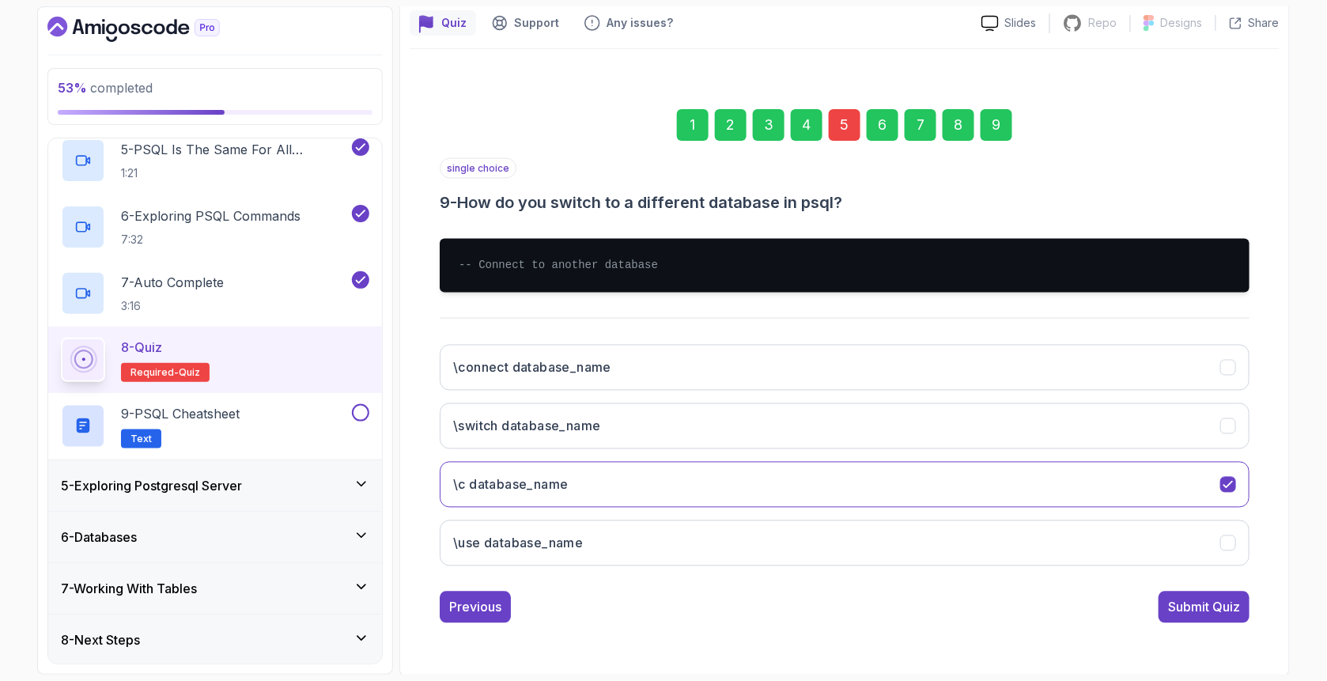
scroll to position [49, 0]
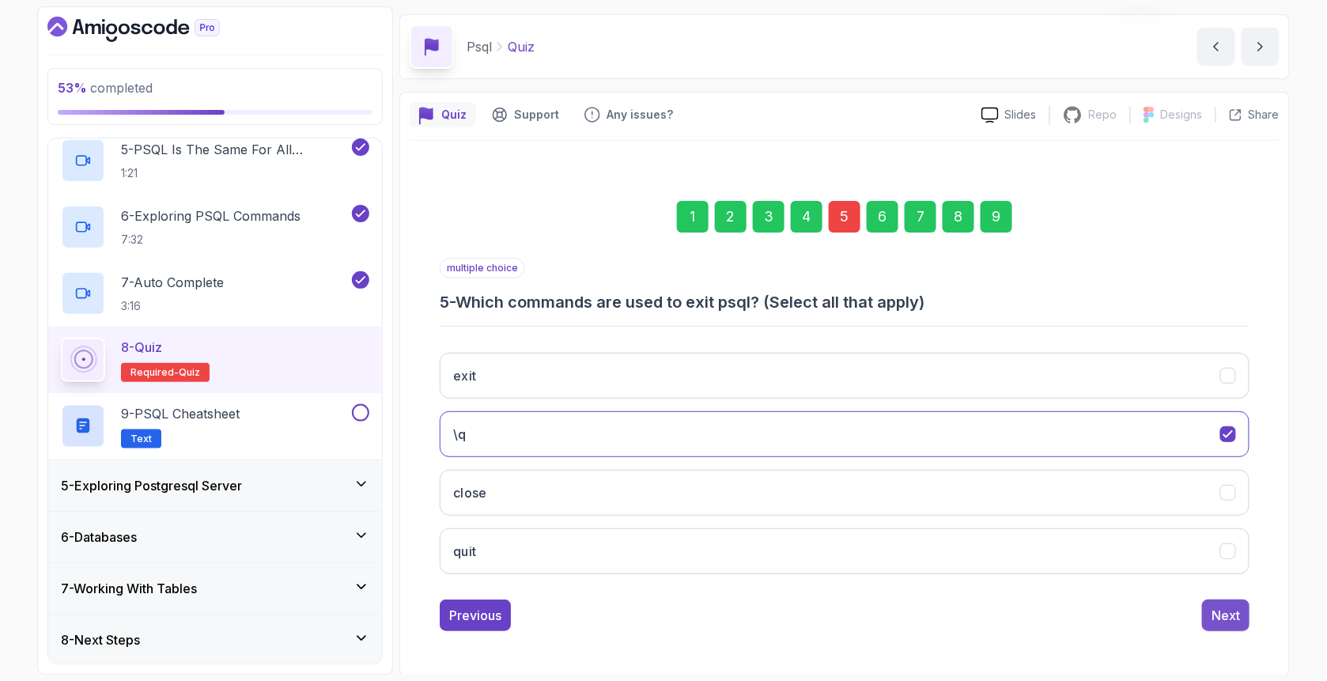
click at [1115, 615] on div "Next" at bounding box center [1226, 615] width 28 height 19
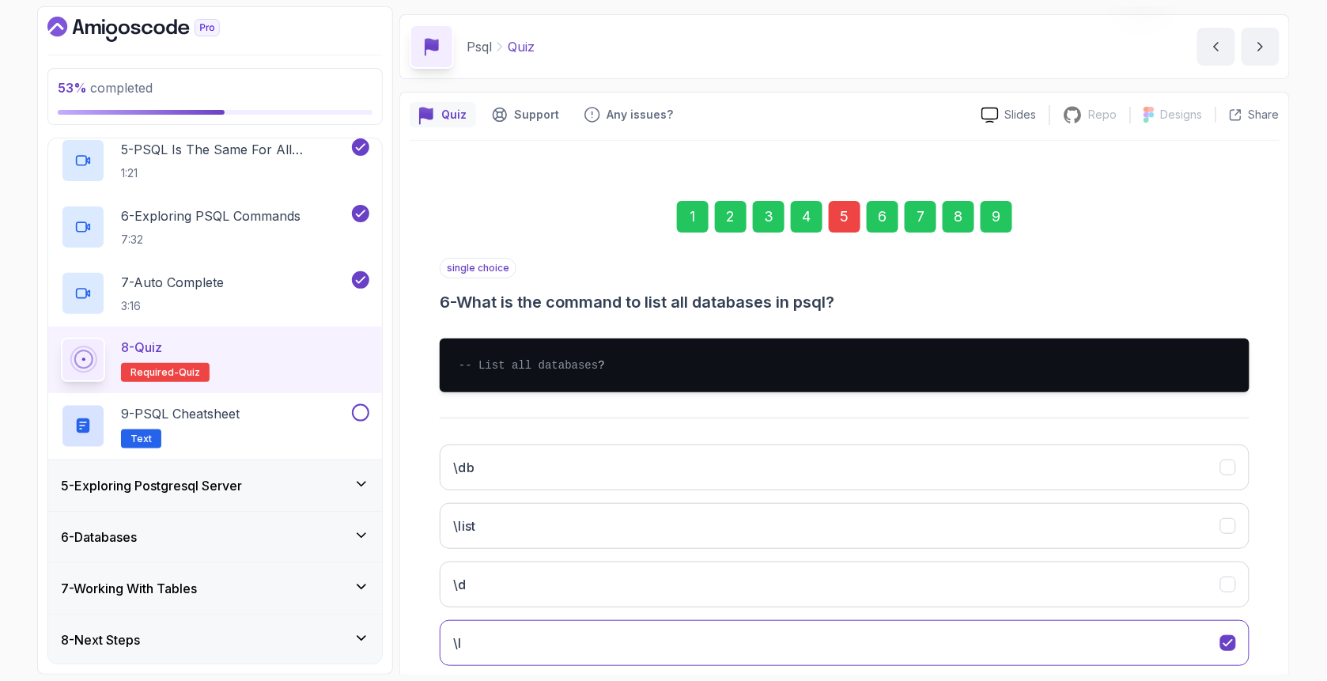
click at [999, 217] on div "9" at bounding box center [997, 217] width 32 height 32
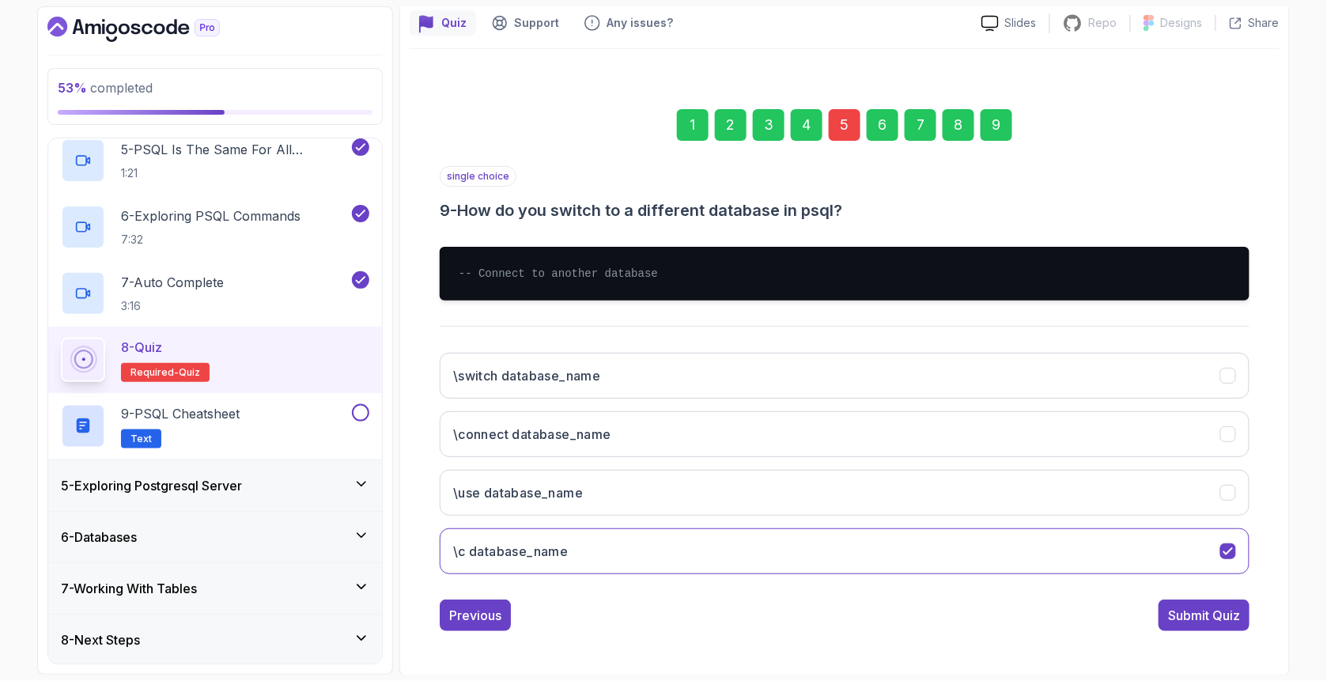
click at [1115, 606] on div "Submit Quiz" at bounding box center [1204, 615] width 72 height 19
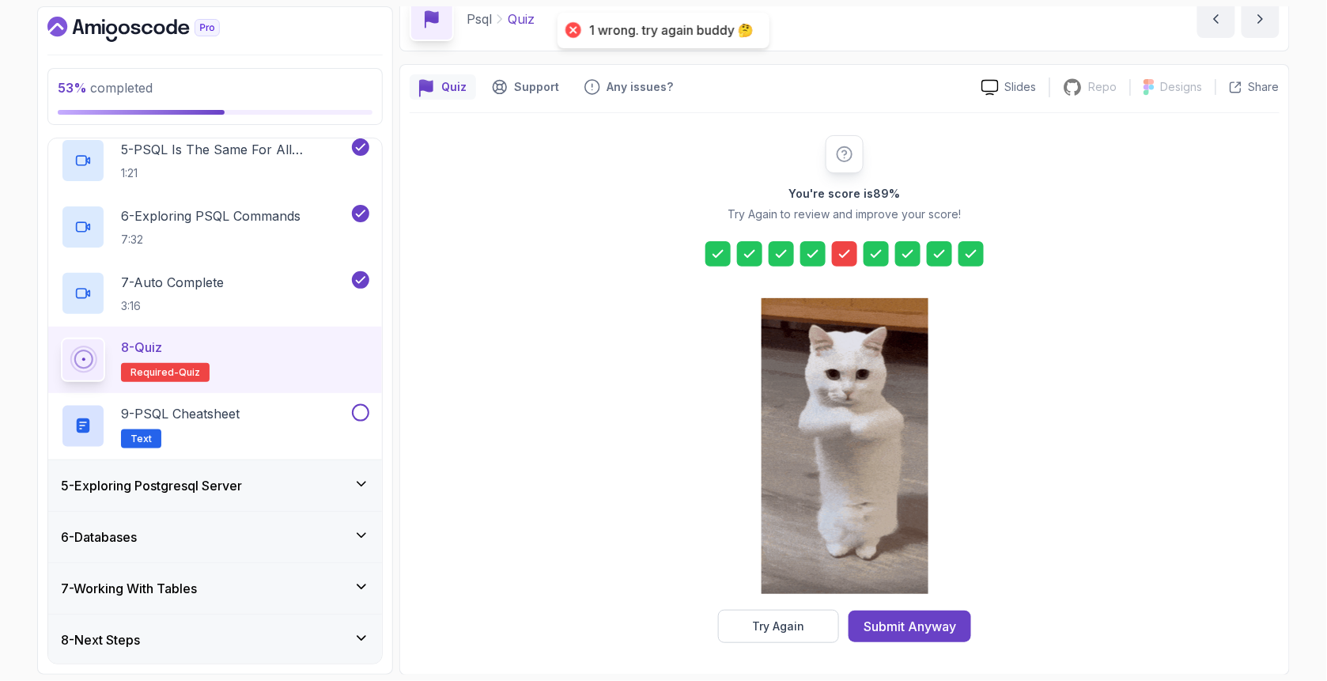
click at [915, 635] on button "Submit Anyway" at bounding box center [910, 627] width 123 height 32
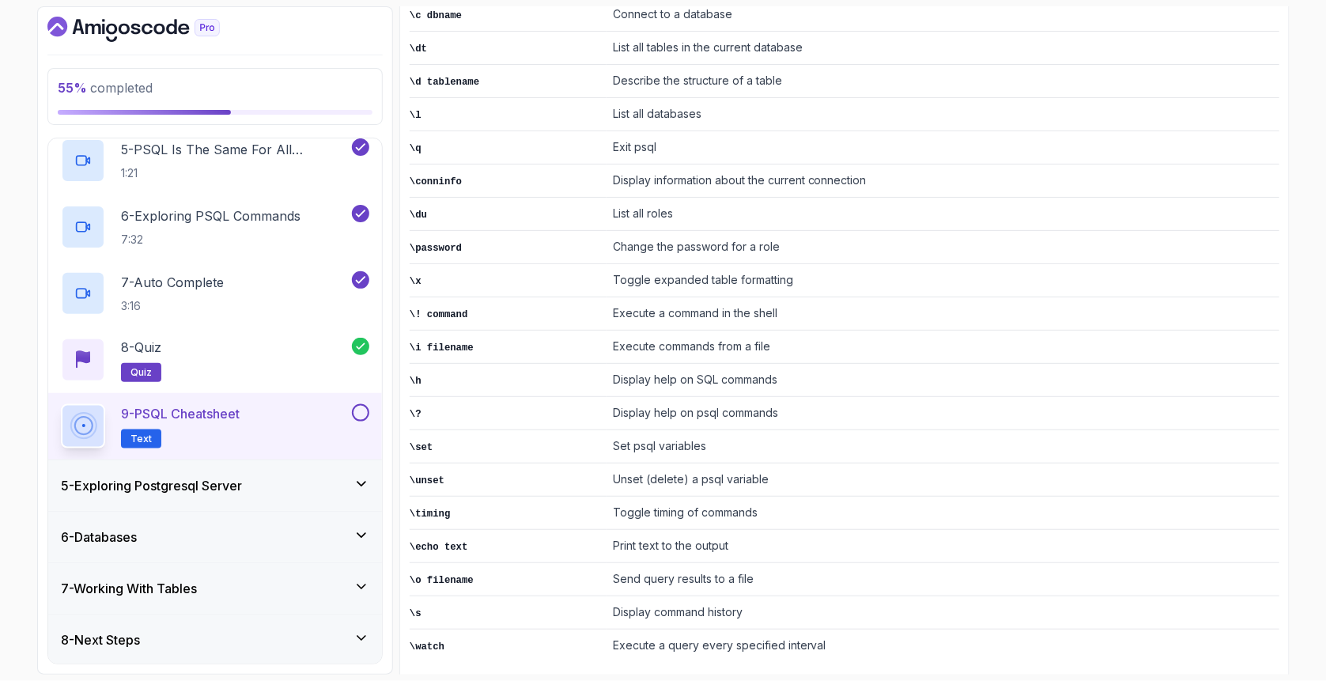
scroll to position [327, 0]
click at [364, 411] on button at bounding box center [360, 412] width 17 height 17
click at [354, 479] on icon at bounding box center [362, 484] width 16 height 16
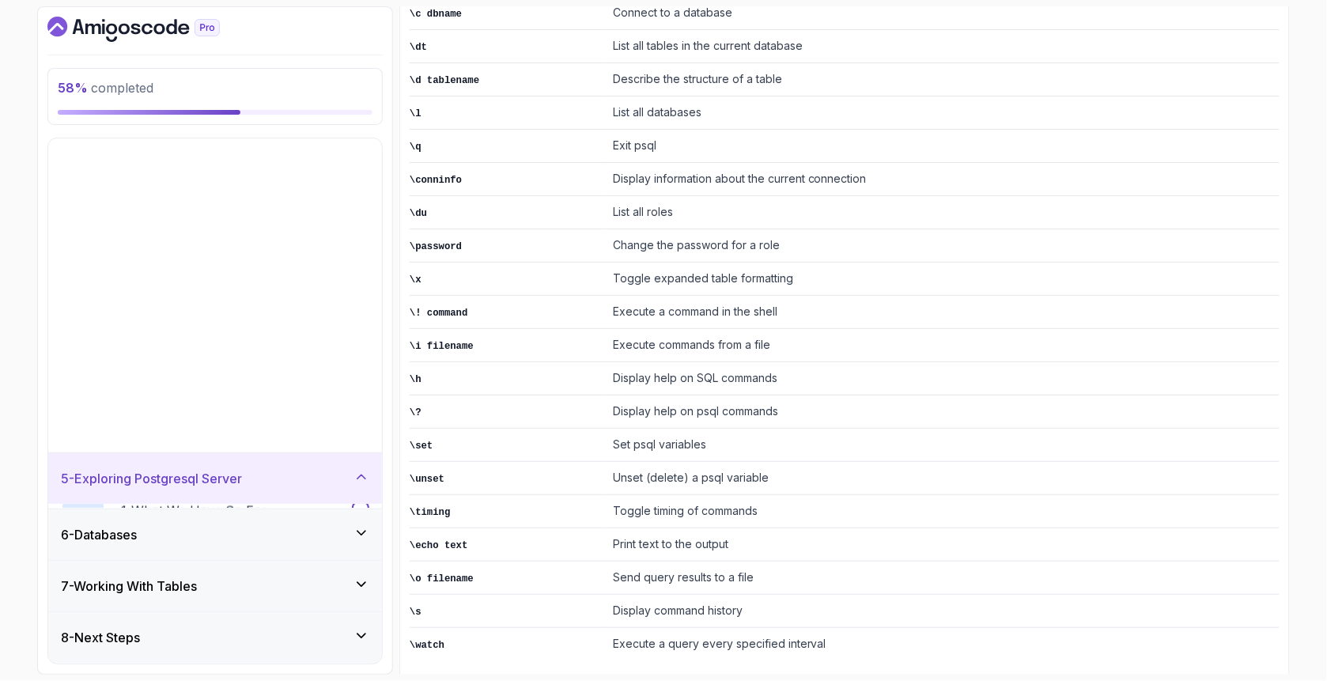
scroll to position [0, 0]
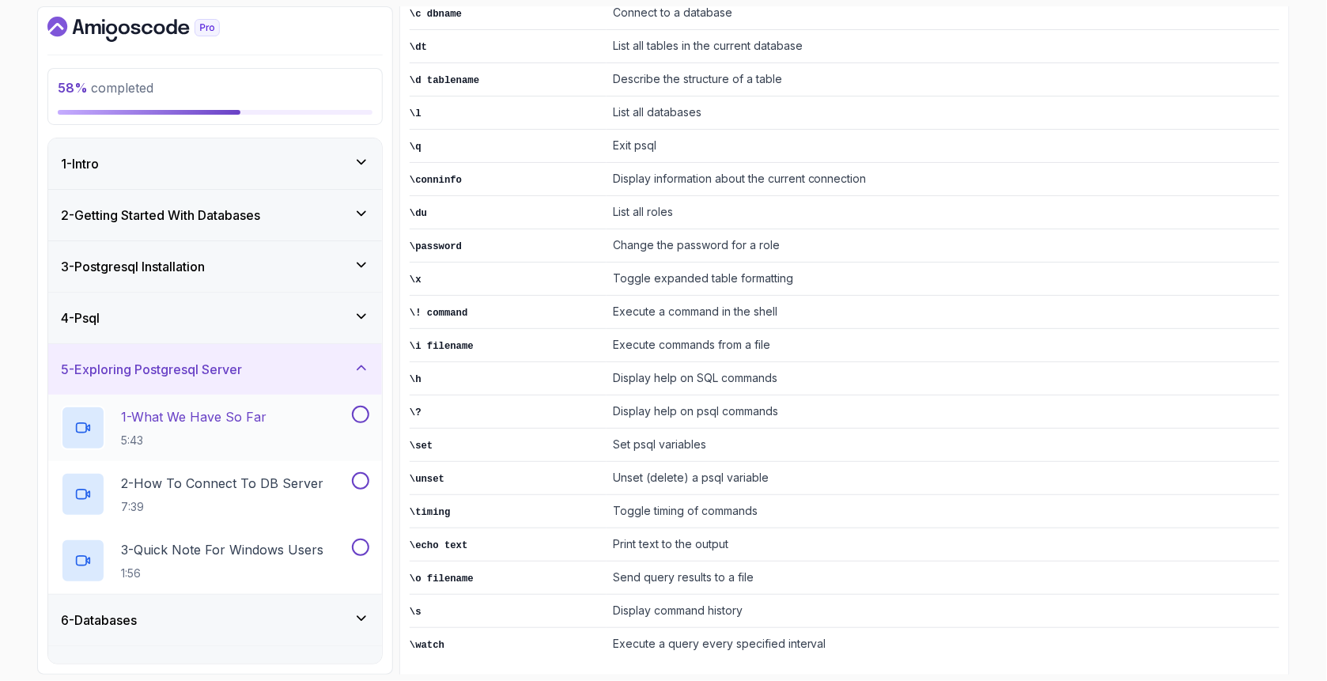
click at [286, 426] on div "1 - What We Have So Far 5:43" at bounding box center [205, 428] width 288 height 44
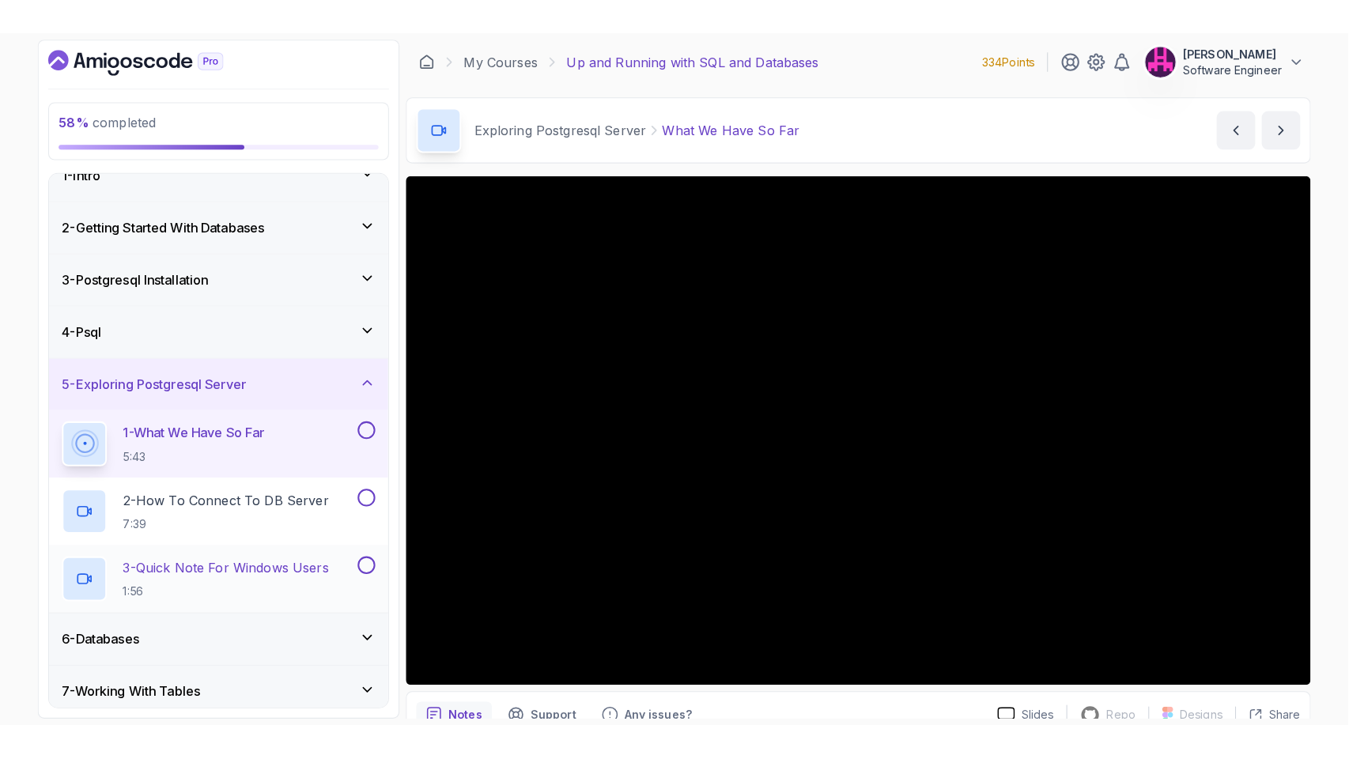
scroll to position [83, 0]
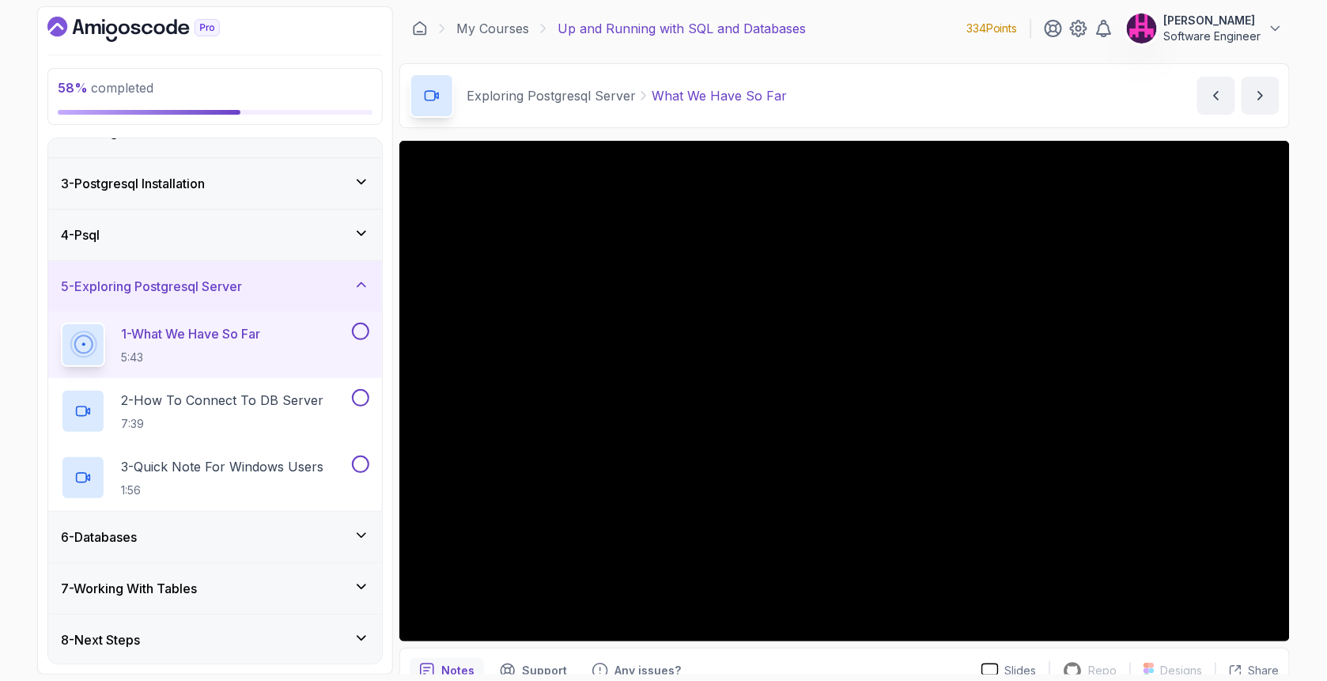
click at [849, 646] on div "Slides Repo Repository not available Designs Design not available Share Notes S…" at bounding box center [844, 446] width 891 height 611
click at [362, 536] on icon at bounding box center [362, 536] width 16 height 16
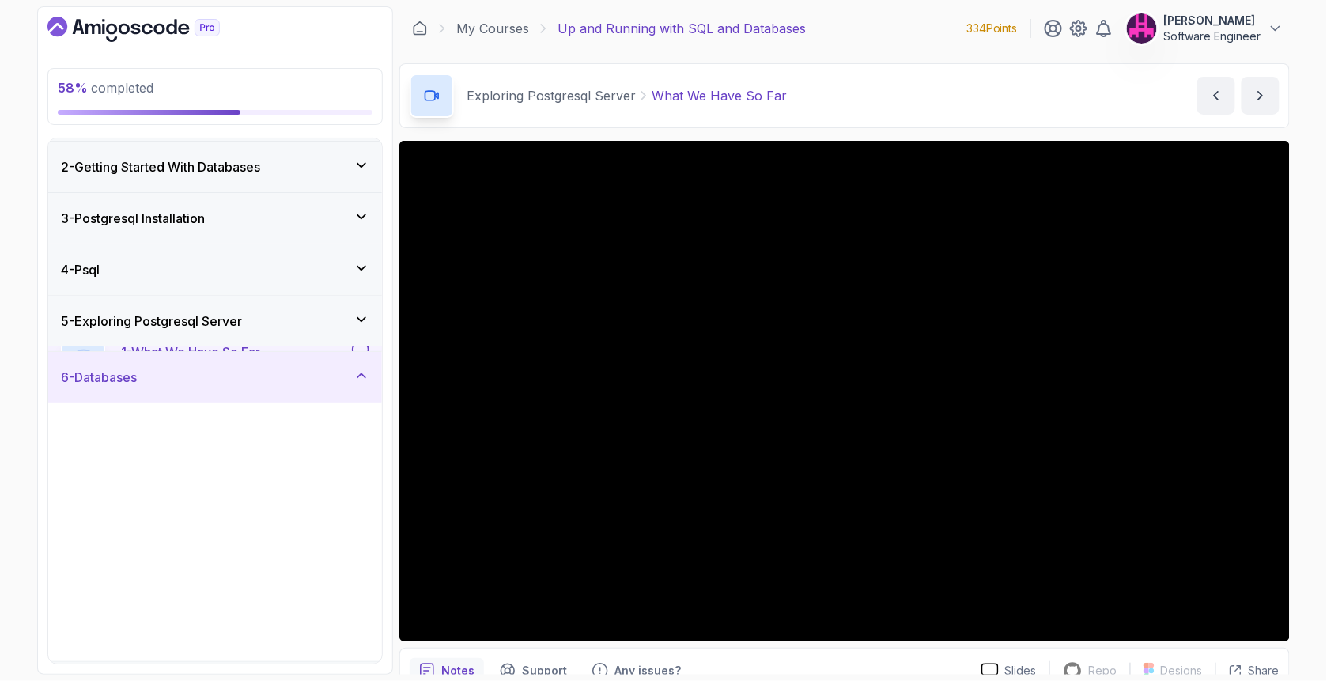
scroll to position [149, 0]
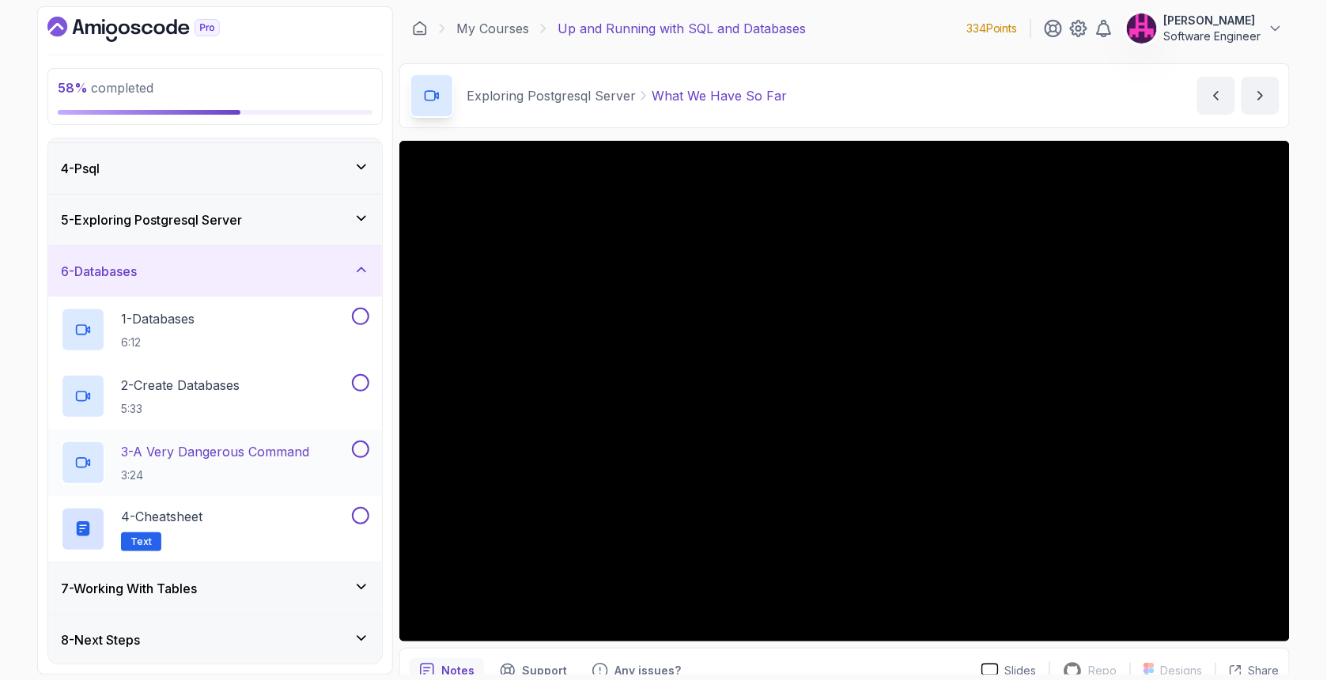
click at [364, 579] on icon at bounding box center [362, 587] width 16 height 16
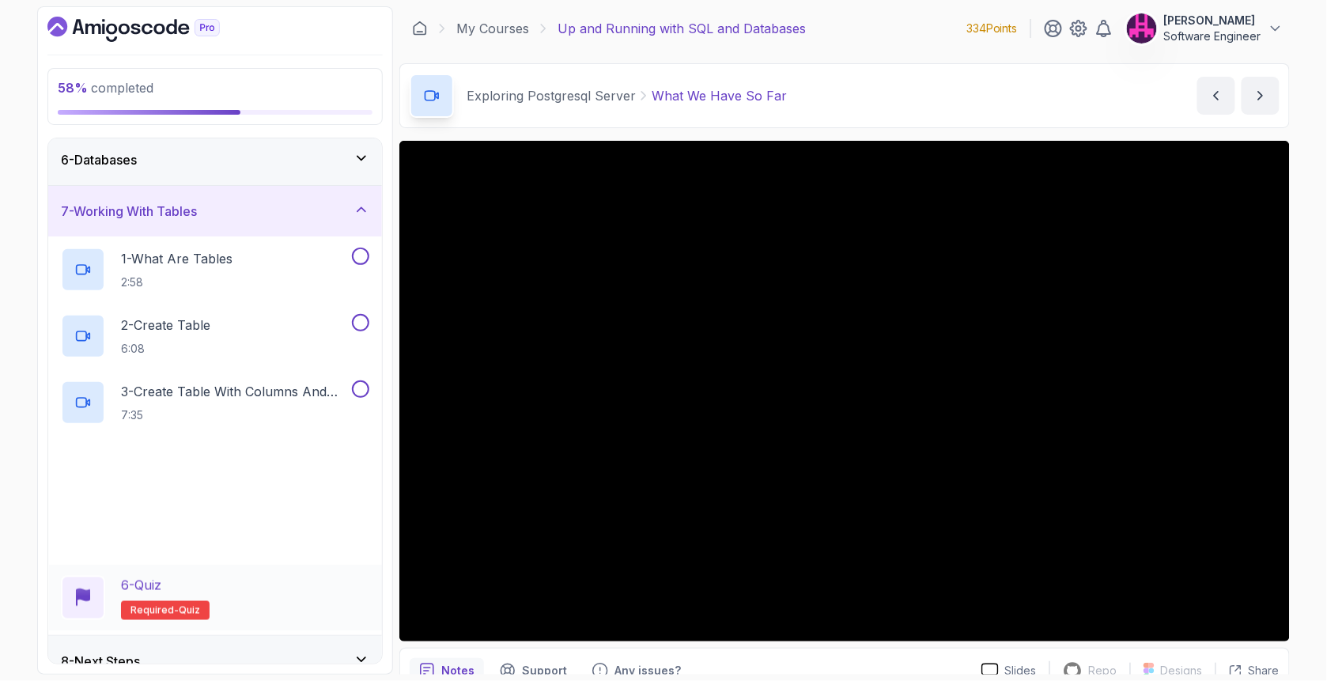
scroll to position [263, 0]
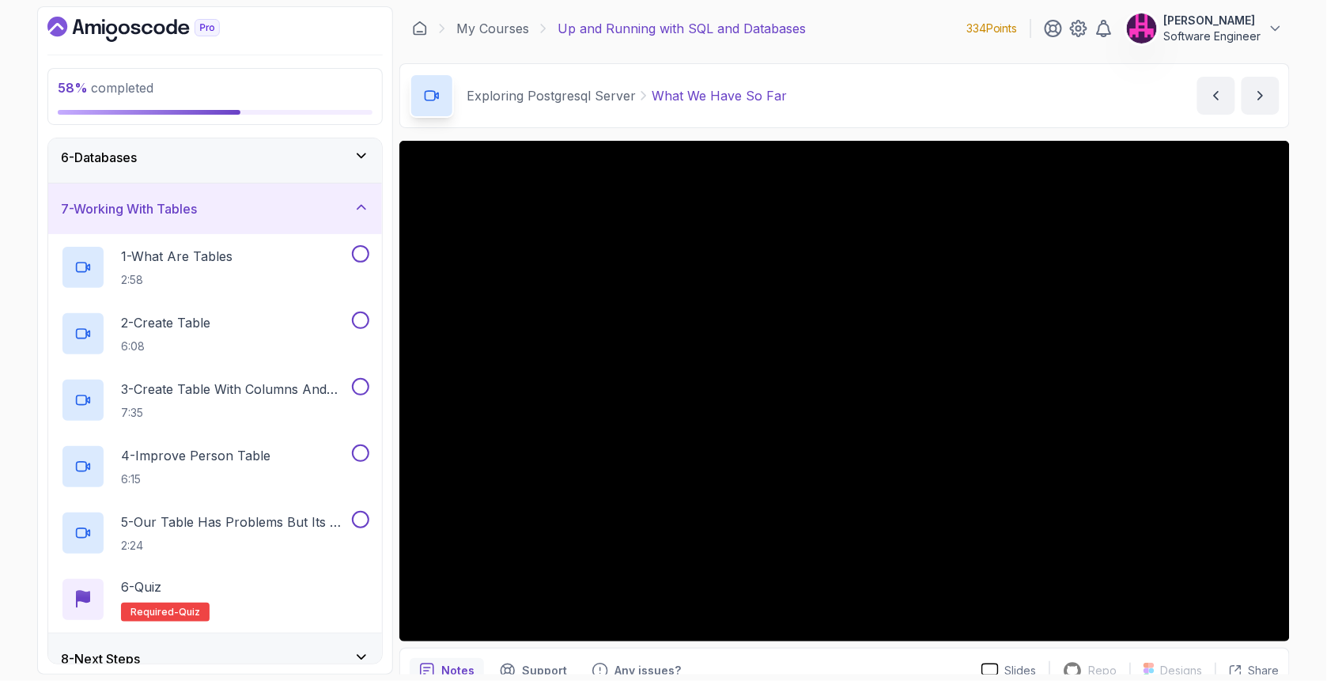
click at [364, 211] on icon at bounding box center [362, 207] width 16 height 16
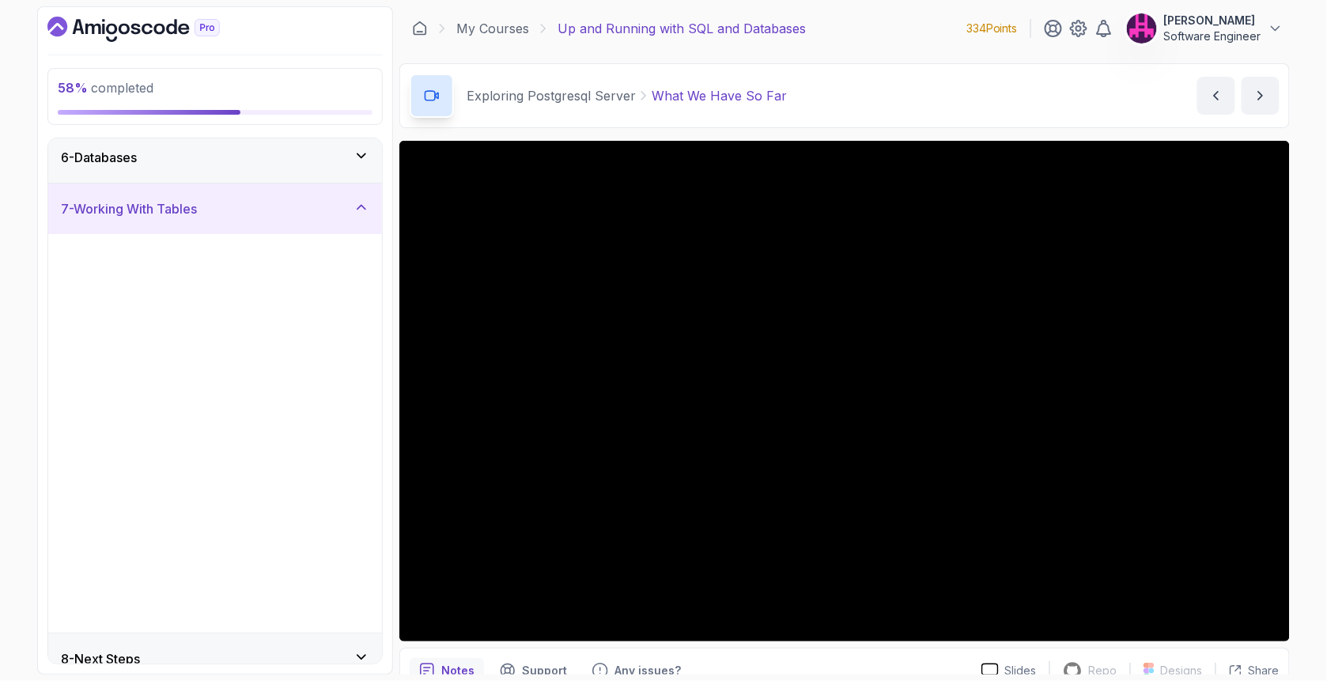
scroll to position [0, 0]
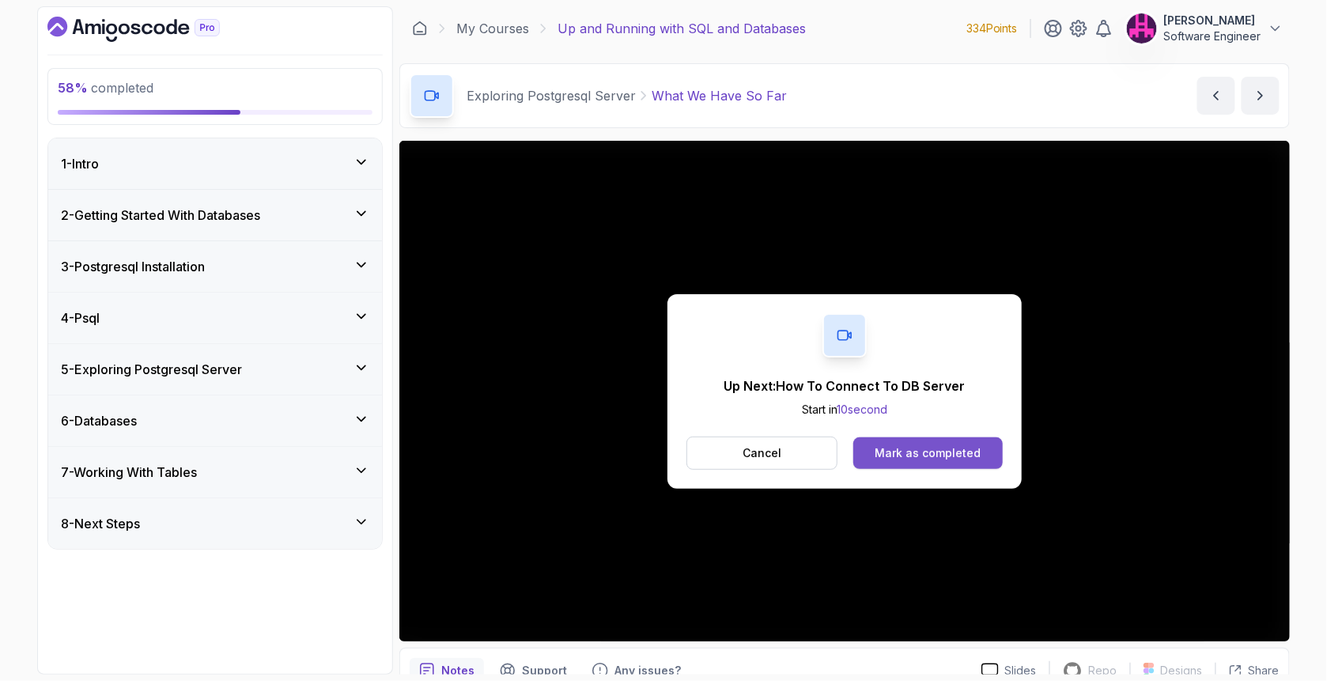
click at [944, 449] on div "Mark as completed" at bounding box center [928, 453] width 106 height 16
